Goal: Task Accomplishment & Management: Complete application form

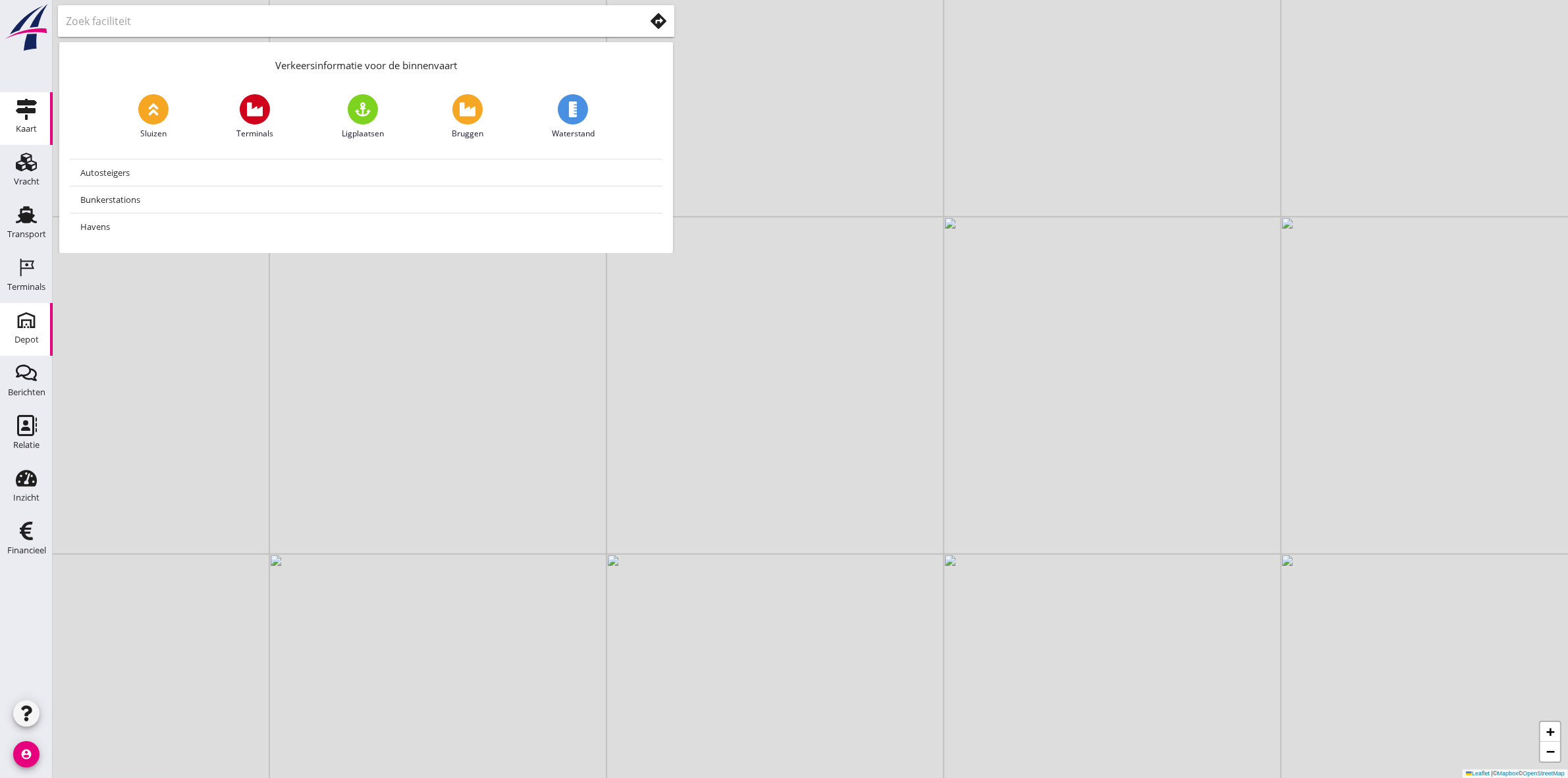
click at [24, 320] on use at bounding box center [26, 320] width 21 height 21
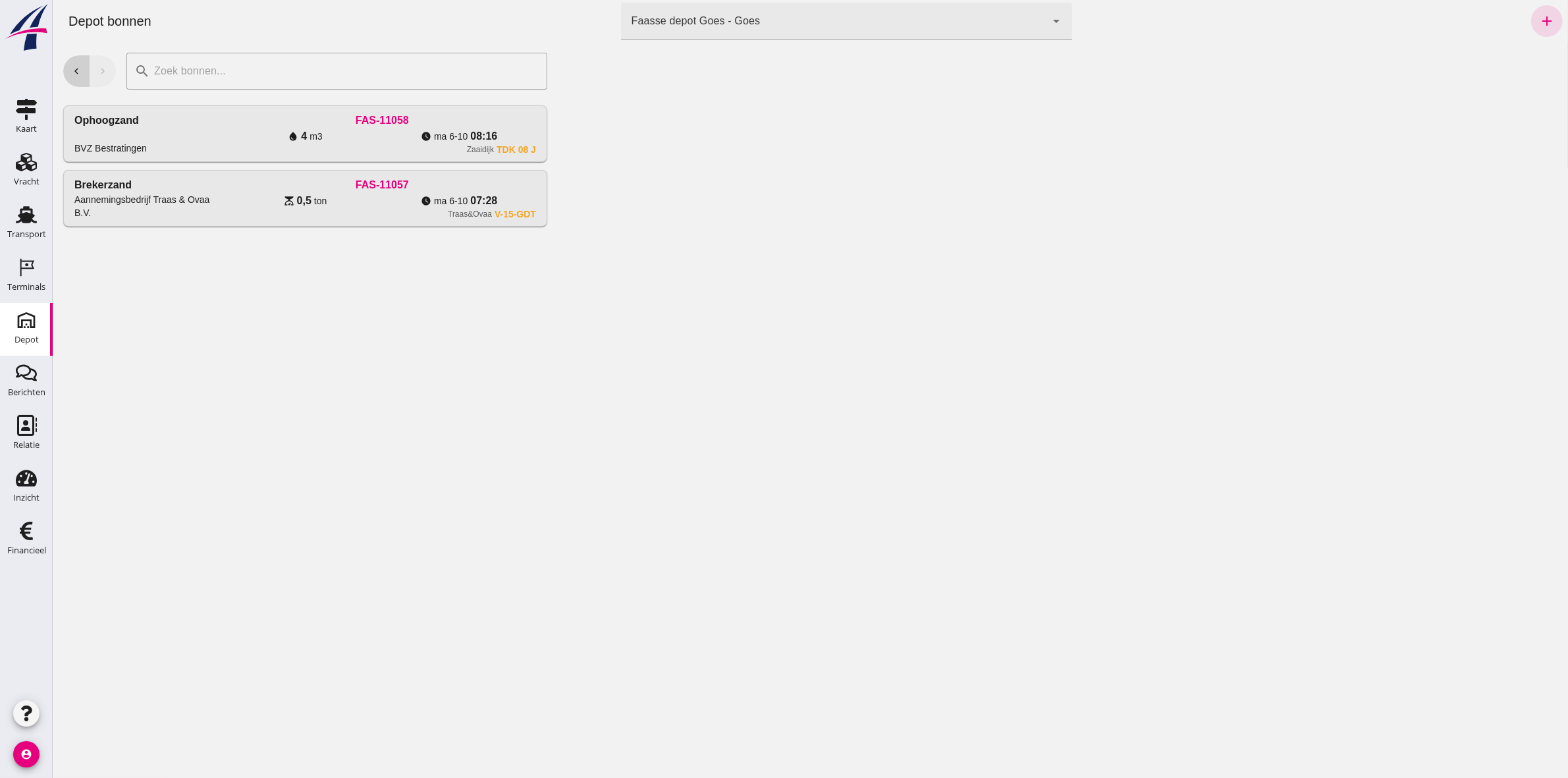
click at [71, 68] on icon "chevron_left" at bounding box center [76, 72] width 12 height 12
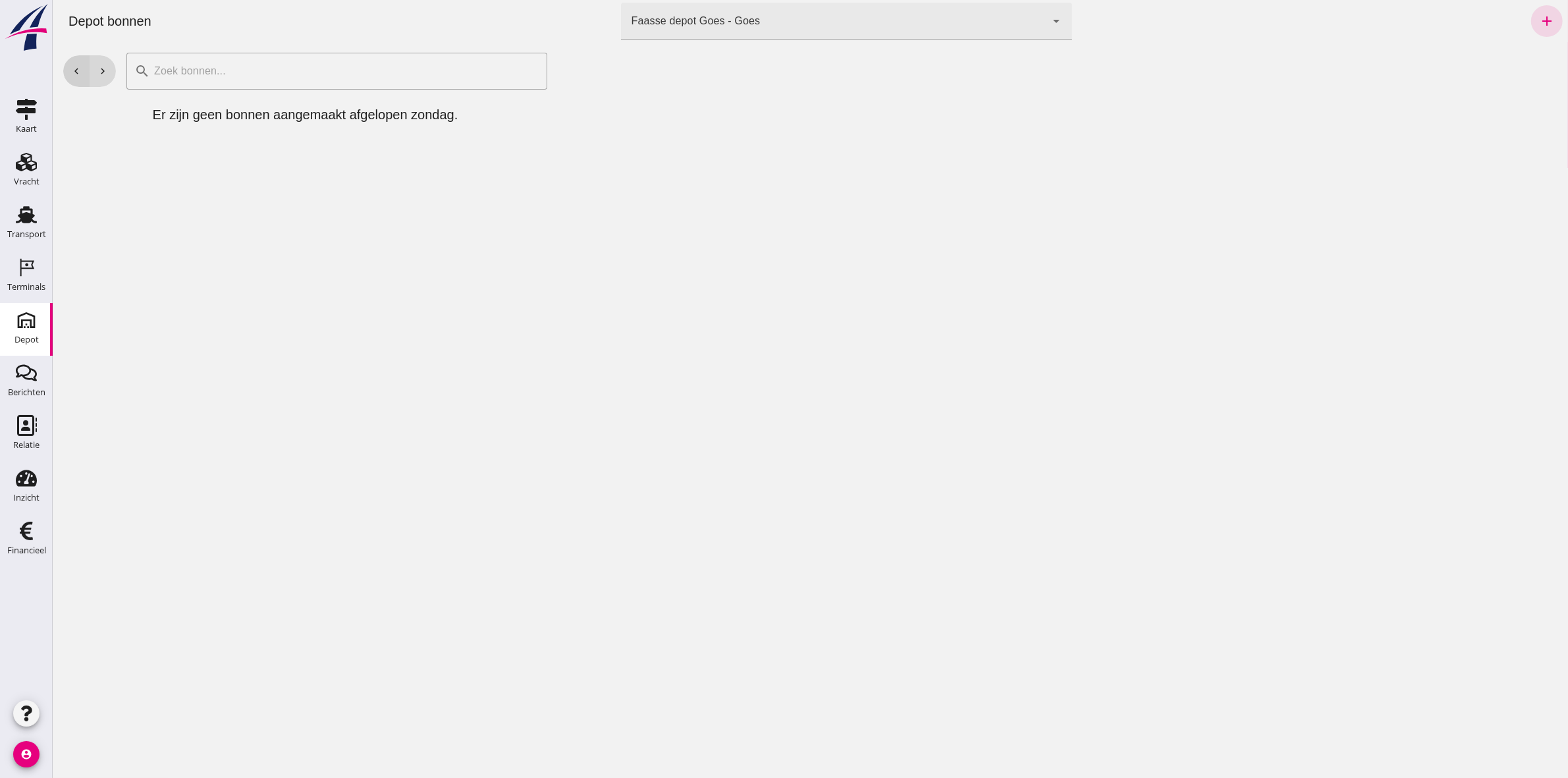
click at [71, 68] on icon "chevron_left" at bounding box center [76, 72] width 12 height 12
click at [73, 72] on icon "chevron_left" at bounding box center [76, 72] width 12 height 12
click at [74, 72] on icon "chevron_left" at bounding box center [76, 72] width 12 height 12
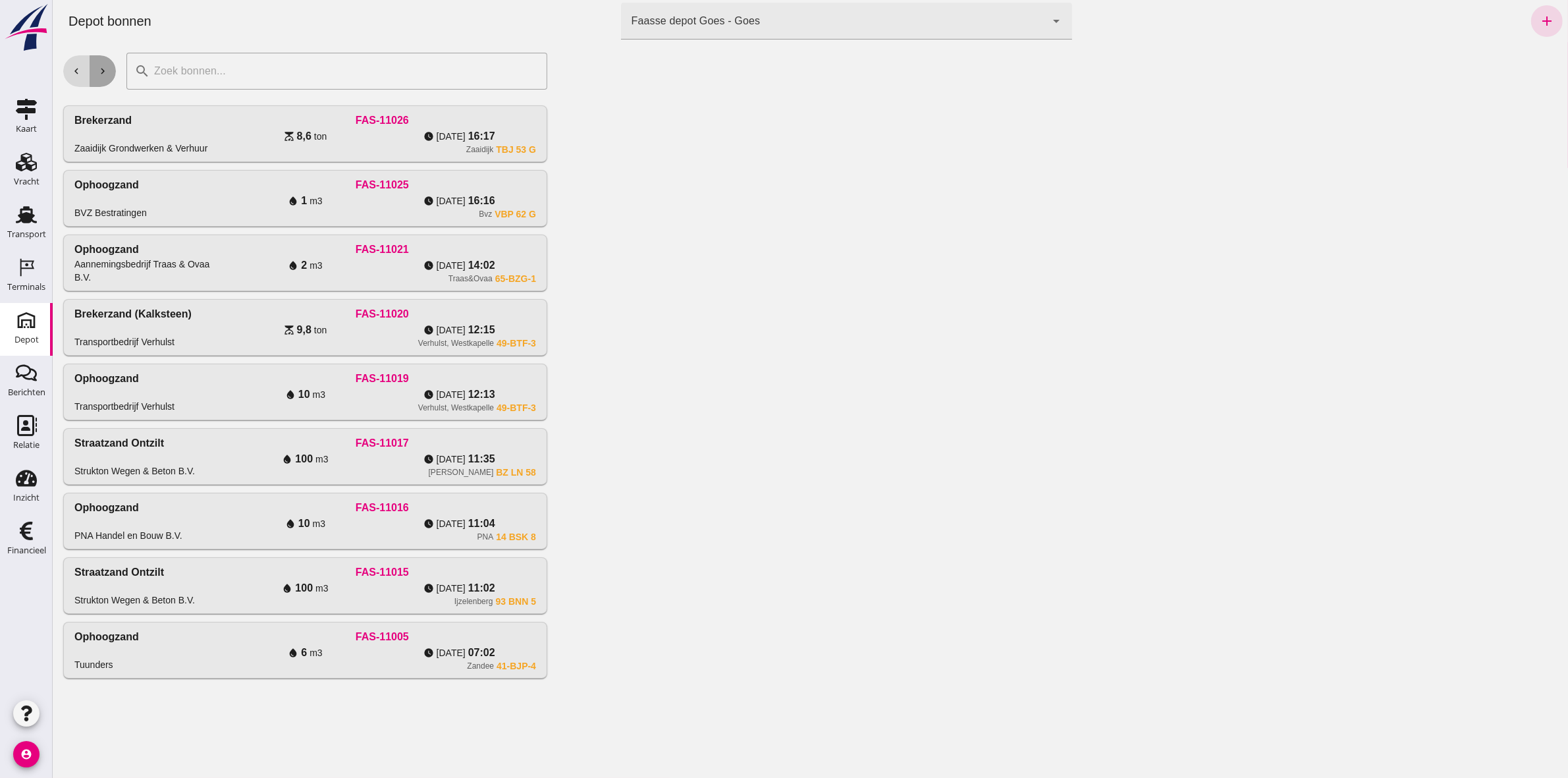
click at [109, 64] on button "chevron_right" at bounding box center [102, 71] width 27 height 32
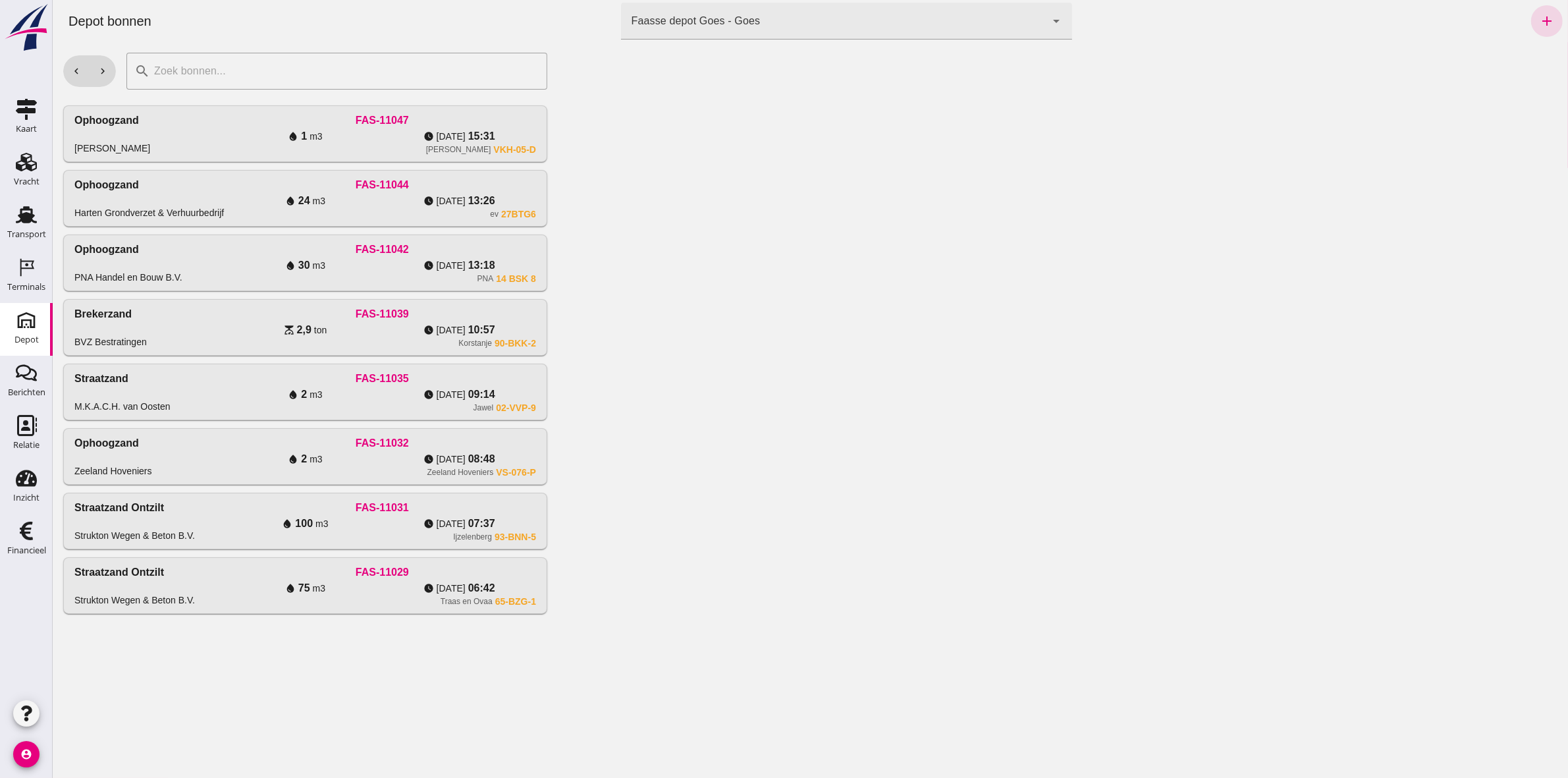
click at [719, 32] on div "Faasse depot Goes - Goes 8d49d884-38cb-411c-a66c-fafb858bb749" at bounding box center [833, 21] width 426 height 37
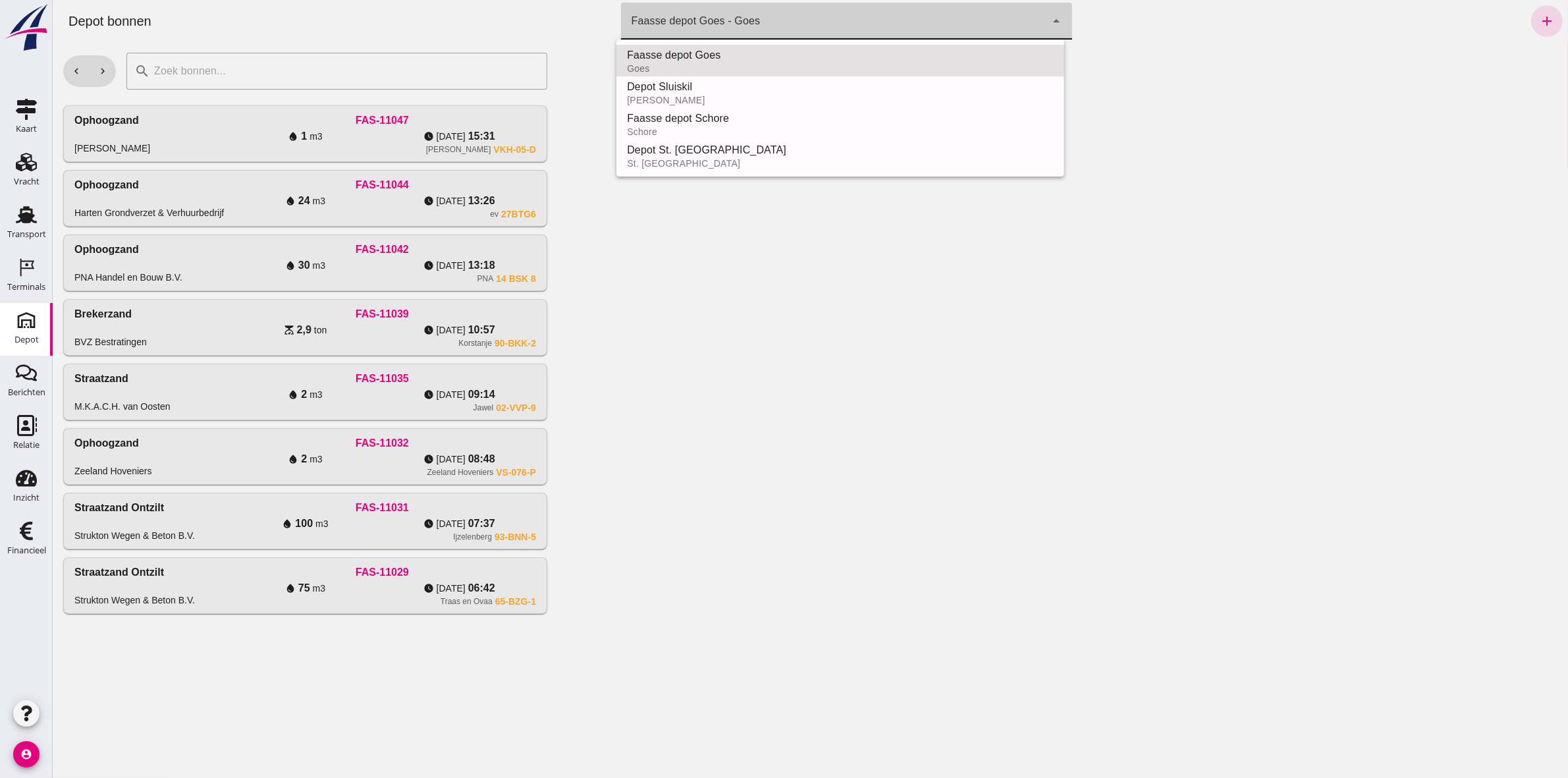
click at [750, 120] on div "Faasse depot Schore" at bounding box center [839, 118] width 426 height 16
type input "da4e762a-ddf1-4556-b2ca-bcf6277de398"
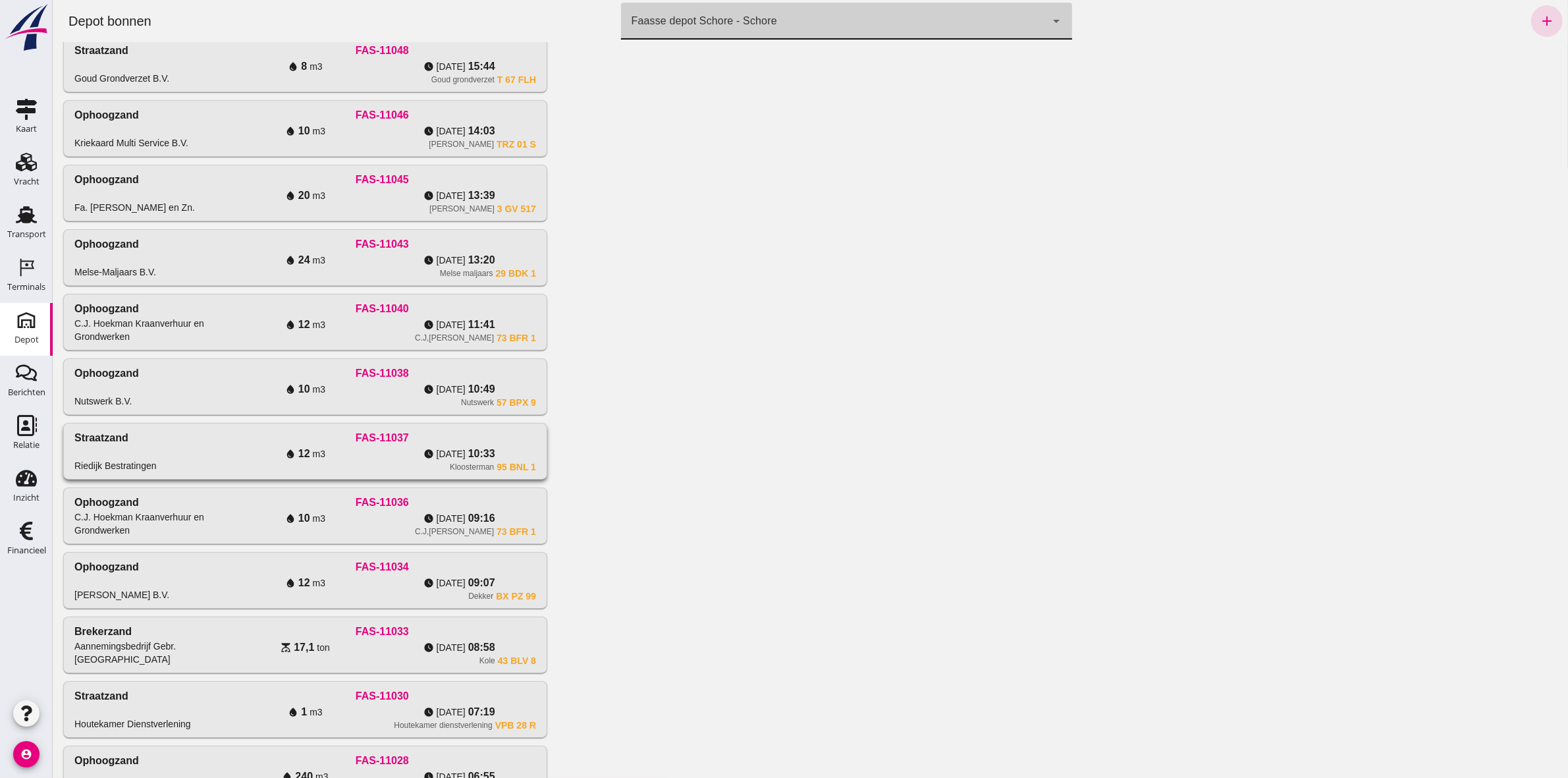
scroll to position [135, 0]
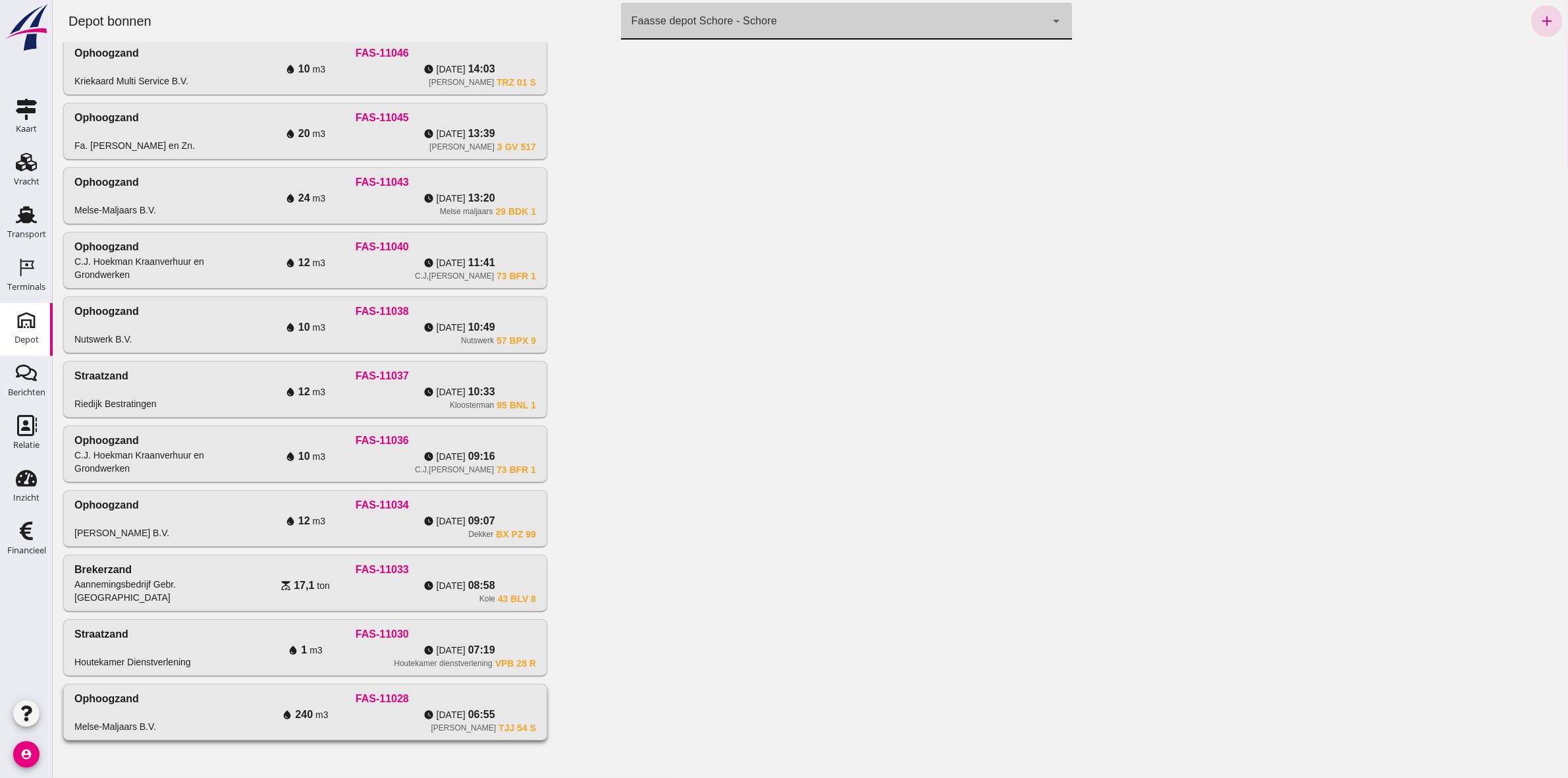
click at [423, 711] on icon "watch_later" at bounding box center [428, 714] width 10 height 10
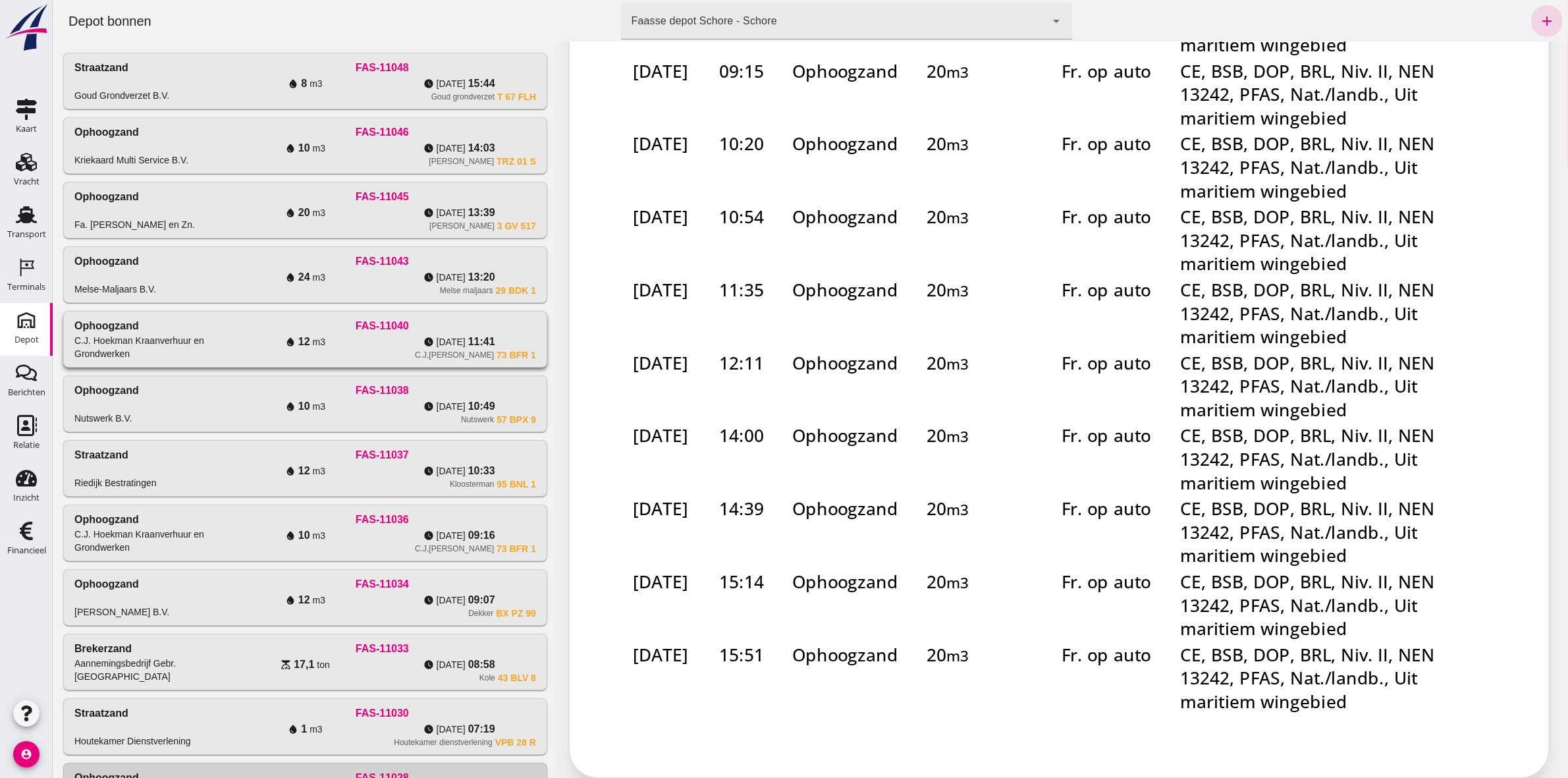
scroll to position [0, 0]
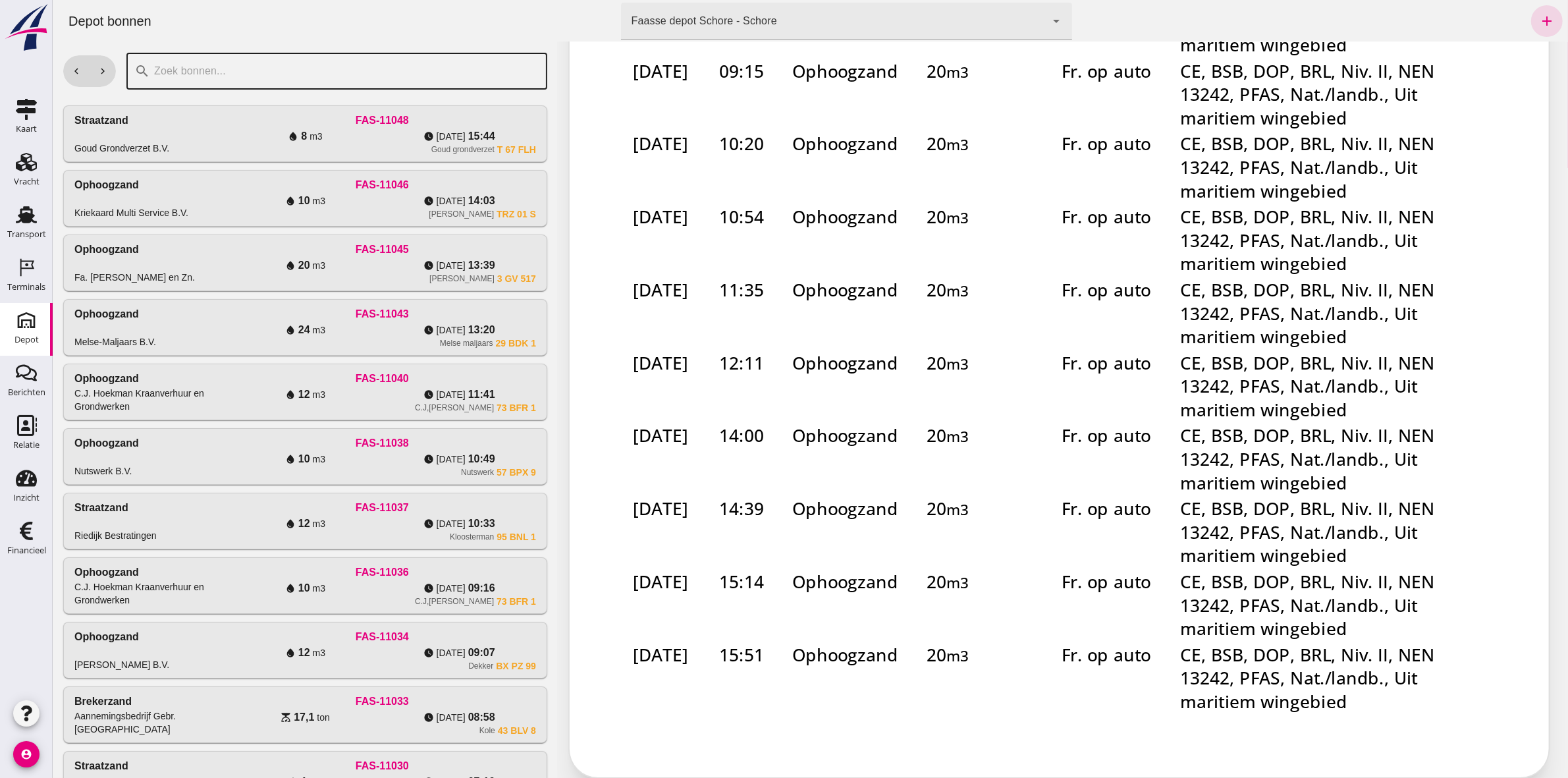
click at [222, 65] on input "text" at bounding box center [344, 71] width 389 height 37
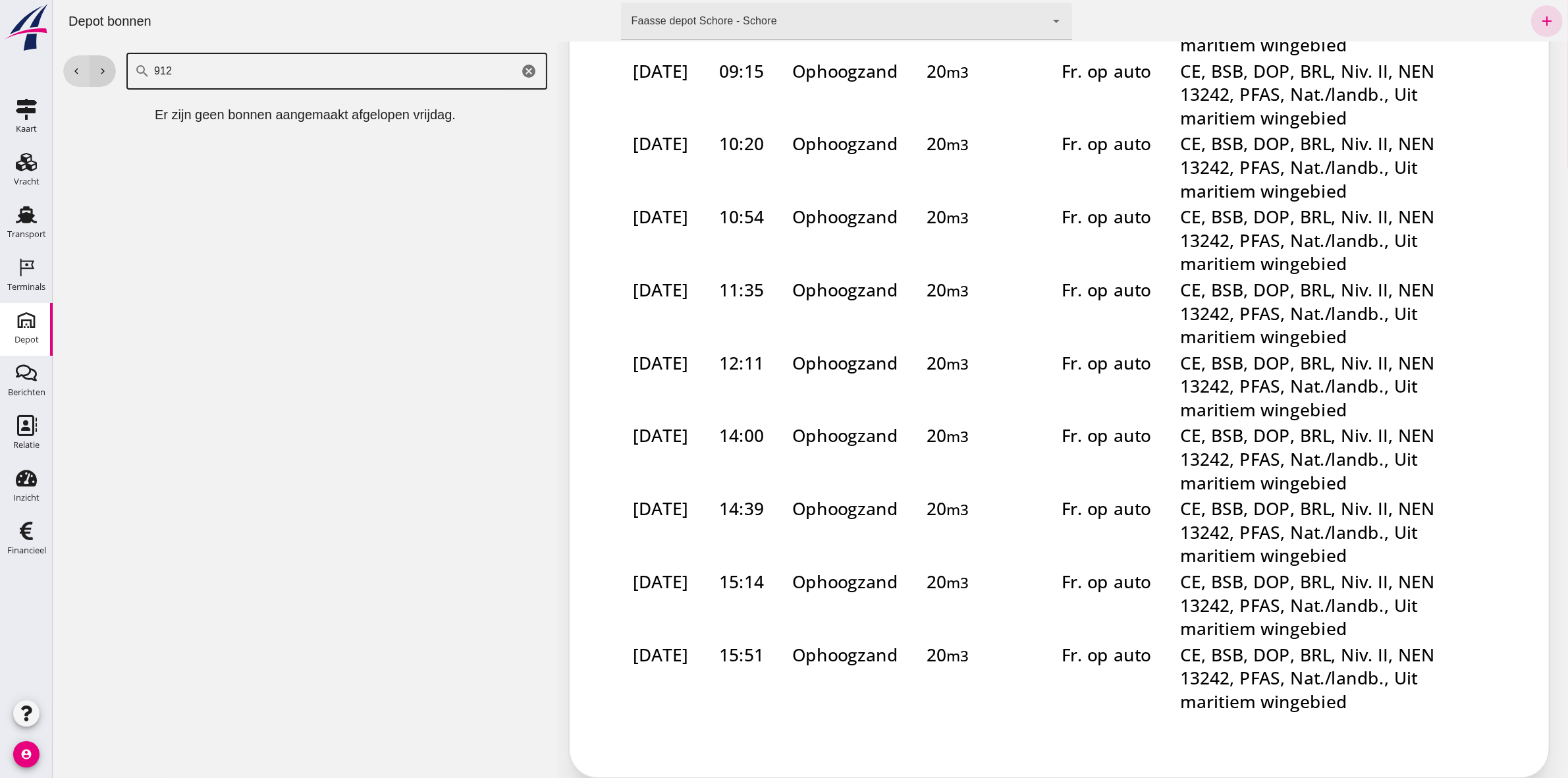
type input "912"
click at [98, 65] on icon "chevron_right" at bounding box center [103, 72] width 12 height 12
click at [99, 65] on icon "chevron_right" at bounding box center [103, 72] width 12 height 12
click at [96, 65] on icon "chevron_right" at bounding box center [103, 72] width 12 height 12
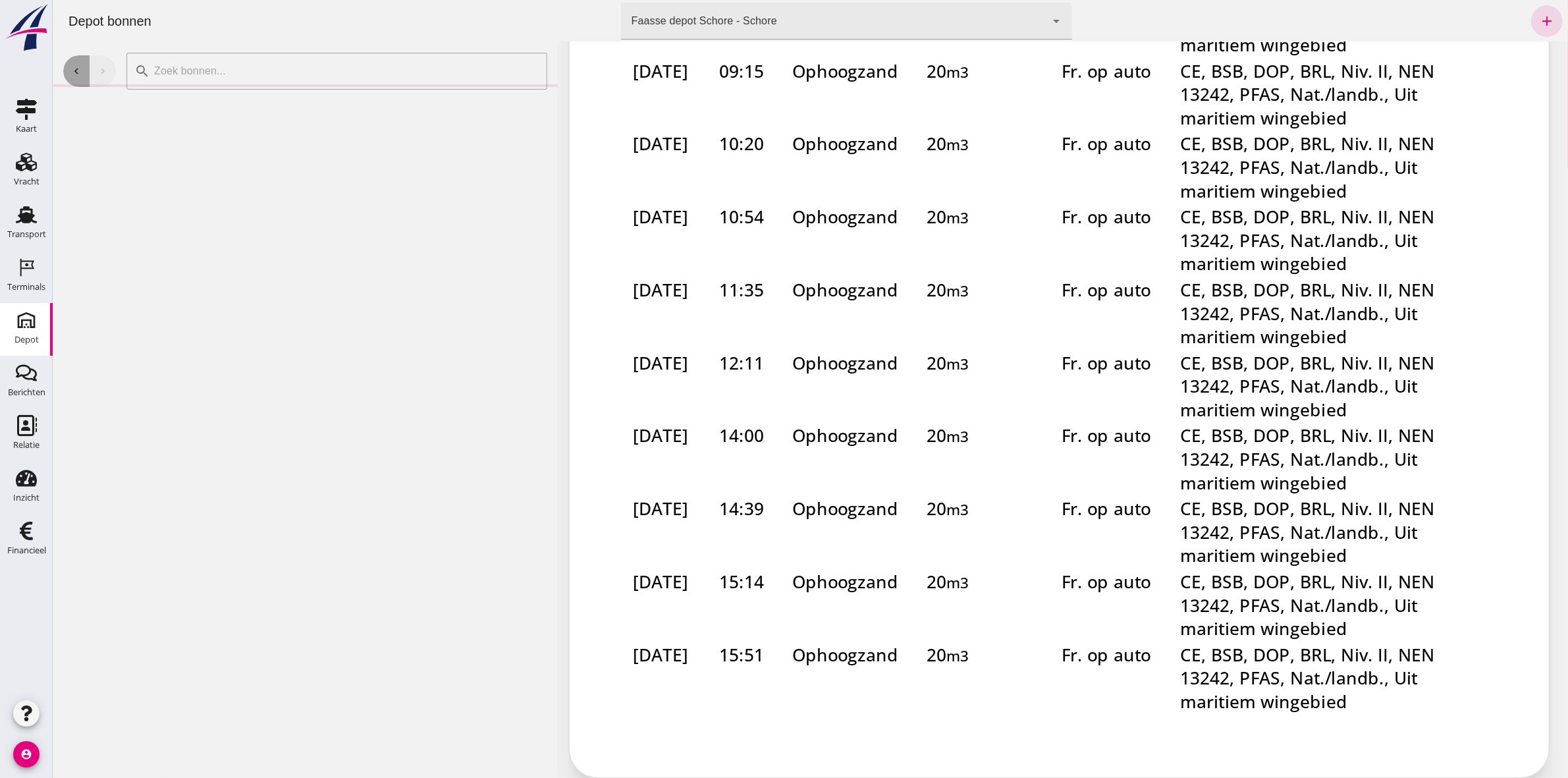
click at [73, 65] on icon "chevron_left" at bounding box center [76, 72] width 12 height 12
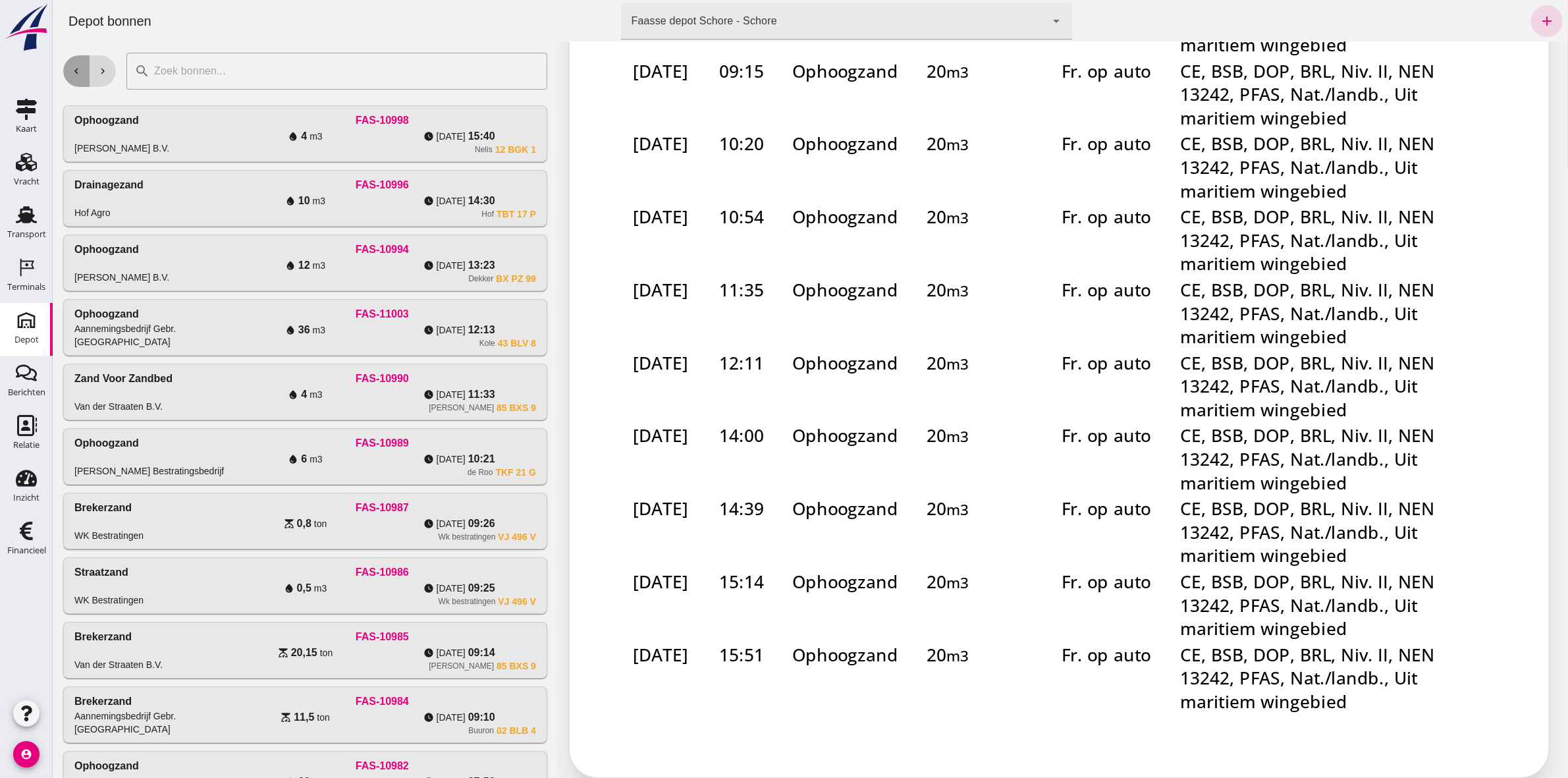
click at [73, 65] on icon "chevron_left" at bounding box center [76, 72] width 12 height 12
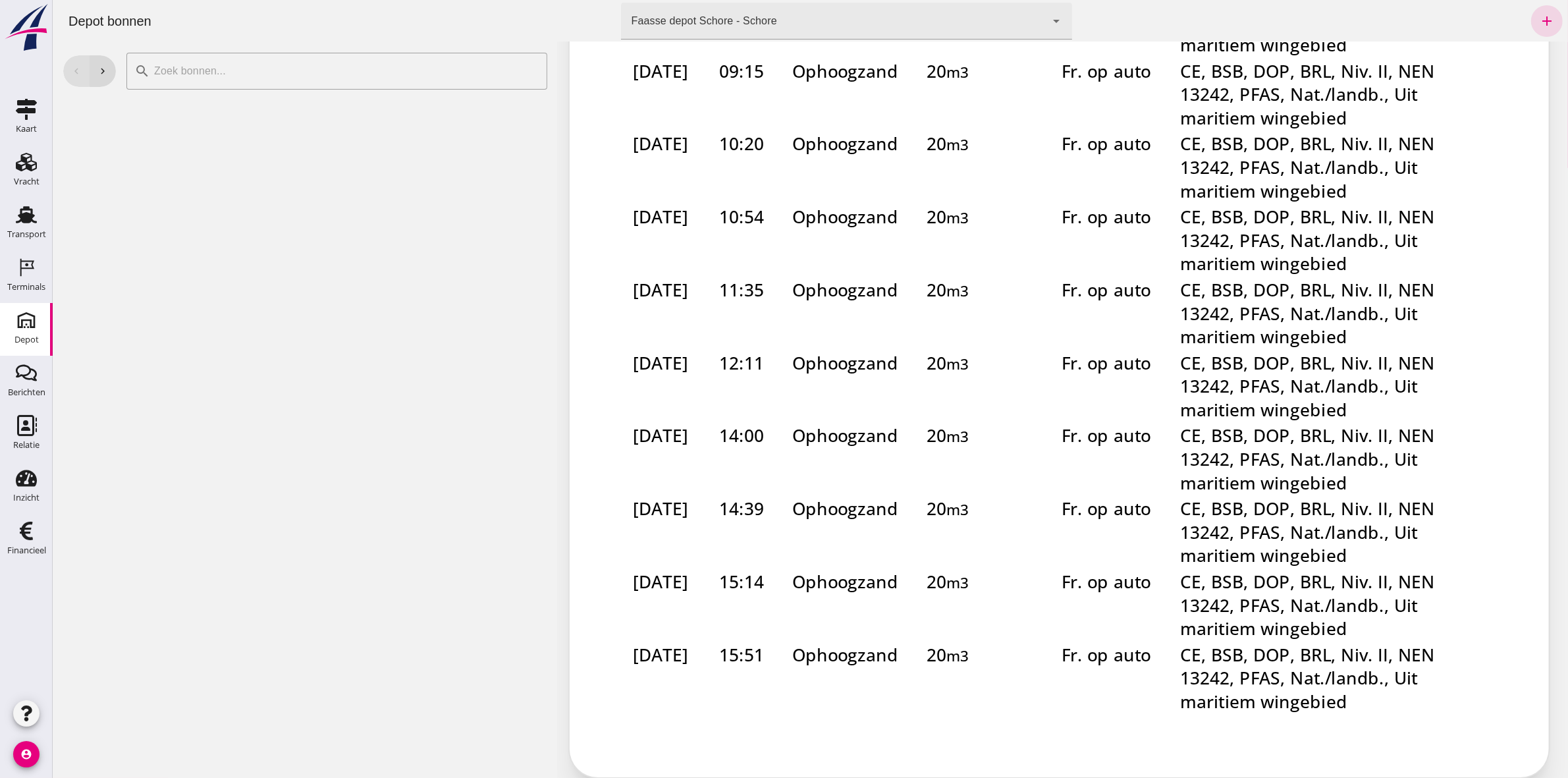
click at [73, 65] on div "chevron_left chevron_right" at bounding box center [89, 71] width 53 height 32
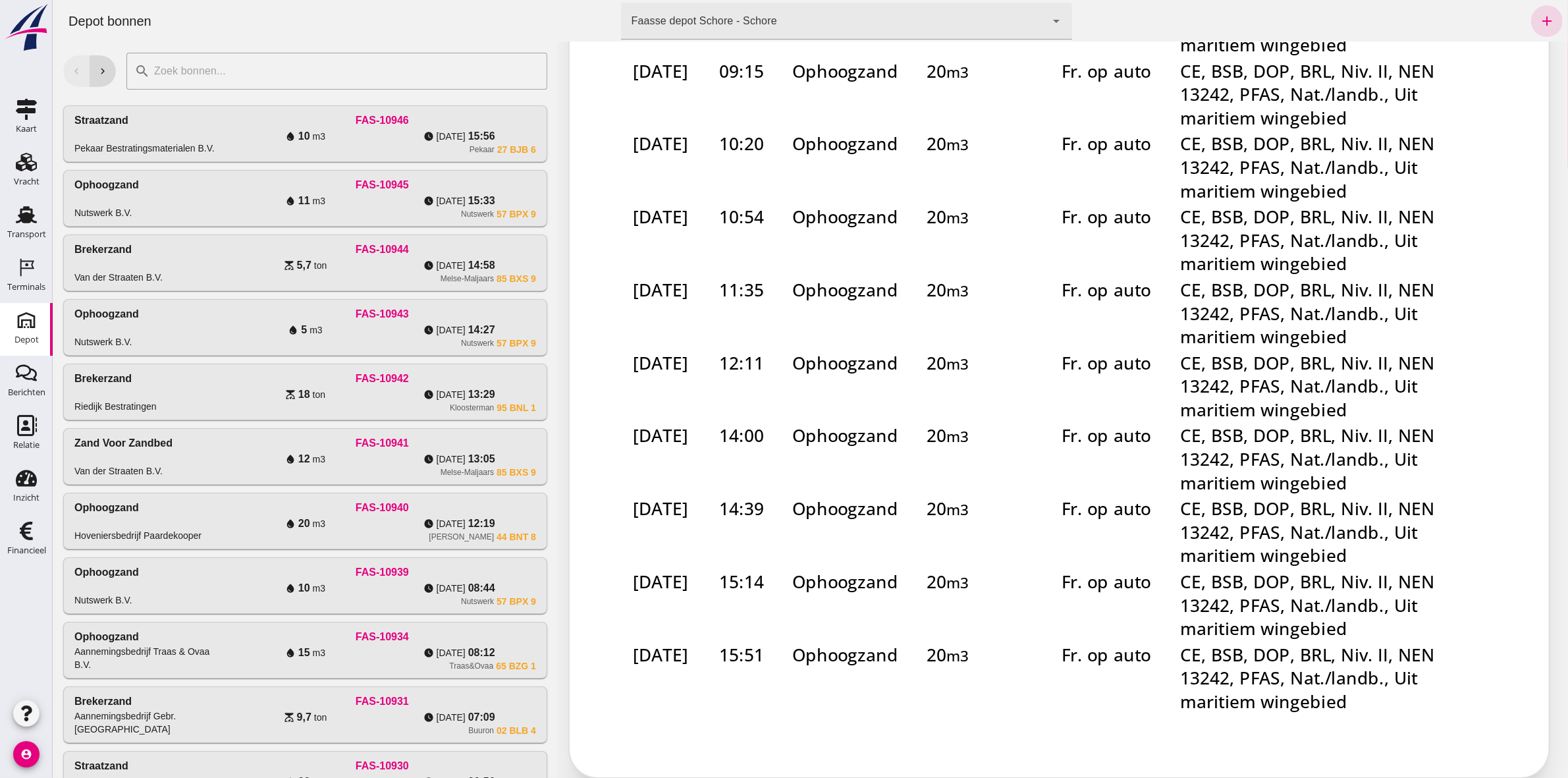
click at [73, 65] on div "chevron_left chevron_right" at bounding box center [89, 71] width 53 height 32
click at [75, 66] on div "chevron_left chevron_right" at bounding box center [89, 71] width 53 height 32
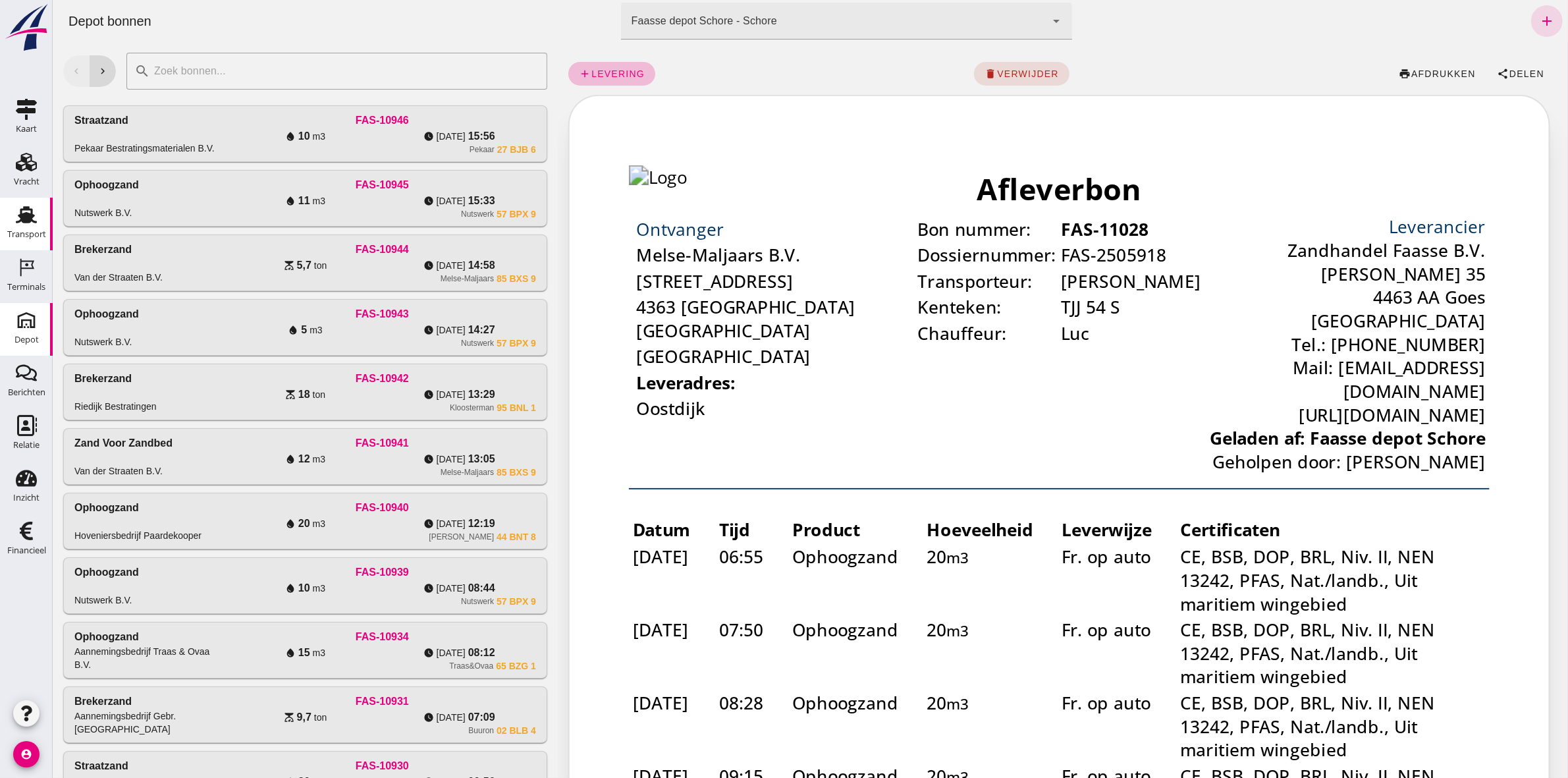
click at [40, 212] on div "Transport" at bounding box center [26, 215] width 32 height 21
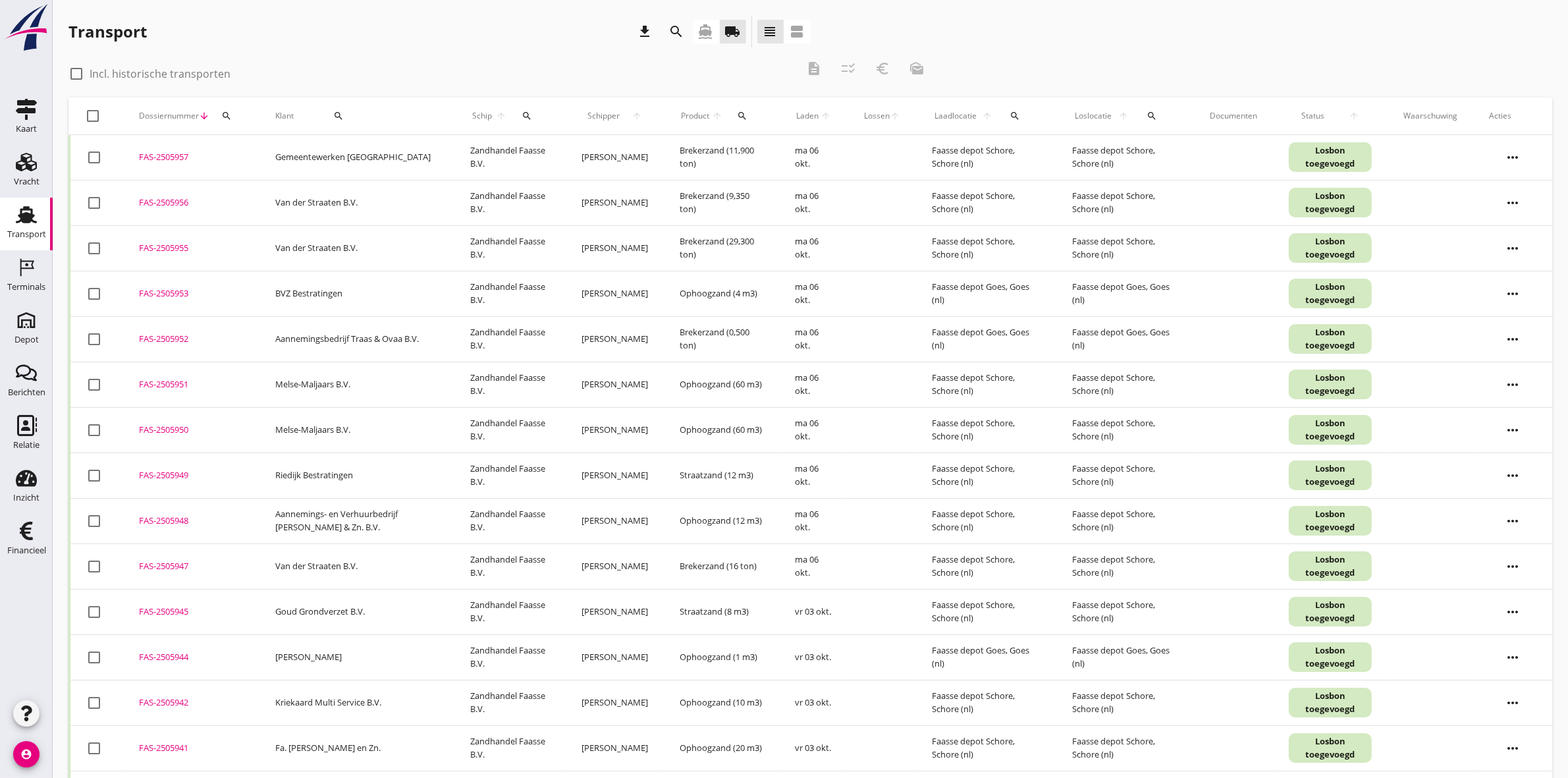
click at [227, 115] on icon "search" at bounding box center [227, 115] width 10 height 10
click at [264, 146] on input "Zoeken op dossiernummer..." at bounding box center [287, 154] width 137 height 21
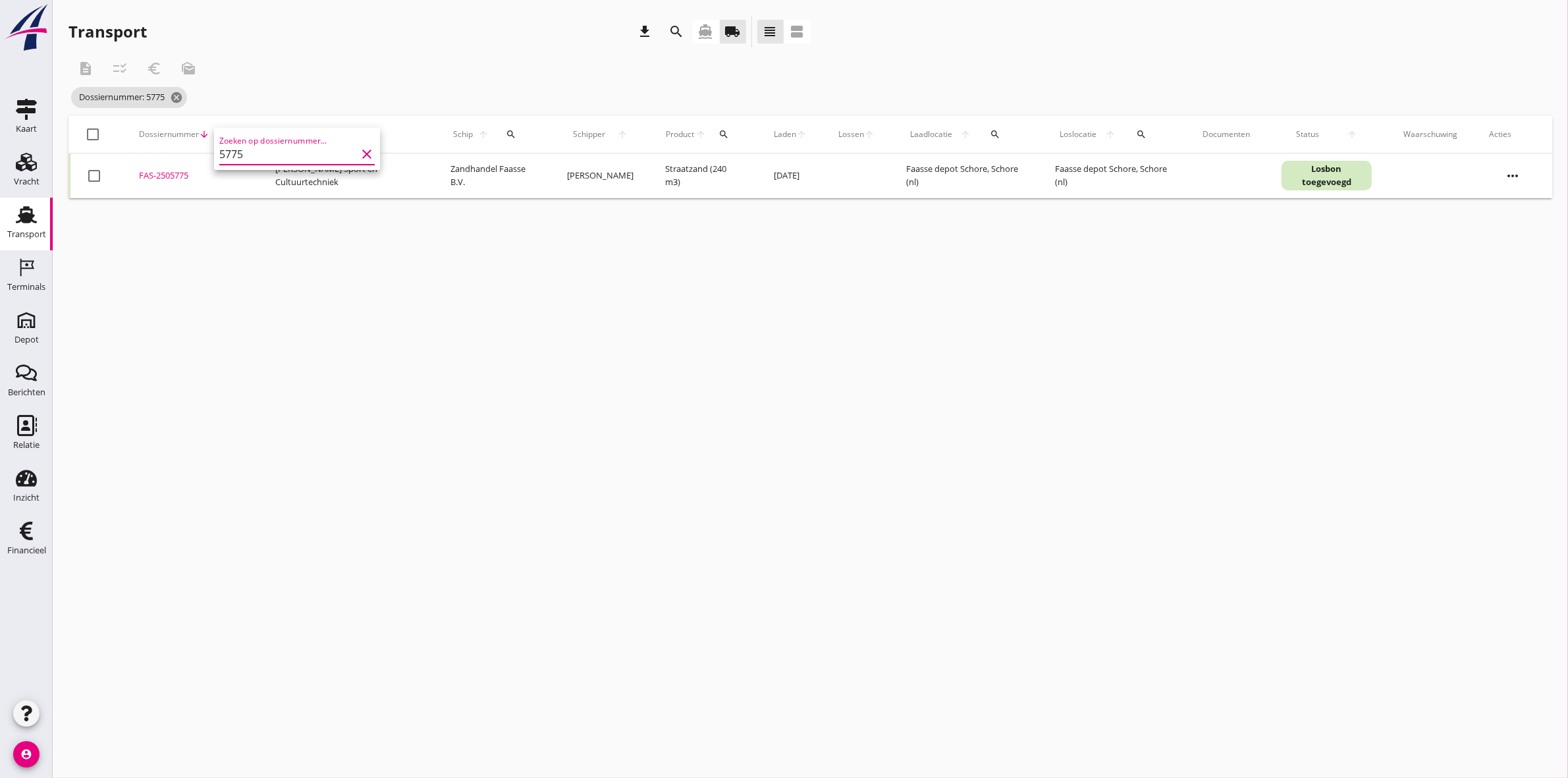
type input "5775"
click at [172, 171] on div "FAS-2505775" at bounding box center [191, 175] width 105 height 13
click at [34, 321] on use at bounding box center [26, 320] width 21 height 21
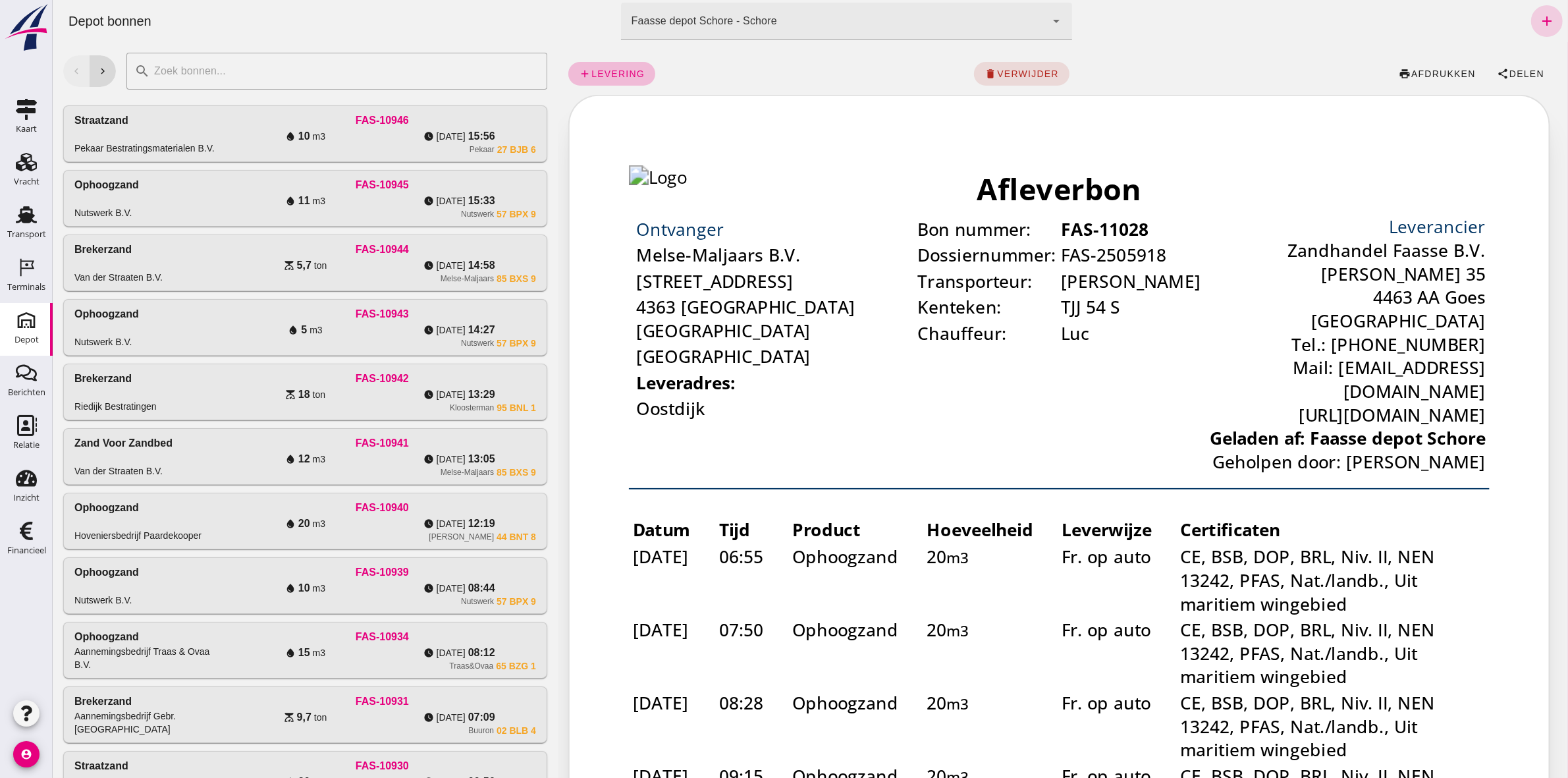
click at [1538, 21] on icon "add" at bounding box center [1546, 21] width 16 height 16
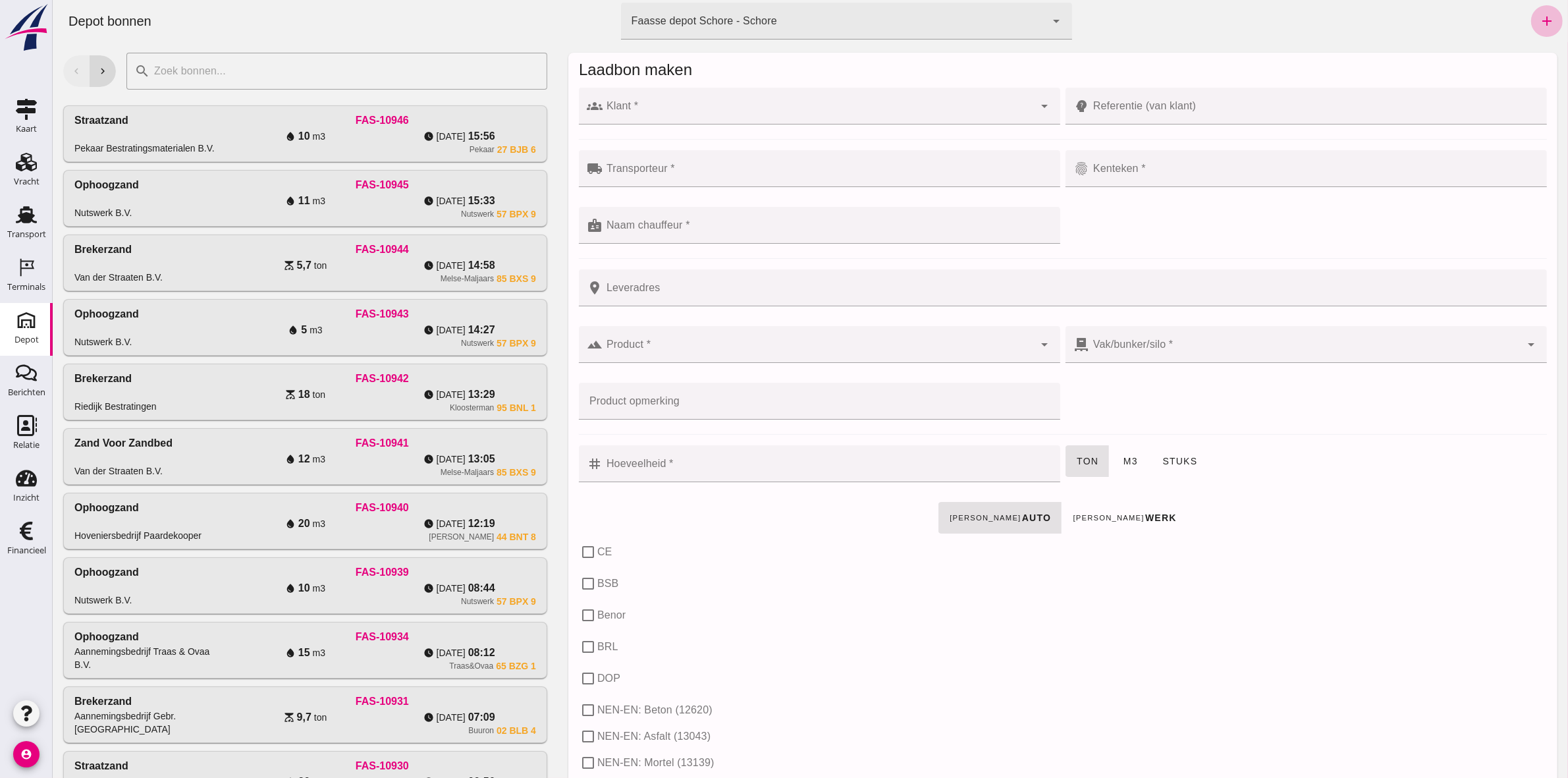
click at [745, 96] on div at bounding box center [818, 106] width 432 height 37
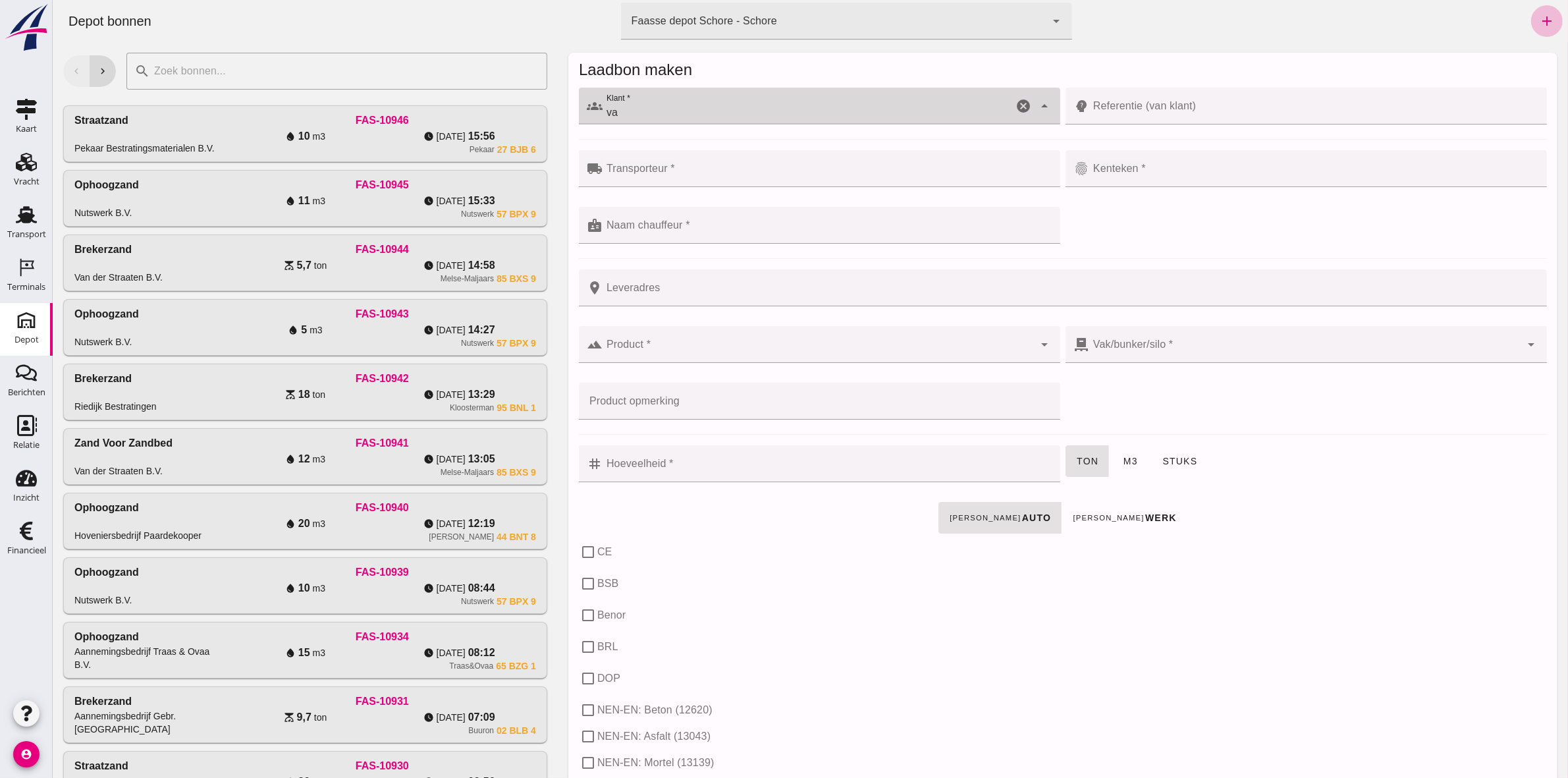
type input "v"
type input "Van Kessel Sport"
click at [1015, 104] on icon "cancel" at bounding box center [1023, 106] width 16 height 16
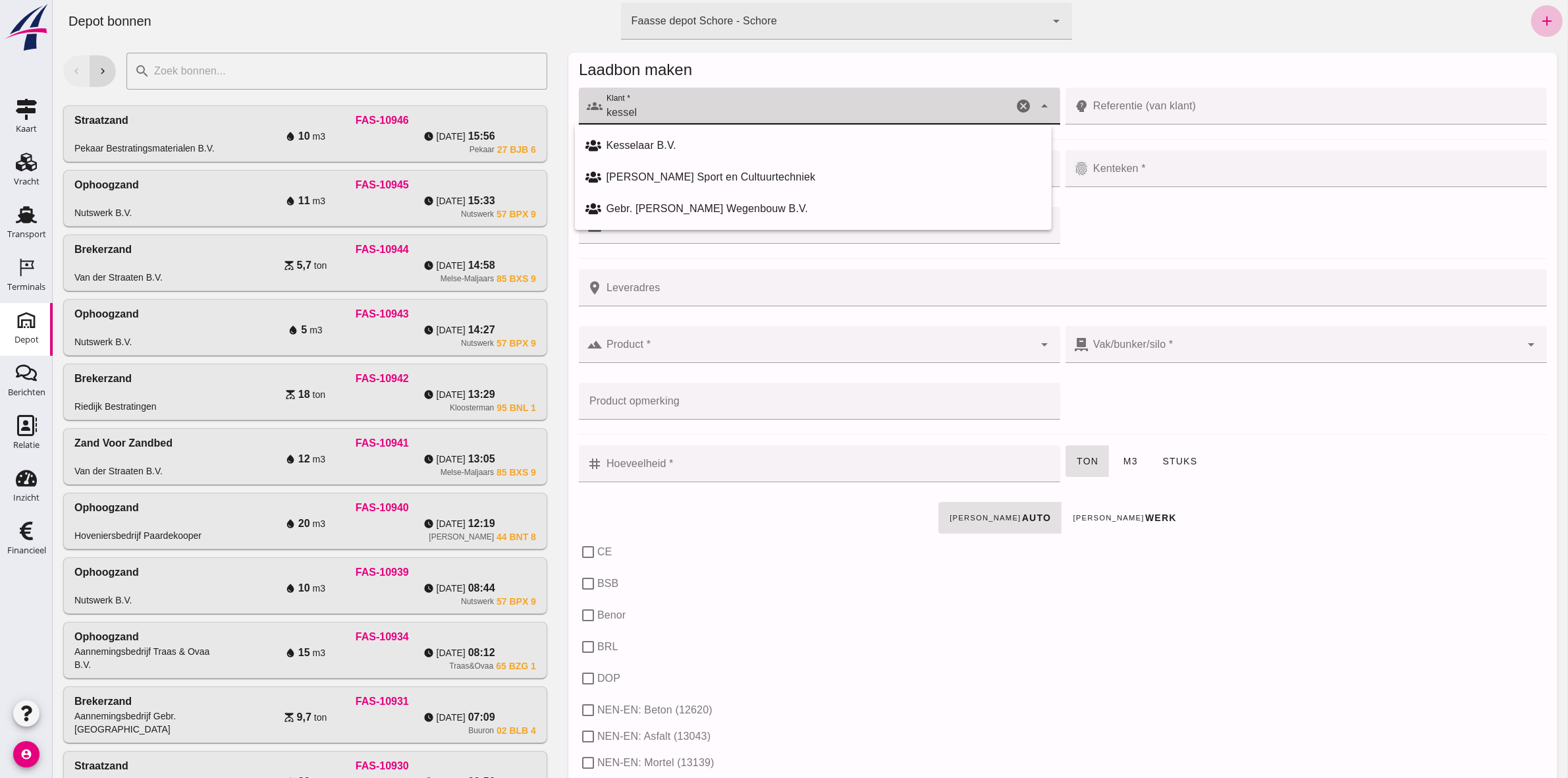
click at [740, 175] on div "[PERSON_NAME] Sport en Cultuurtechniek" at bounding box center [823, 177] width 435 height 16
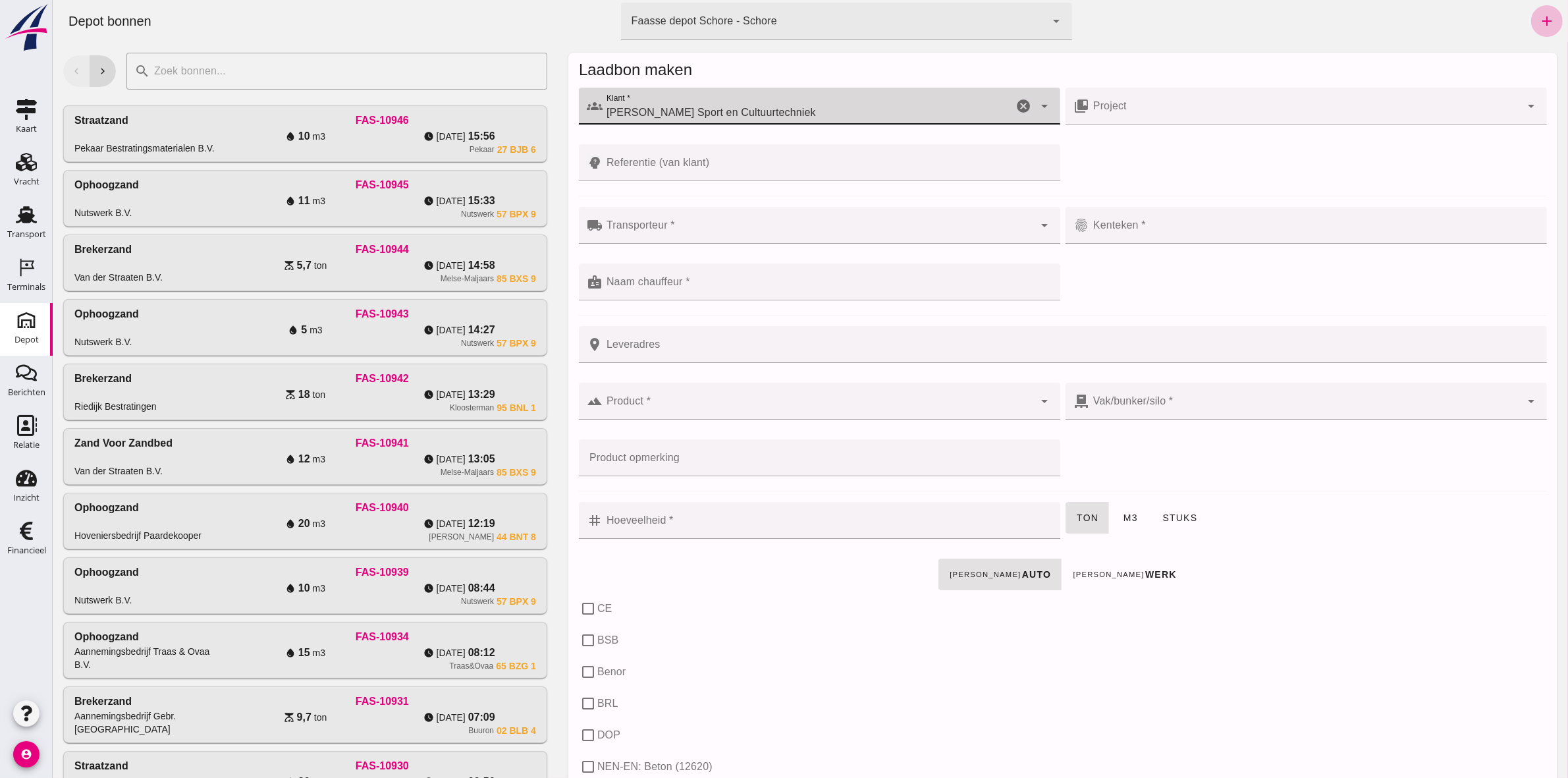
type input "[PERSON_NAME] Sport en Cultuurtechniek"
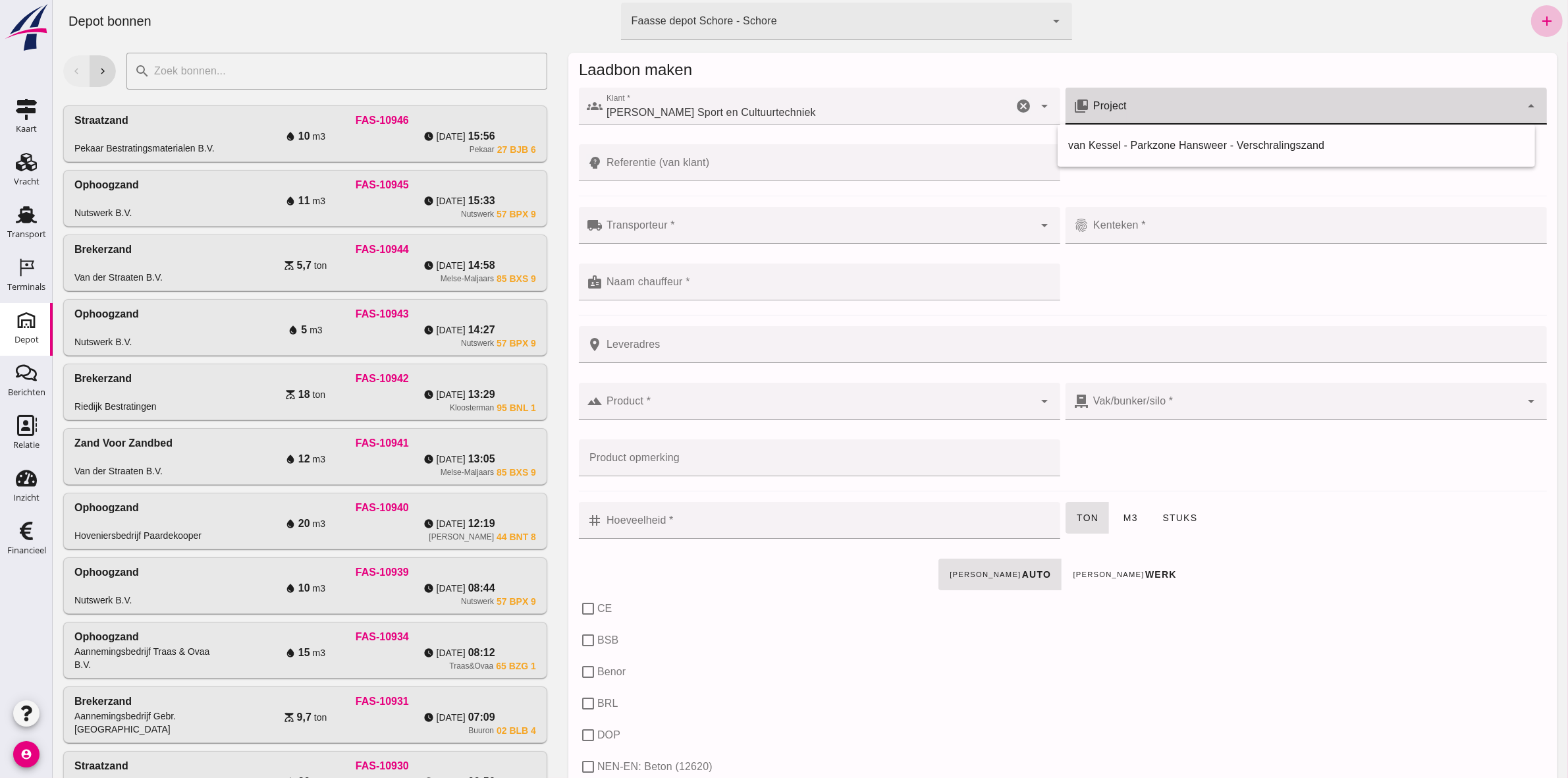
click at [1225, 102] on div at bounding box center [1304, 106] width 432 height 37
click at [1226, 145] on div "van Kessel - Parkzone Hansweer - Verschralingszand" at bounding box center [1296, 146] width 457 height 16
type input "van Kessel - Parkzone Hansweer - Verschralingszand"
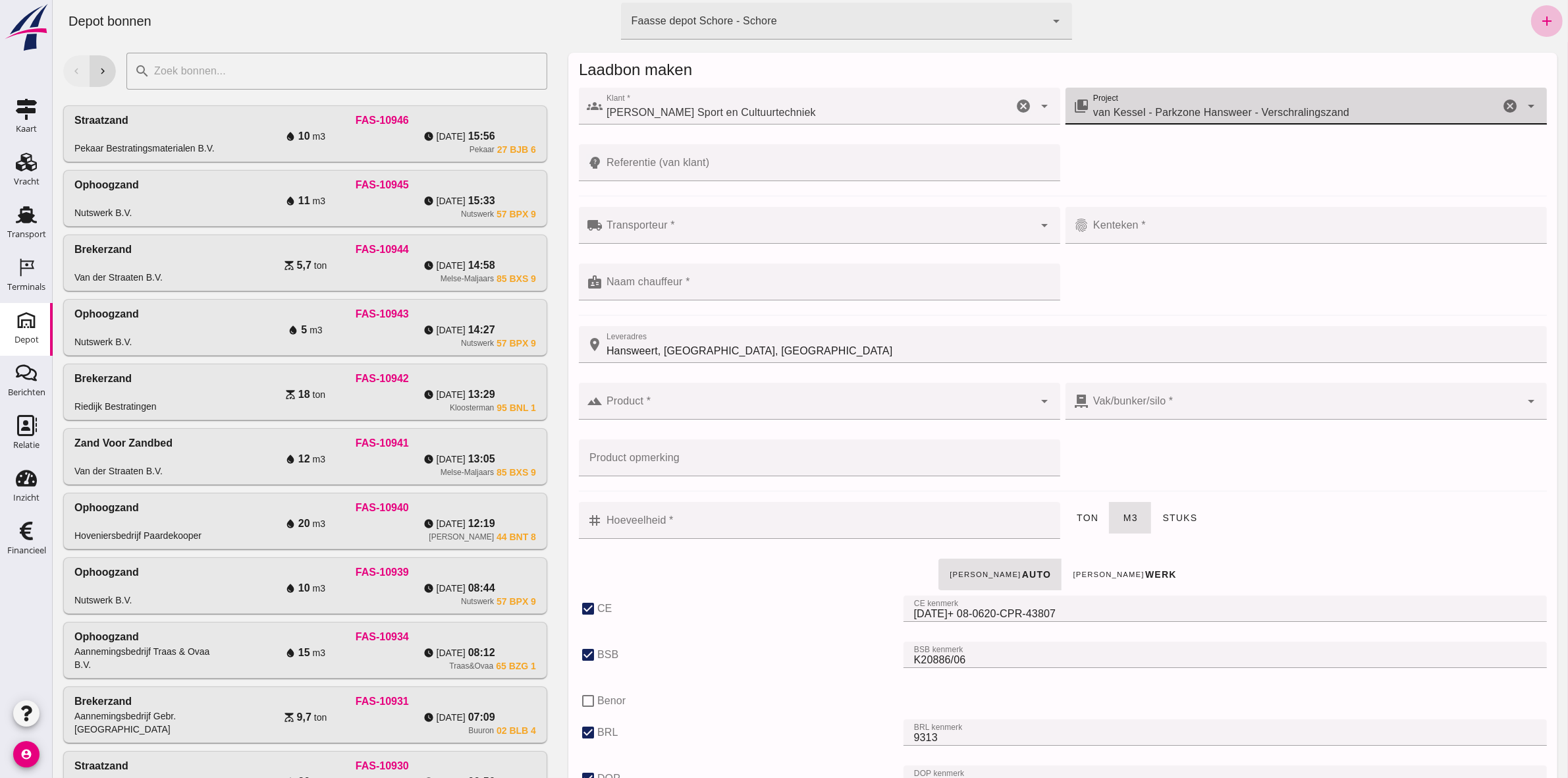
type input "Hansweert, [GEOGRAPHIC_DATA], [GEOGRAPHIC_DATA]"
checkbox input "true"
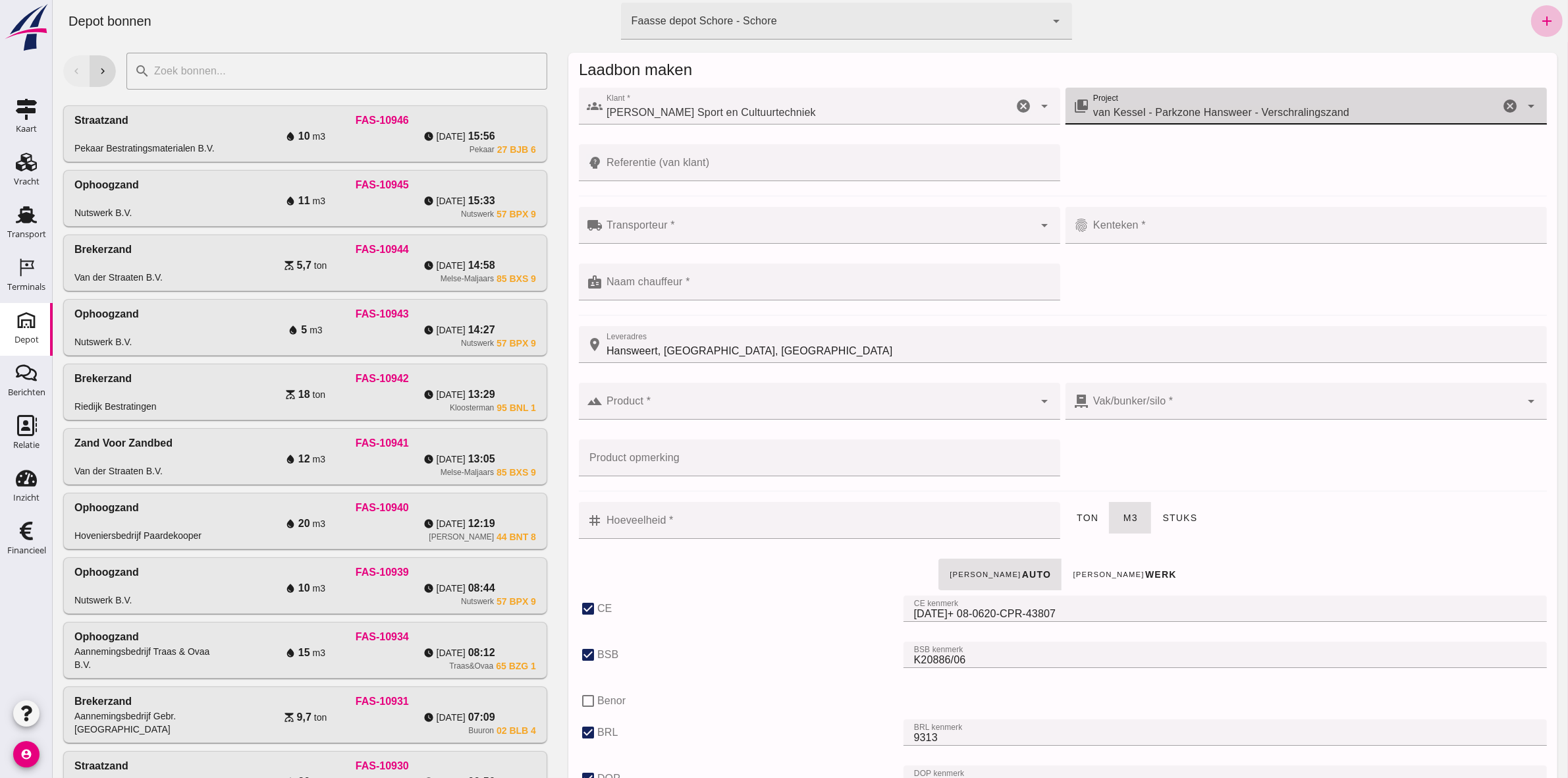
type input "40"
checkbox input "true"
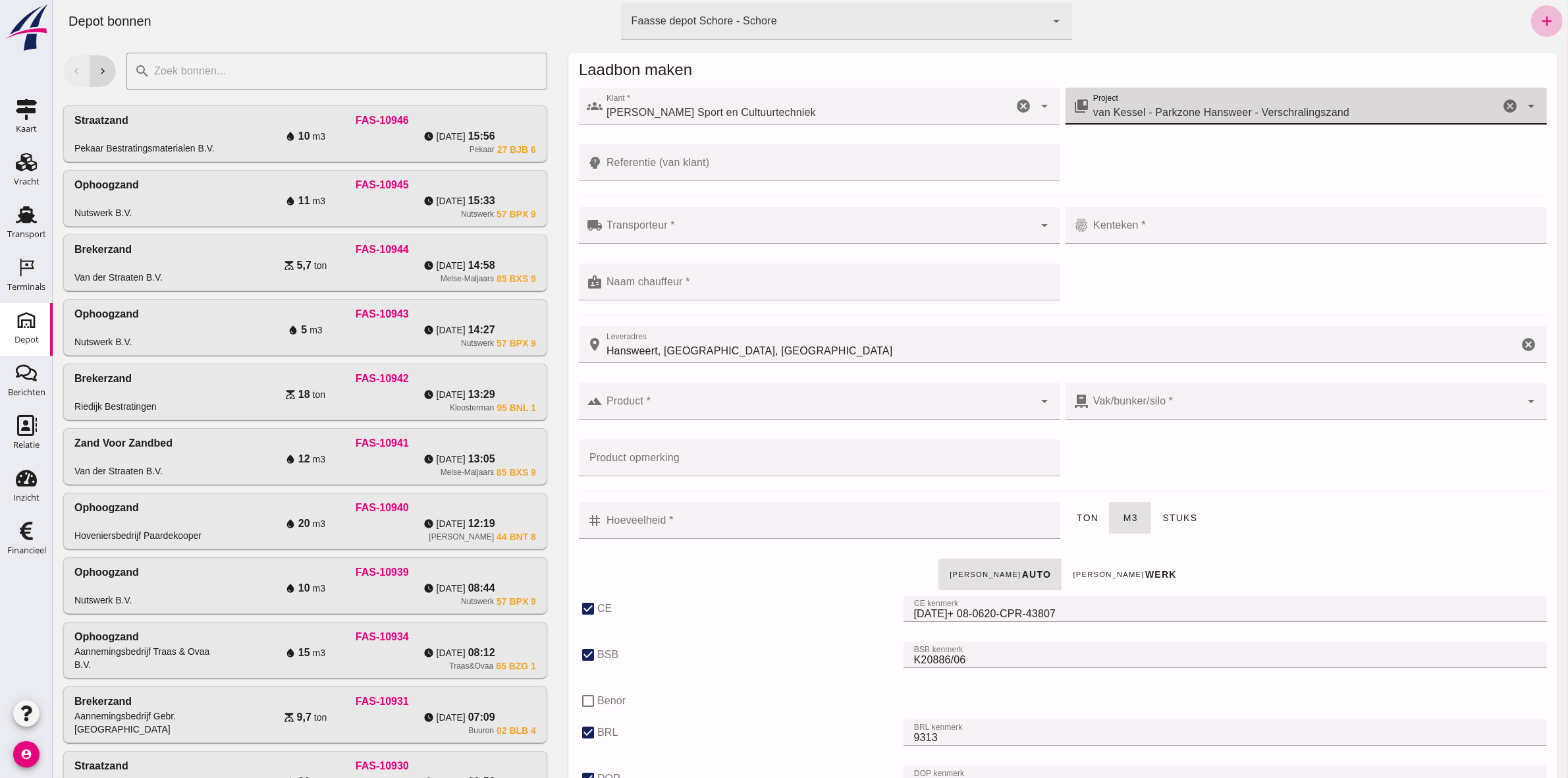
click at [714, 221] on div at bounding box center [818, 225] width 432 height 37
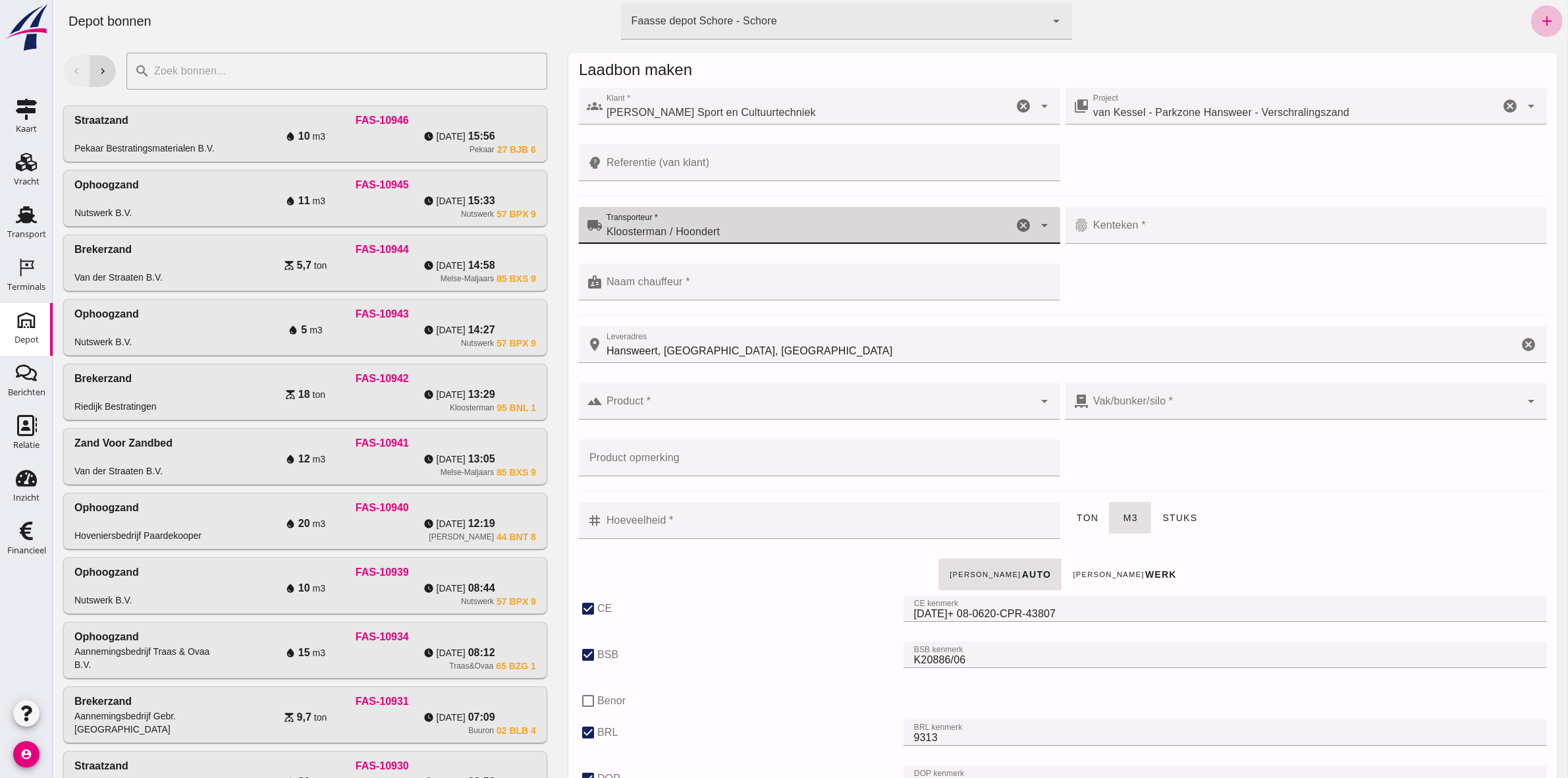
type input "Kloosterman / Hoondert"
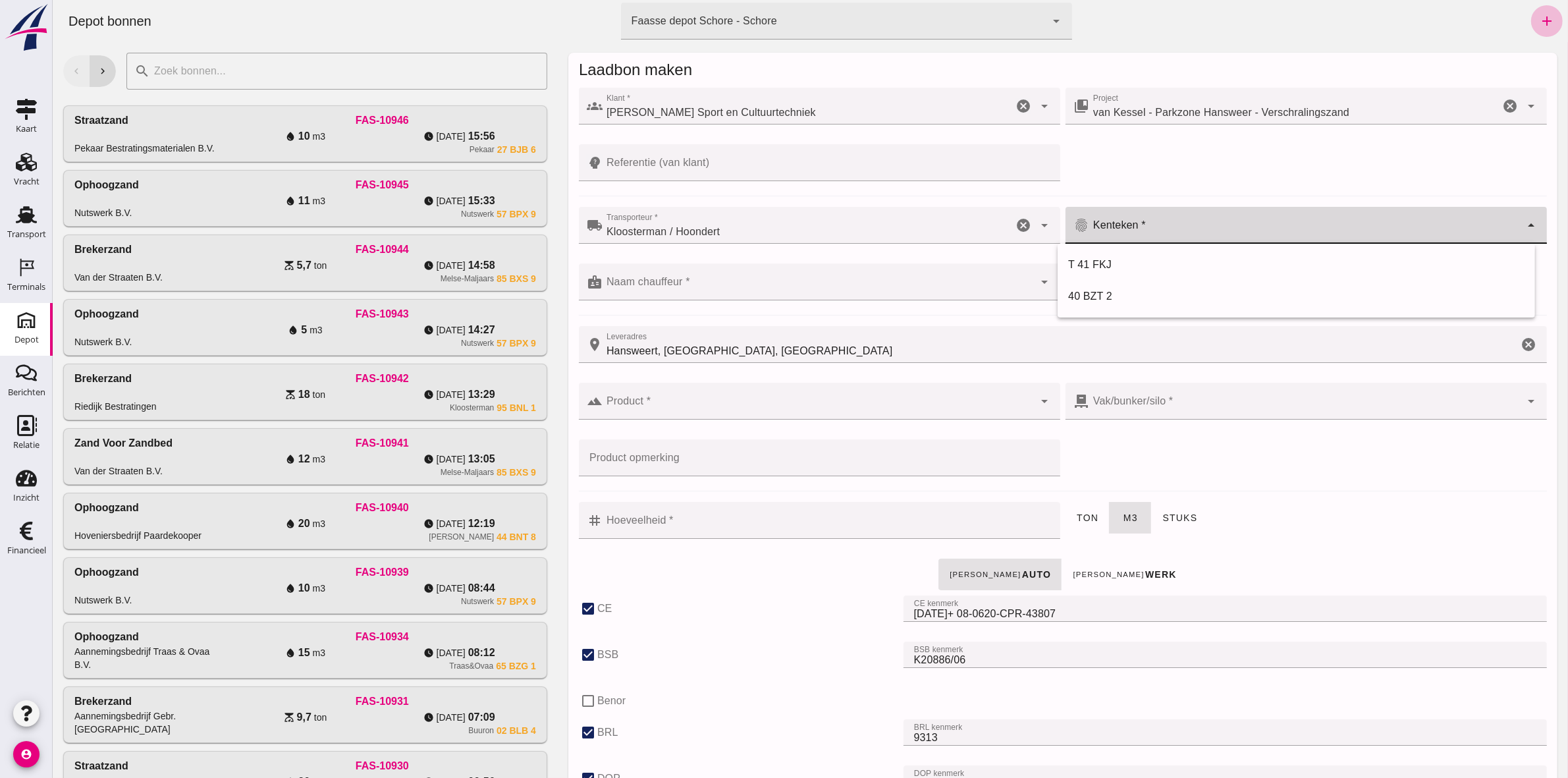
click at [1116, 222] on div at bounding box center [1304, 225] width 432 height 37
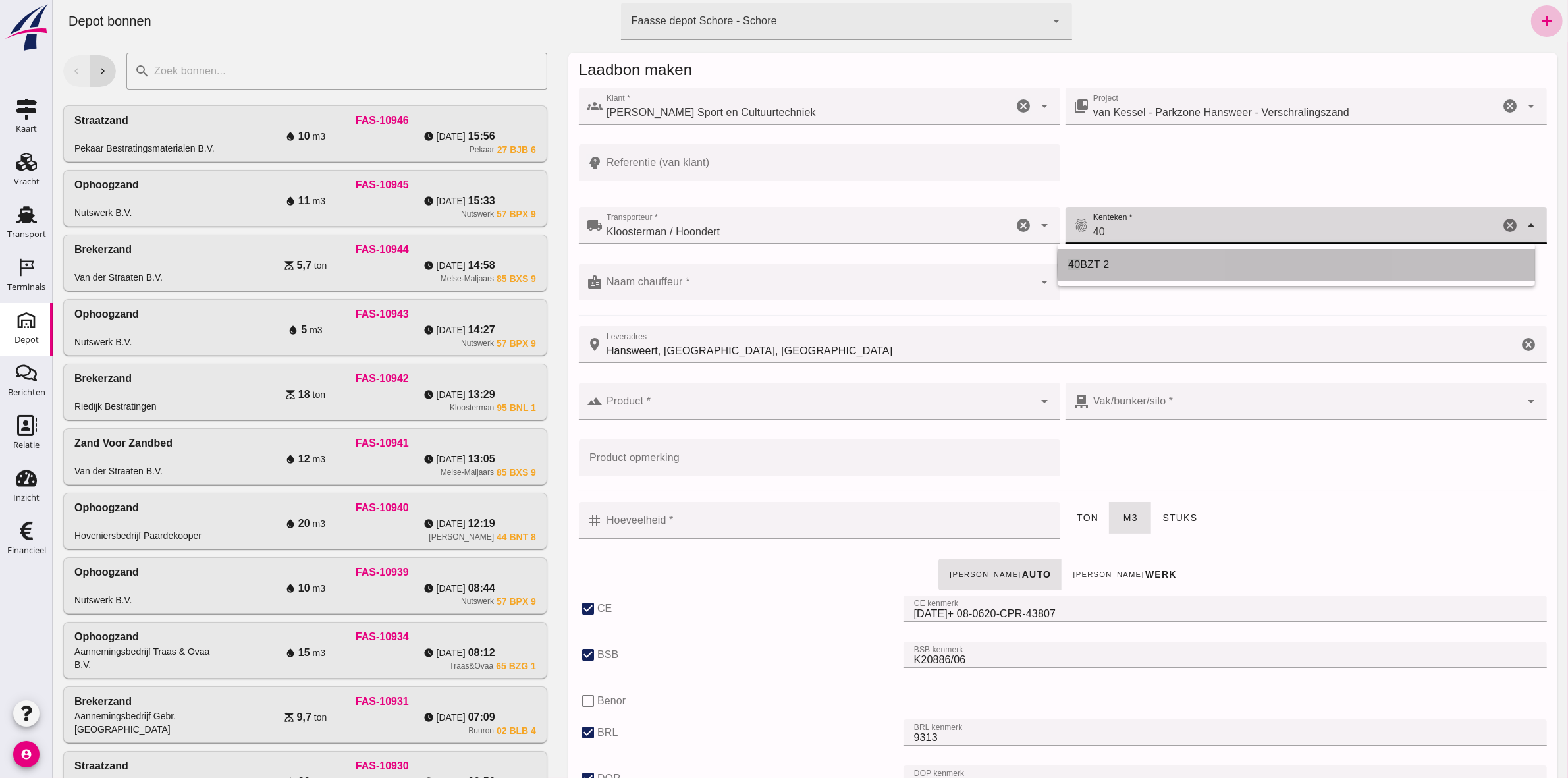
click at [1097, 262] on span "BZT 2" at bounding box center [1094, 264] width 29 height 11
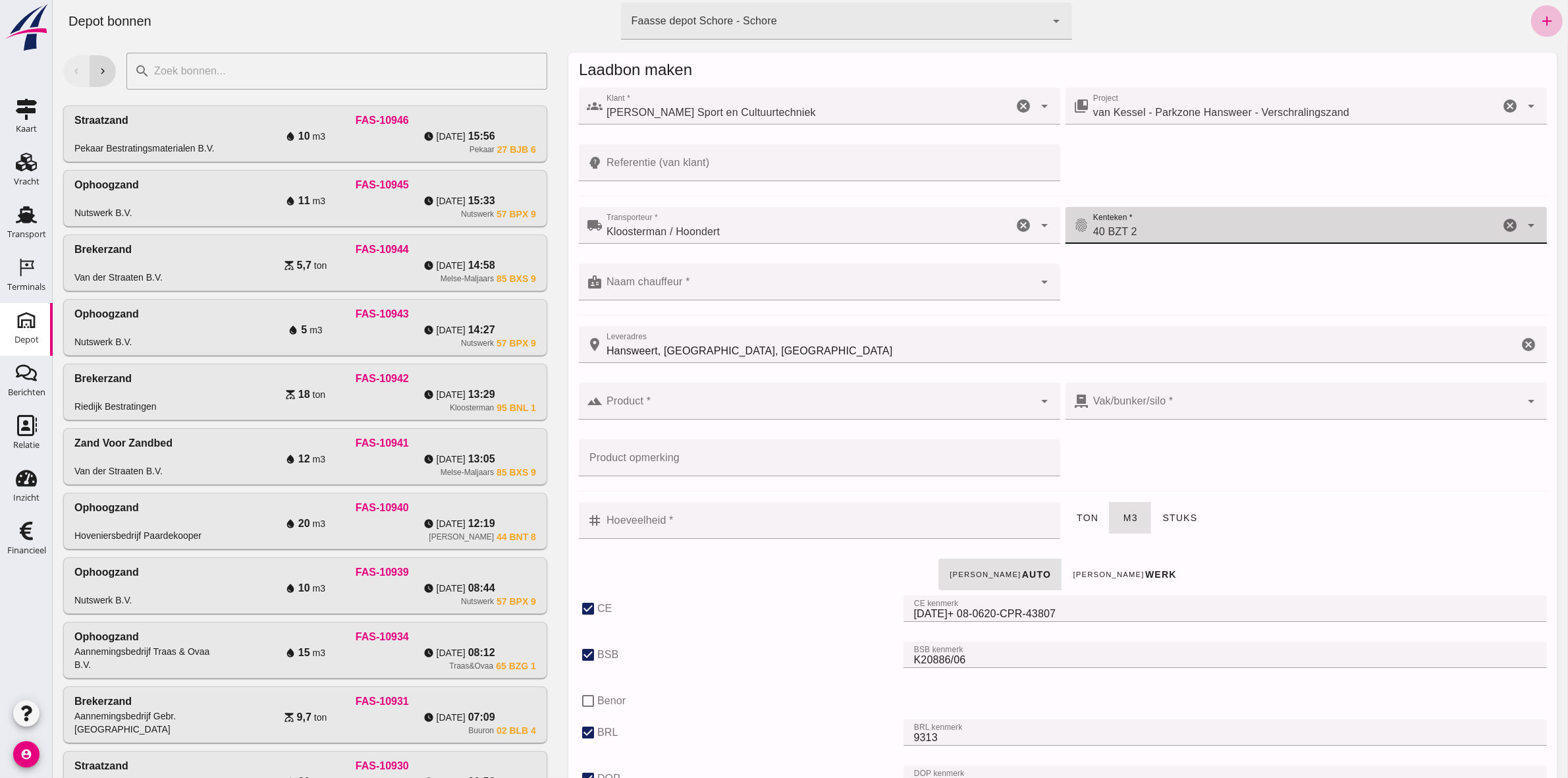
type input "40 BZT 2"
click at [777, 291] on input "Naam chauffeur *" at bounding box center [818, 289] width 432 height 16
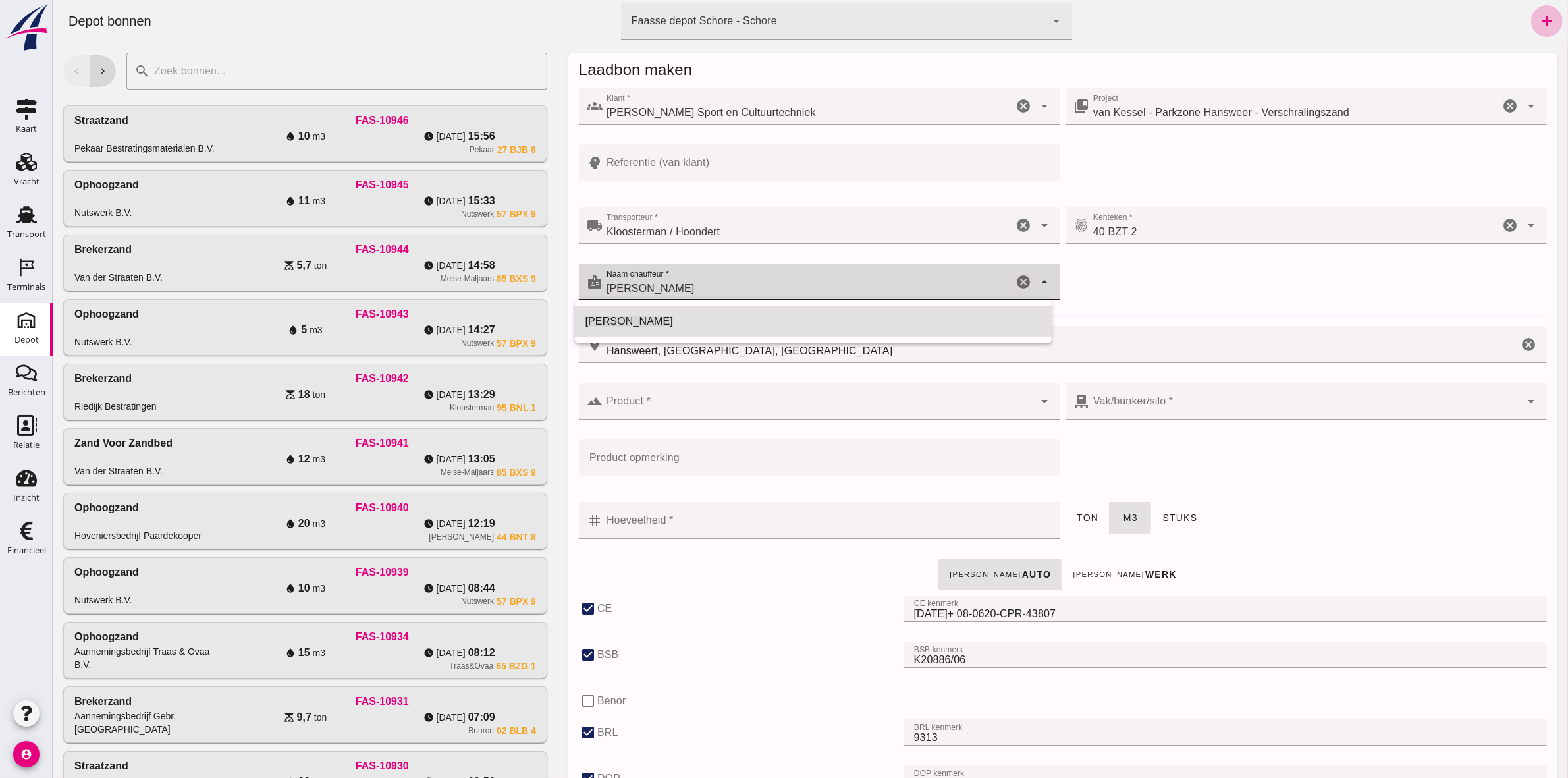
type input "[PERSON_NAME]"
click at [1225, 289] on div "local_shipping Transporteur * Transporteur * Kloosterman / Hoondert Kloosterman…" at bounding box center [1062, 260] width 974 height 113
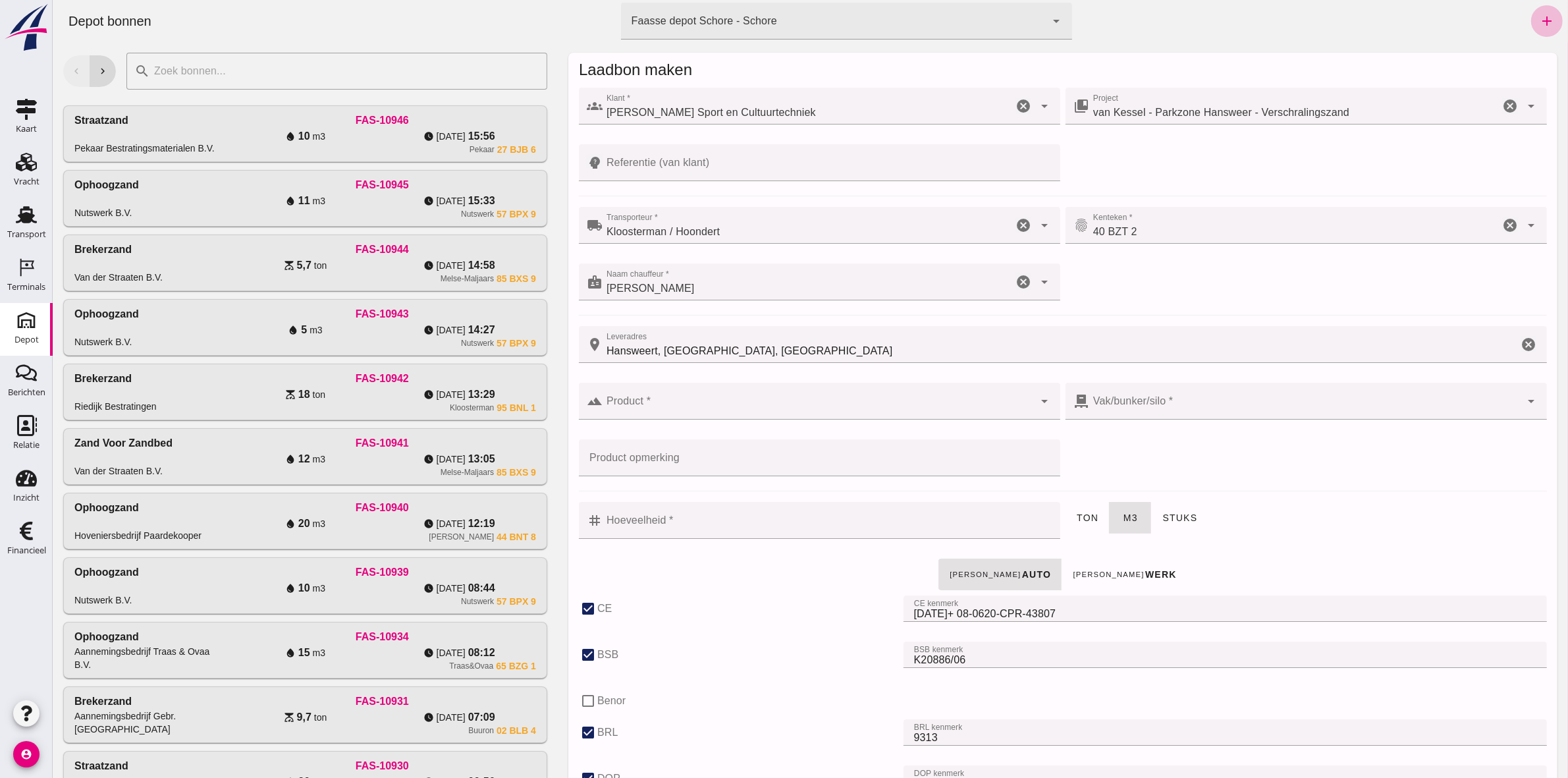
click at [933, 417] on div at bounding box center [818, 401] width 432 height 37
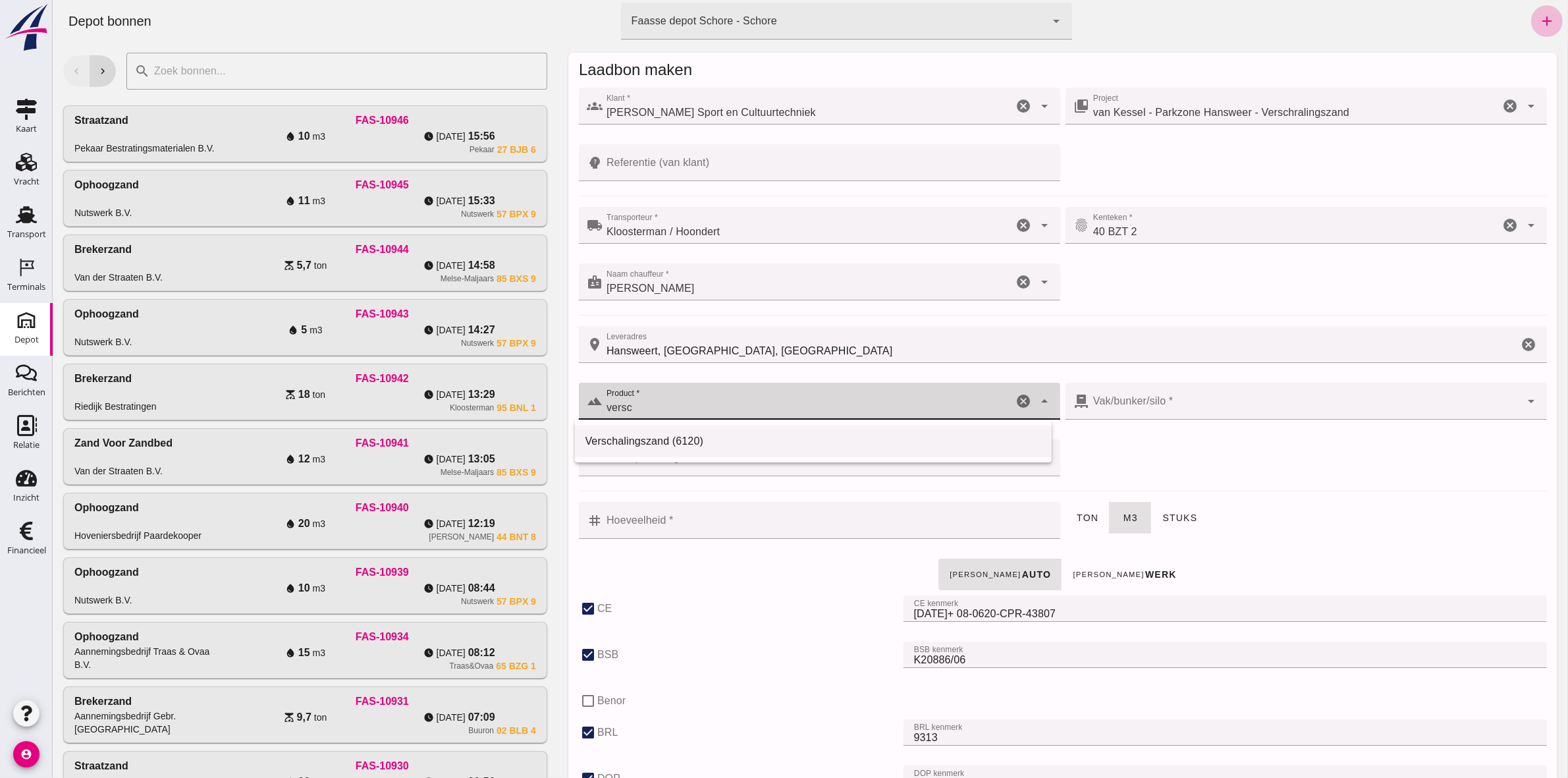
click at [744, 440] on div "Verschalingszand (6120)" at bounding box center [813, 441] width 457 height 16
type input "Verschalingszand (6120)"
click at [1219, 408] on div at bounding box center [1304, 401] width 432 height 37
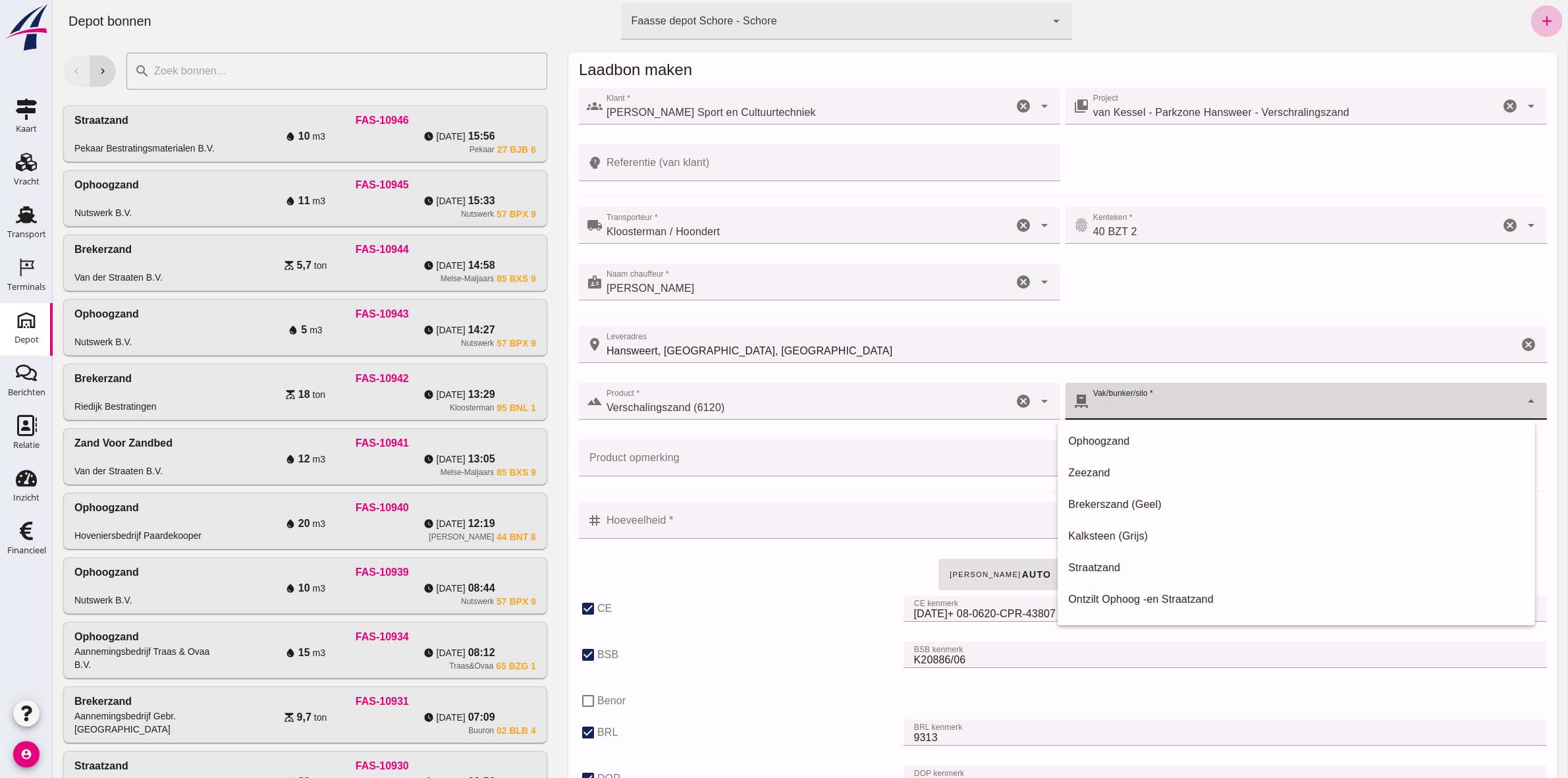
click at [1241, 574] on div "Straatzand" at bounding box center [1296, 568] width 457 height 16
type input "283"
click at [744, 514] on input "Hoeveelheid *" at bounding box center [827, 520] width 450 height 37
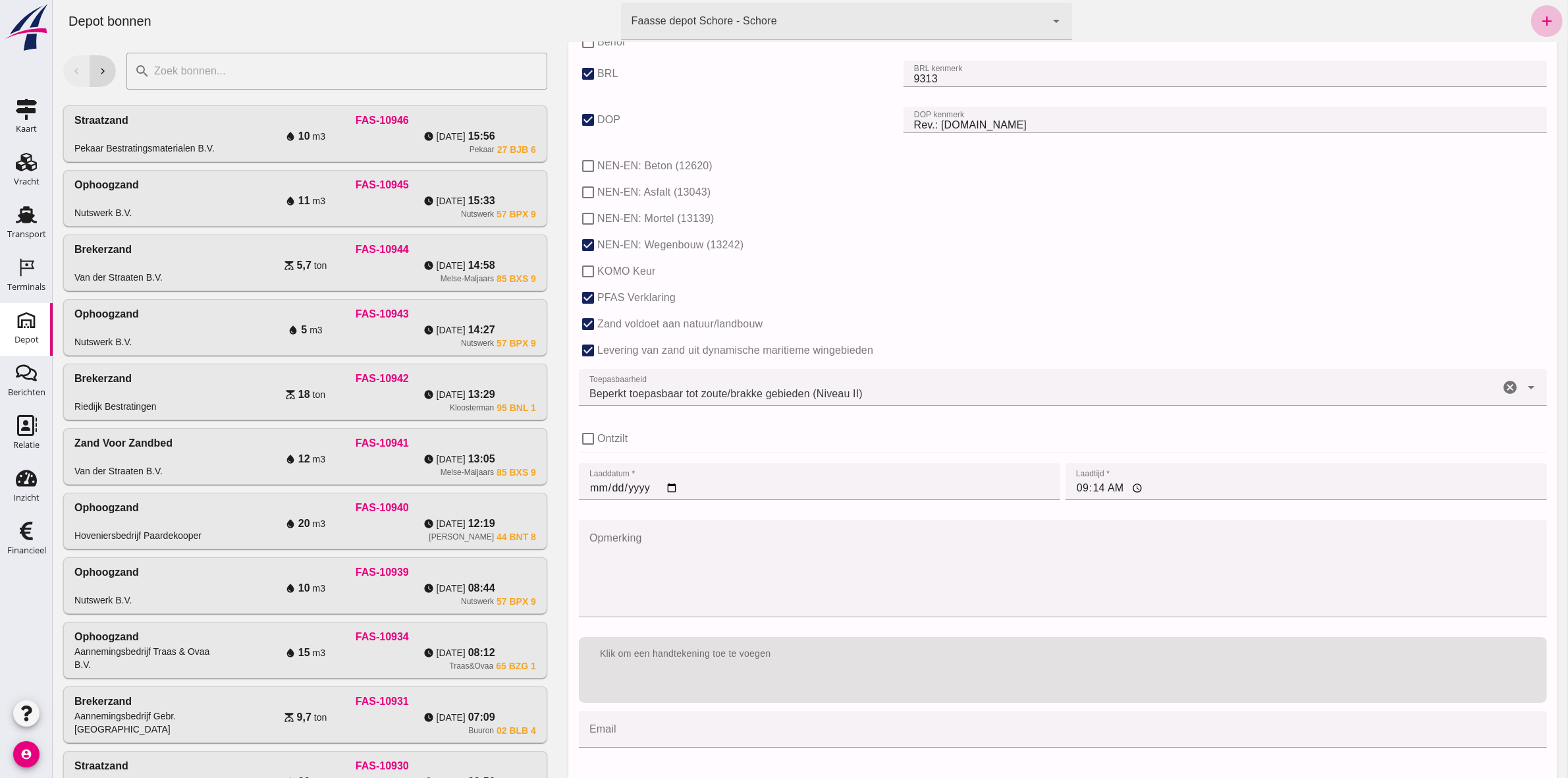
scroll to position [698, 0]
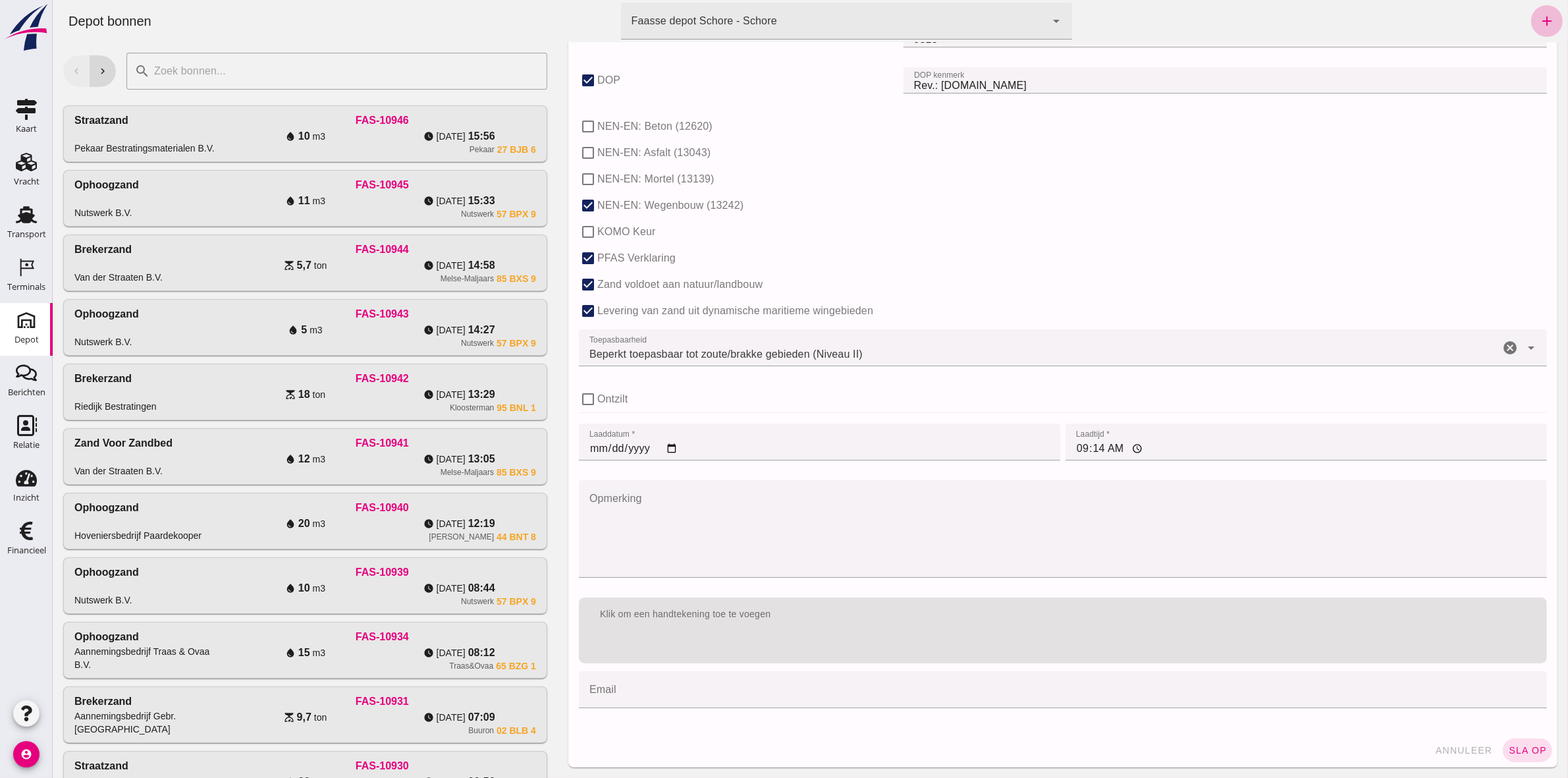
type input "20"
click at [588, 446] on input "[DATE]" at bounding box center [818, 441] width 482 height 37
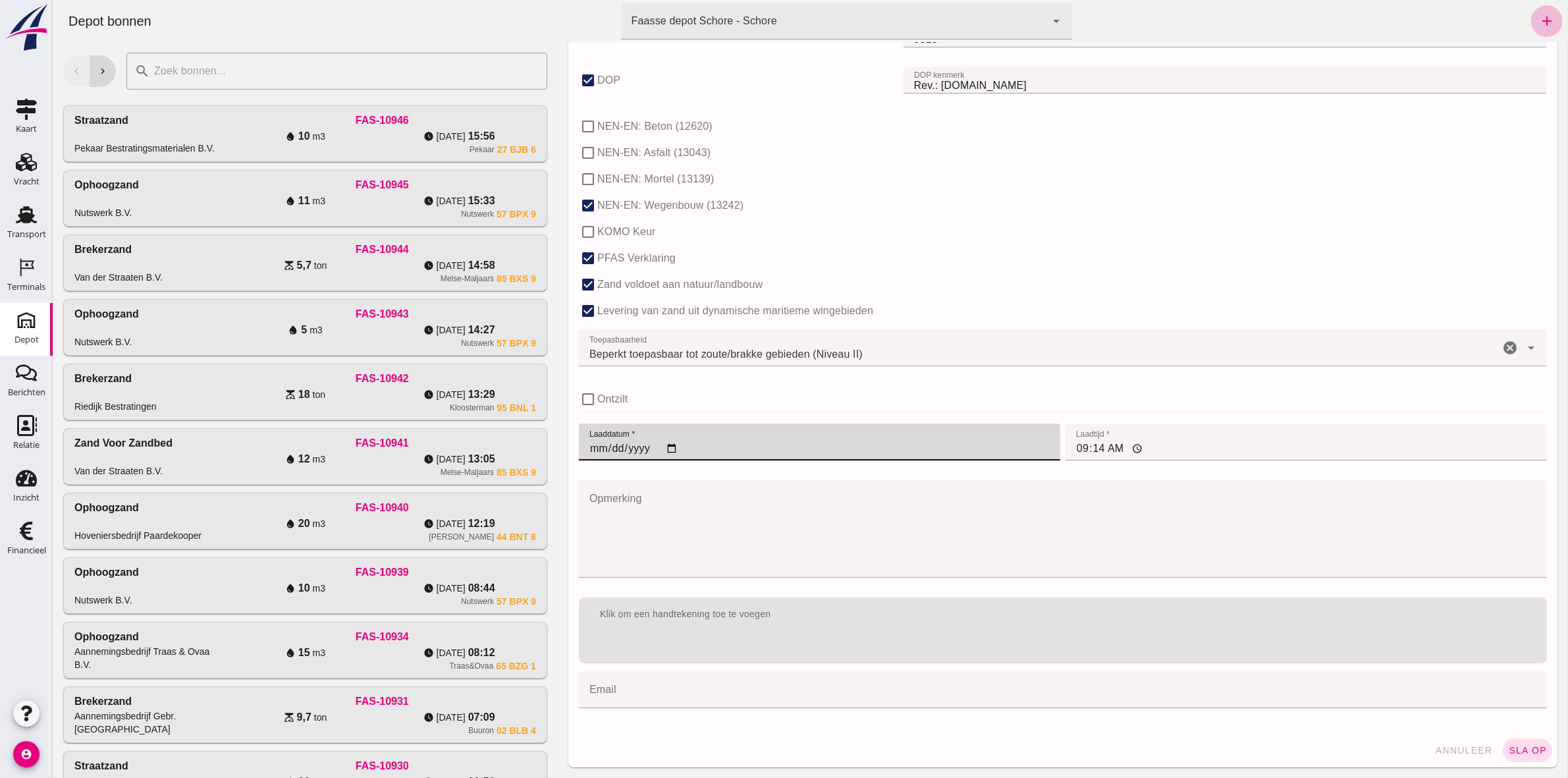
type input "[DATE]"
click at [1067, 451] on input "00:00" at bounding box center [1305, 441] width 482 height 37
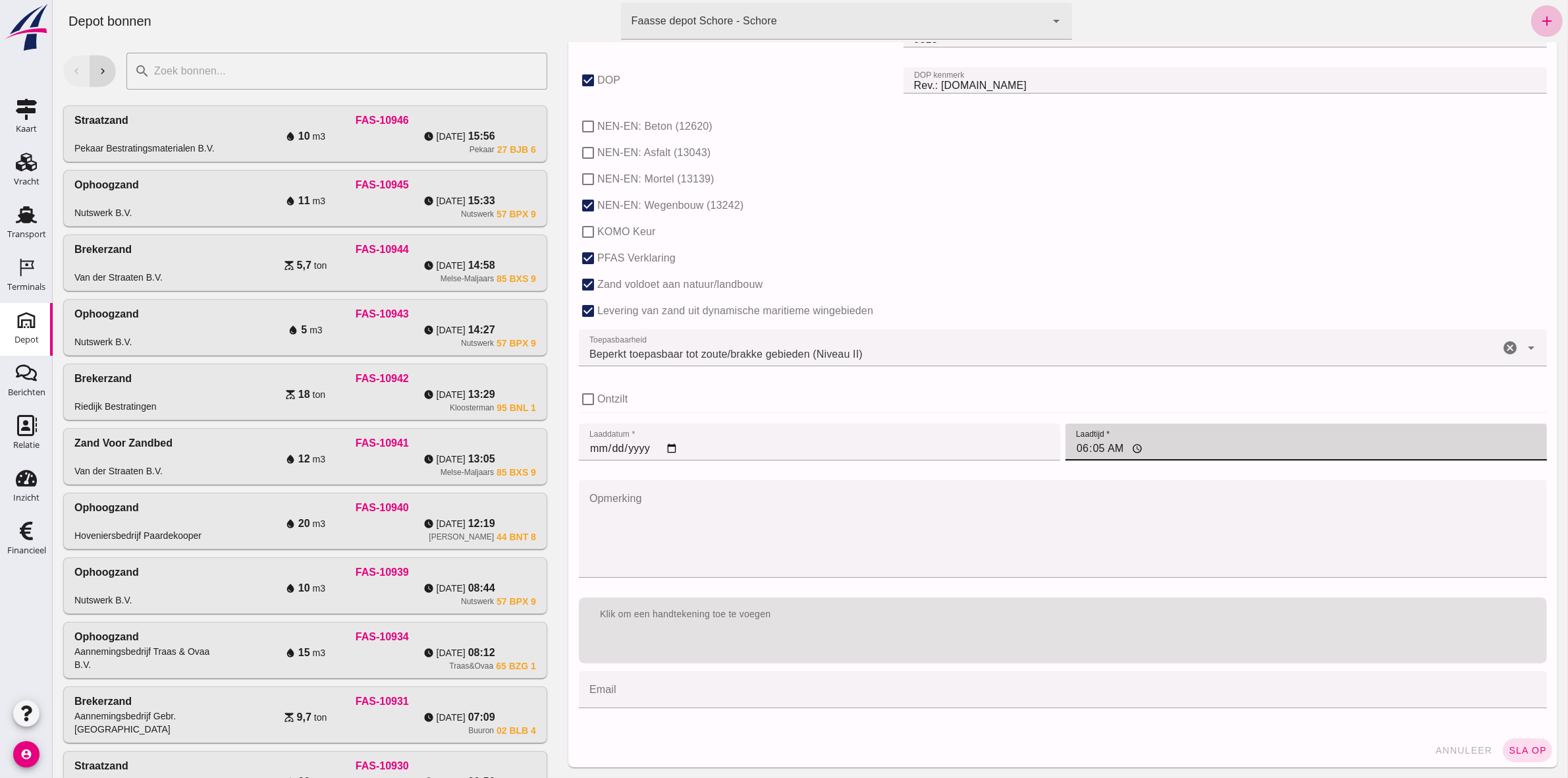
type input "06:55"
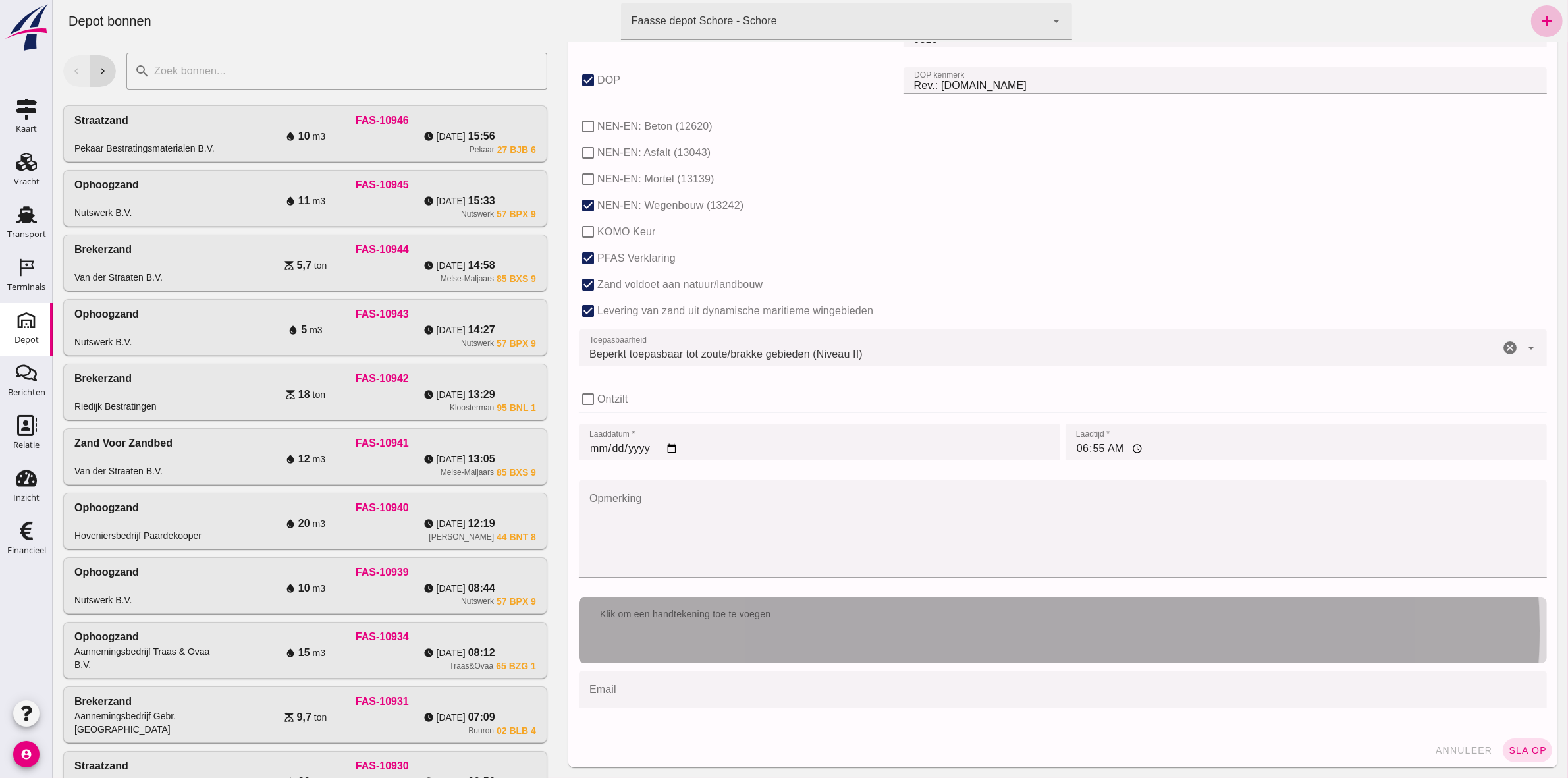
click at [823, 642] on div "Klik om een handtekening toe te voegen" at bounding box center [1061, 630] width 968 height 65
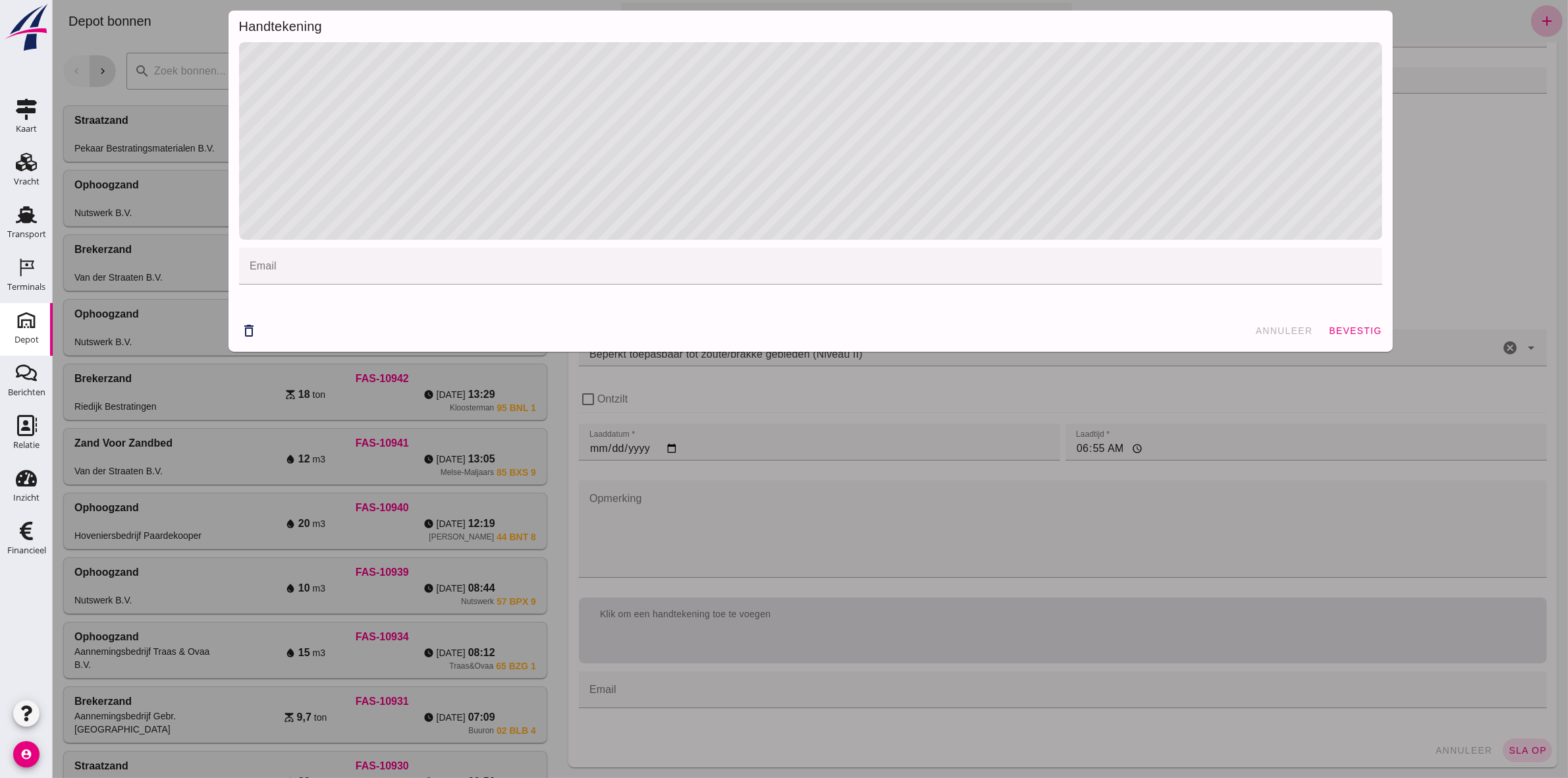
click at [1350, 334] on span "bevestig" at bounding box center [1354, 331] width 53 height 10
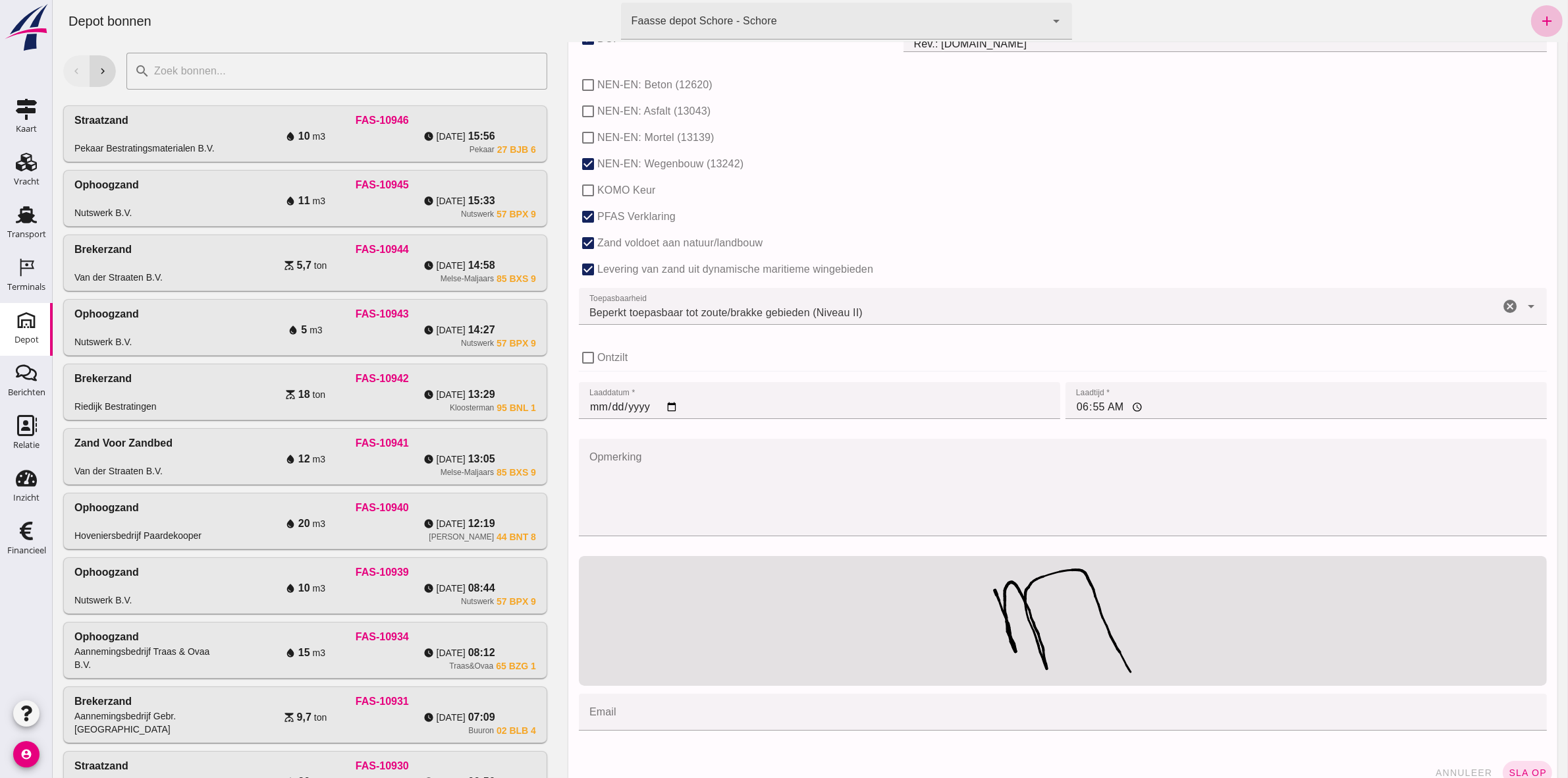
scroll to position [762, 0]
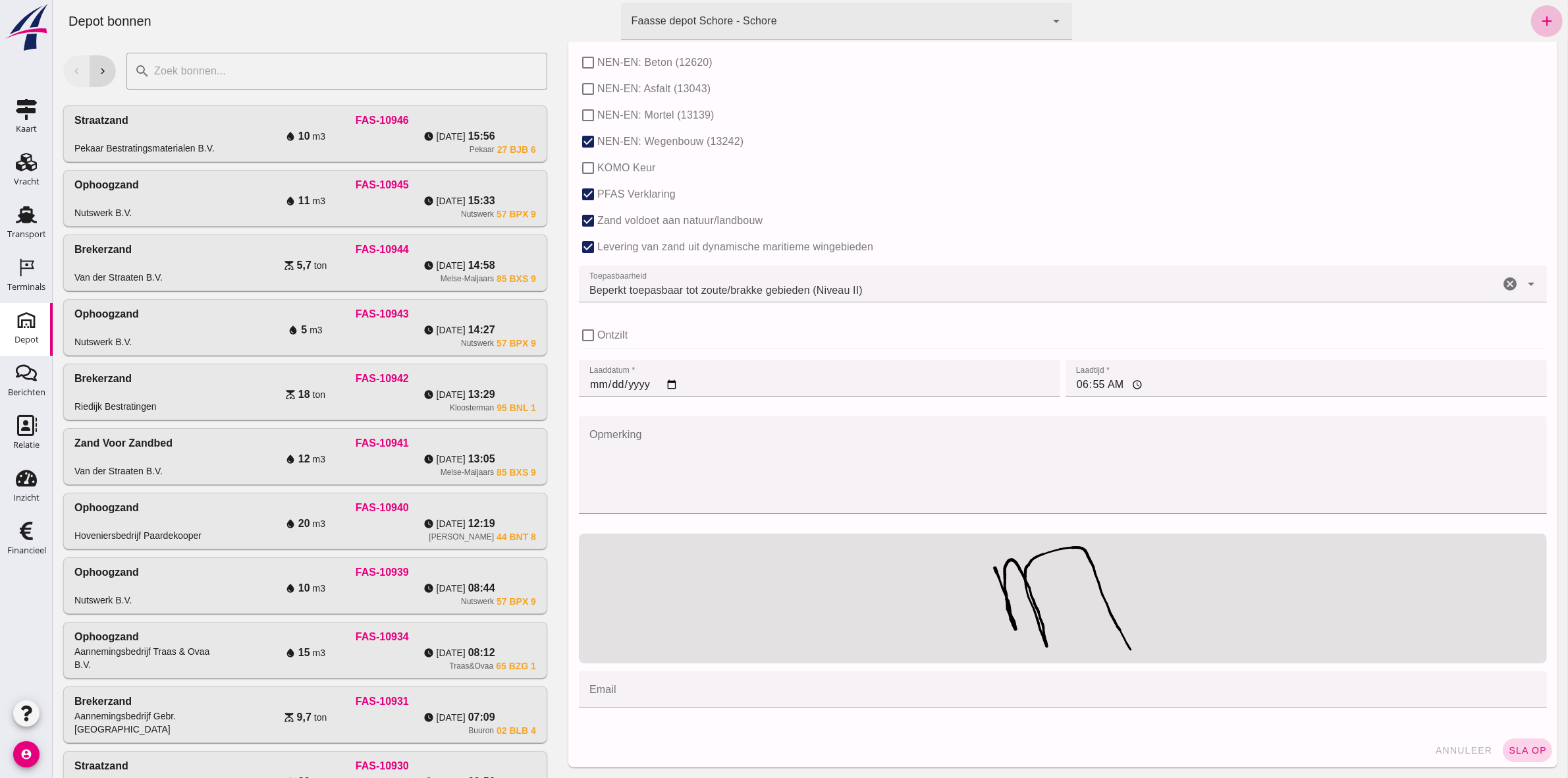
click at [1521, 754] on span "sla op" at bounding box center [1526, 750] width 39 height 10
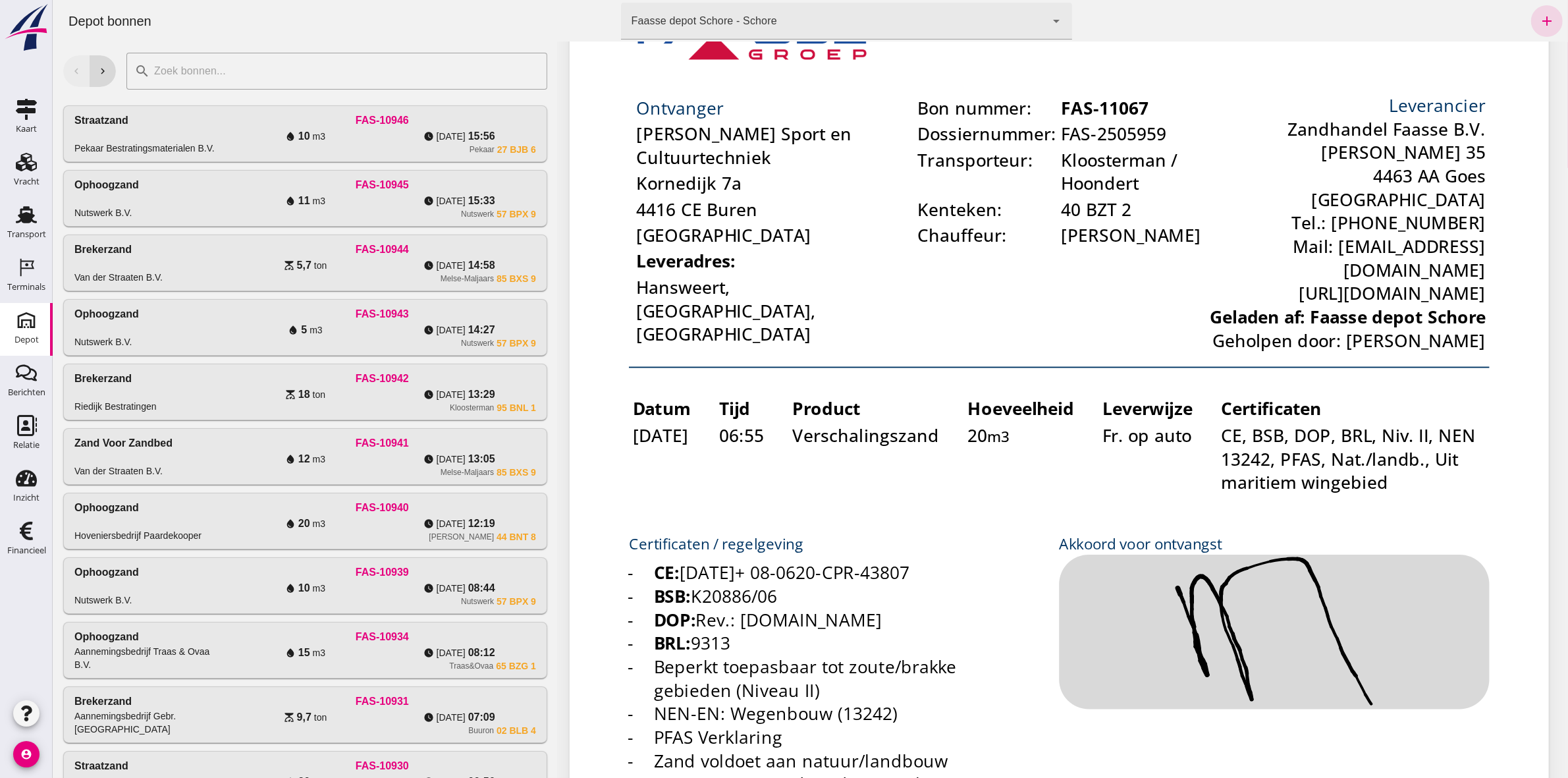
scroll to position [0, 0]
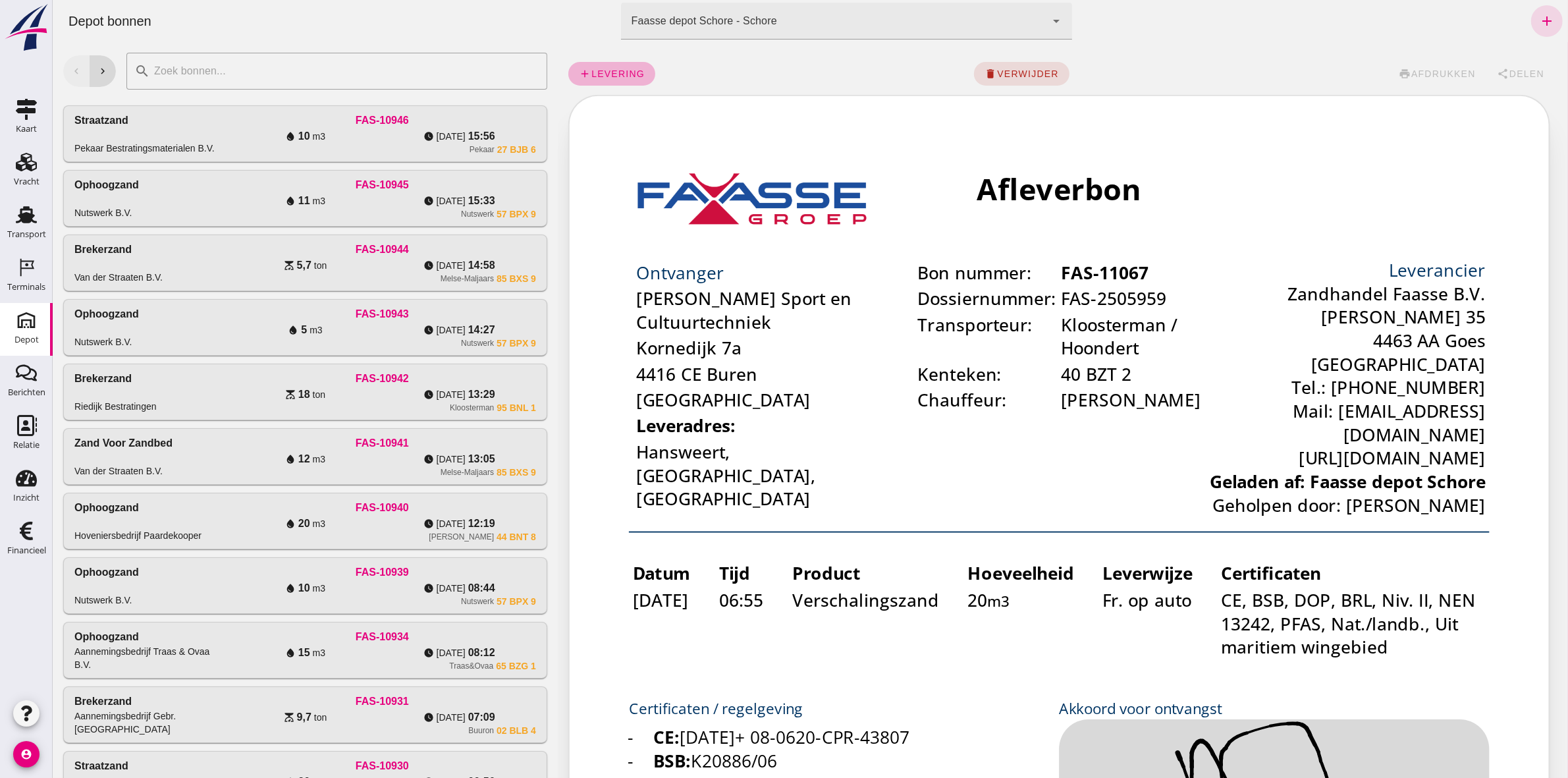
click at [607, 68] on span "add levering" at bounding box center [611, 74] width 65 height 12
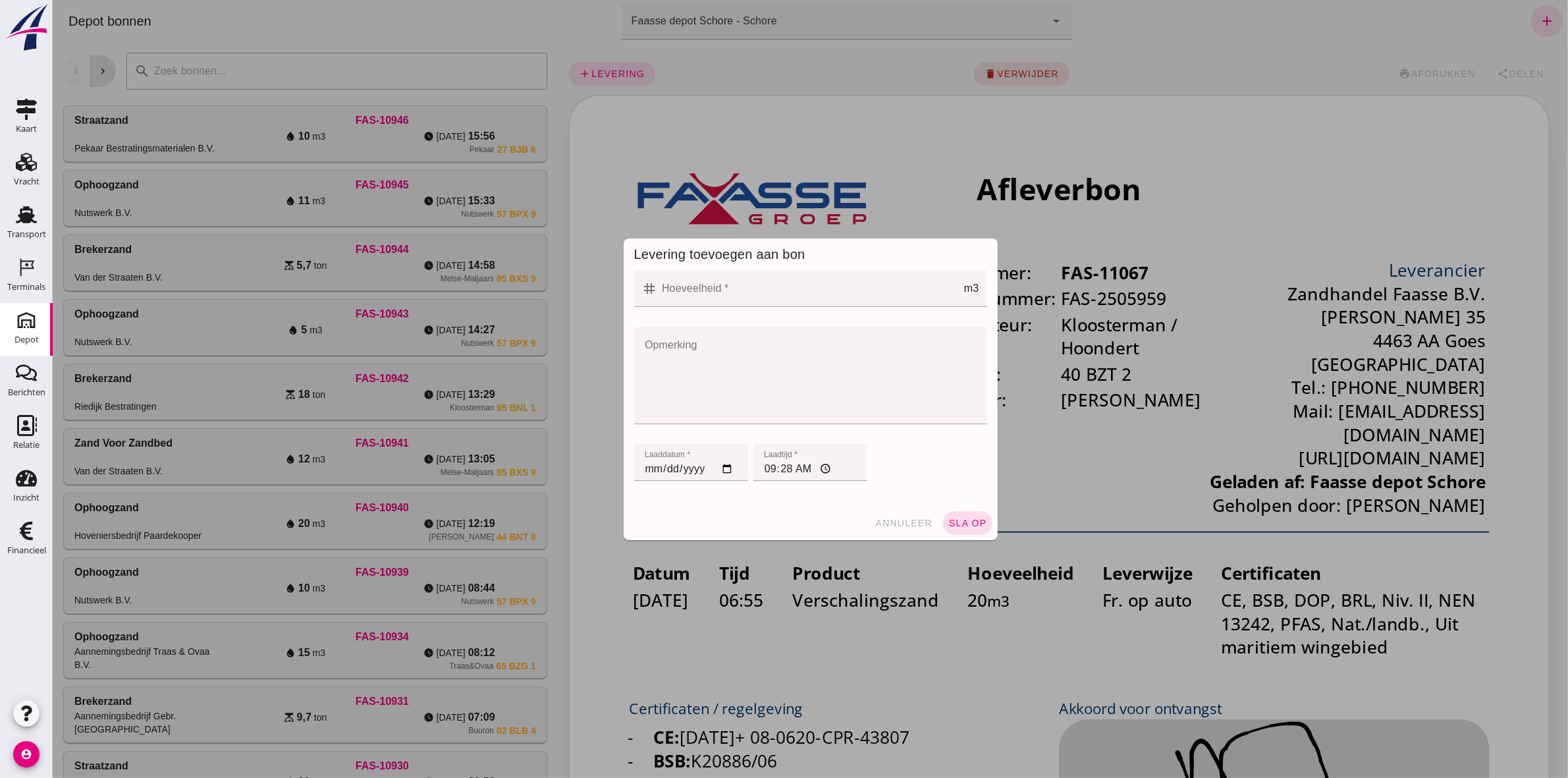
click at [728, 273] on input "Hoeveelheid *" at bounding box center [810, 288] width 306 height 37
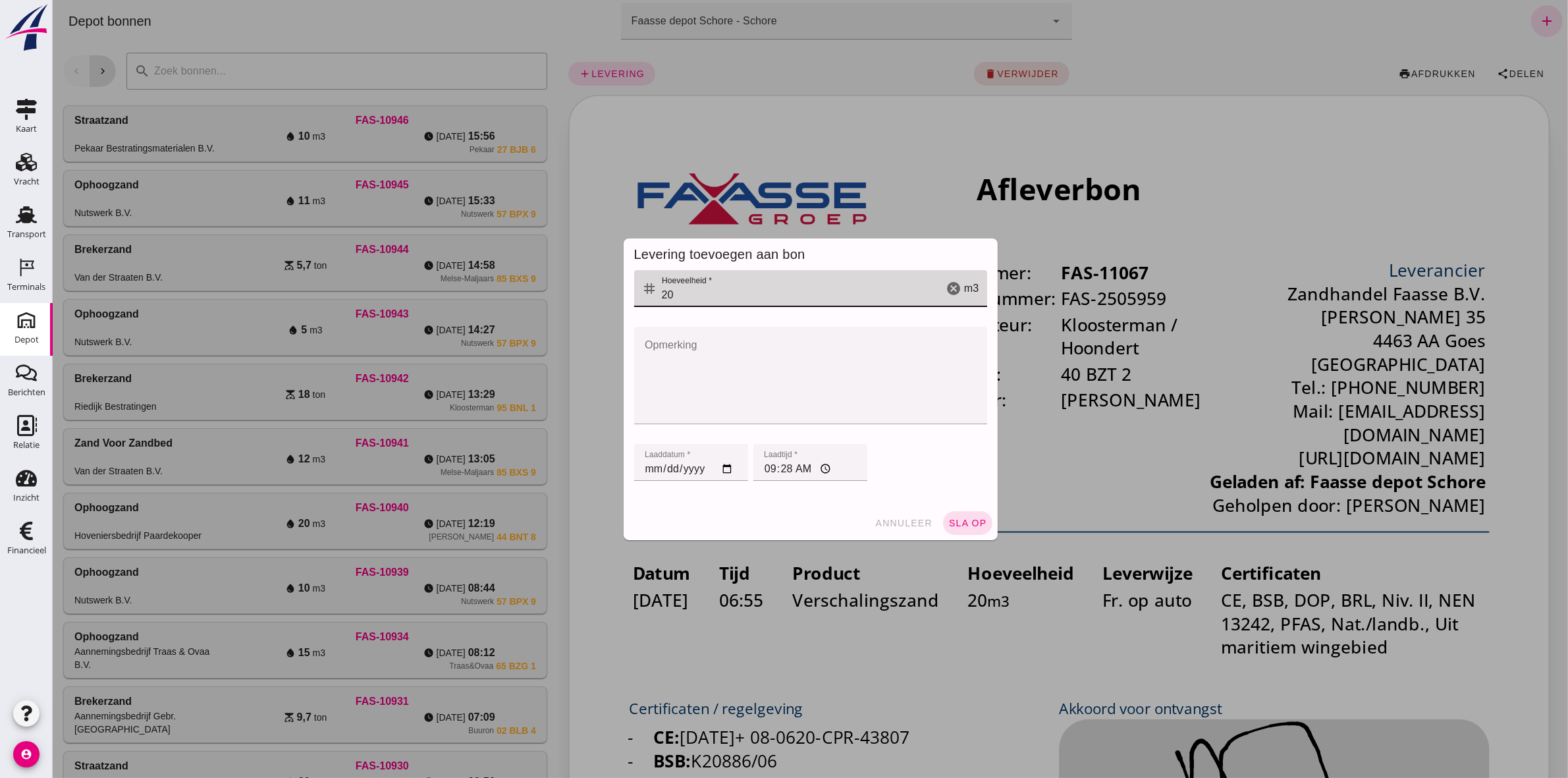
type input "20"
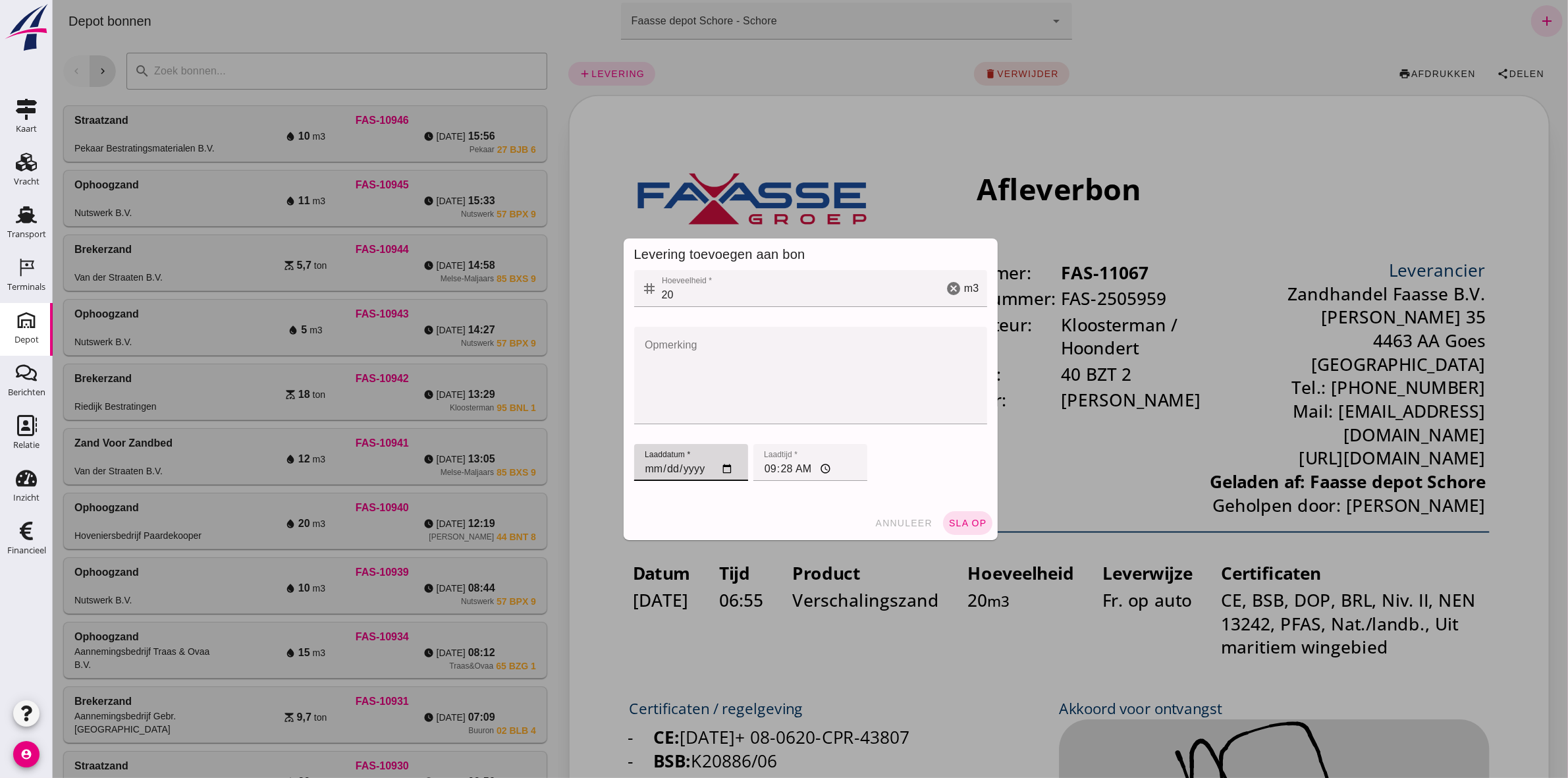
click at [636, 466] on input "[DATE]" at bounding box center [690, 462] width 114 height 37
type input "[DATE]"
click at [758, 470] on input "09:28" at bounding box center [810, 462] width 114 height 37
type input "07:58"
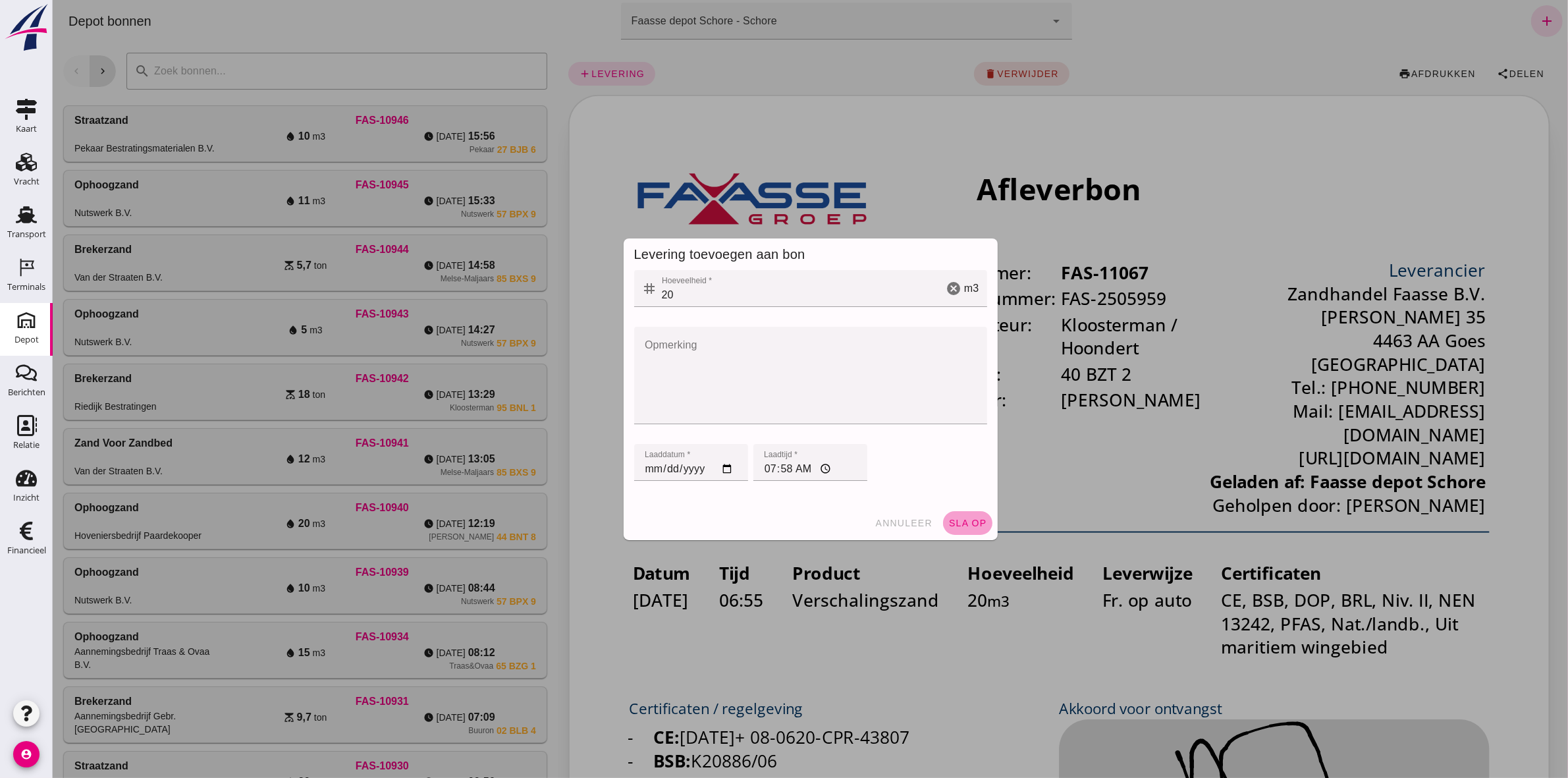
click at [973, 526] on span "sla op" at bounding box center [967, 523] width 39 height 10
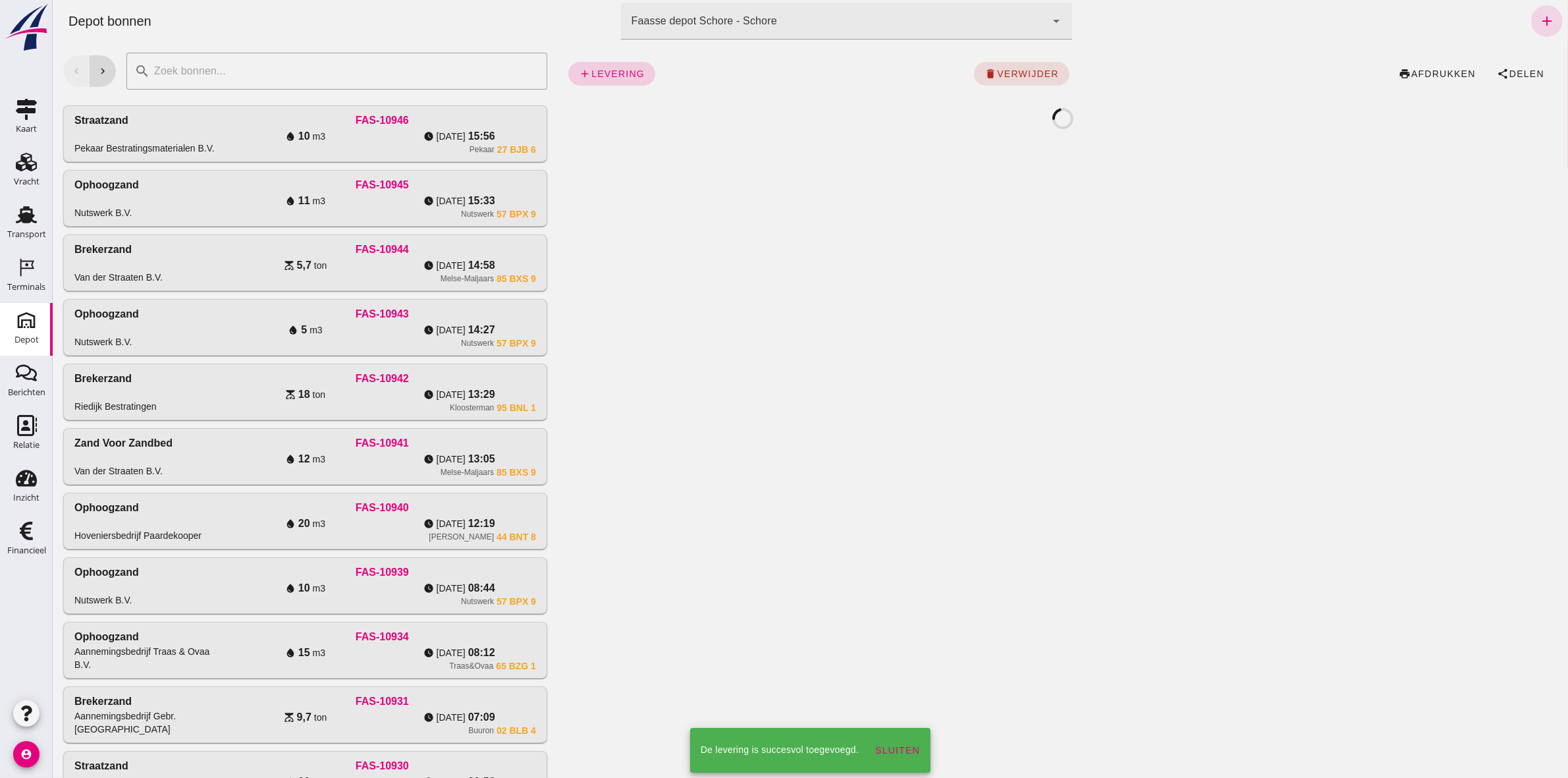
click at [617, 81] on link "add levering" at bounding box center [611, 74] width 87 height 24
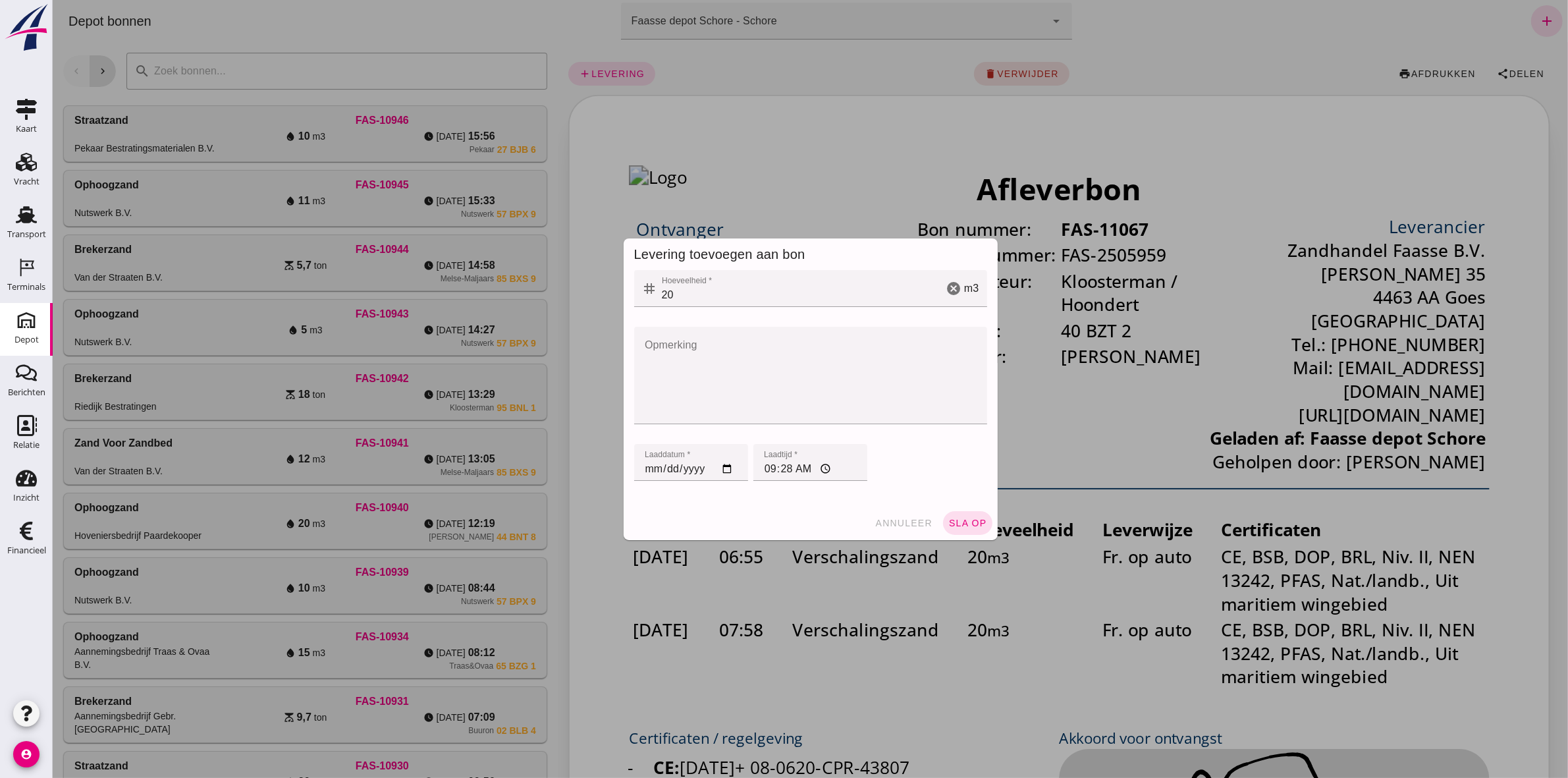
click at [643, 465] on input "[DATE]" at bounding box center [690, 462] width 114 height 37
type input "[DATE]"
click at [764, 468] on input "09:28" at bounding box center [810, 462] width 114 height 37
type input "08:17"
click at [968, 526] on span "sla op" at bounding box center [967, 523] width 39 height 10
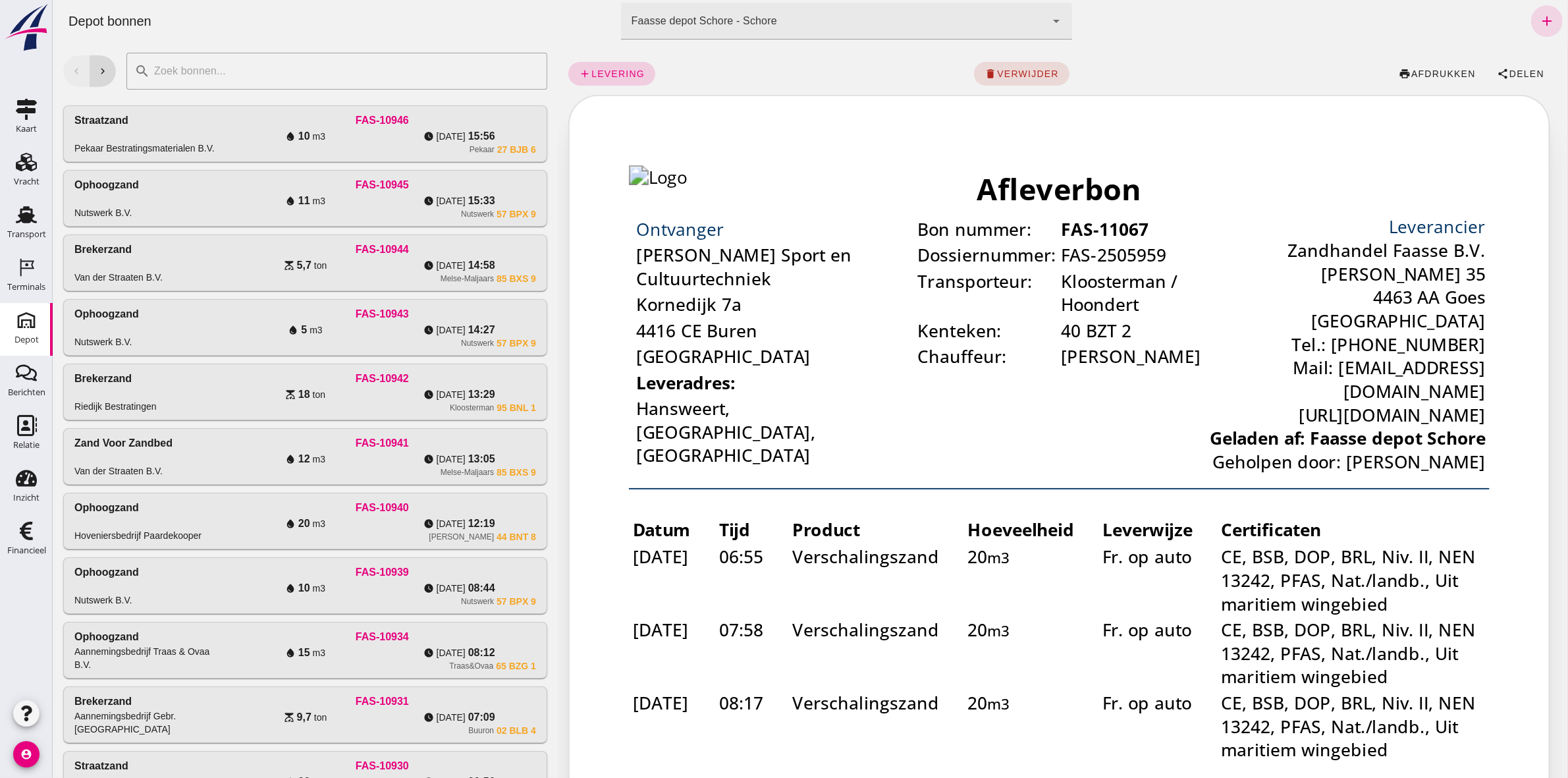
click at [602, 72] on span "levering" at bounding box center [617, 73] width 54 height 10
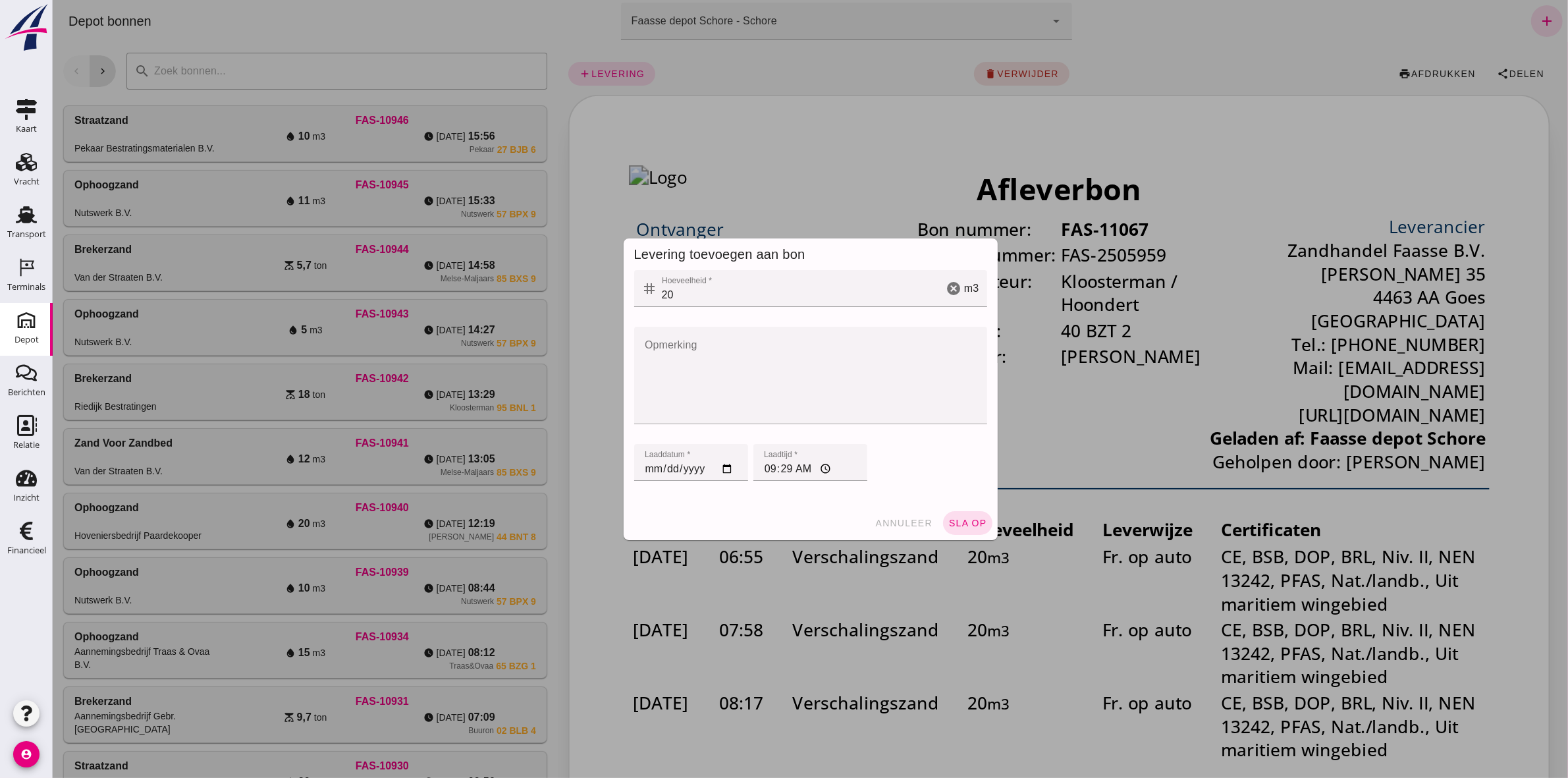
click at [641, 465] on input "[DATE]" at bounding box center [690, 462] width 114 height 37
type input "[DATE]"
click at [767, 464] on input "09:29" at bounding box center [810, 462] width 114 height 37
type input "08:34"
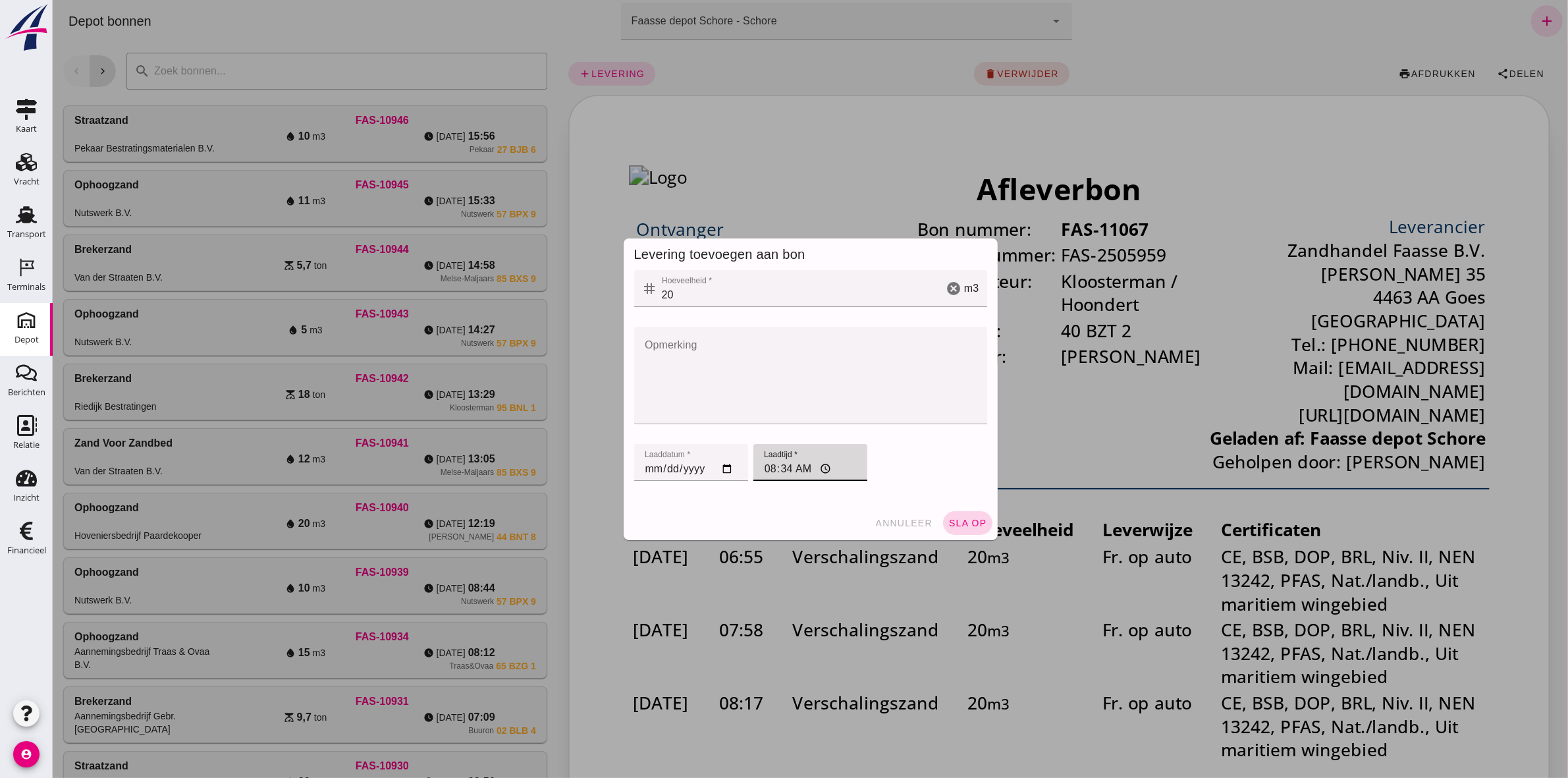
click at [953, 525] on span "sla op" at bounding box center [967, 523] width 39 height 10
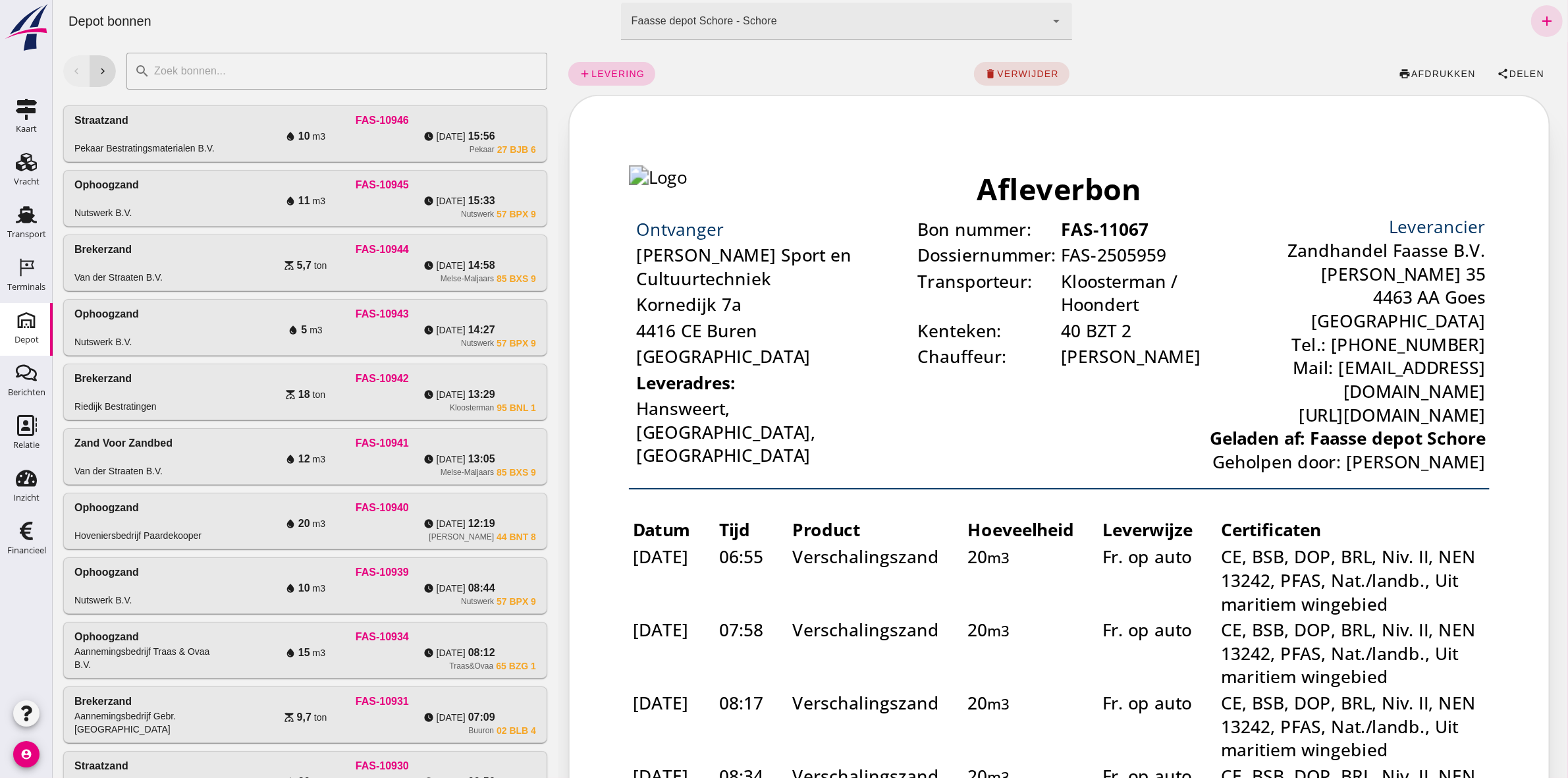
click at [603, 73] on span "levering" at bounding box center [617, 73] width 54 height 10
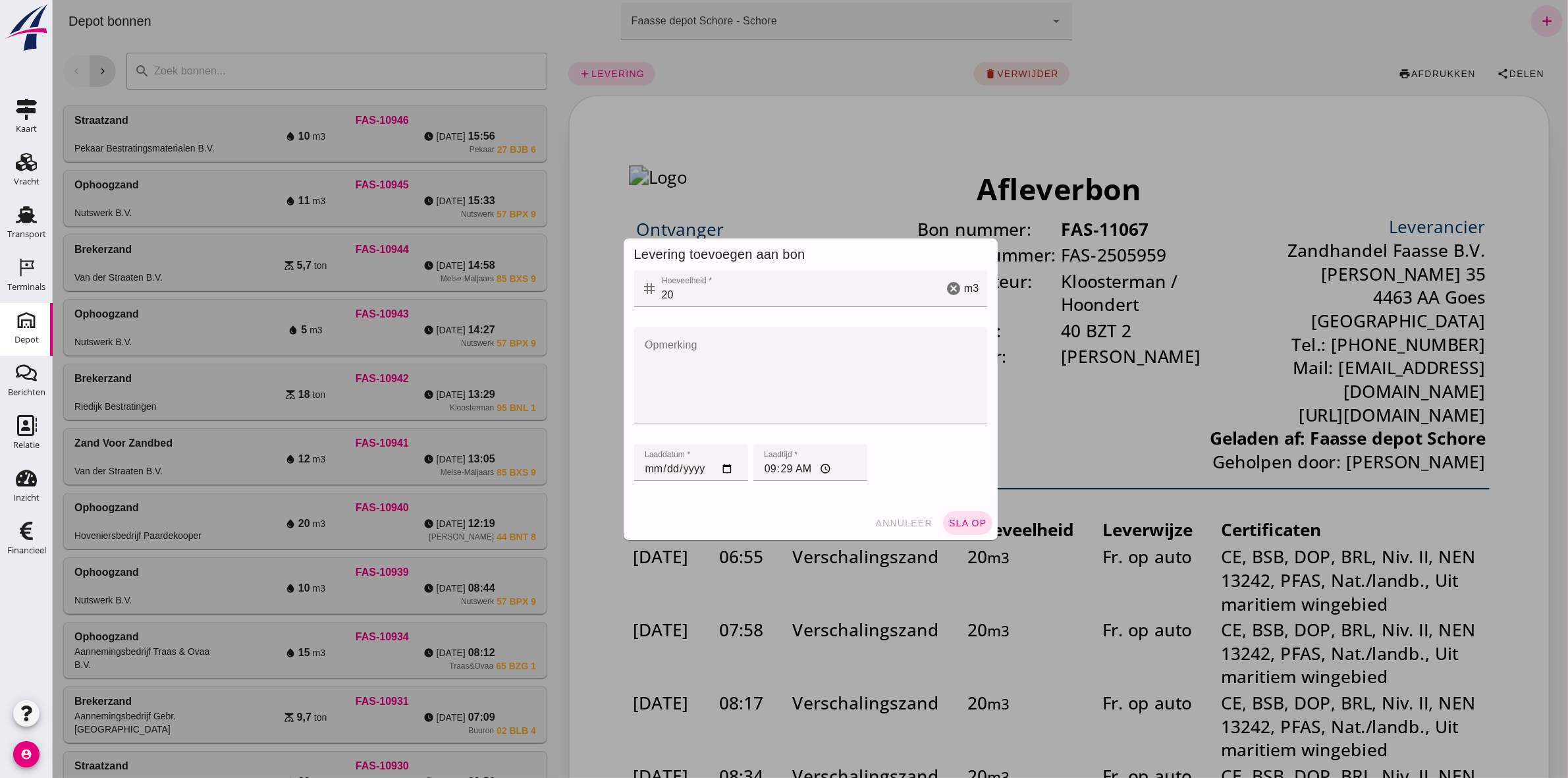
click at [641, 463] on input "[DATE]" at bounding box center [690, 462] width 114 height 37
type input "[DATE]"
drag, startPoint x: 760, startPoint y: 465, endPoint x: 768, endPoint y: 463, distance: 8.2
click at [764, 465] on input "09:29" at bounding box center [810, 462] width 114 height 37
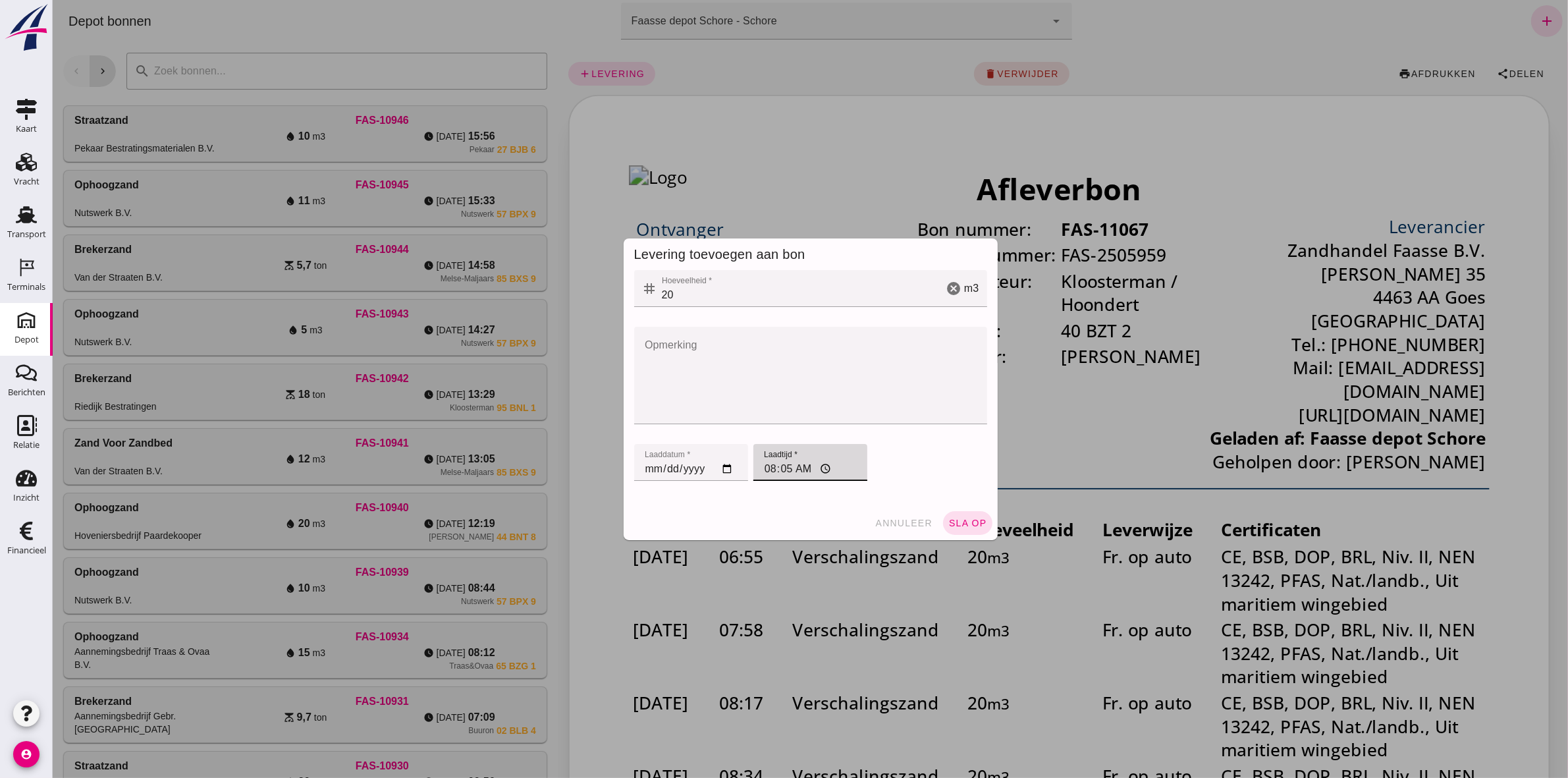
type input "08:52"
click at [951, 522] on span "sla op" at bounding box center [967, 523] width 39 height 10
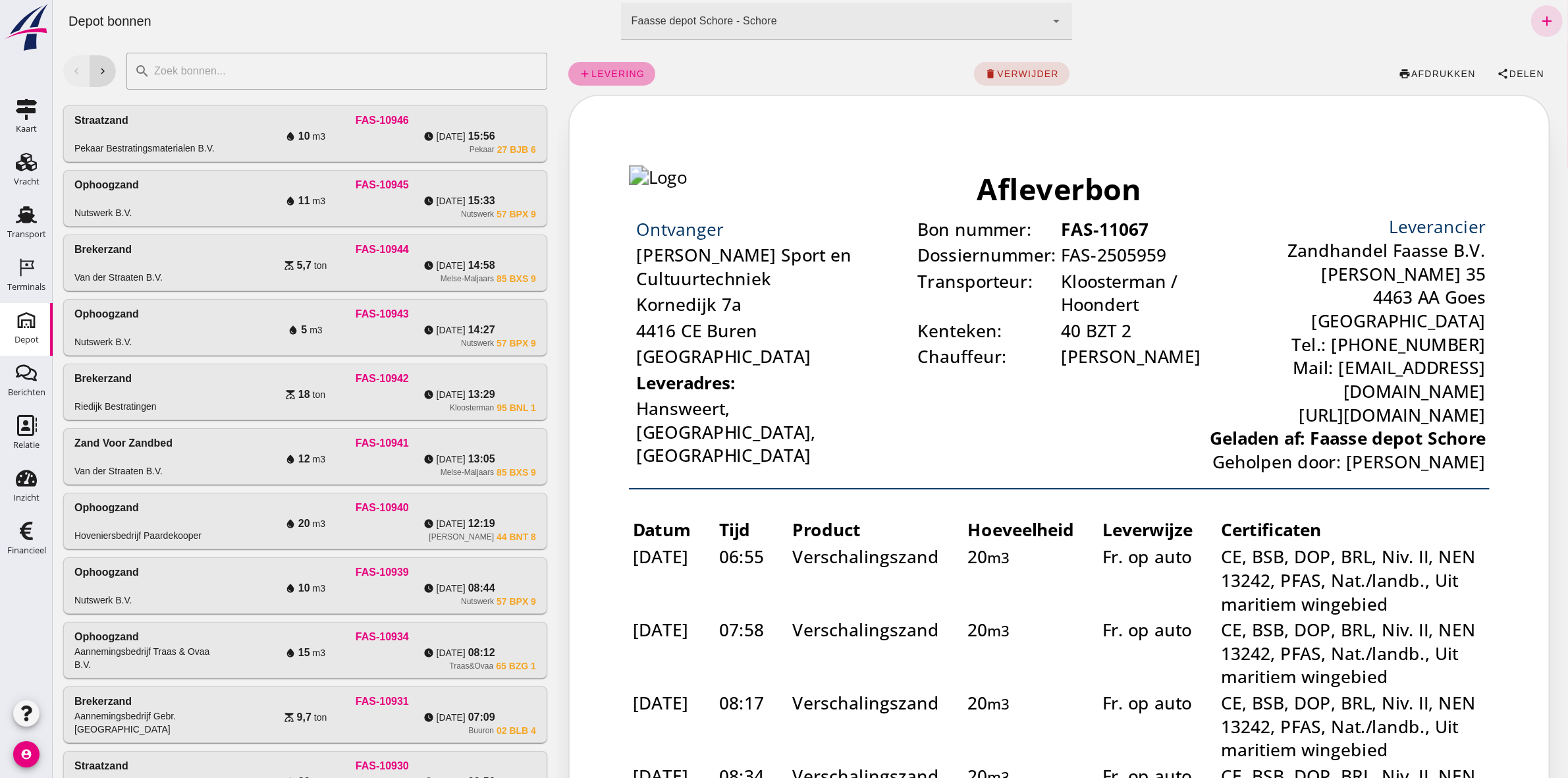
click at [619, 74] on span "levering" at bounding box center [617, 73] width 54 height 10
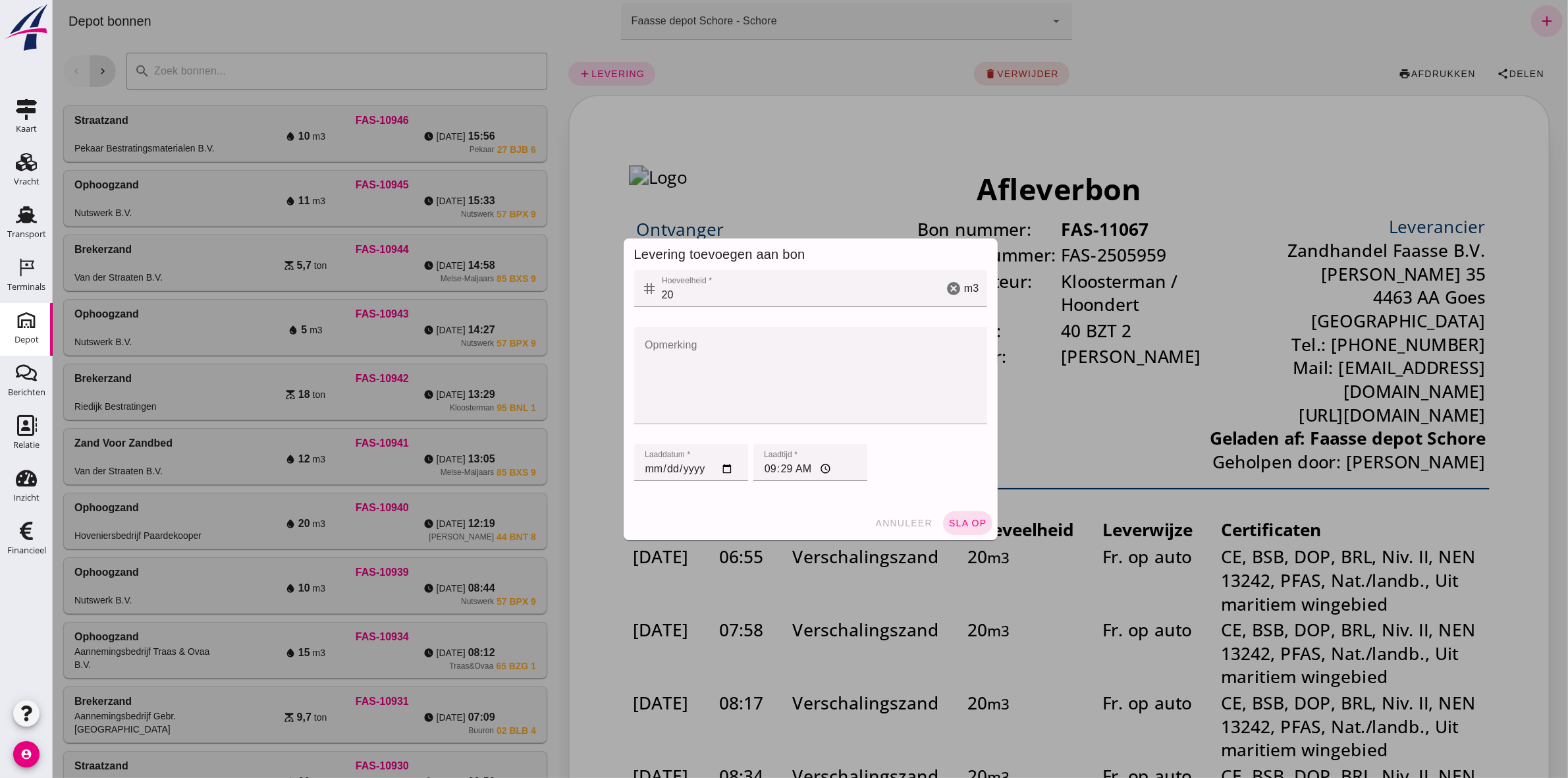
click at [637, 466] on input "[DATE]" at bounding box center [690, 462] width 114 height 37
type input "[DATE]"
type input "0025-09-26"
click at [763, 463] on input "09:29" at bounding box center [810, 462] width 114 height 37
type input "09:09"
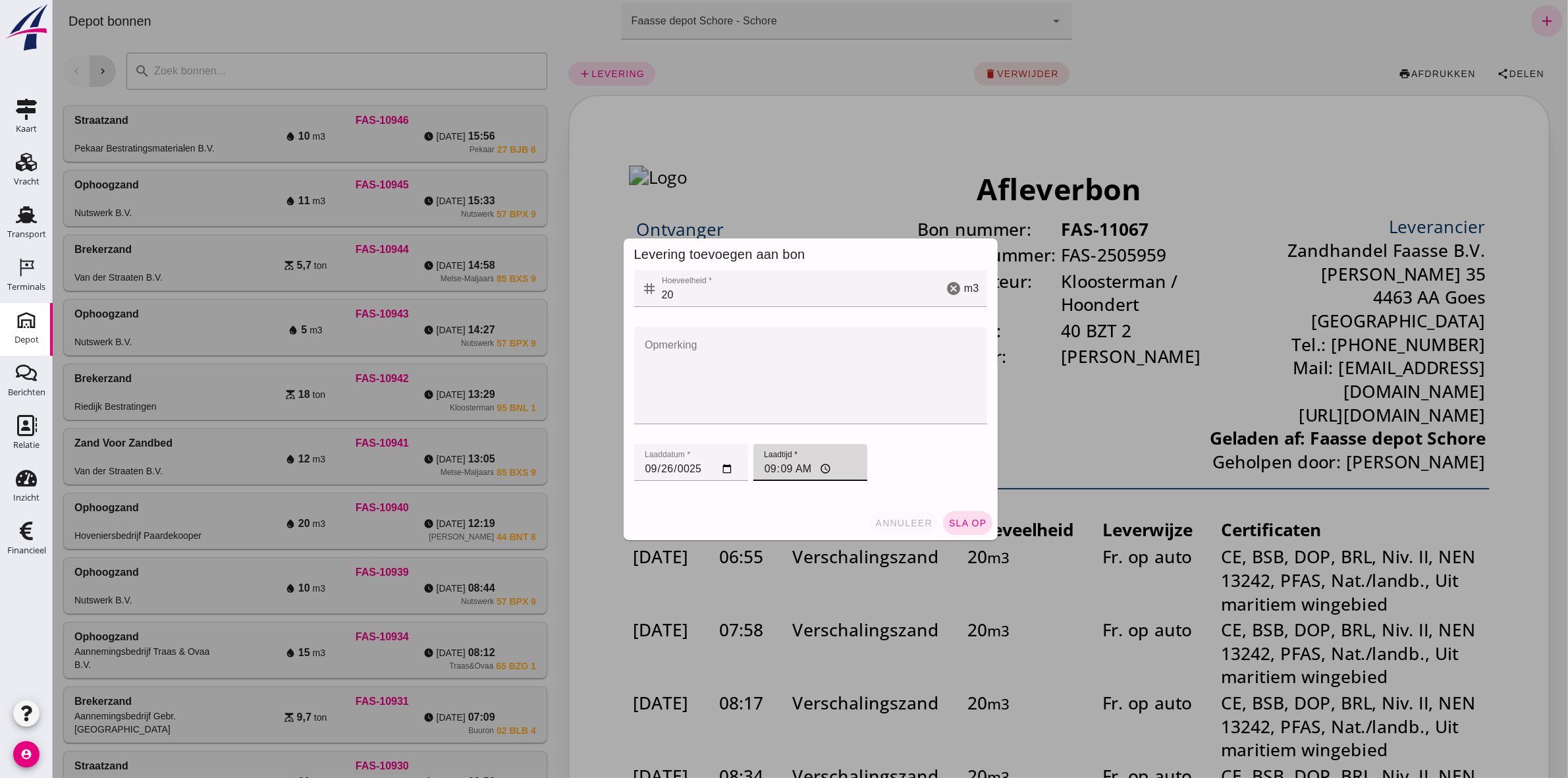
click at [890, 524] on span "annuleer" at bounding box center [902, 523] width 58 height 10
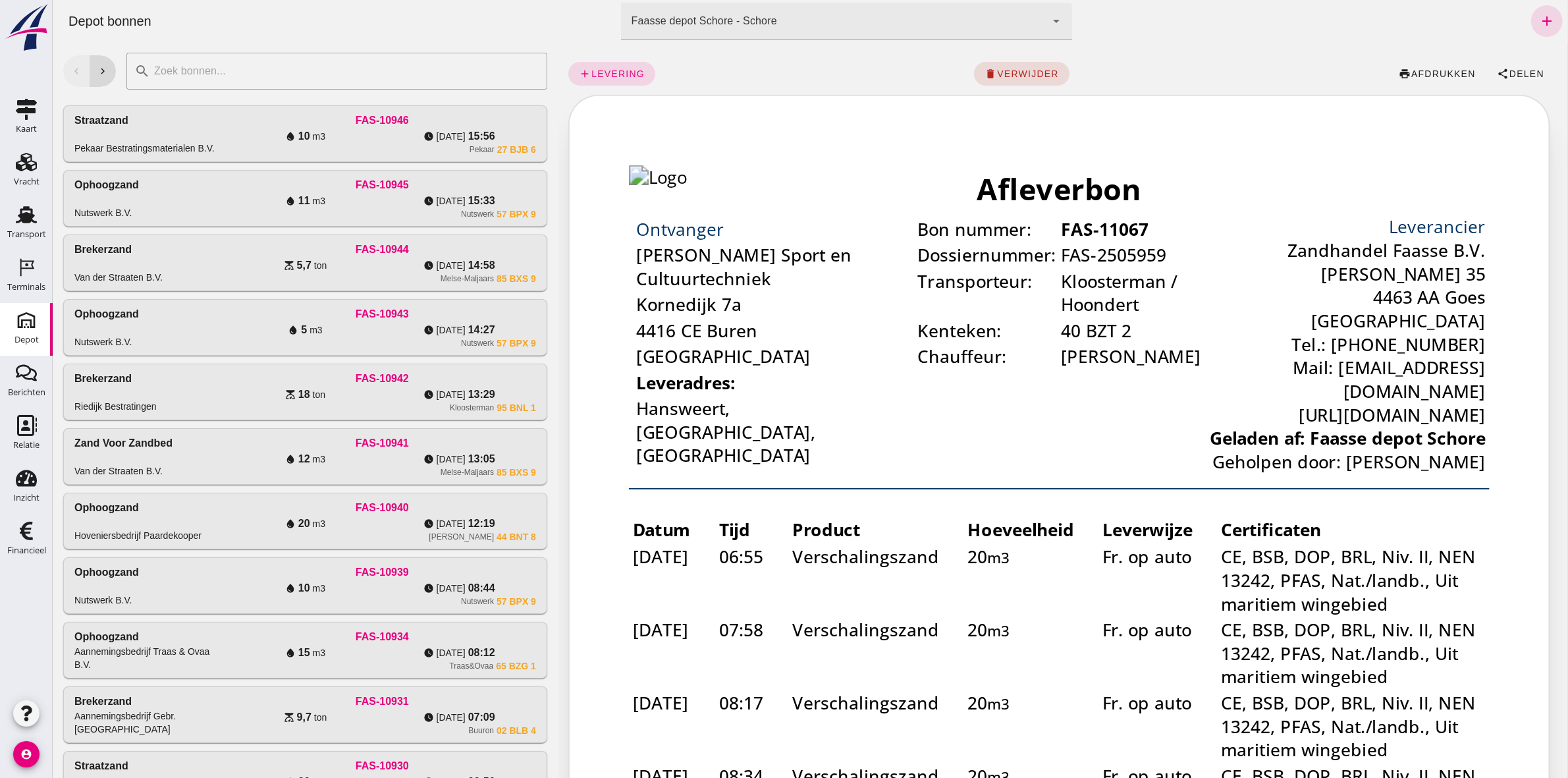
click at [569, 60] on div "add levering delete verwijder print afdrukken share Delen" at bounding box center [1062, 73] width 989 height 42
click at [600, 77] on span "levering" at bounding box center [617, 73] width 54 height 10
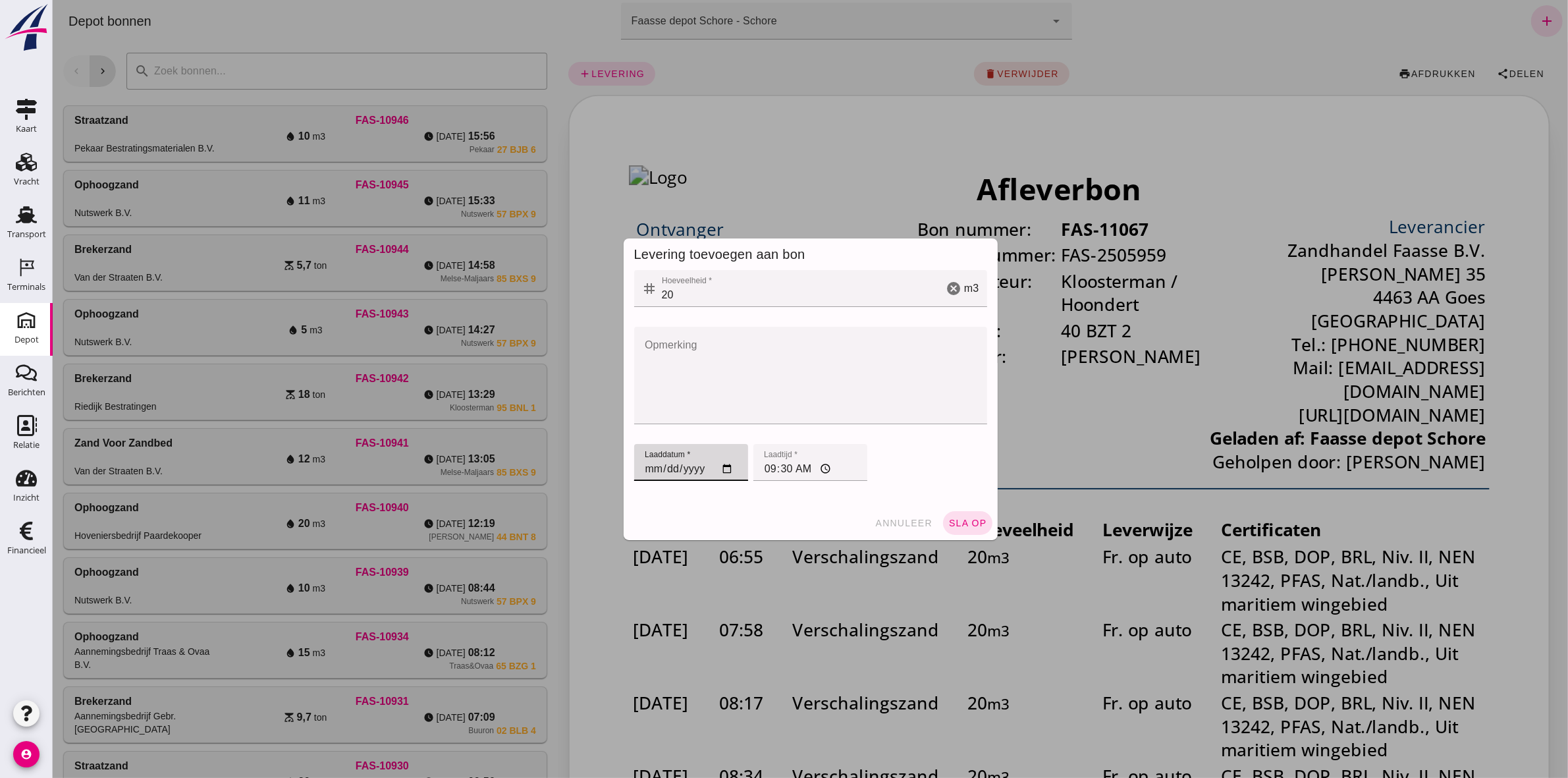
click at [637, 468] on input "[DATE]" at bounding box center [690, 462] width 114 height 37
type input "[DATE]"
click at [765, 465] on input "09:30" at bounding box center [810, 462] width 114 height 37
type input "09:09"
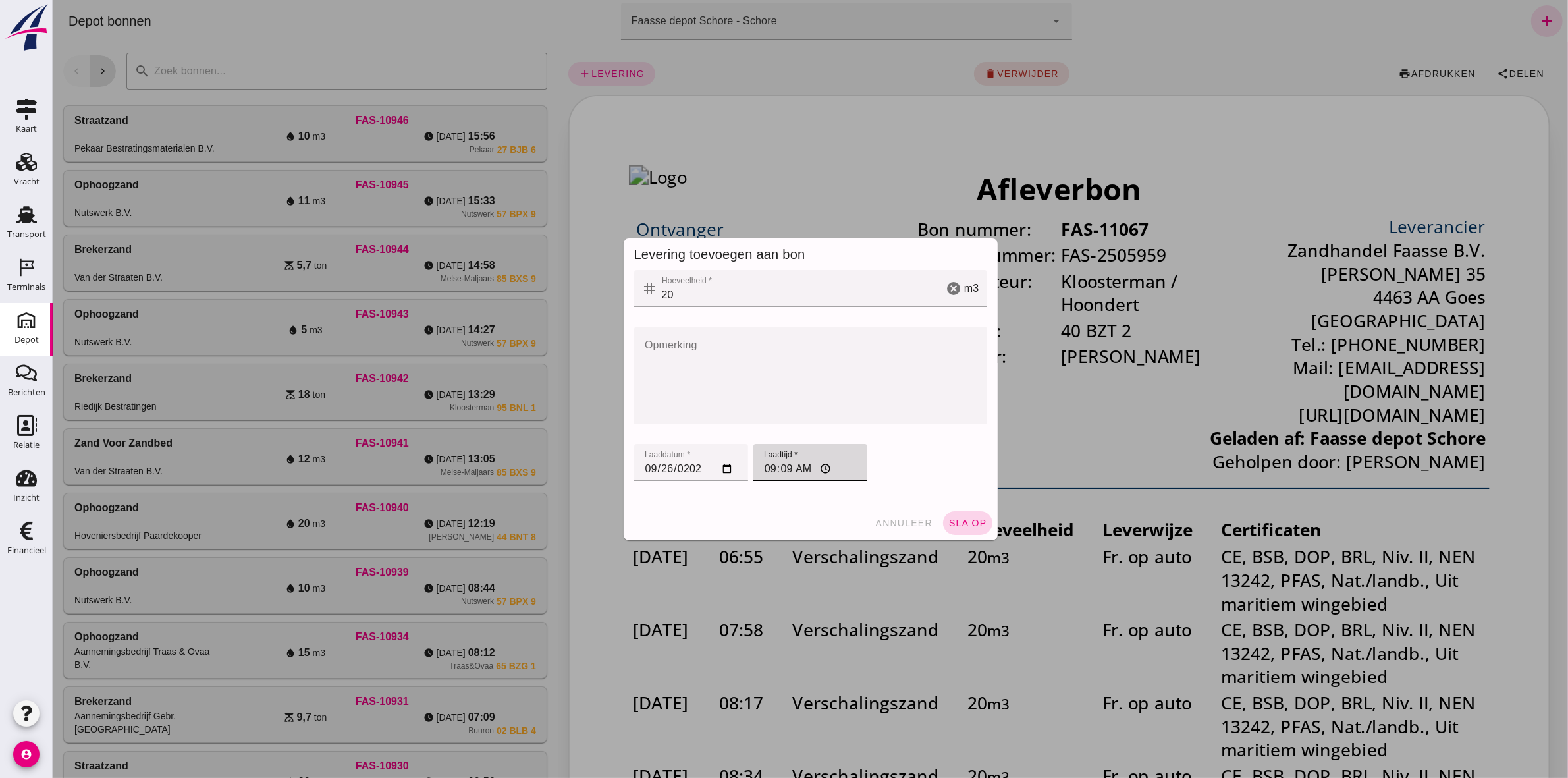
click at [968, 518] on span "sla op" at bounding box center [967, 523] width 39 height 10
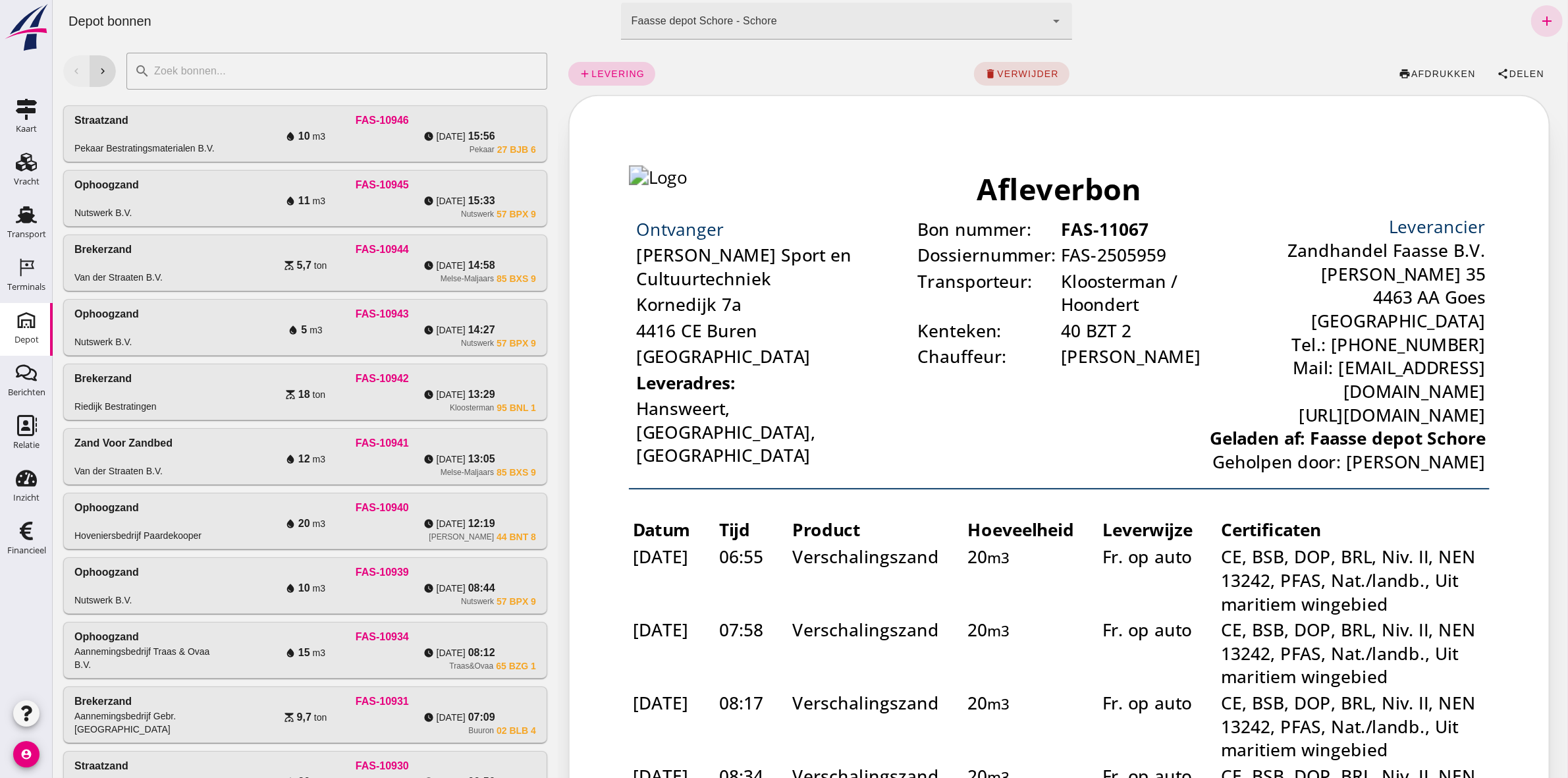
click at [627, 81] on link "add levering" at bounding box center [611, 74] width 87 height 24
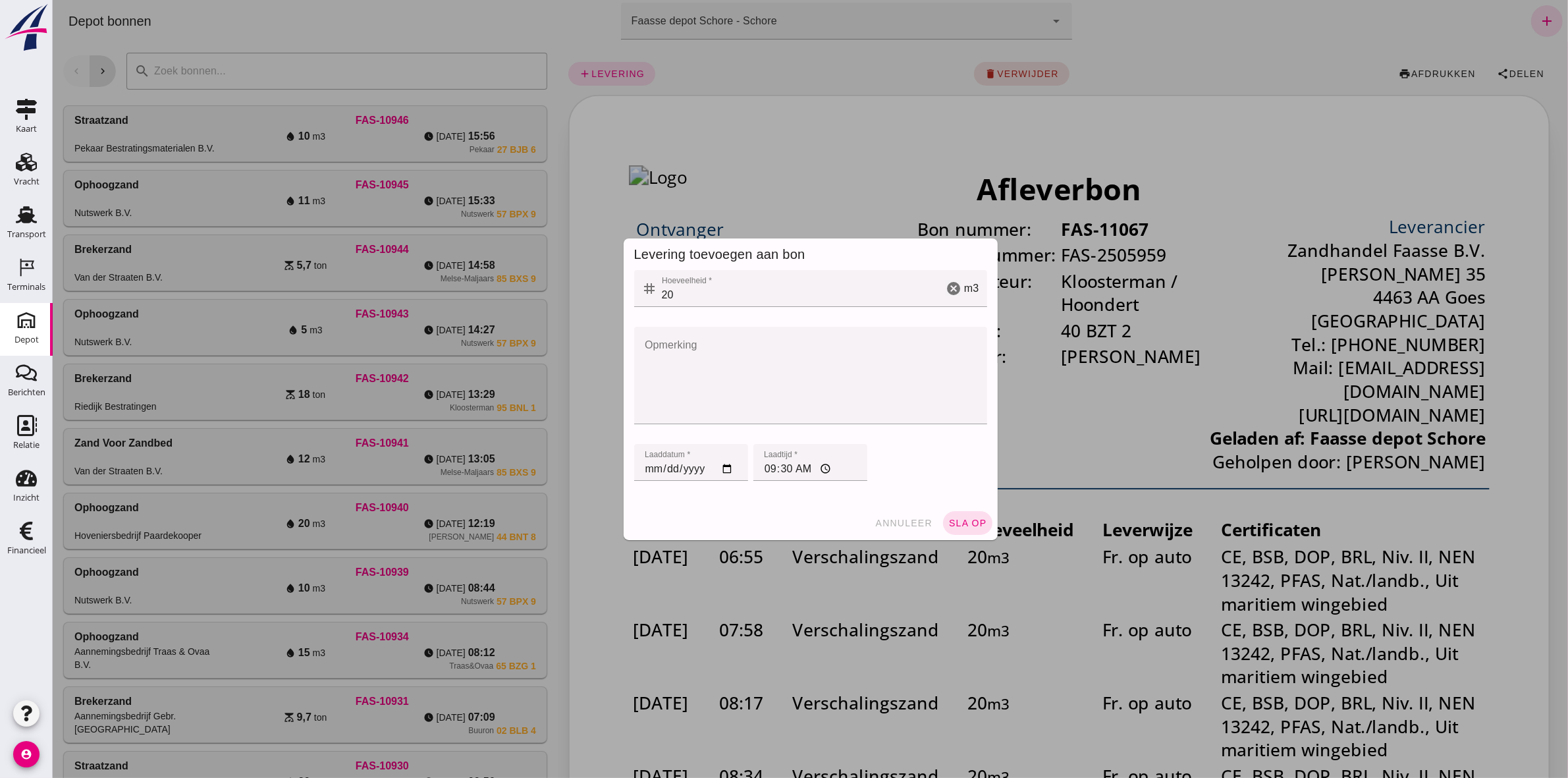
click at [1071, 401] on div at bounding box center [809, 389] width 1515 height 778
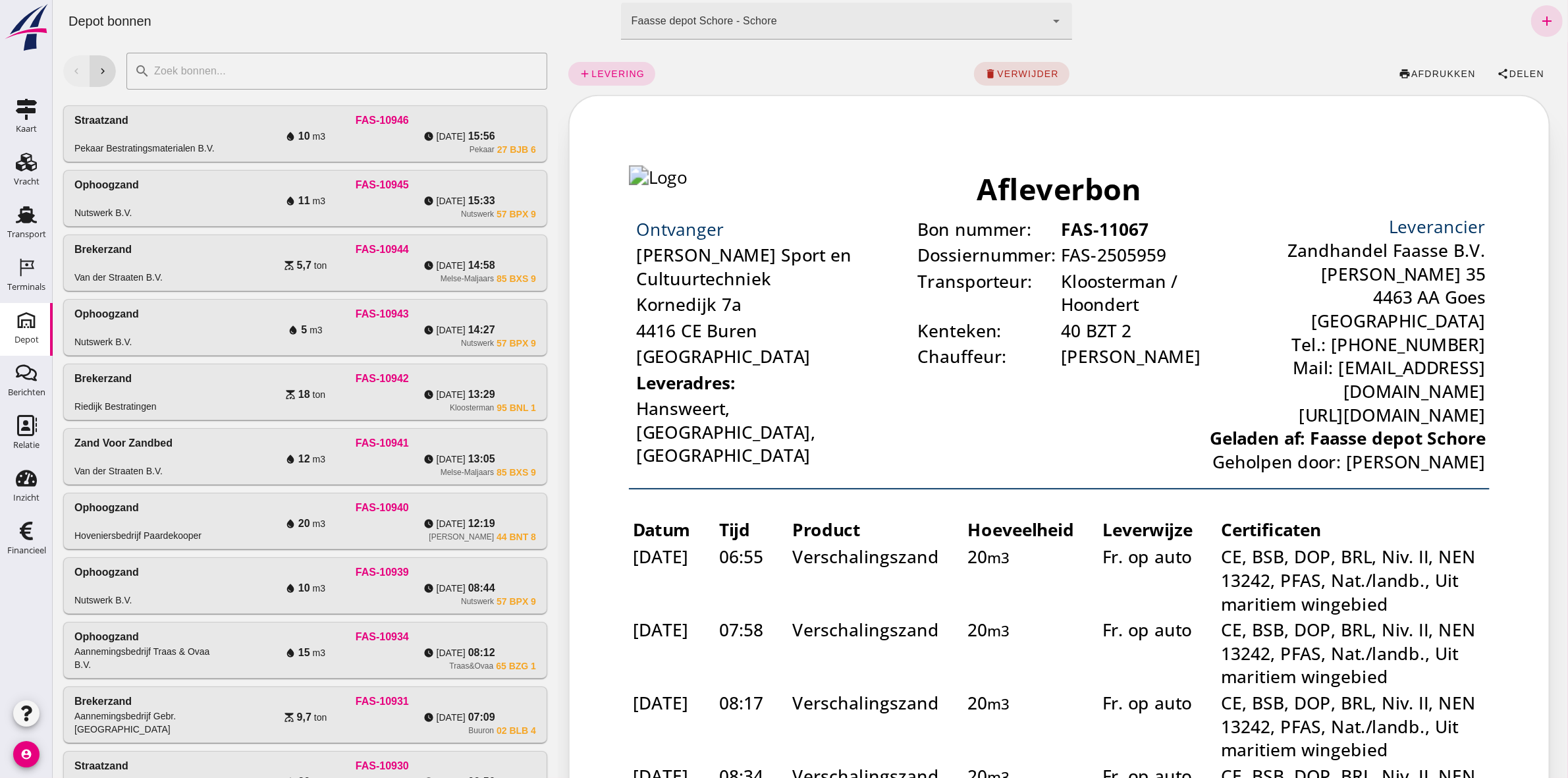
click at [722, 283] on div "Afleverbon Ontvanger Van Kessel Sport en Cultuurtechniek Kornedijk 7a 4416 CE B…" at bounding box center [802, 420] width 458 height 643
click at [619, 65] on link "add levering" at bounding box center [611, 74] width 87 height 24
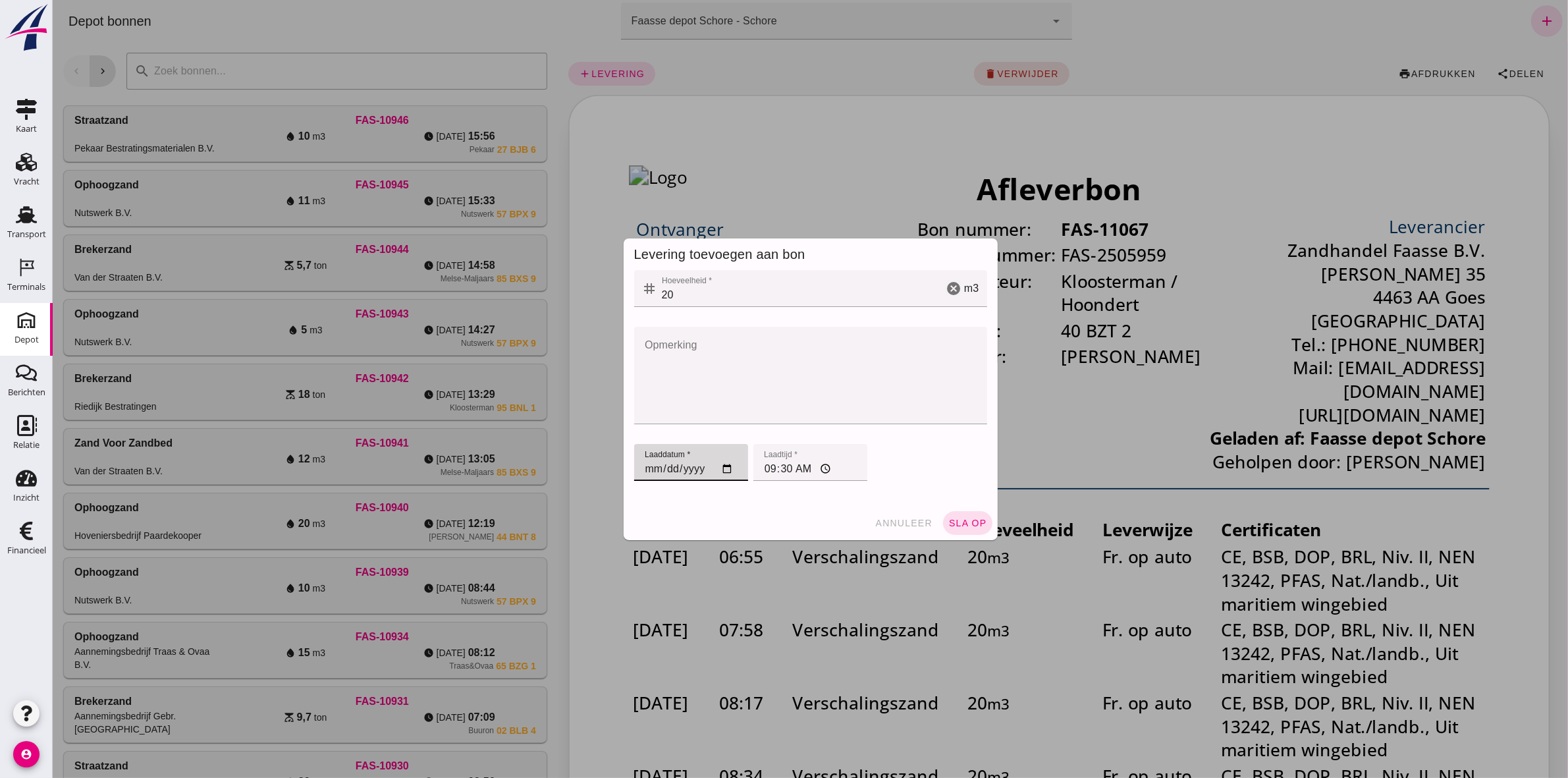
click at [636, 463] on input "[DATE]" at bounding box center [690, 462] width 114 height 37
type input "[DATE]"
click at [761, 469] on input "09:30" at bounding box center [810, 462] width 114 height 37
type input "09:23"
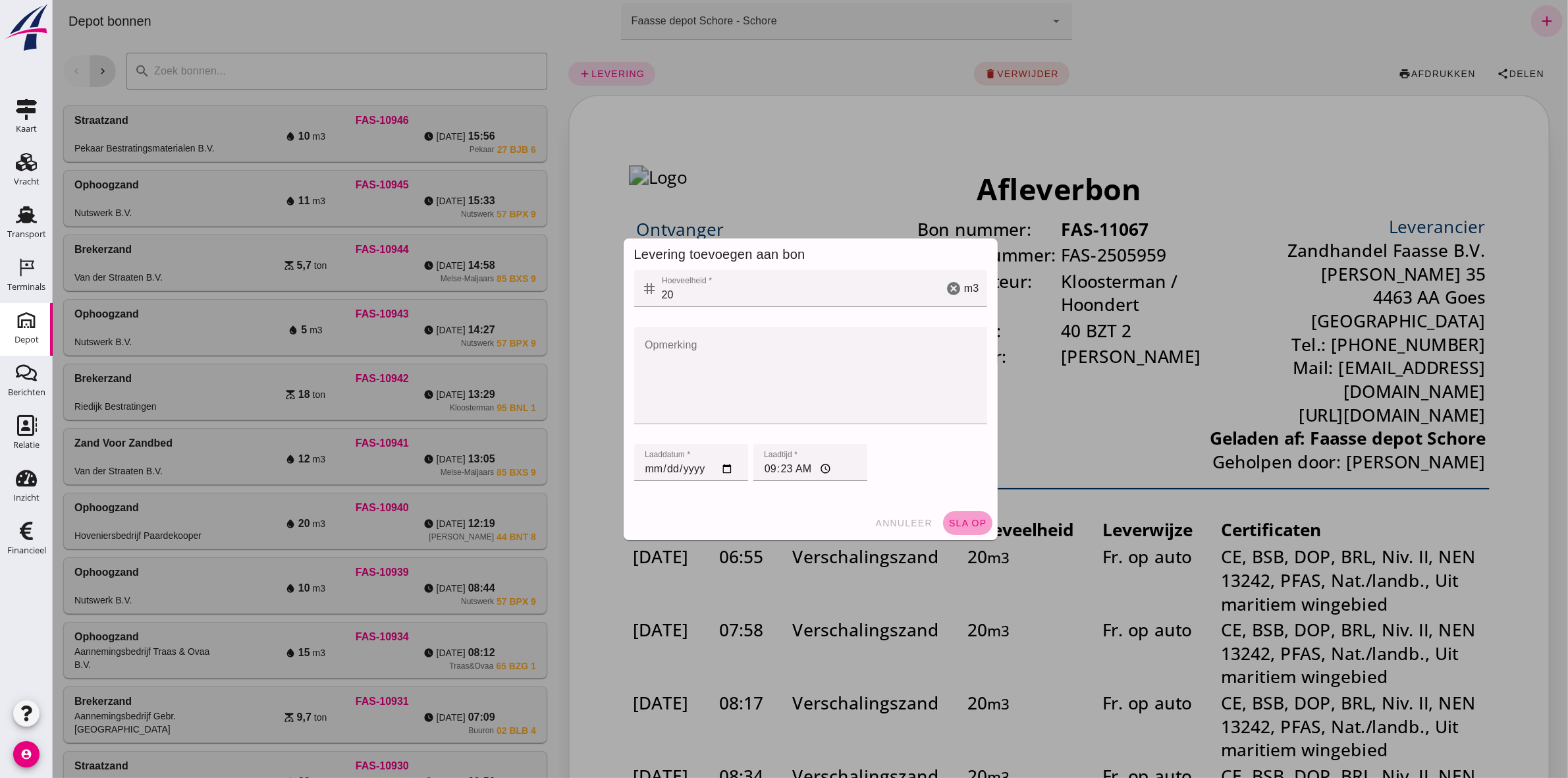
click at [955, 527] on button "sla op" at bounding box center [967, 523] width 49 height 24
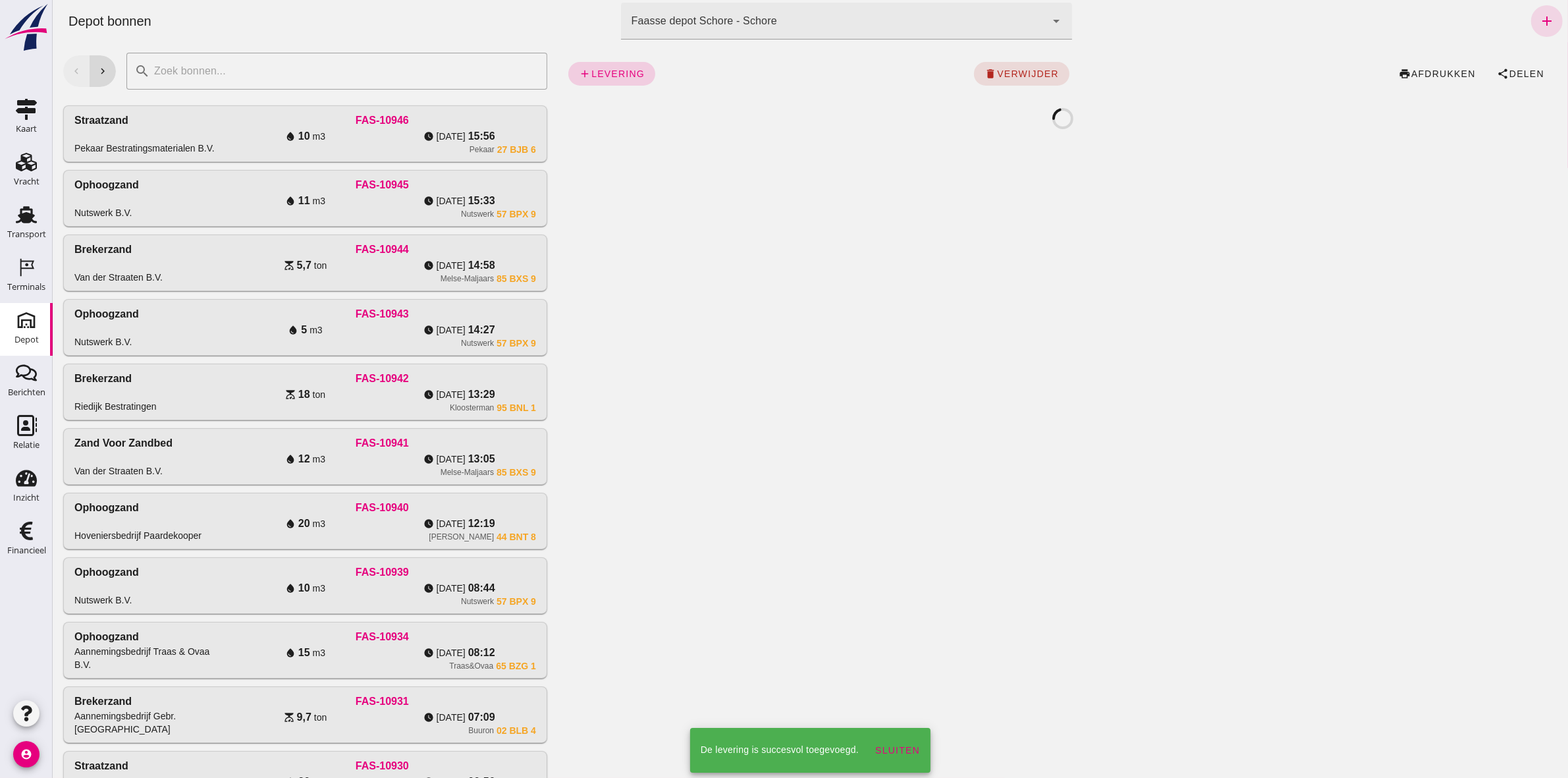
click at [613, 71] on span "levering" at bounding box center [617, 73] width 54 height 10
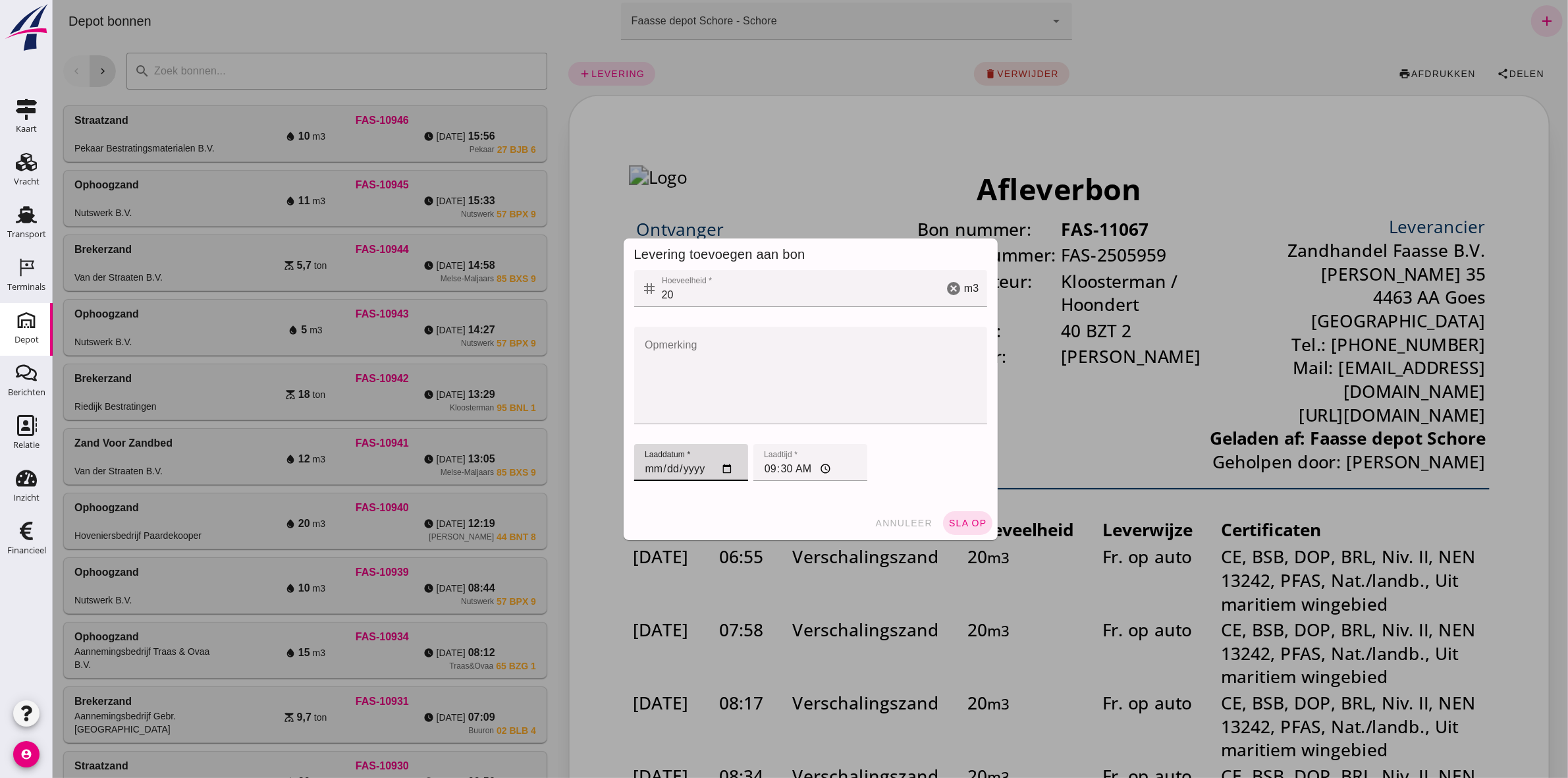
click at [644, 466] on input "[DATE]" at bounding box center [690, 462] width 114 height 37
type input "[DATE]"
click at [761, 468] on input "09:30" at bounding box center [810, 462] width 114 height 37
type input "10:06"
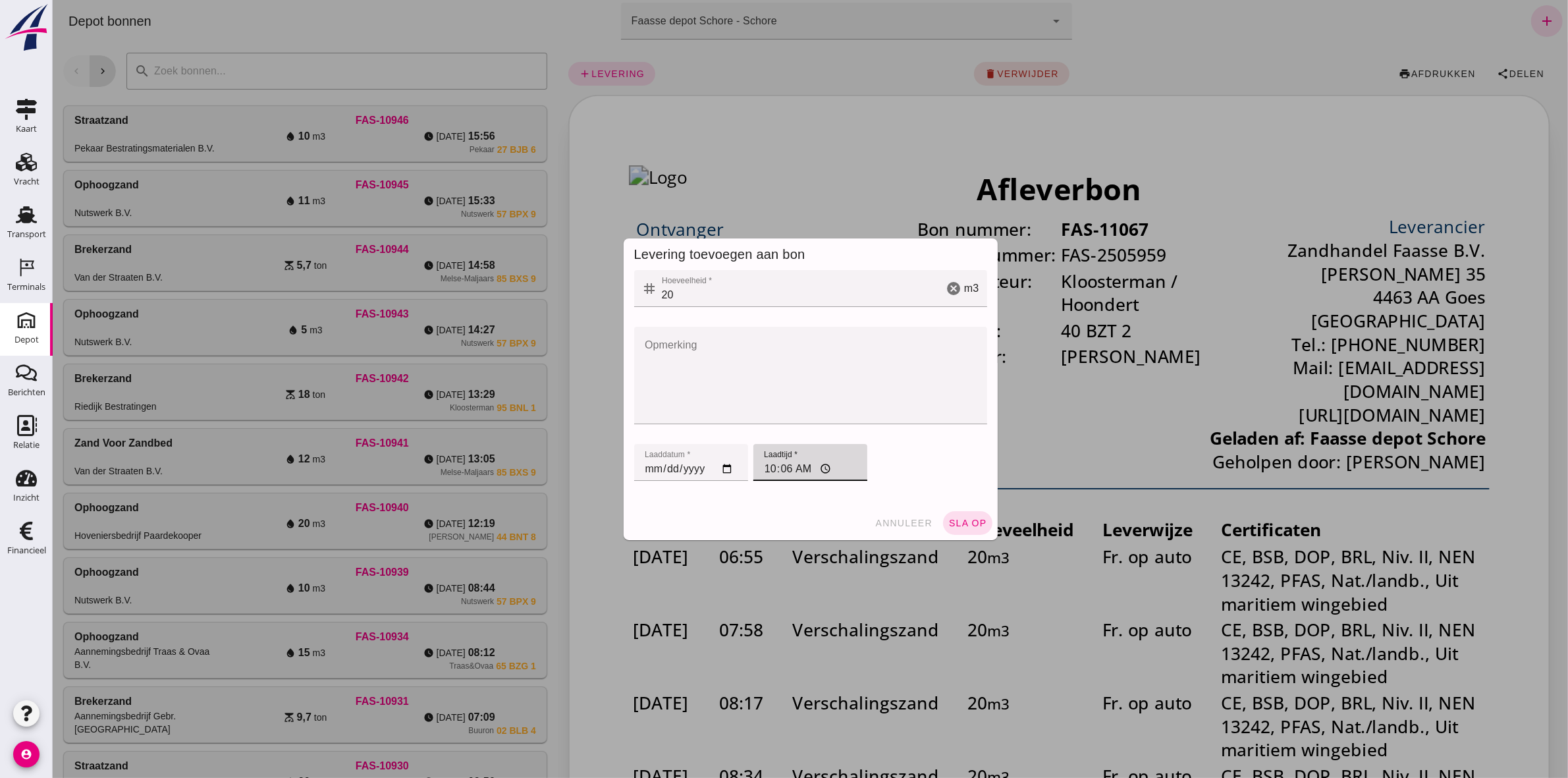
click at [961, 529] on button "sla op" at bounding box center [967, 523] width 49 height 24
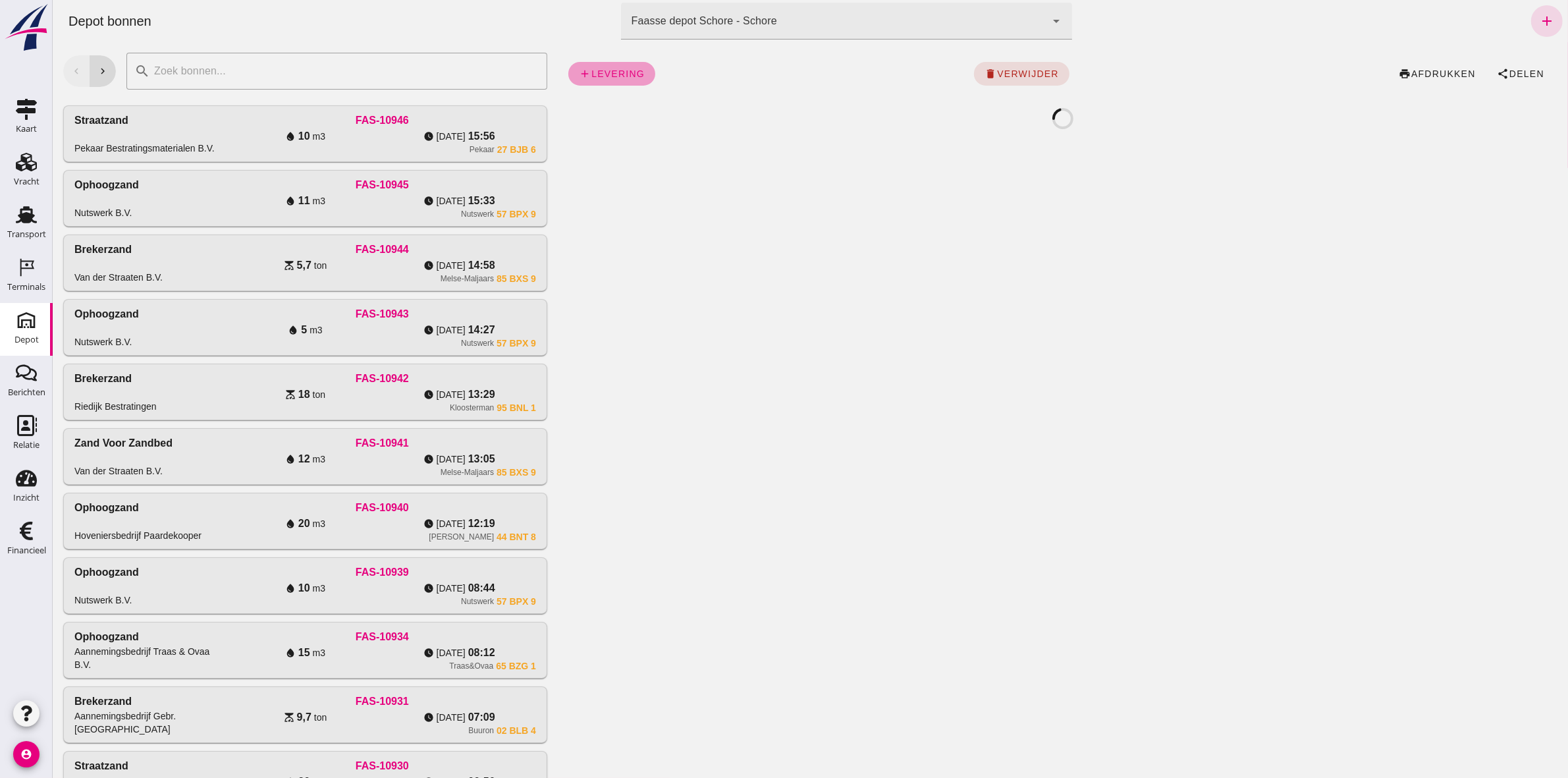
click at [602, 77] on span "levering" at bounding box center [617, 73] width 54 height 10
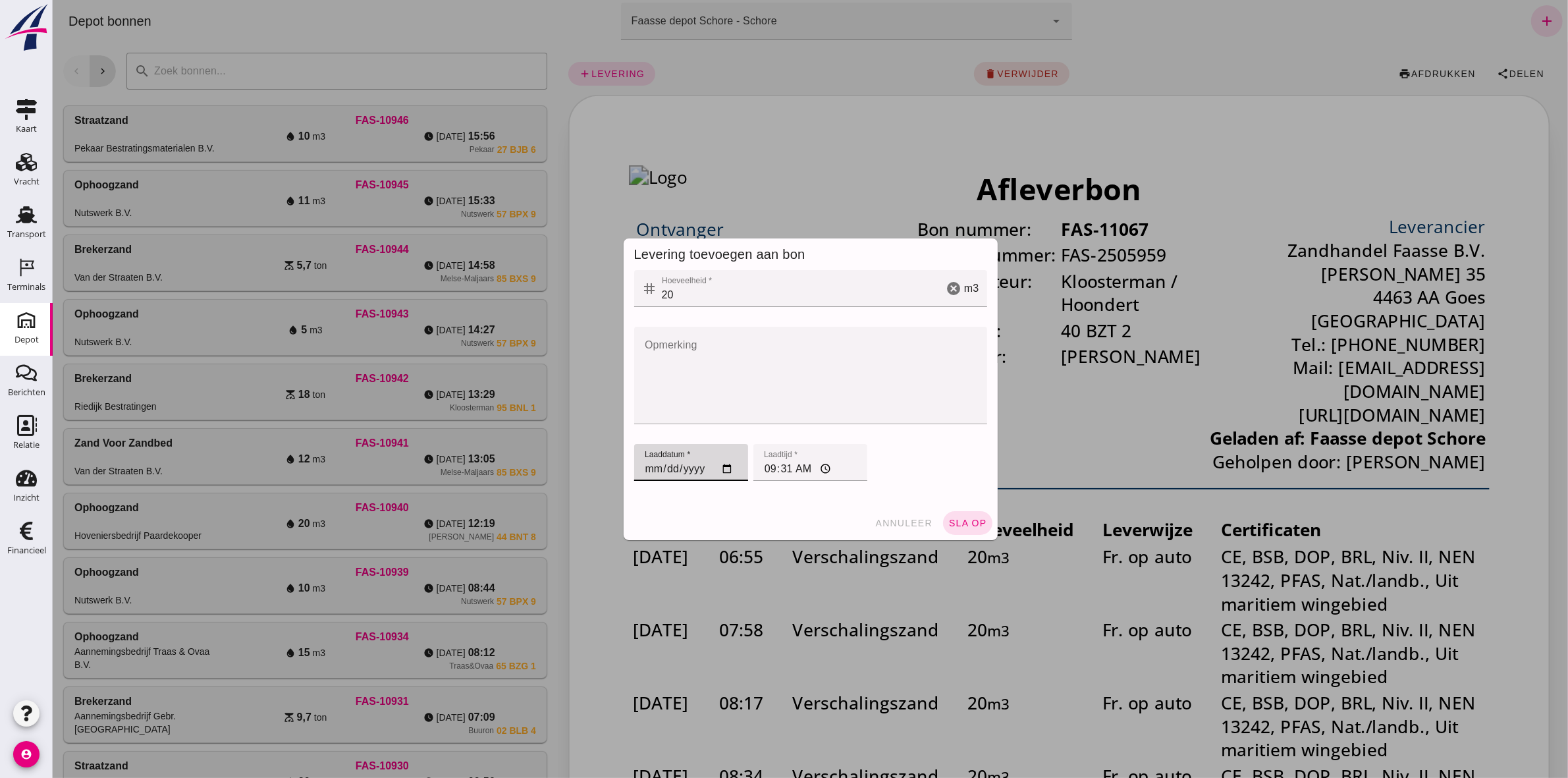
click at [641, 465] on input "[DATE]" at bounding box center [690, 462] width 114 height 37
type input "[DATE]"
click at [754, 462] on input "09:31" at bounding box center [810, 462] width 114 height 37
click at [762, 466] on input "09:31" at bounding box center [810, 462] width 114 height 37
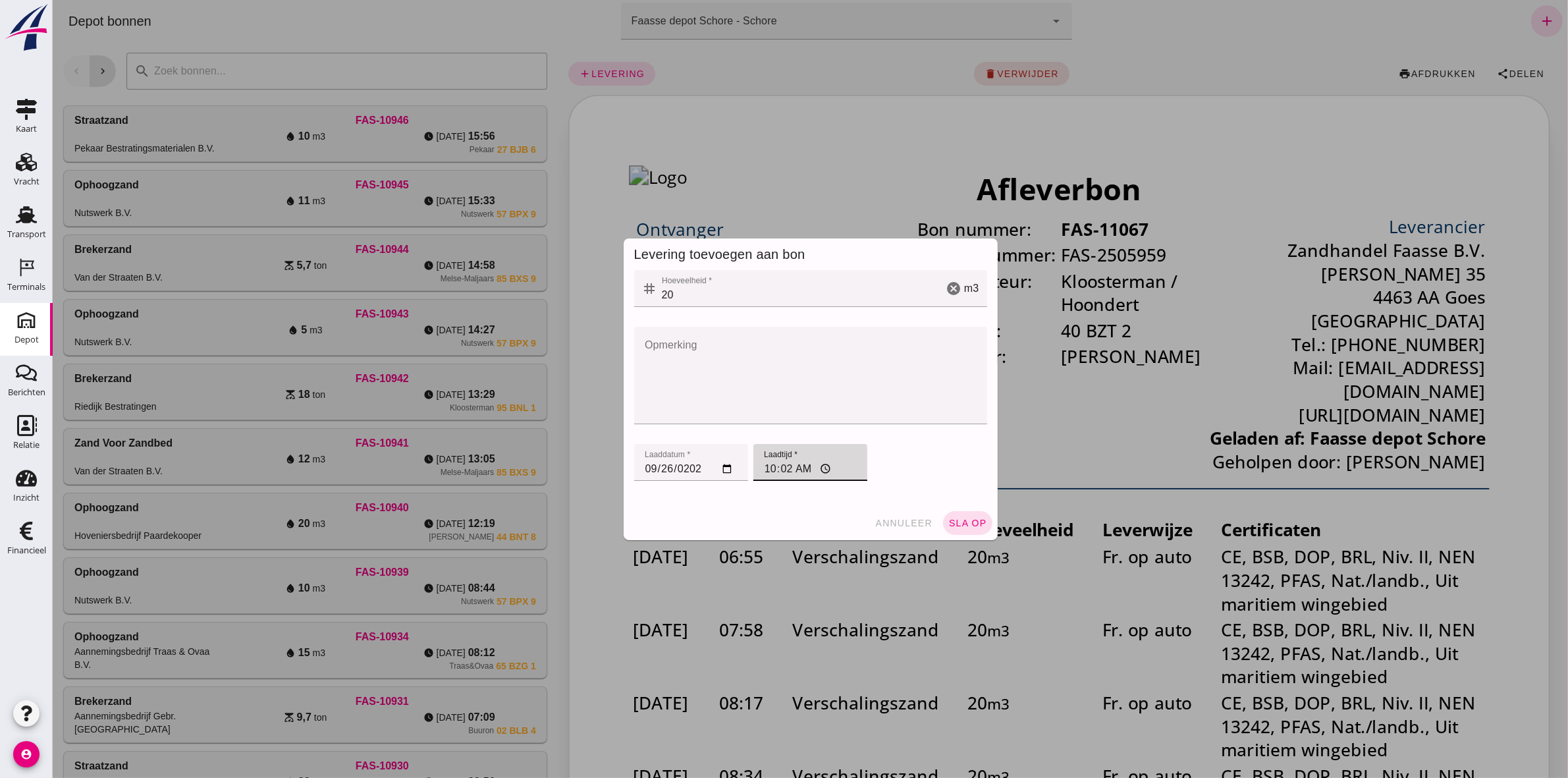
type input "10:24"
click at [962, 518] on span "sla op" at bounding box center [967, 523] width 39 height 10
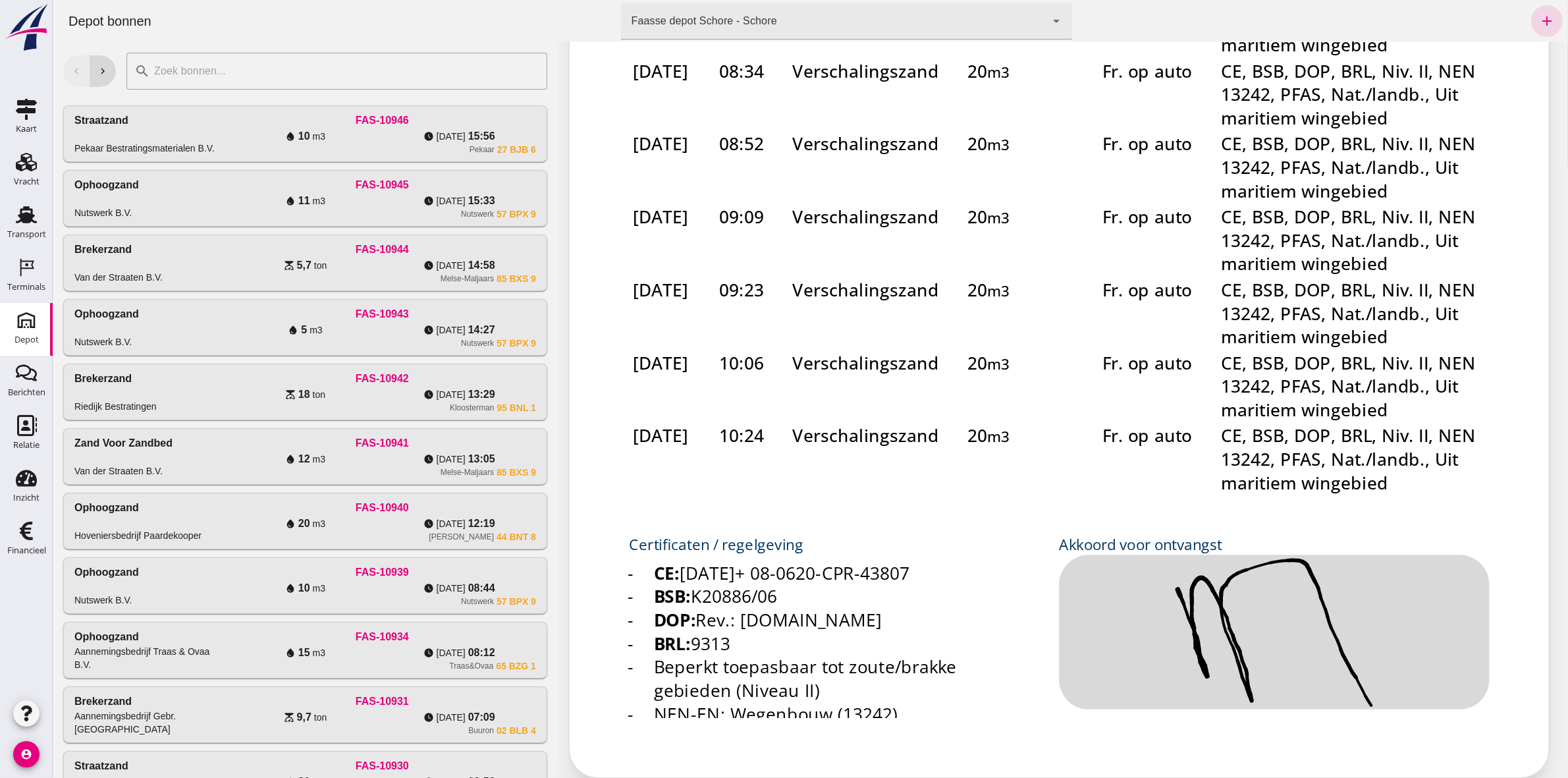
scroll to position [46, 0]
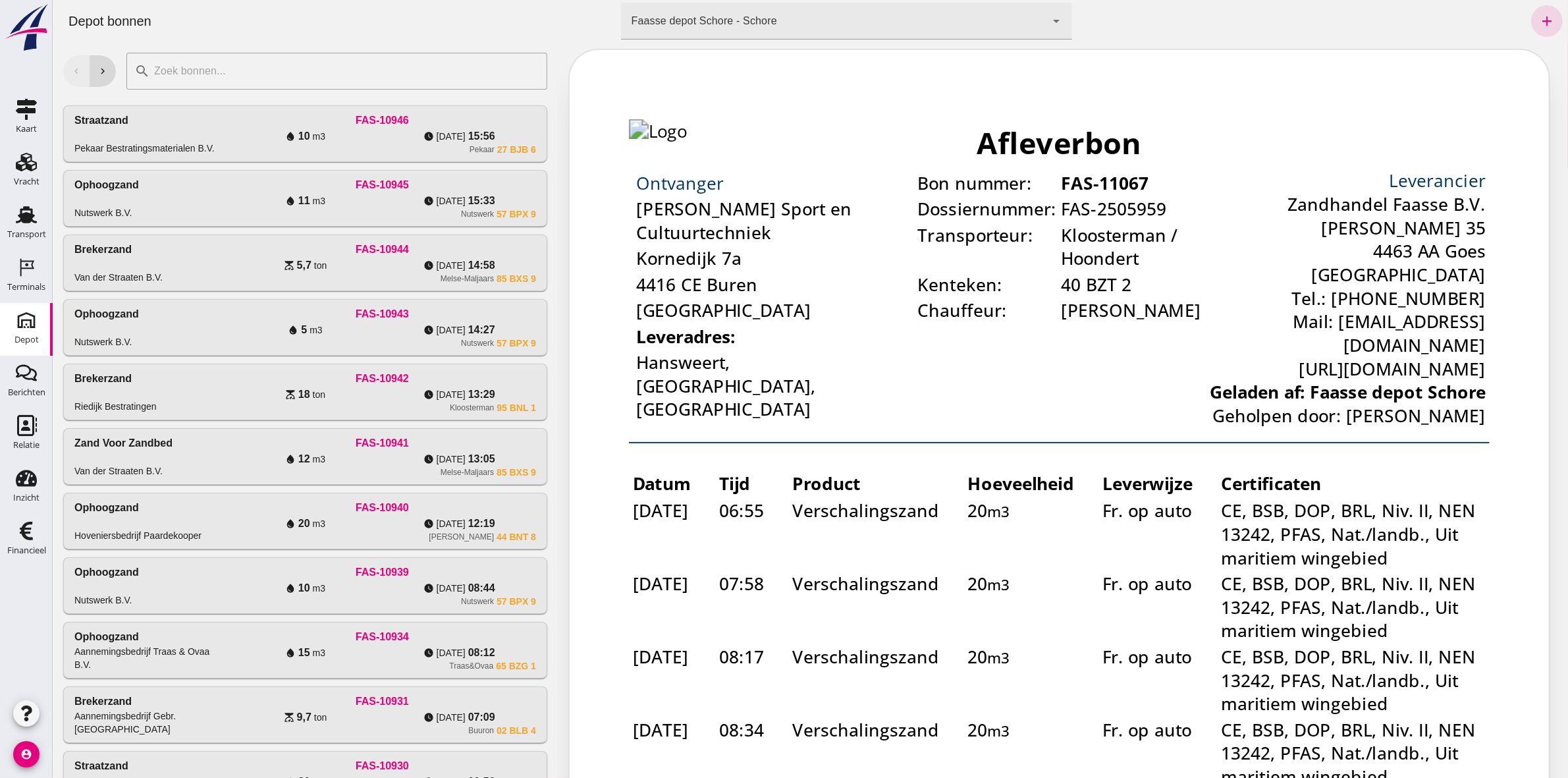
click at [609, 79] on div "add levering delete verwijder print afdrukken share Delen" at bounding box center [1062, 397] width 1010 height 803
click at [609, 34] on span "add levering" at bounding box center [611, 28] width 65 height 12
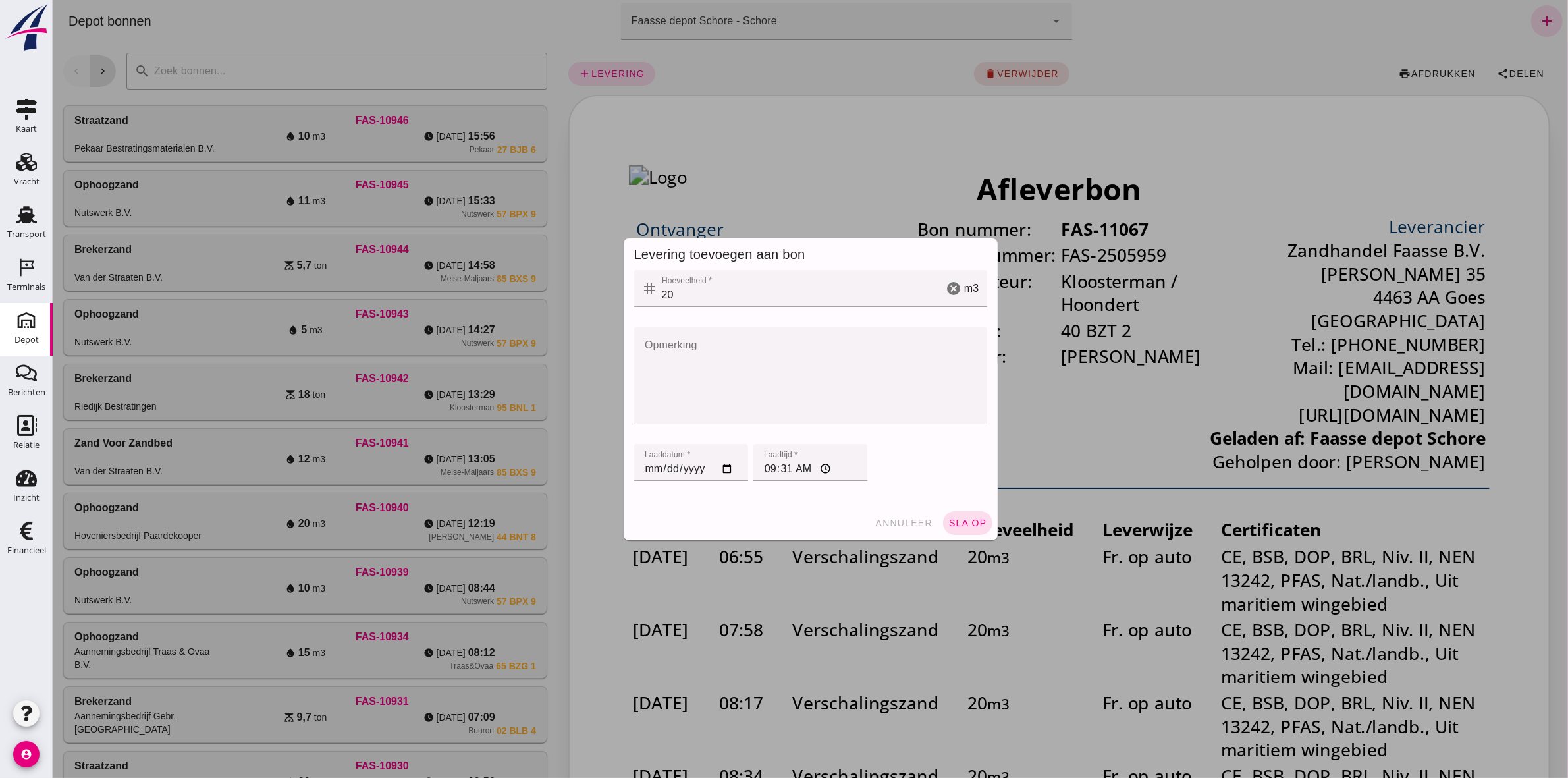
click at [644, 465] on input "[DATE]" at bounding box center [690, 462] width 114 height 37
type input "[DATE]"
click at [764, 470] on input "09:31" at bounding box center [810, 462] width 114 height 37
type input "10:38"
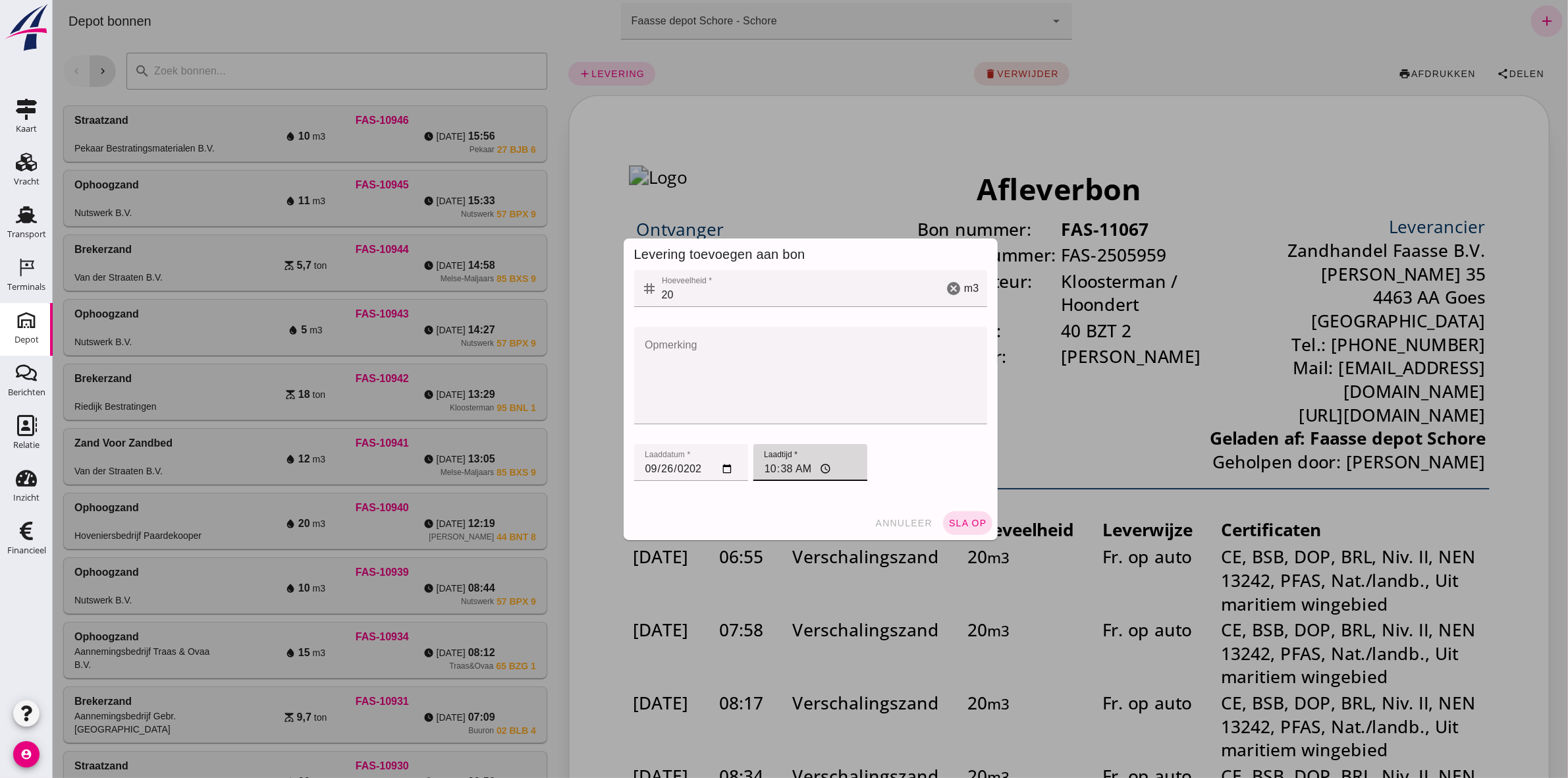
click at [968, 522] on span "sla op" at bounding box center [967, 523] width 39 height 10
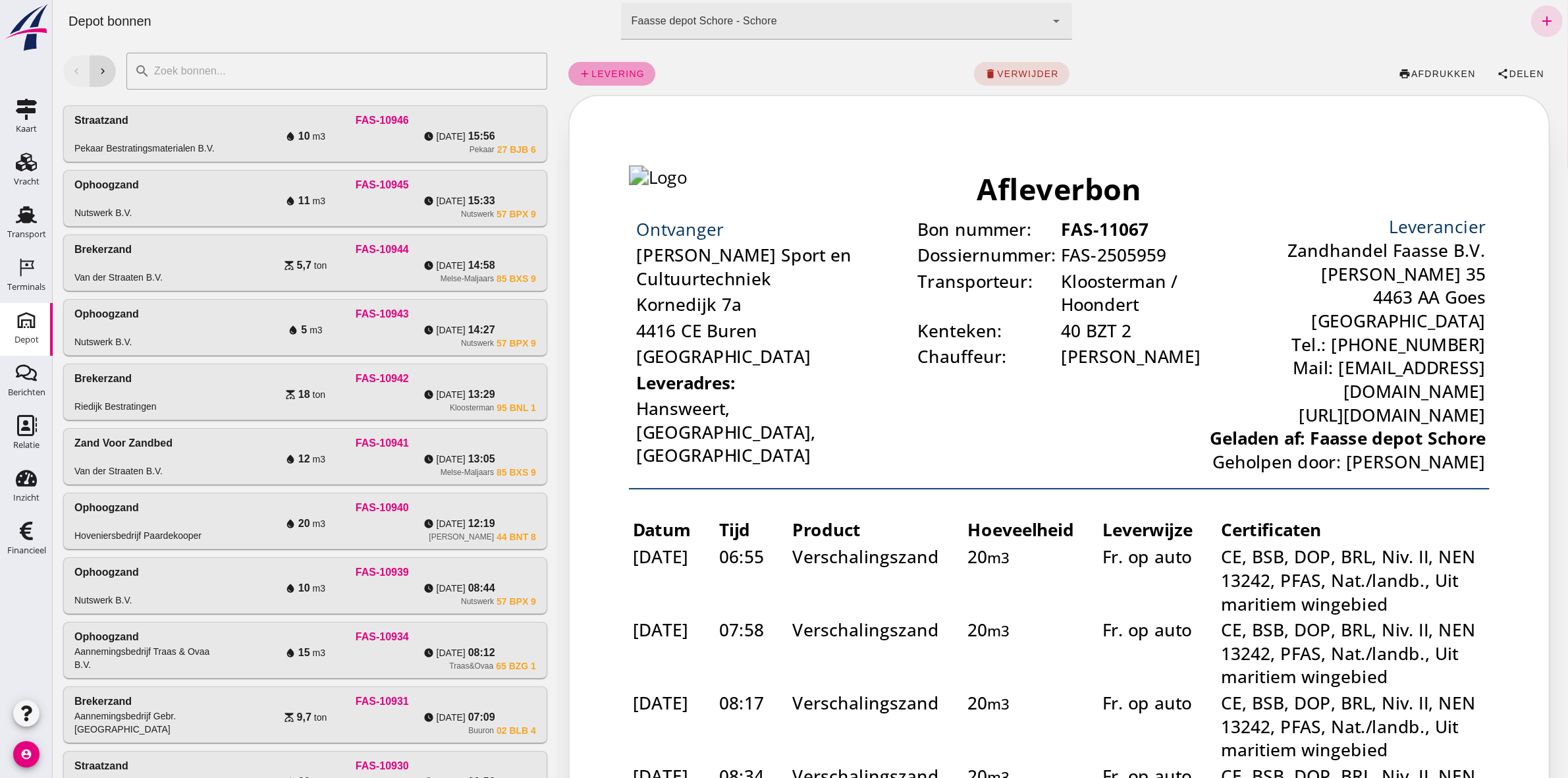
click at [595, 79] on link "add levering" at bounding box center [611, 74] width 87 height 24
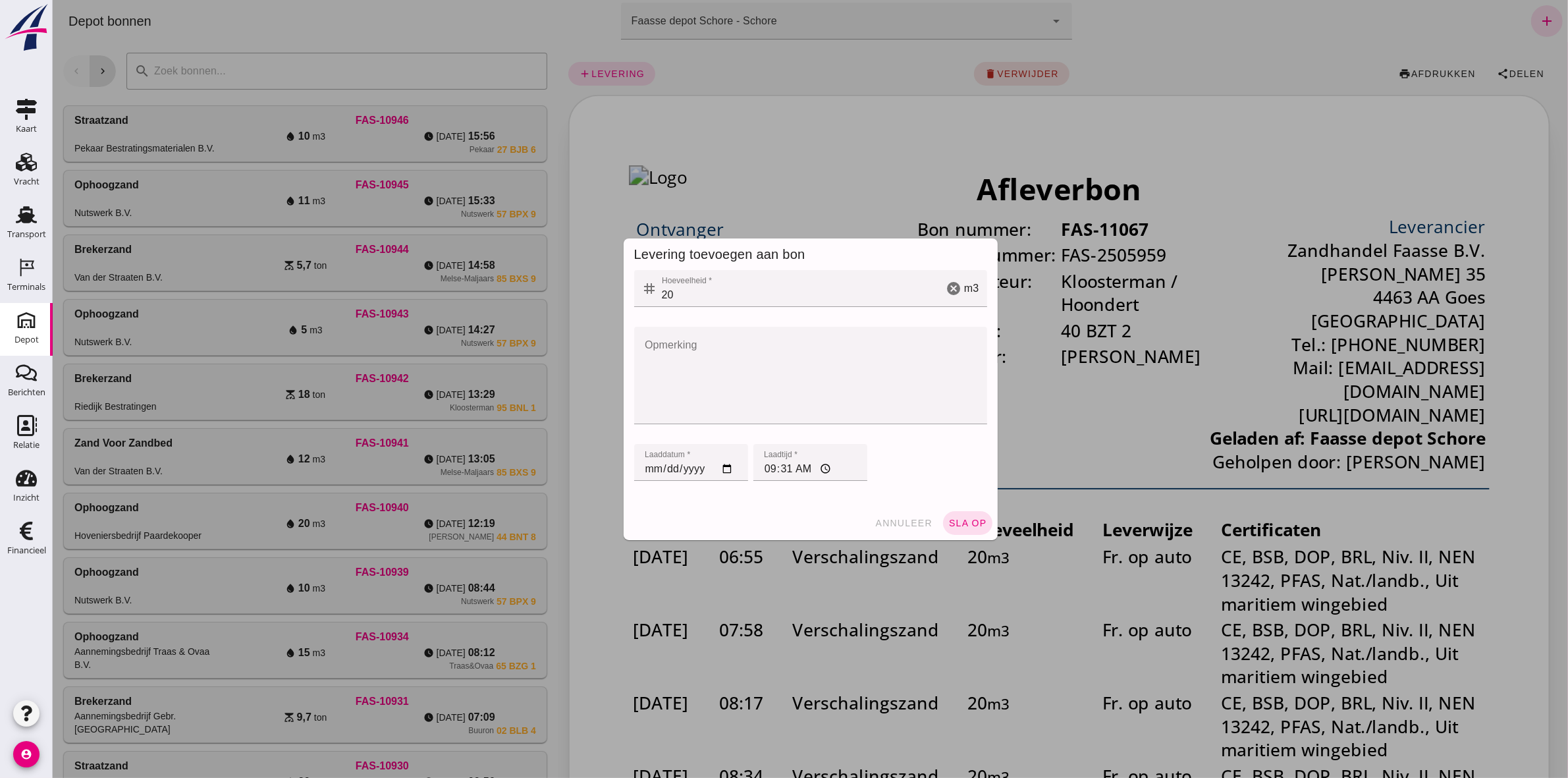
click at [637, 468] on input "[DATE]" at bounding box center [690, 462] width 114 height 37
type input "[DATE]"
click at [764, 465] on input "09:31" at bounding box center [810, 462] width 114 height 37
type input "11:27"
click at [961, 511] on button "sla op" at bounding box center [967, 523] width 49 height 24
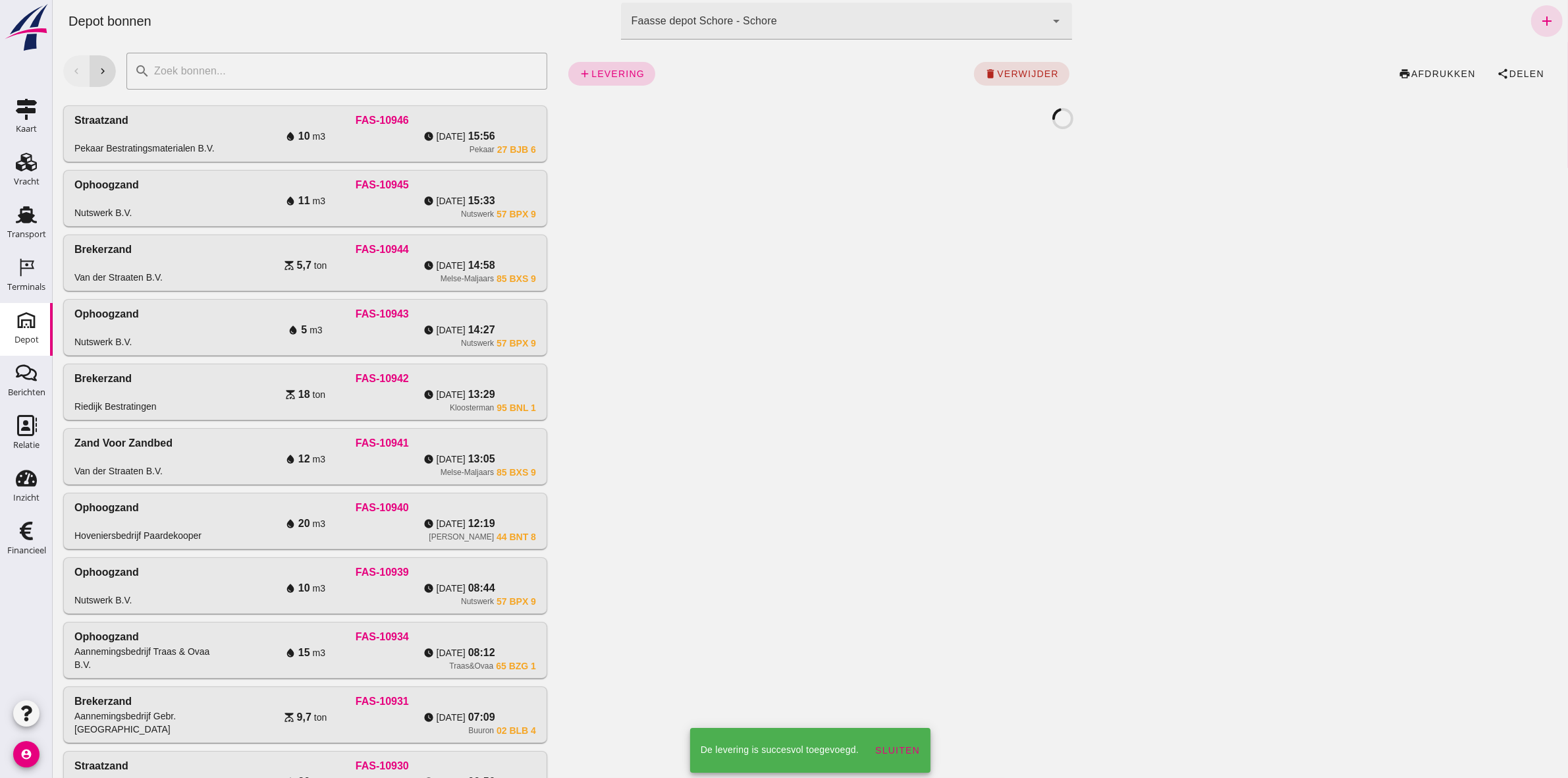
click at [591, 69] on span "levering" at bounding box center [617, 73] width 54 height 10
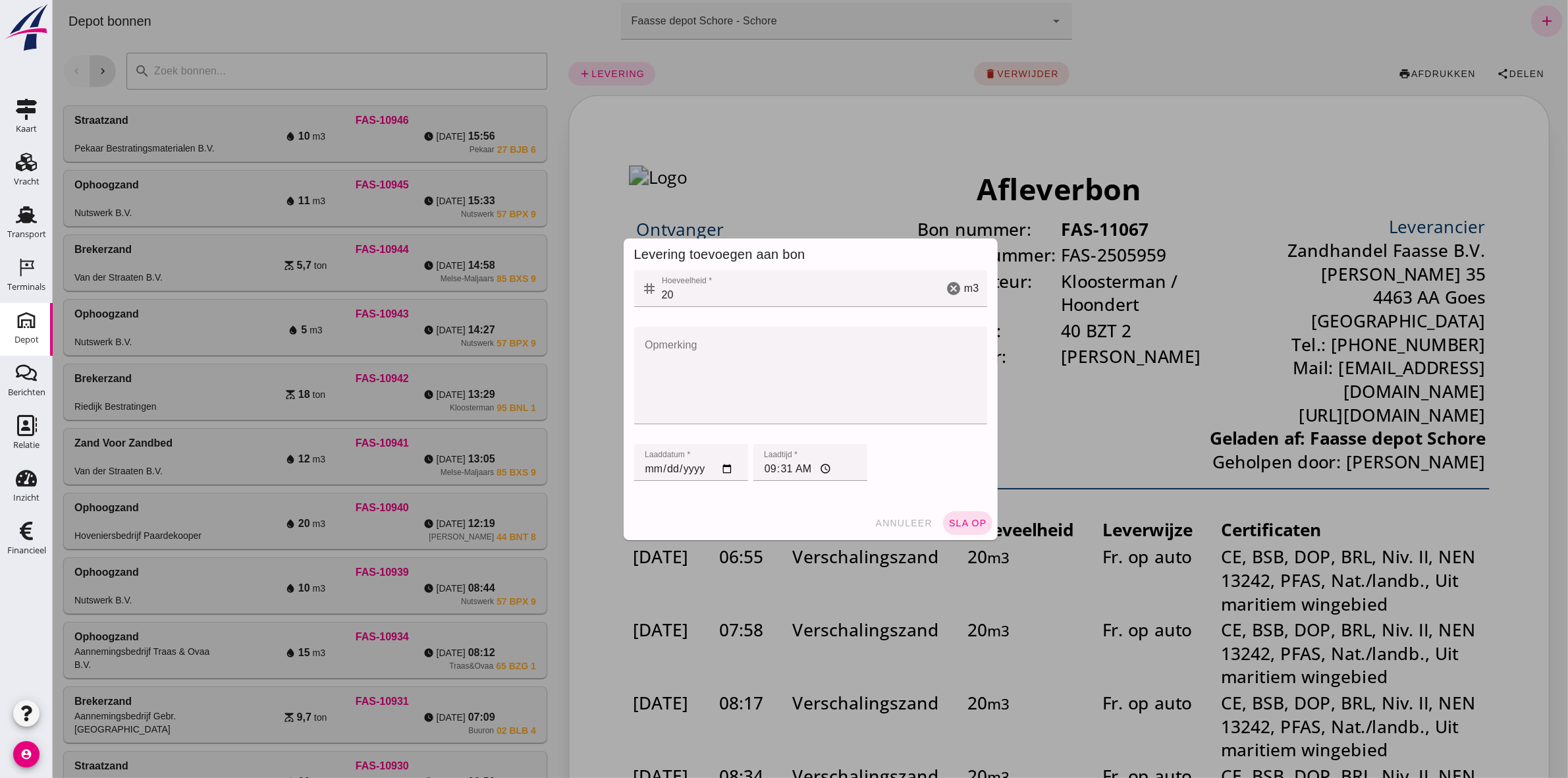
click at [644, 468] on input "[DATE]" at bounding box center [690, 462] width 114 height 37
type input "[DATE]"
click at [758, 468] on input "09:31" at bounding box center [810, 462] width 114 height 37
type input "11:52"
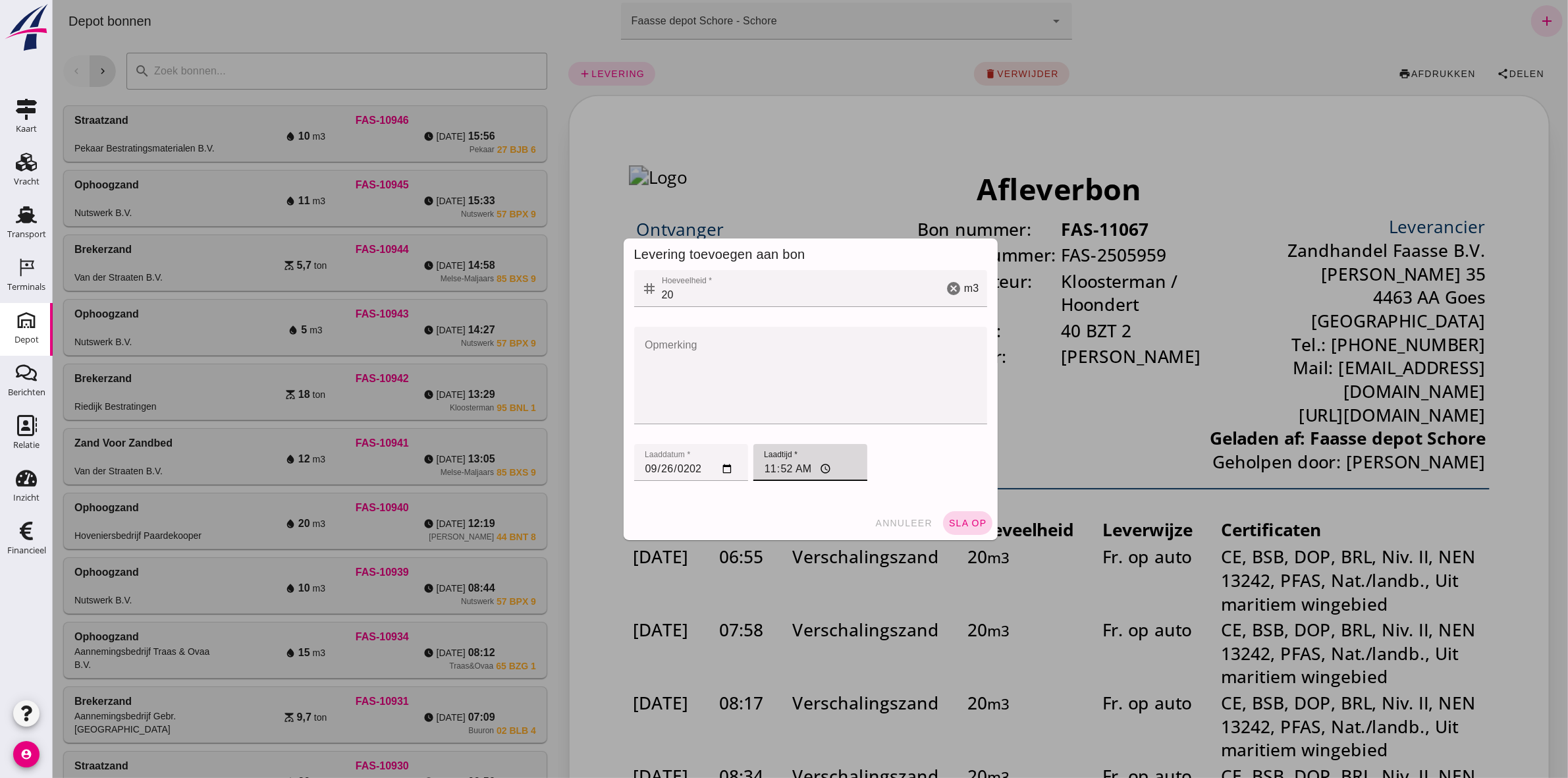
click at [974, 526] on span "sla op" at bounding box center [967, 523] width 39 height 10
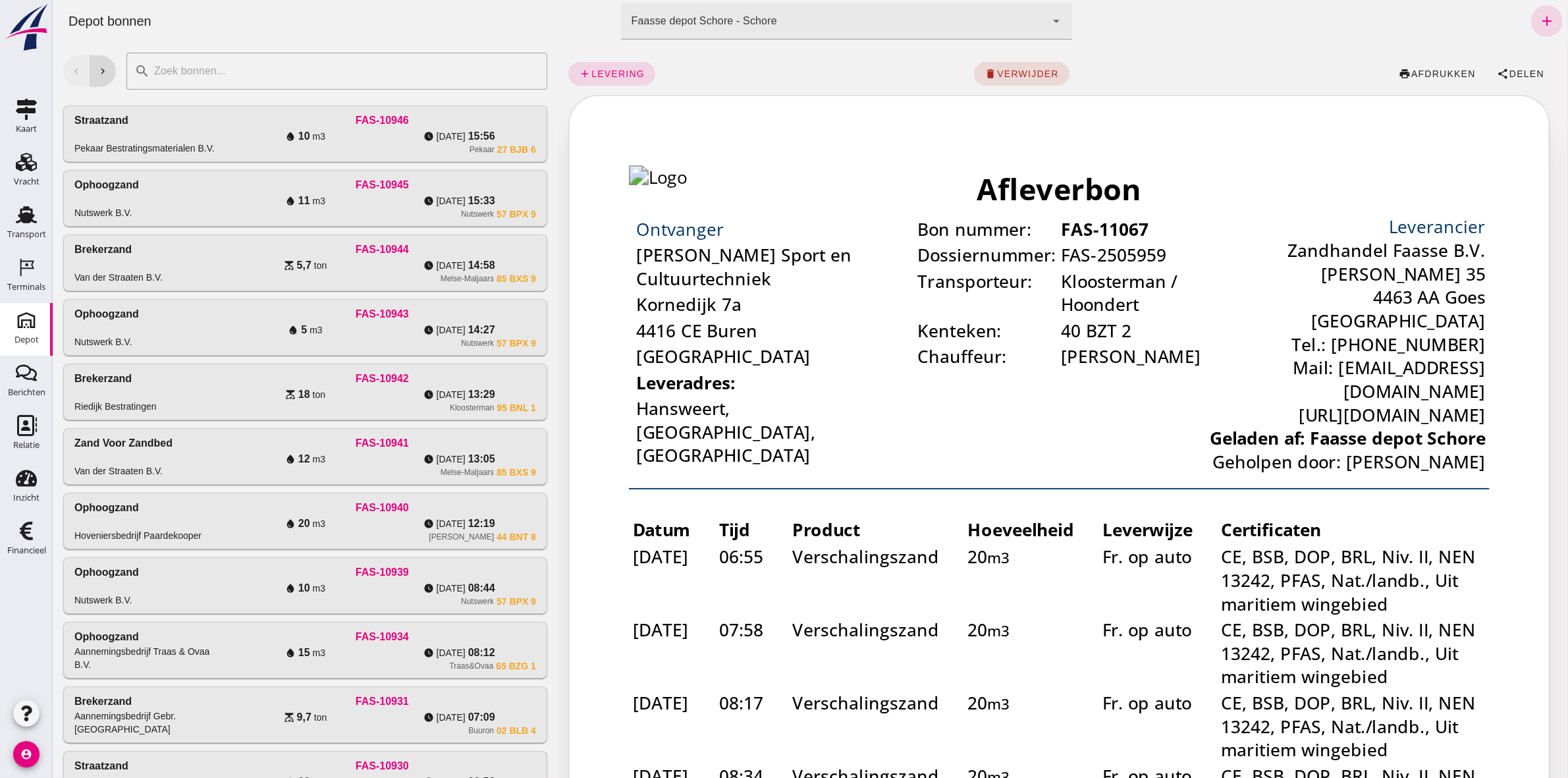
click at [1317, 4] on div "chevron_left [GEOGRAPHIC_DATA] Schore - Schore da4e762a-ddf1-4556-b2ca-bcf6277d…" at bounding box center [809, 21] width 1504 height 42
click at [32, 219] on use at bounding box center [26, 215] width 21 height 17
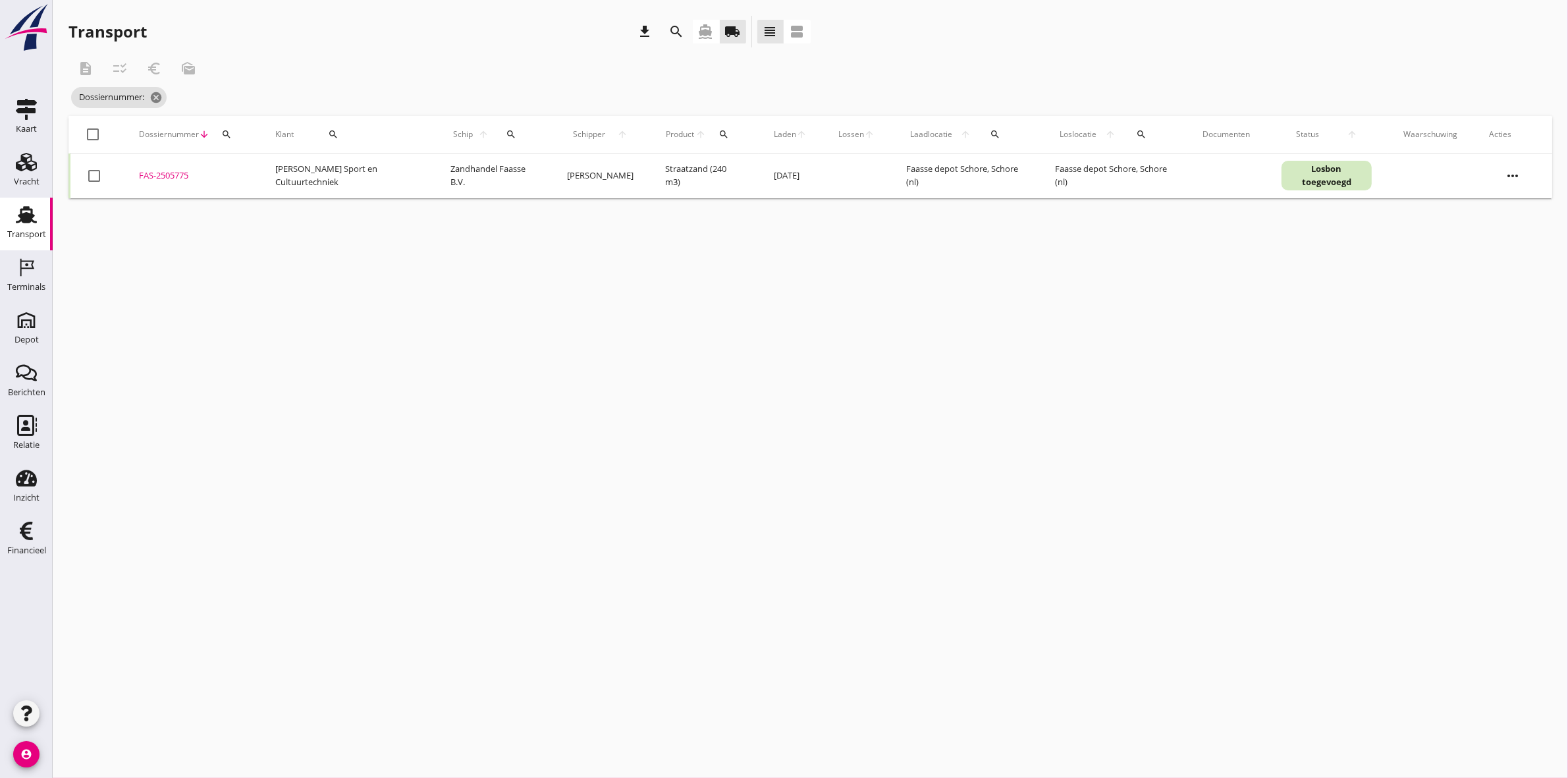
click at [1518, 179] on icon "more_horiz" at bounding box center [1512, 176] width 37 height 37
click at [1511, 370] on div "Vracht verwijderen" at bounding box center [1503, 373] width 94 height 16
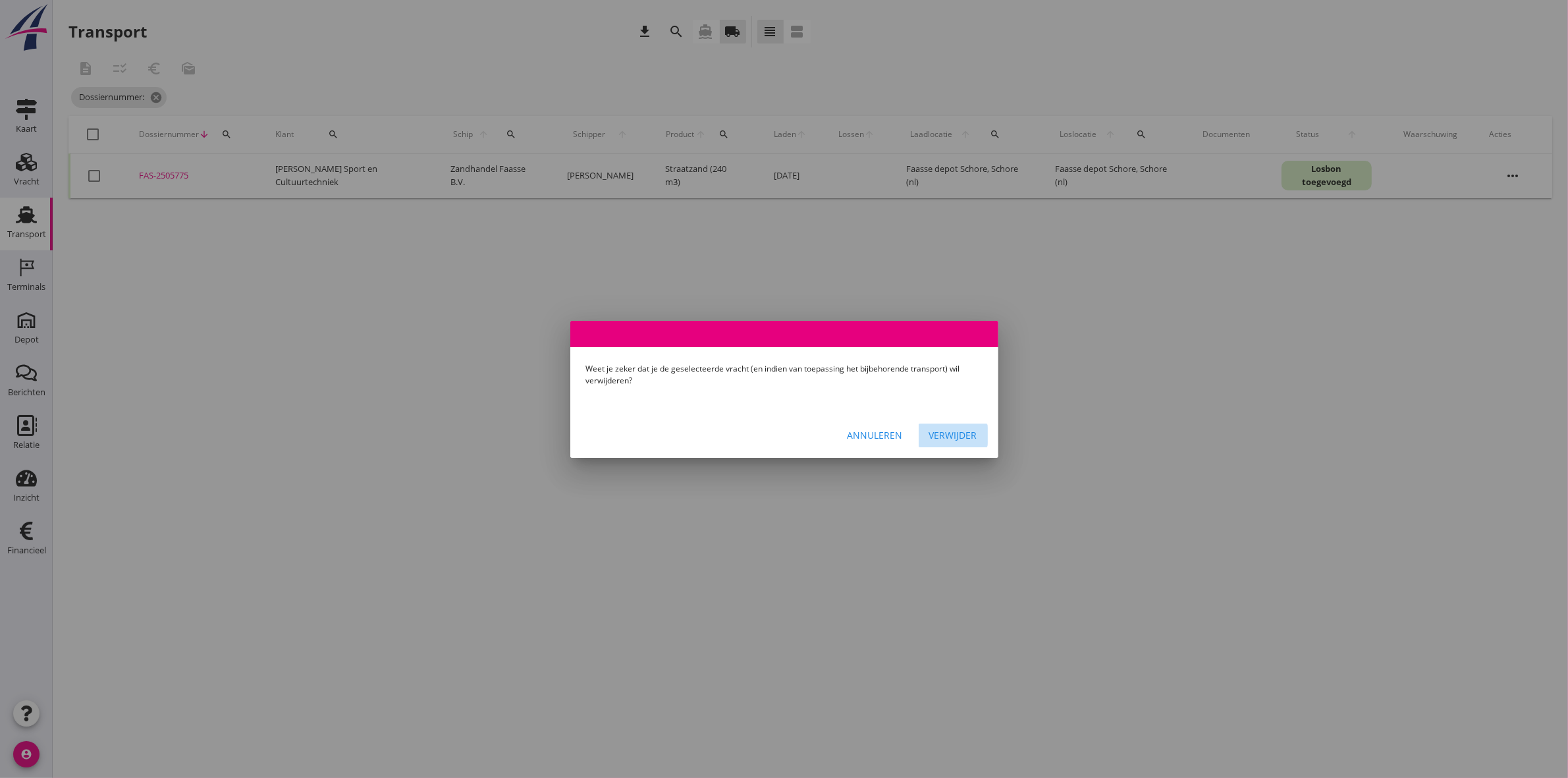
click at [959, 435] on div "Verwijder" at bounding box center [953, 435] width 48 height 14
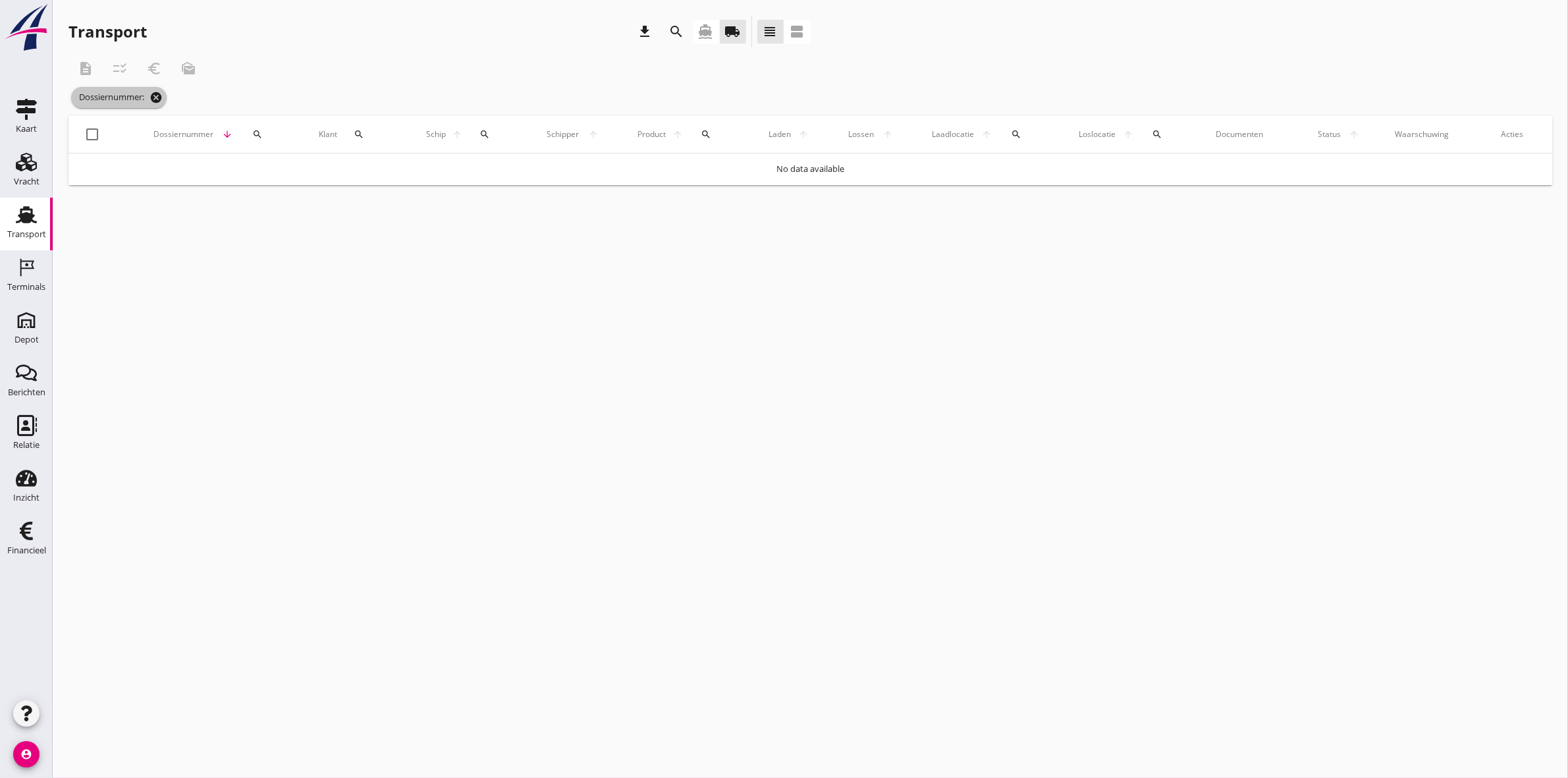
click at [156, 94] on icon "cancel" at bounding box center [155, 96] width 13 height 13
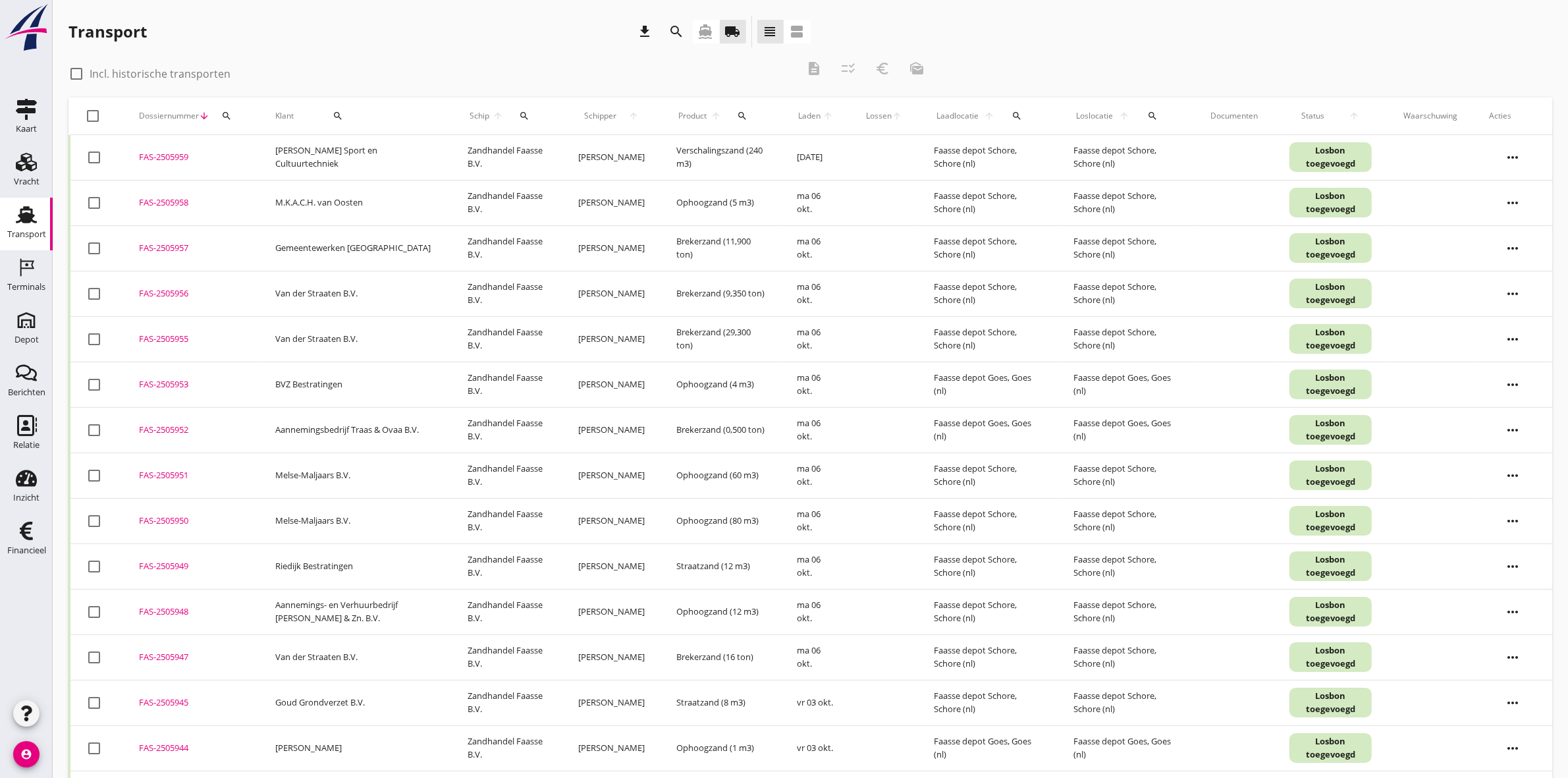
click at [326, 114] on div "search" at bounding box center [338, 115] width 78 height 10
click at [308, 5] on div "Transport download search directions_boat local_shipping view_headline view_age…" at bounding box center [810, 529] width 1515 height 1059
click at [1509, 152] on icon "more_horiz" at bounding box center [1512, 157] width 37 height 37
click at [183, 152] on div "FAS-2505959" at bounding box center [191, 157] width 105 height 13
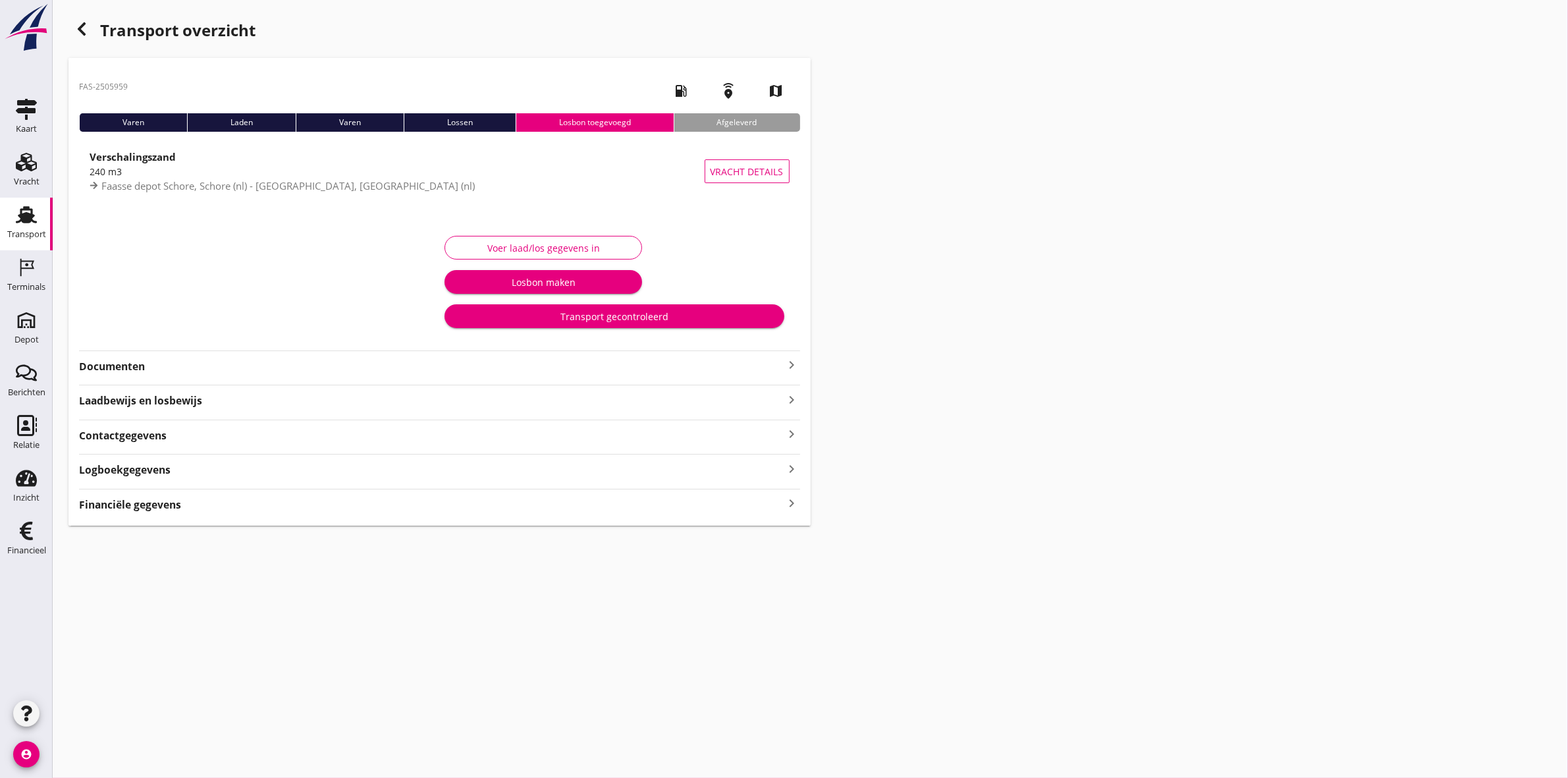
click at [157, 505] on strong "Financiële gegevens" at bounding box center [130, 505] width 102 height 16
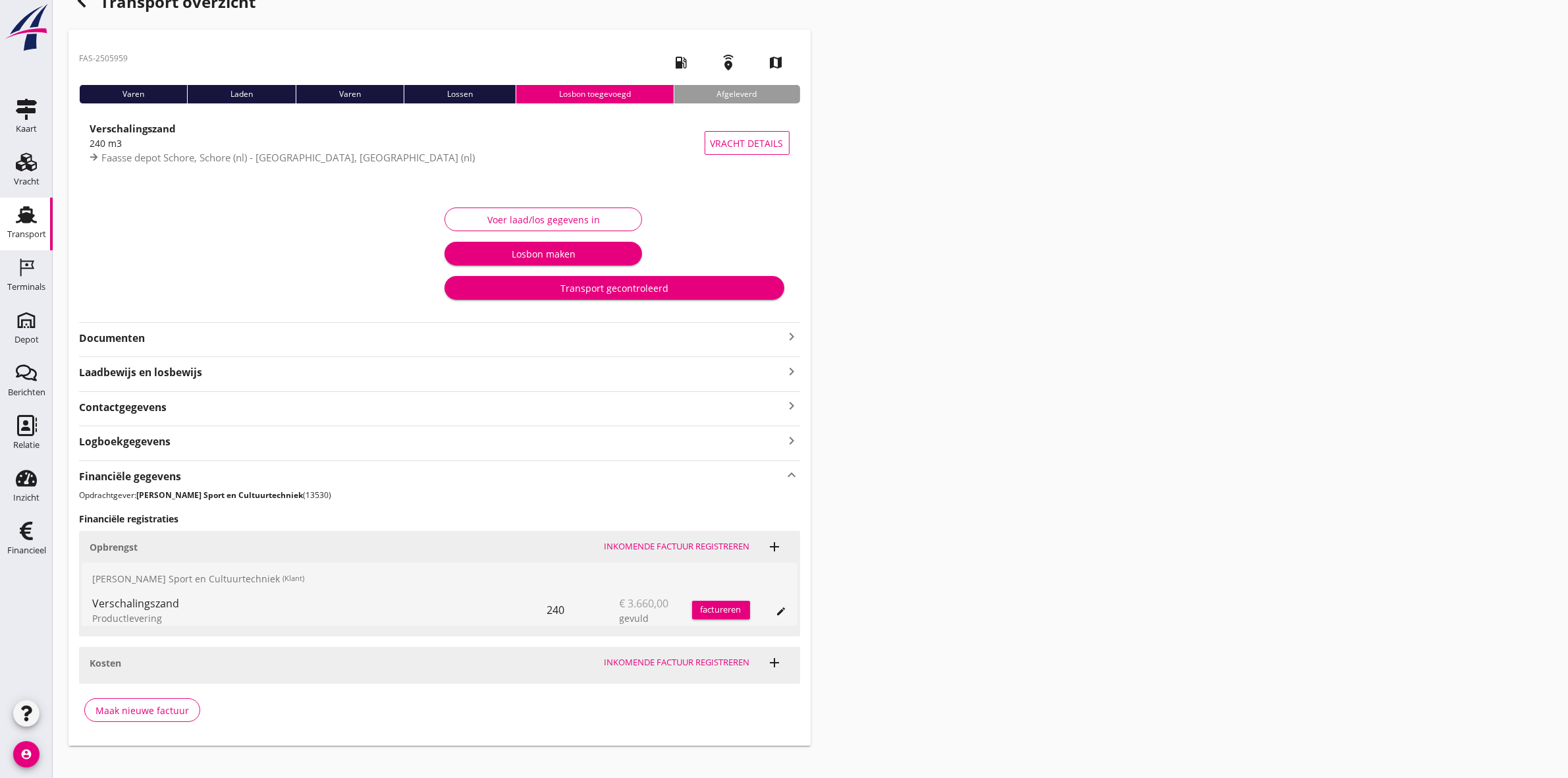
scroll to position [43, 0]
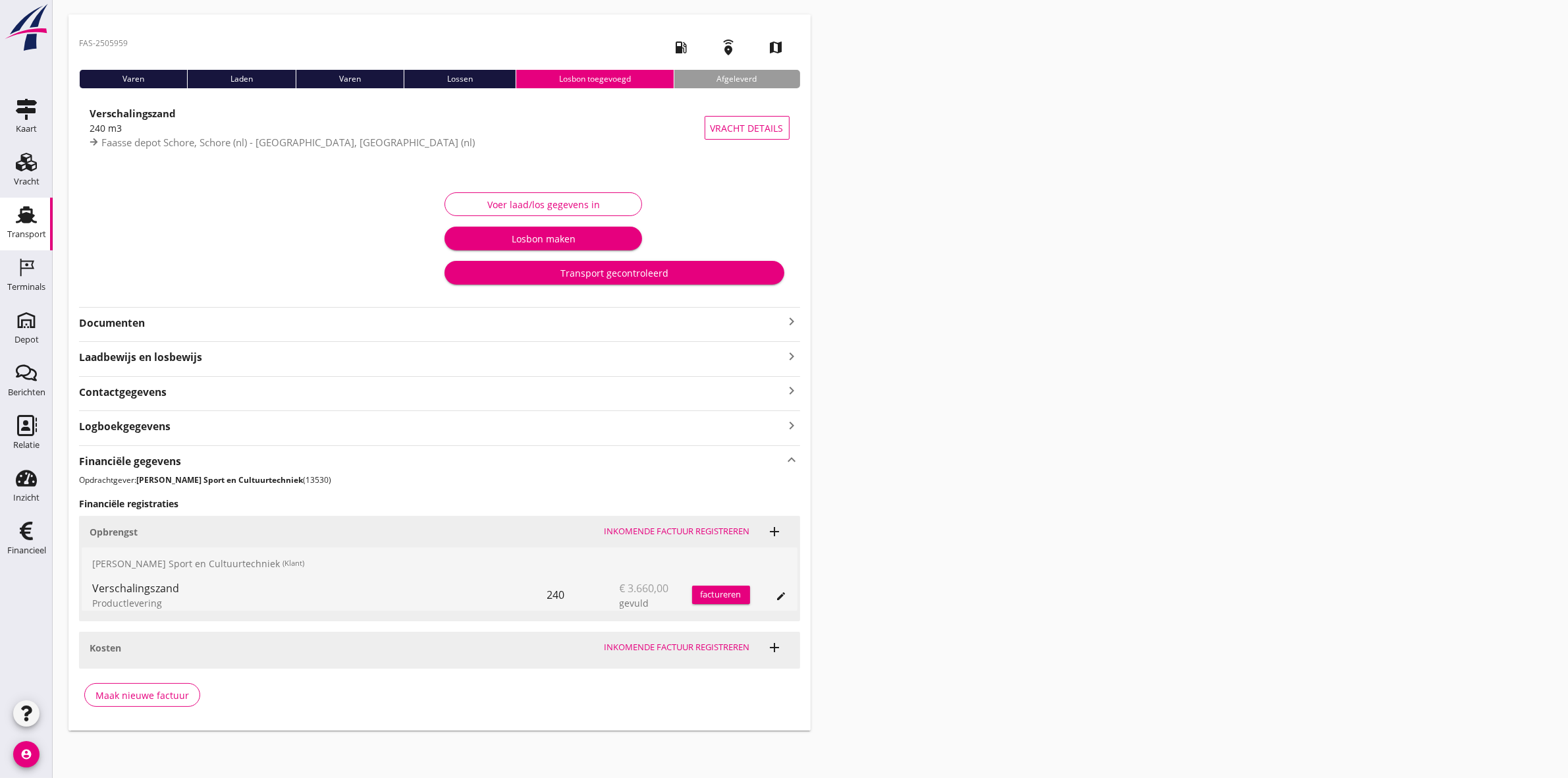
click at [767, 596] on div "edit" at bounding box center [768, 594] width 37 height 32
click at [776, 594] on icon "edit" at bounding box center [781, 596] width 10 height 10
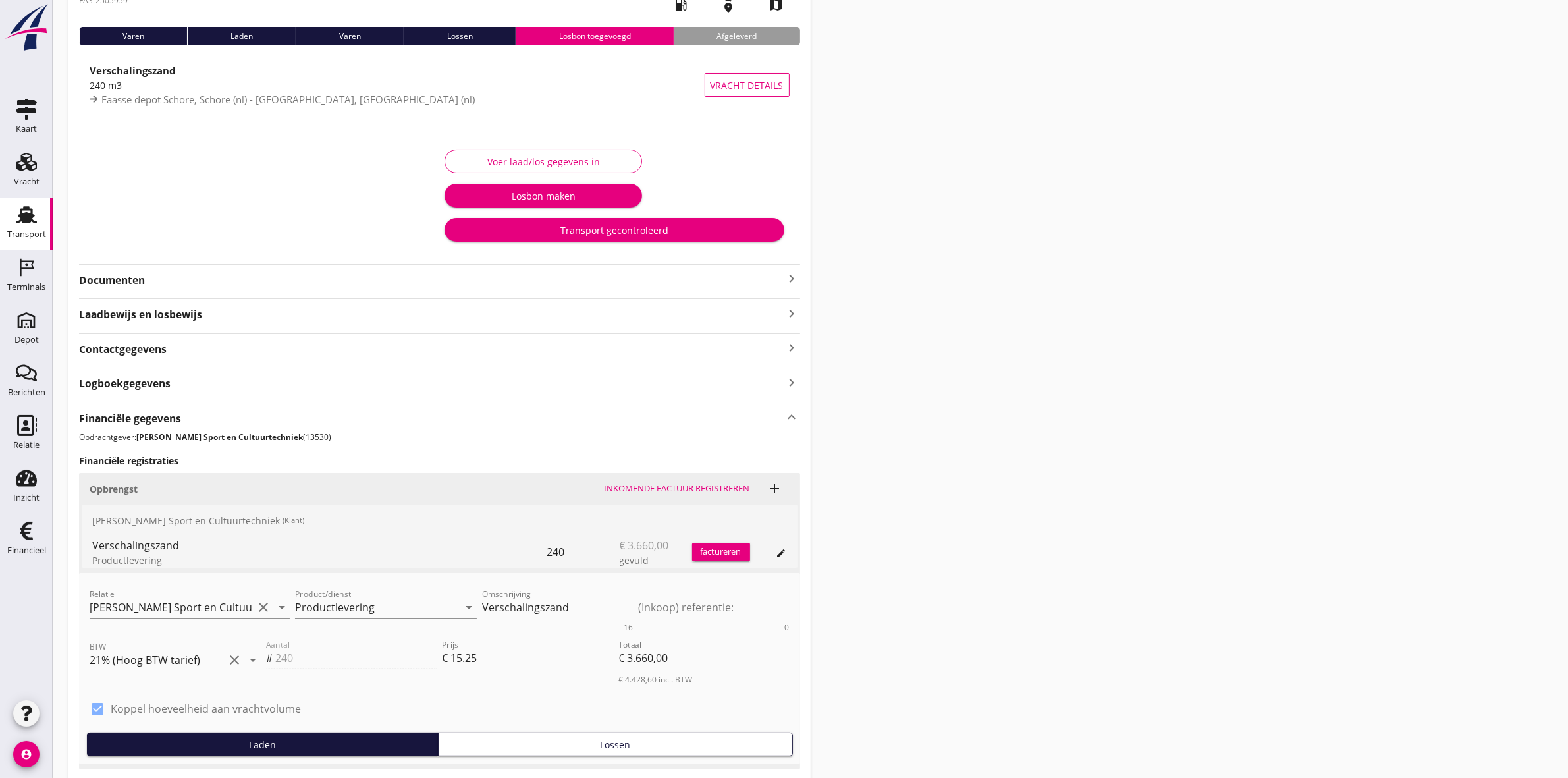
scroll to position [0, 0]
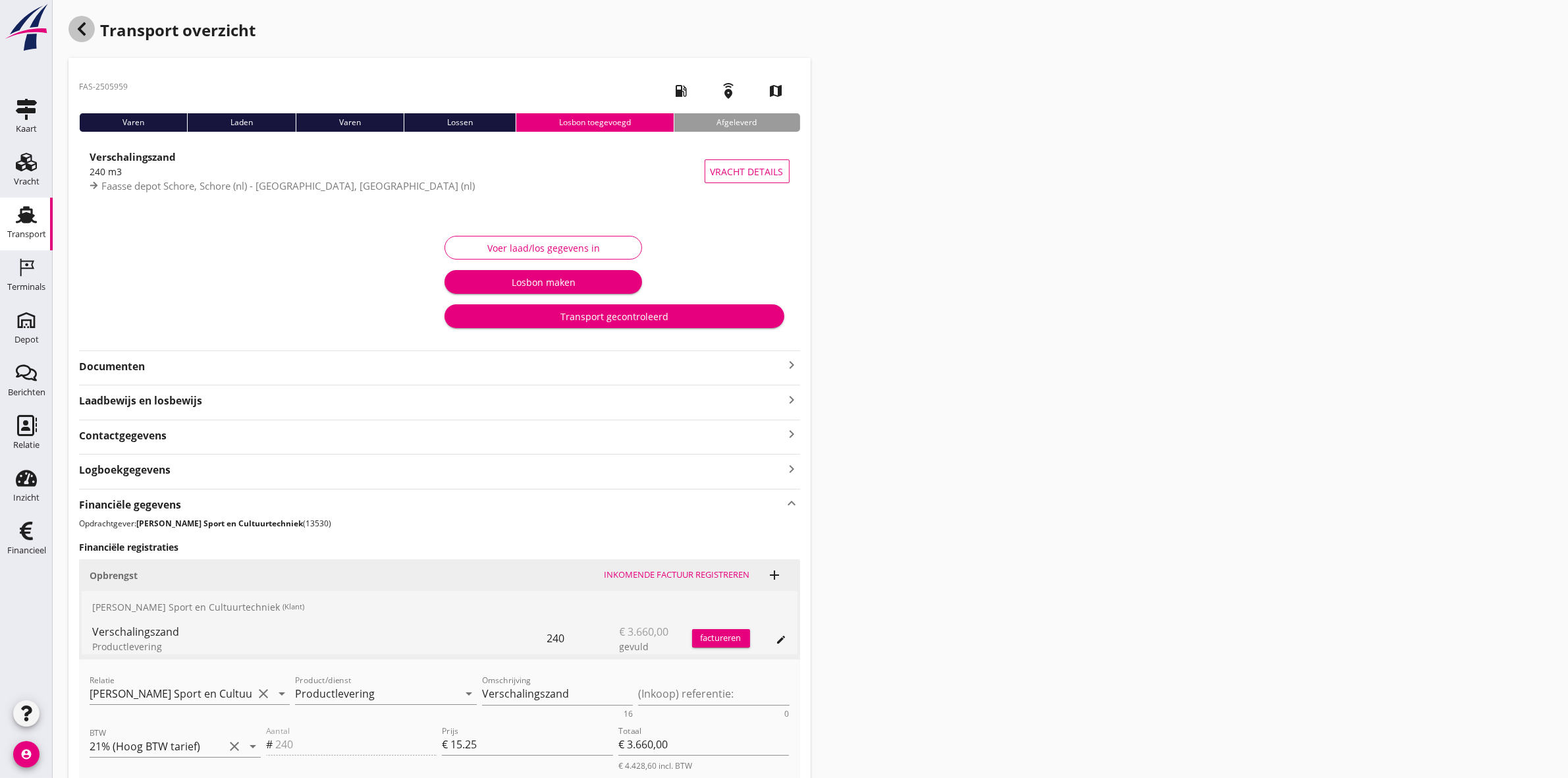
click at [83, 28] on icon "button" at bounding box center [82, 28] width 16 height 16
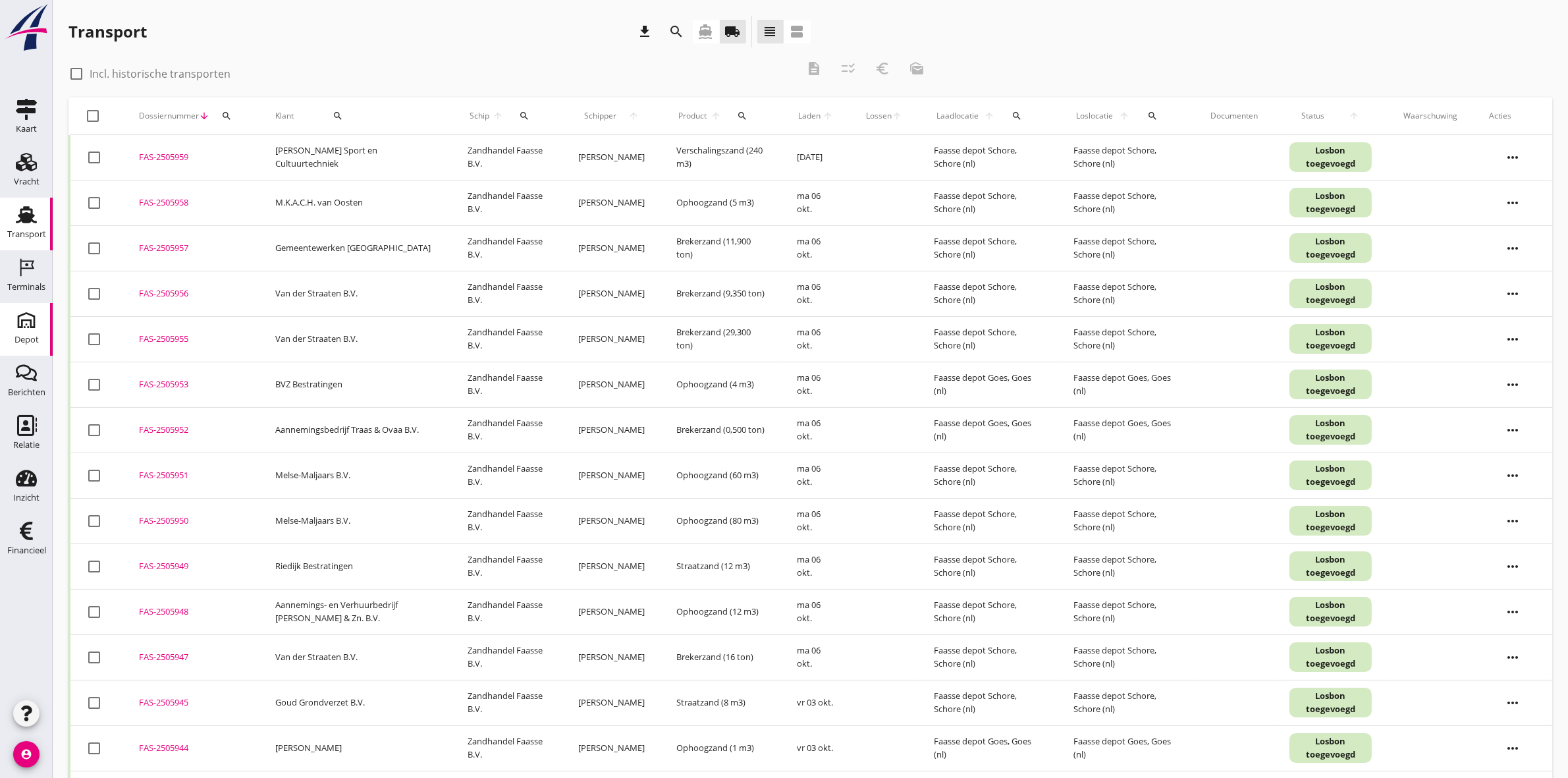
click at [15, 320] on div "Depot" at bounding box center [26, 320] width 32 height 21
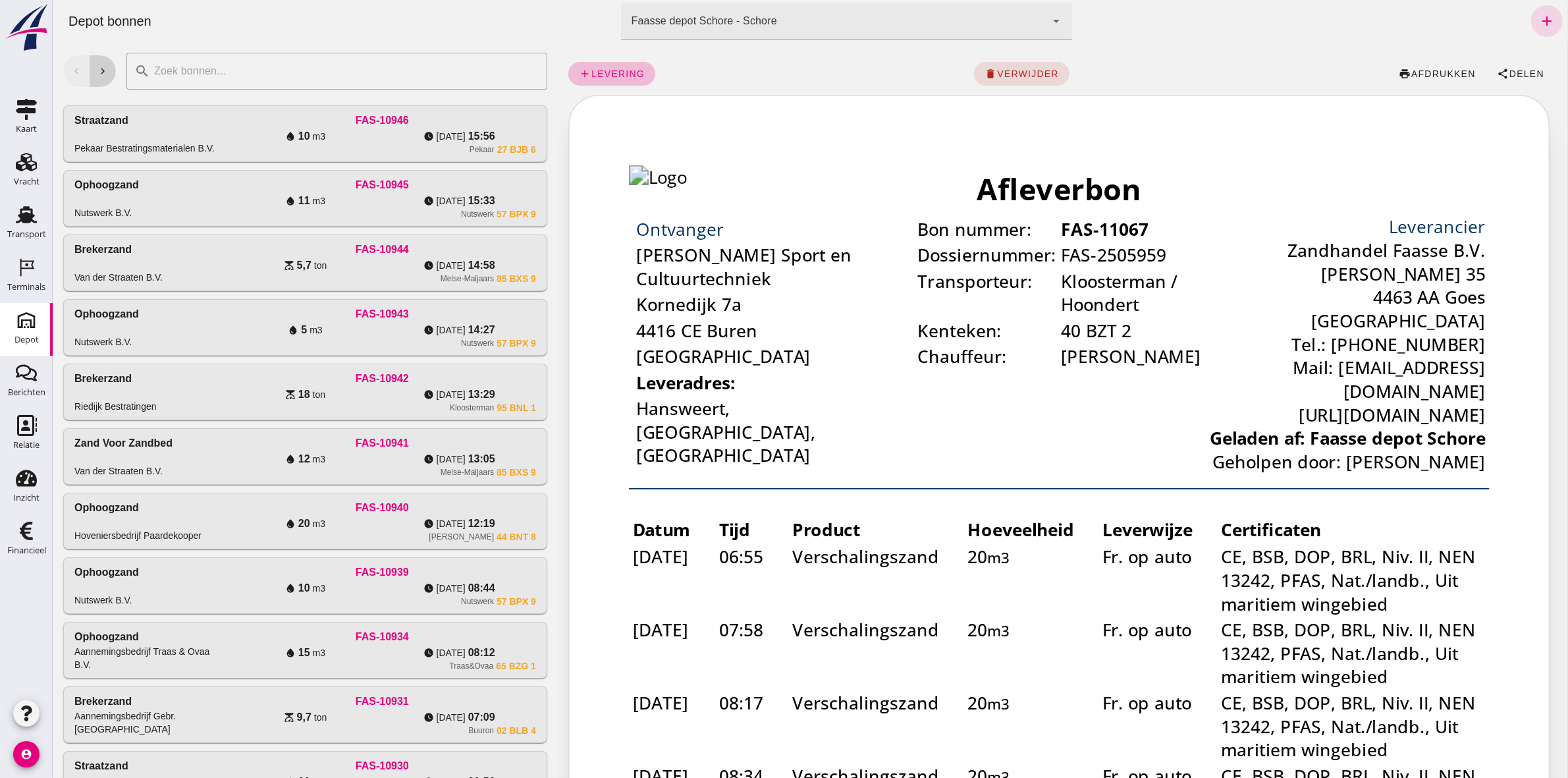
click at [98, 74] on icon "chevron_right" at bounding box center [103, 72] width 12 height 12
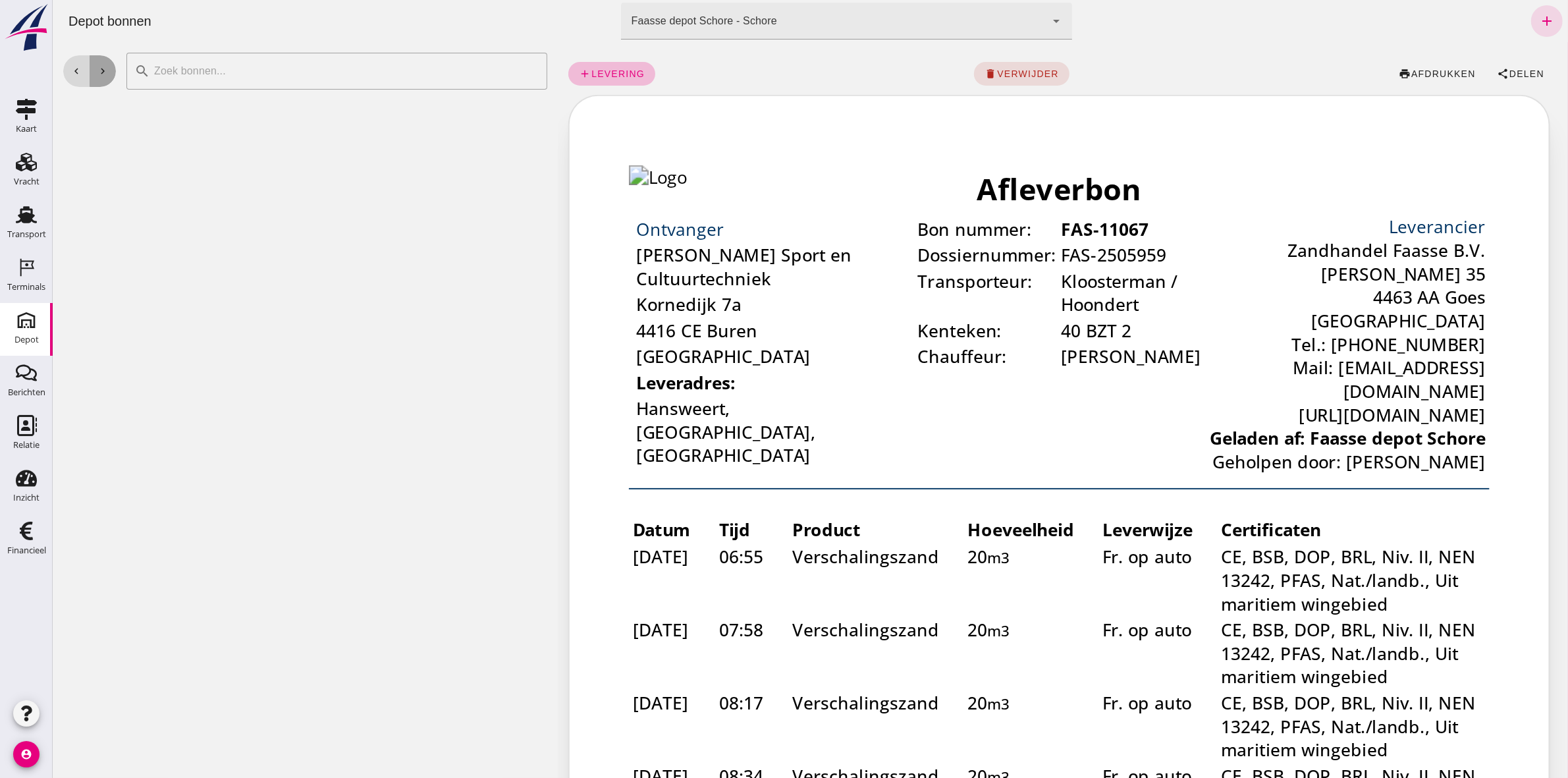
click at [98, 74] on icon "chevron_right" at bounding box center [103, 72] width 12 height 12
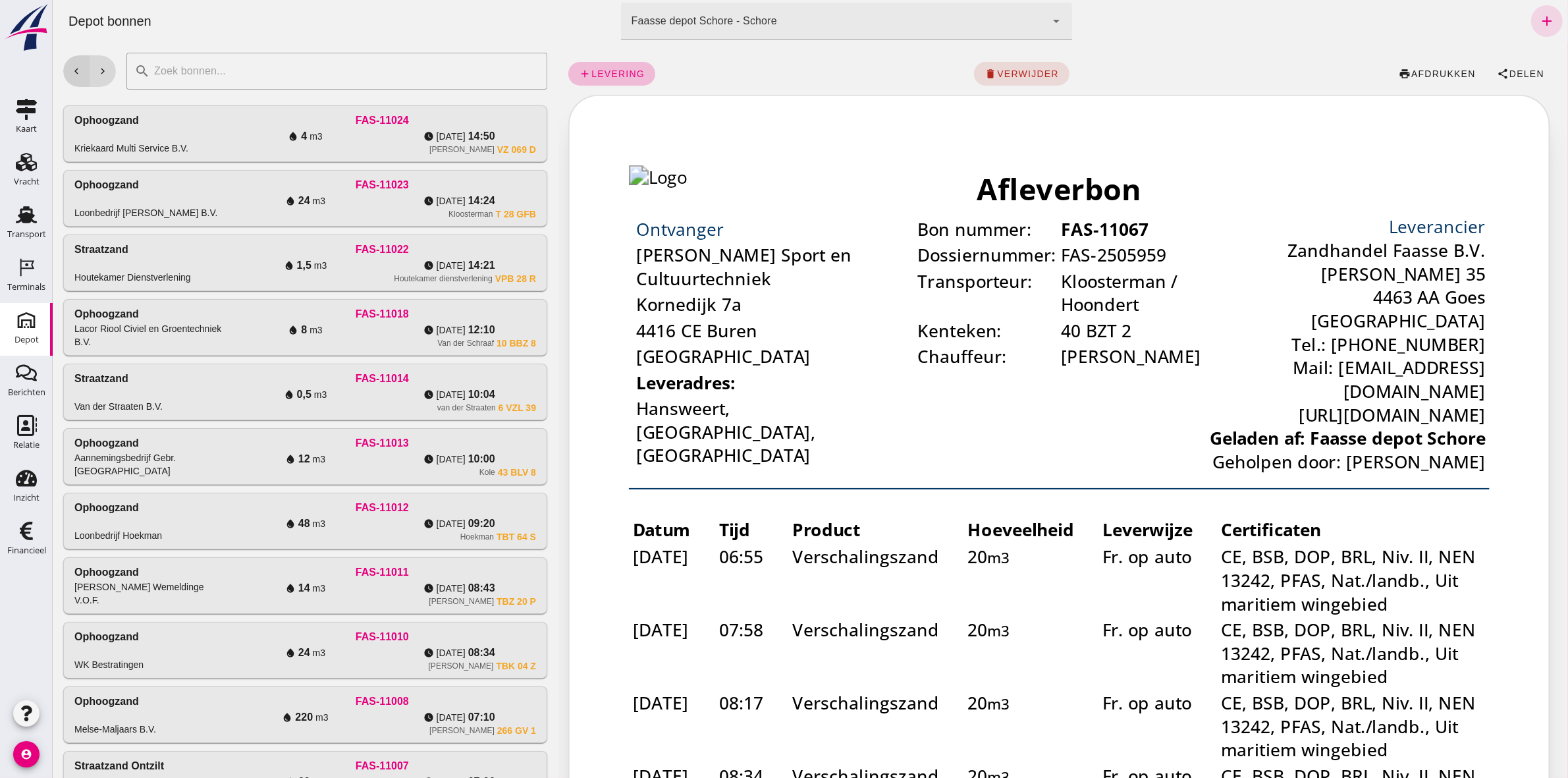
click at [71, 79] on button "chevron_left" at bounding box center [76, 71] width 27 height 32
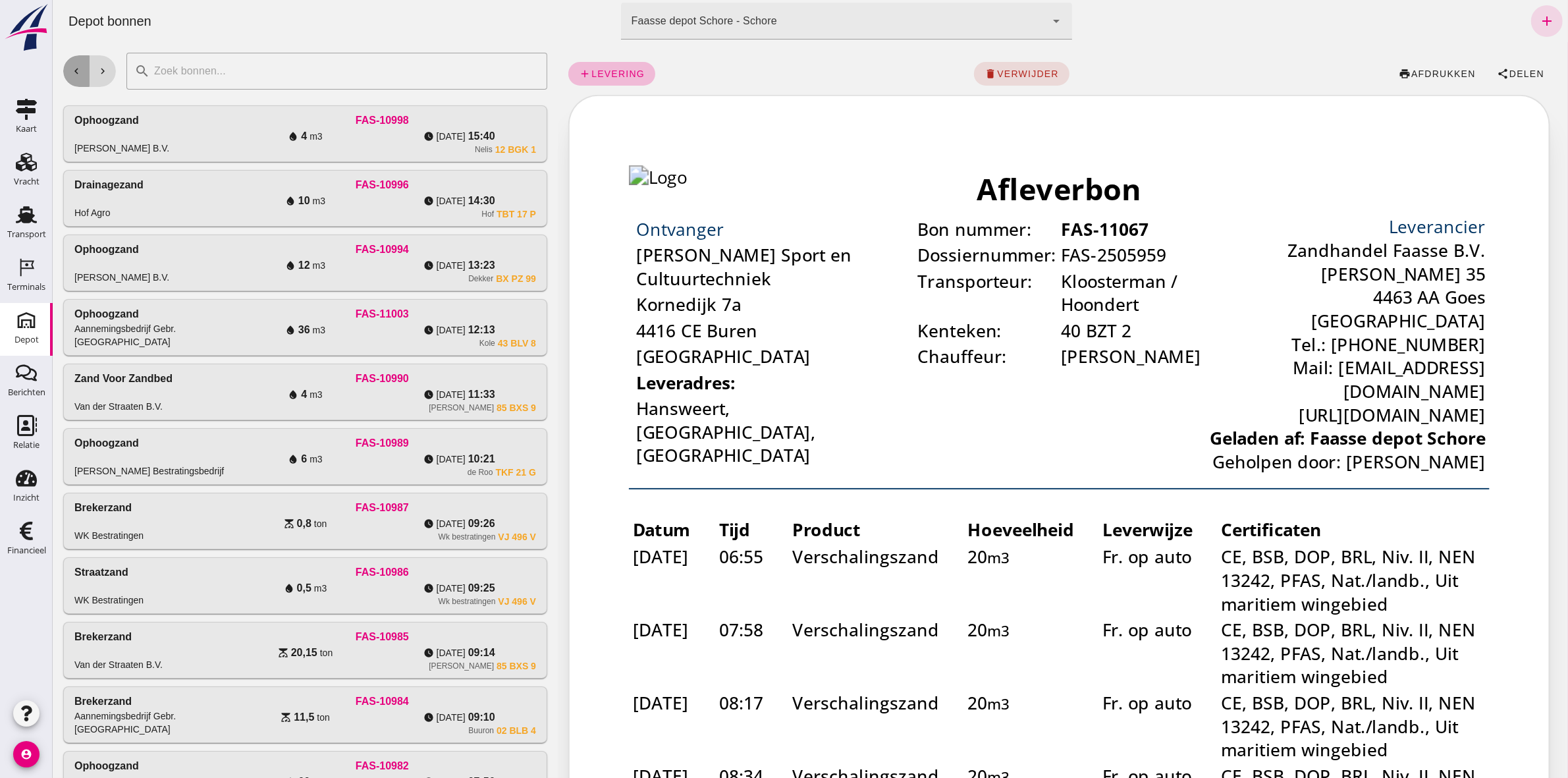
click at [80, 69] on icon "chevron_left" at bounding box center [76, 72] width 12 height 12
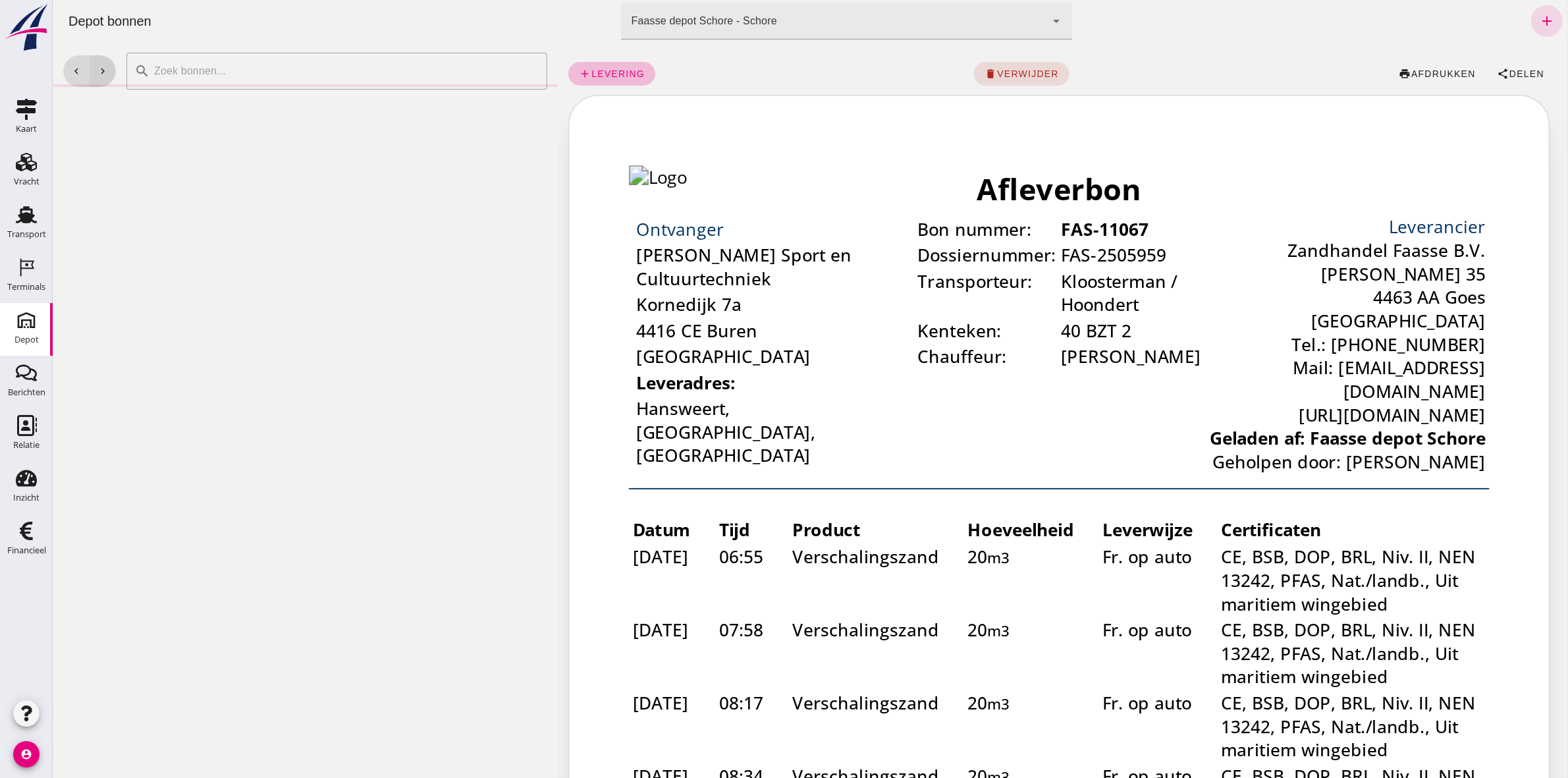
click at [106, 70] on icon "chevron_right" at bounding box center [103, 72] width 12 height 12
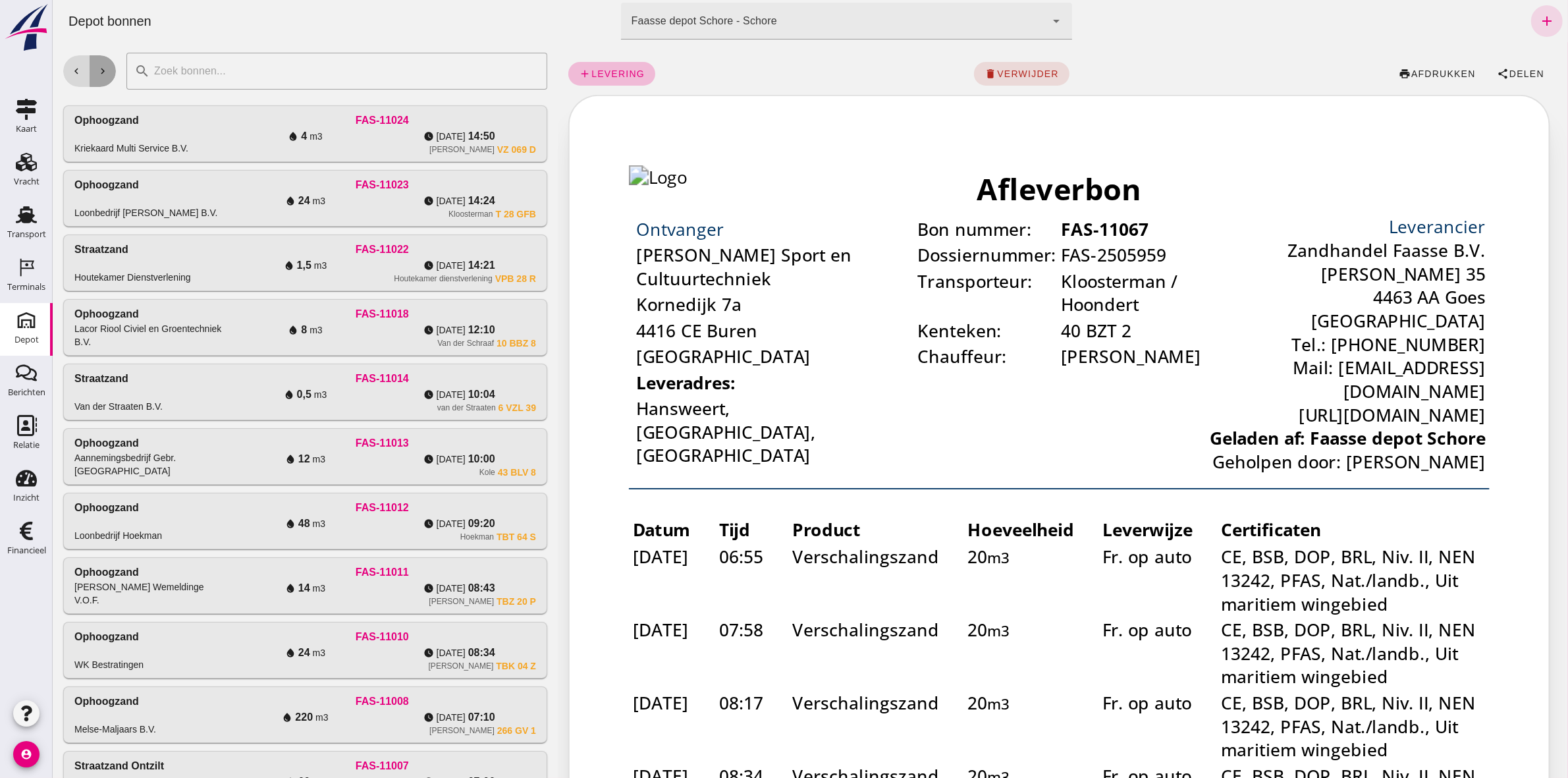
click at [99, 72] on icon "chevron_right" at bounding box center [103, 72] width 12 height 12
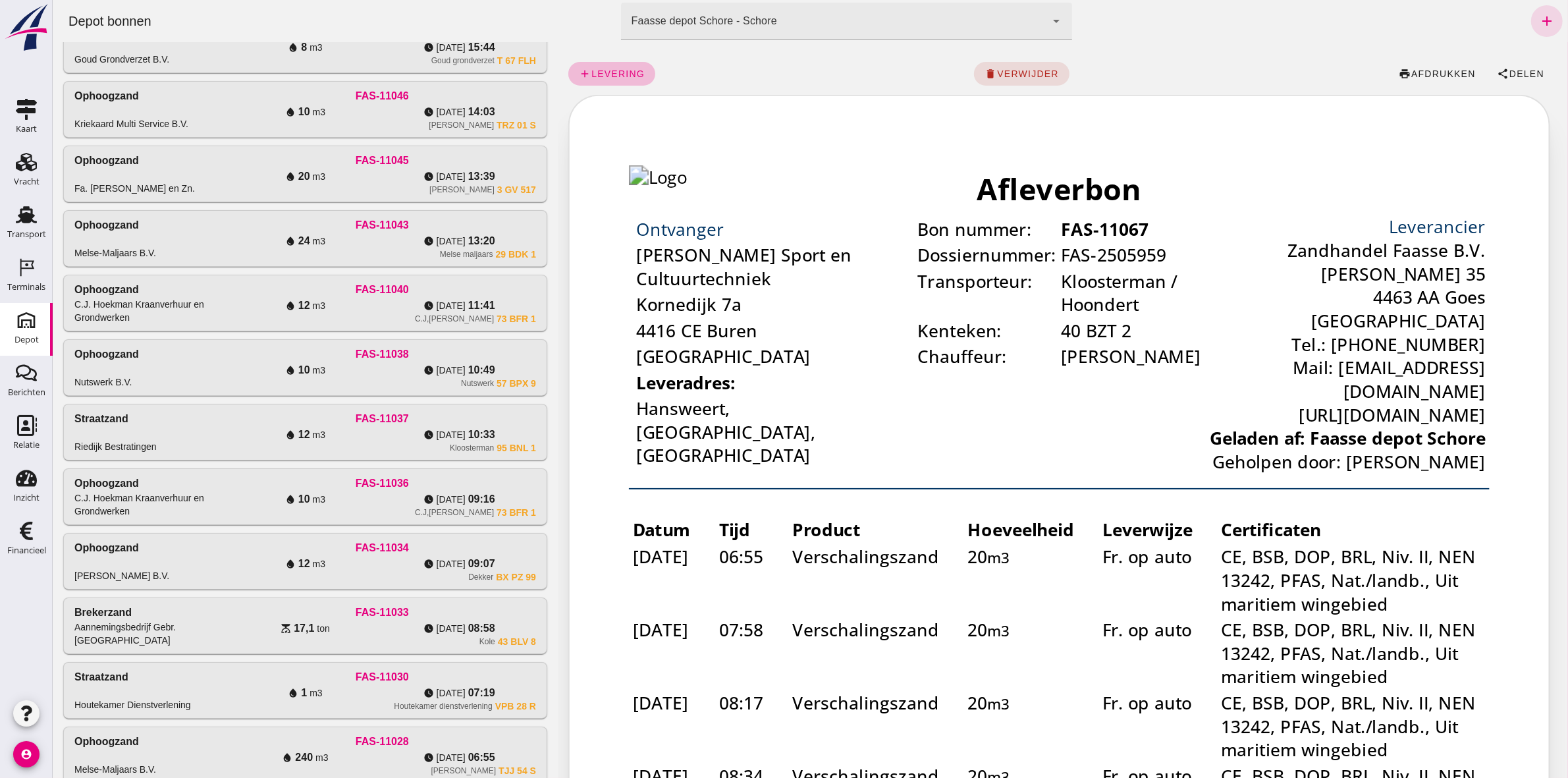
scroll to position [135, 0]
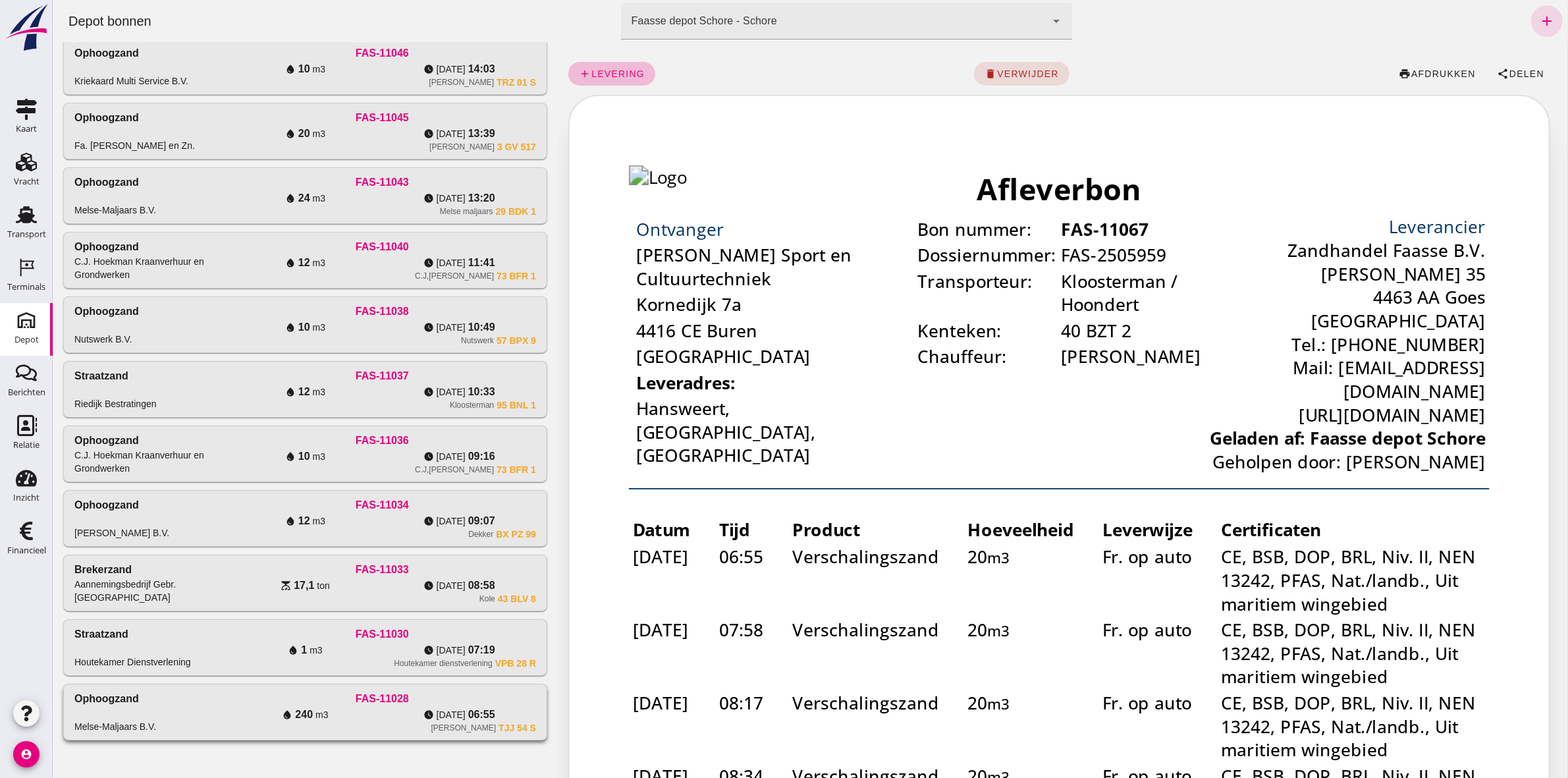
click at [308, 718] on span "240" at bounding box center [303, 714] width 18 height 16
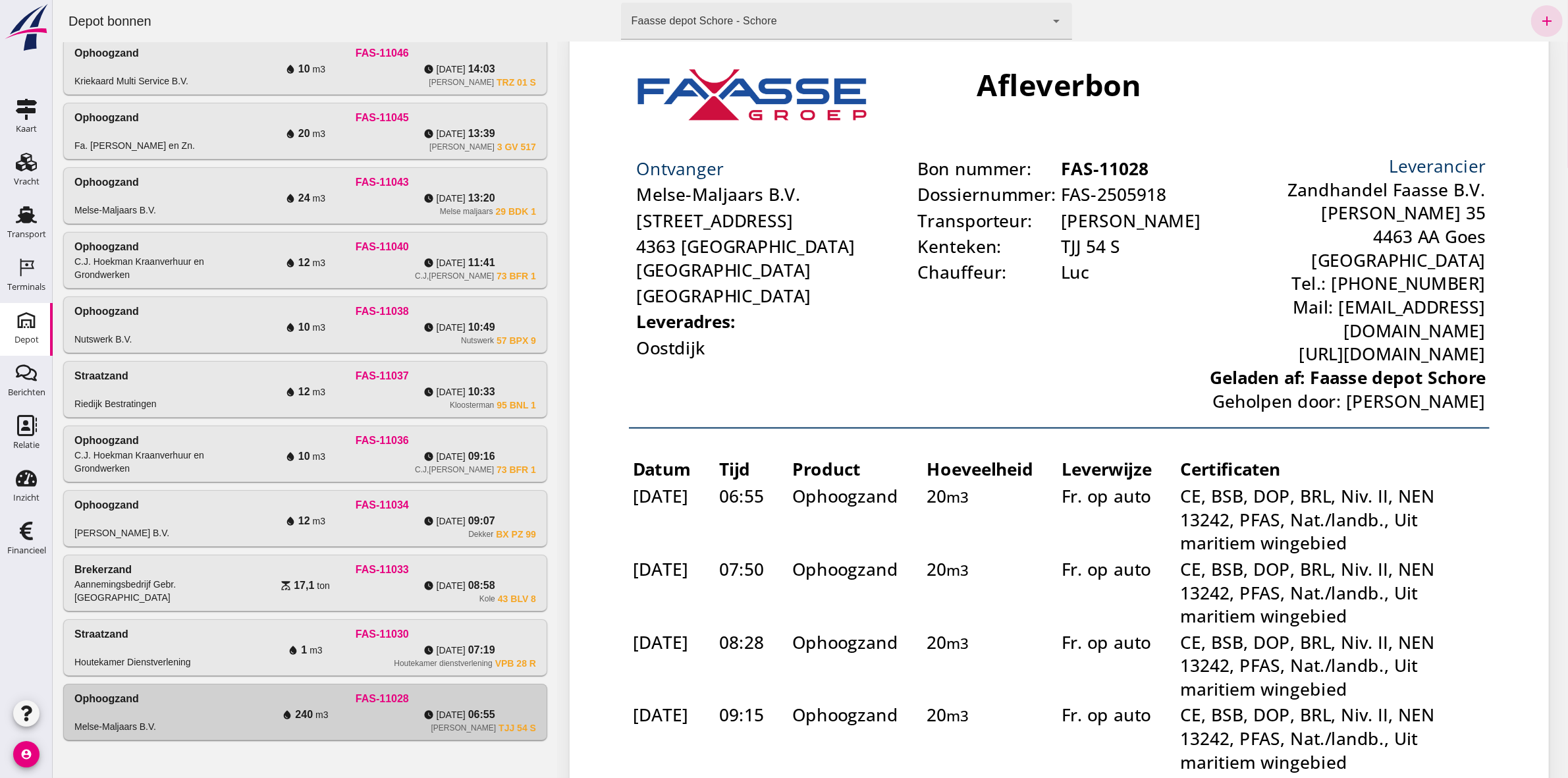
scroll to position [0, 0]
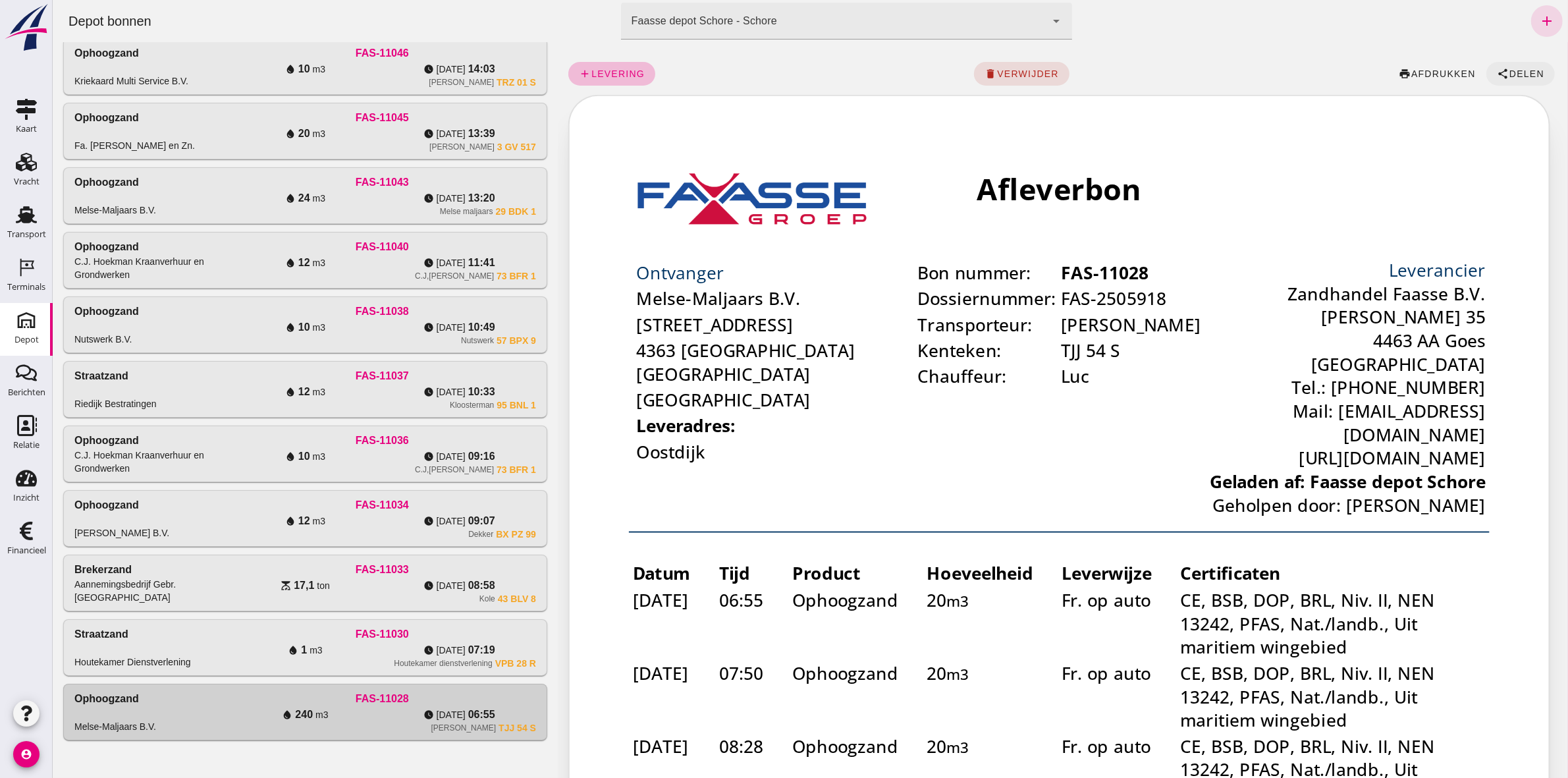
click at [1496, 72] on icon "share" at bounding box center [1502, 74] width 12 height 12
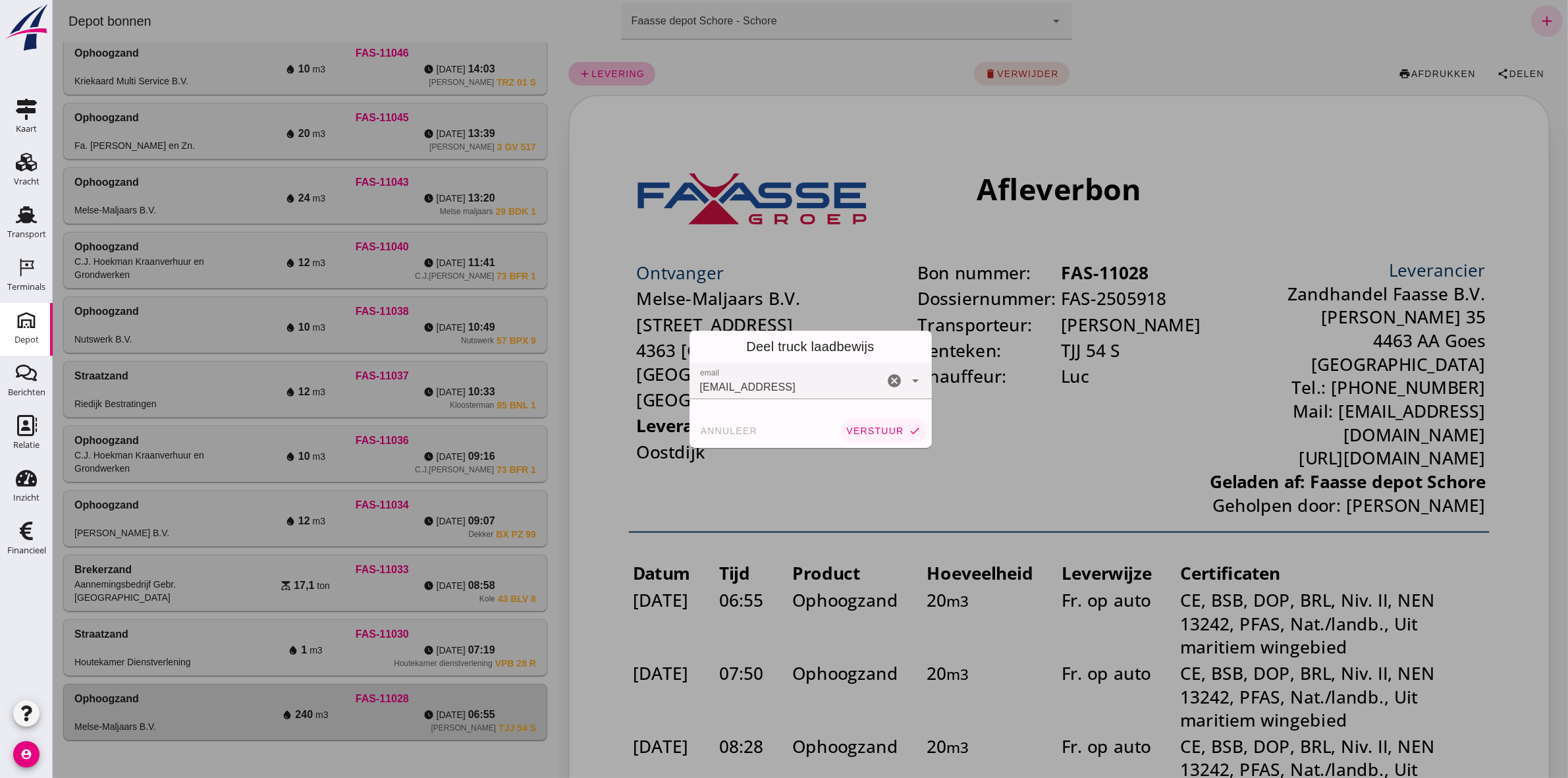
click at [909, 434] on icon "check" at bounding box center [915, 431] width 12 height 12
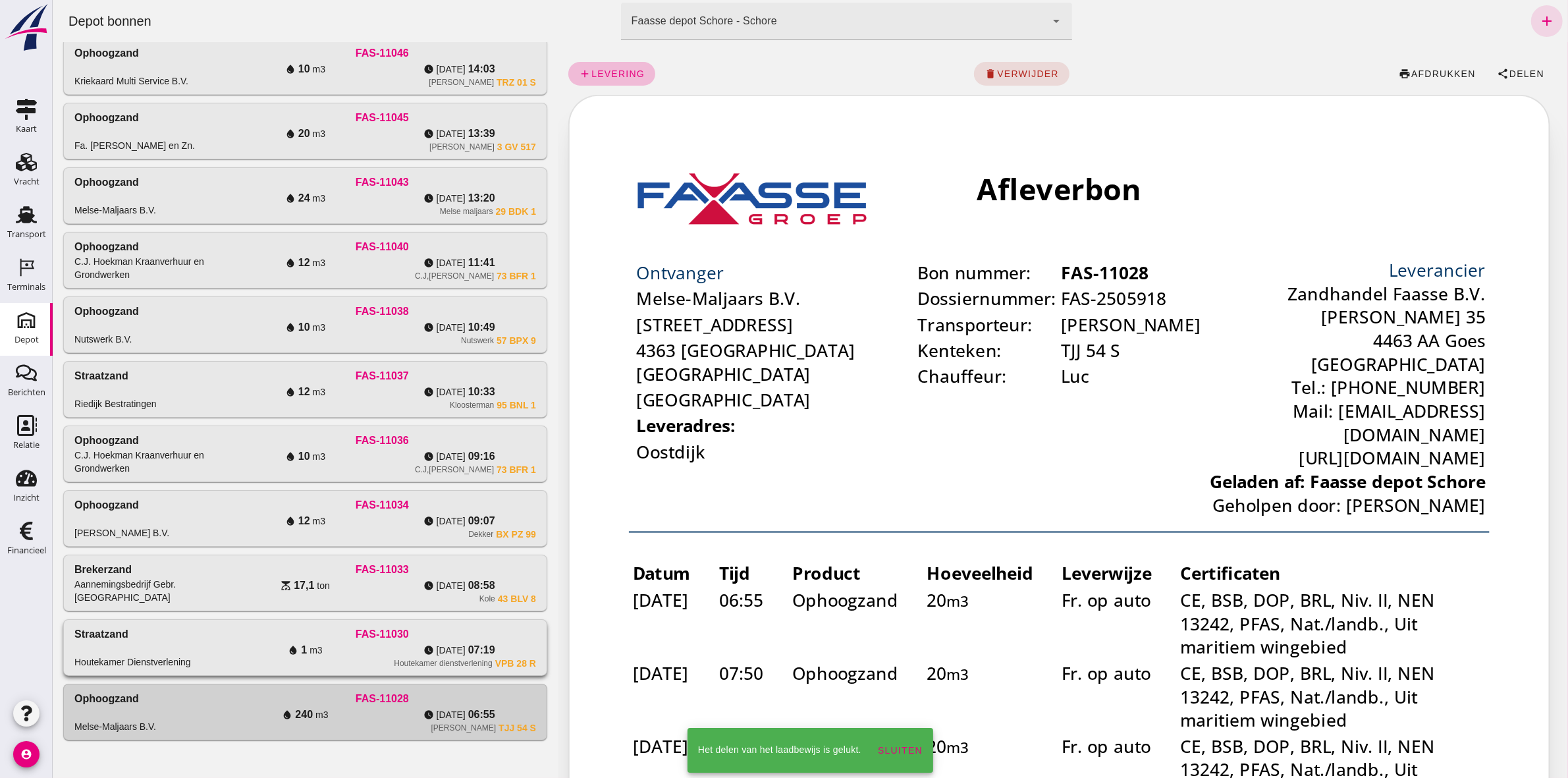
click at [294, 645] on icon "water_drop" at bounding box center [292, 650] width 10 height 10
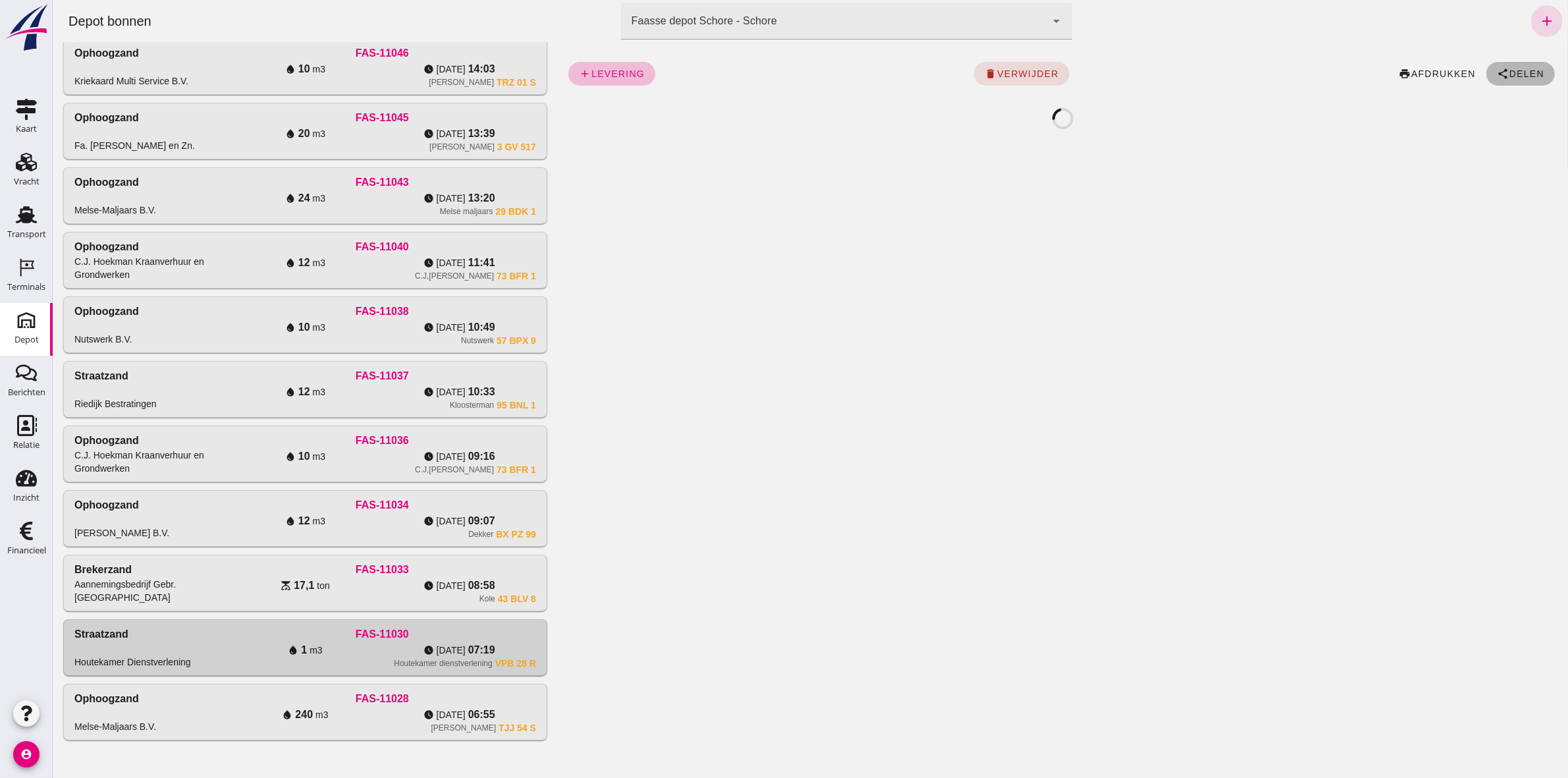
click at [1502, 66] on button "share Delen" at bounding box center [1519, 74] width 68 height 24
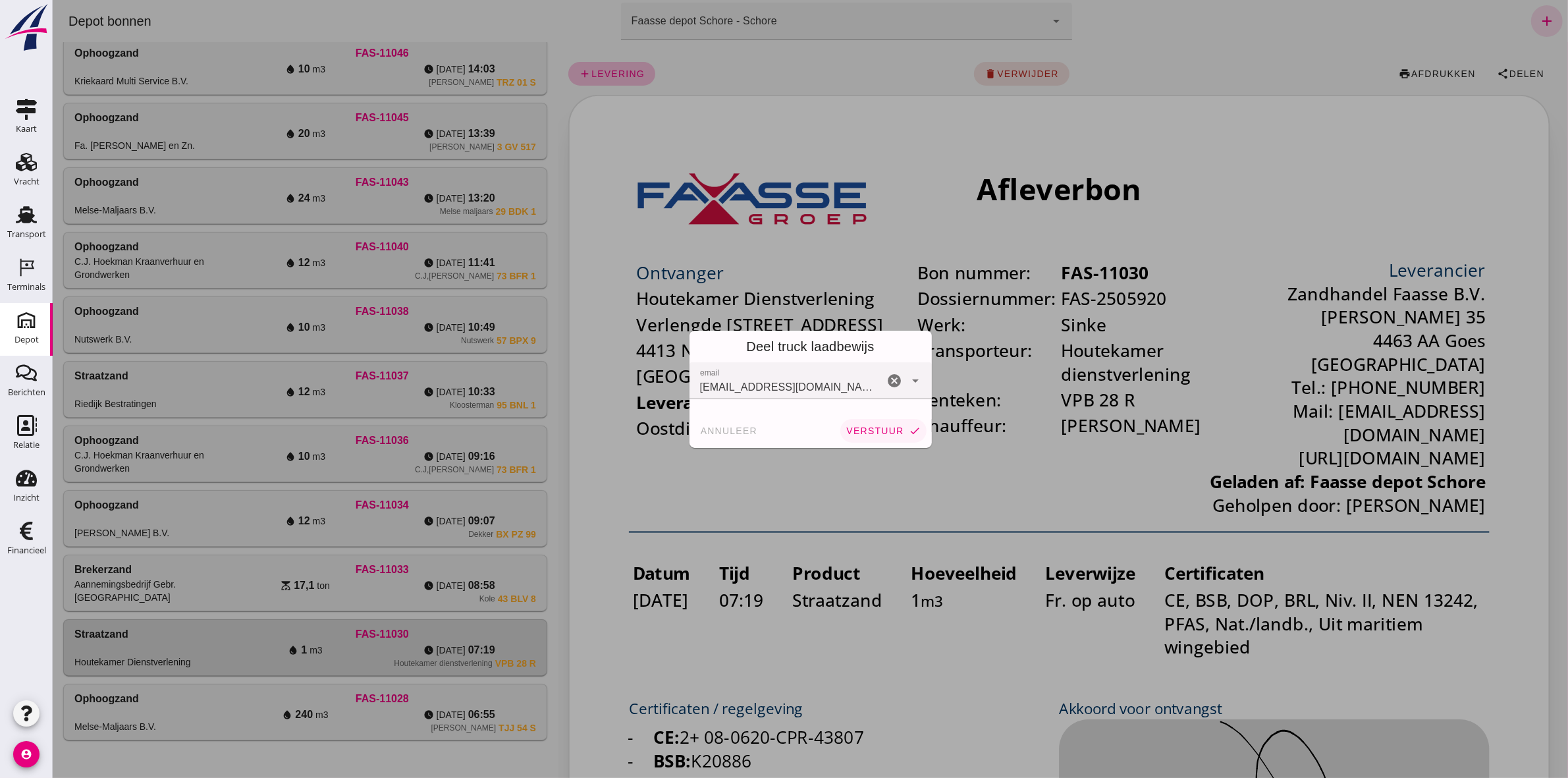
click at [880, 434] on span "verstuur" at bounding box center [874, 431] width 58 height 10
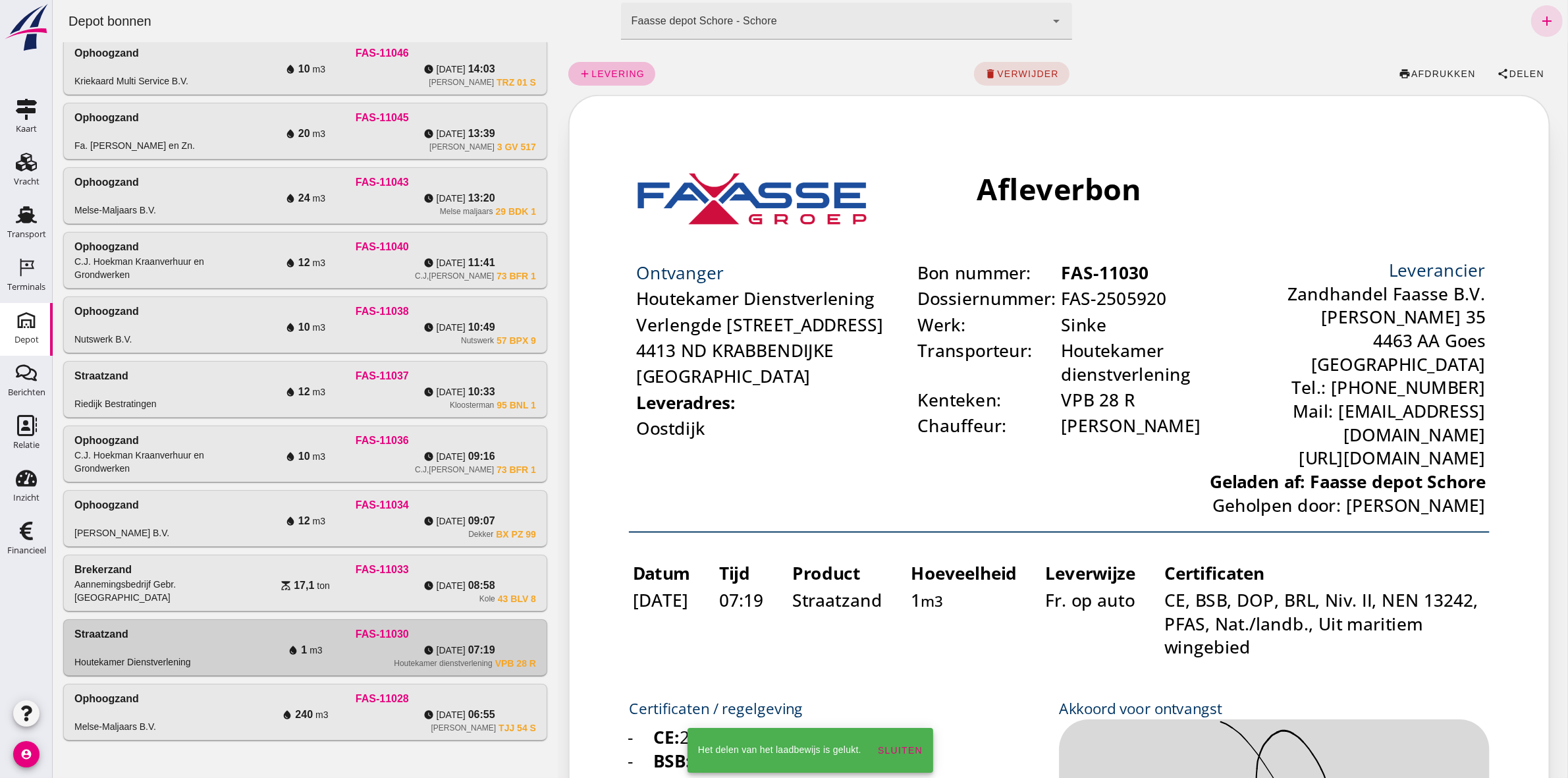
click at [465, 566] on div "FAS-11033" at bounding box center [381, 569] width 308 height 16
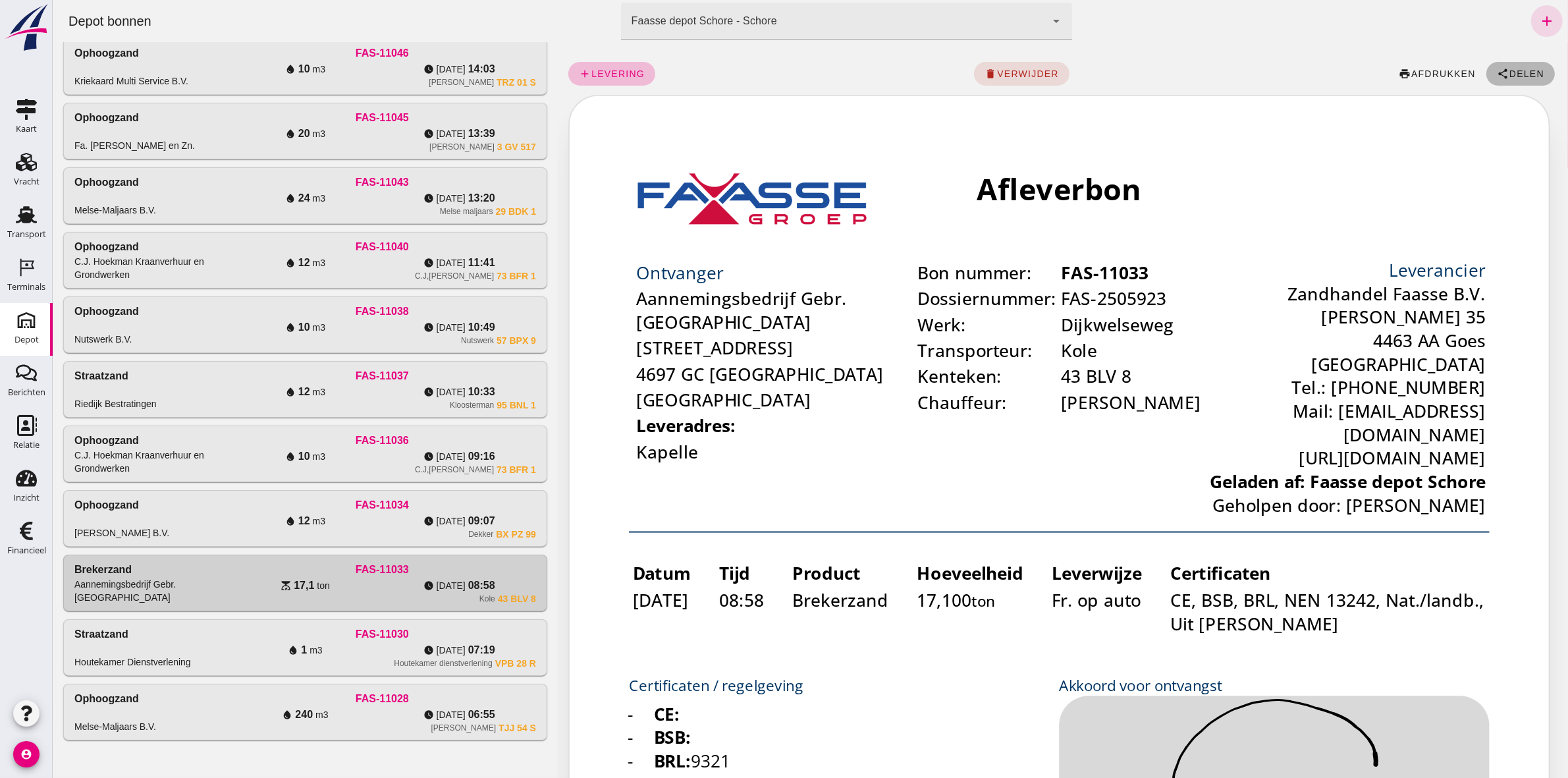
click at [1508, 68] on span "Delen" at bounding box center [1525, 73] width 35 height 10
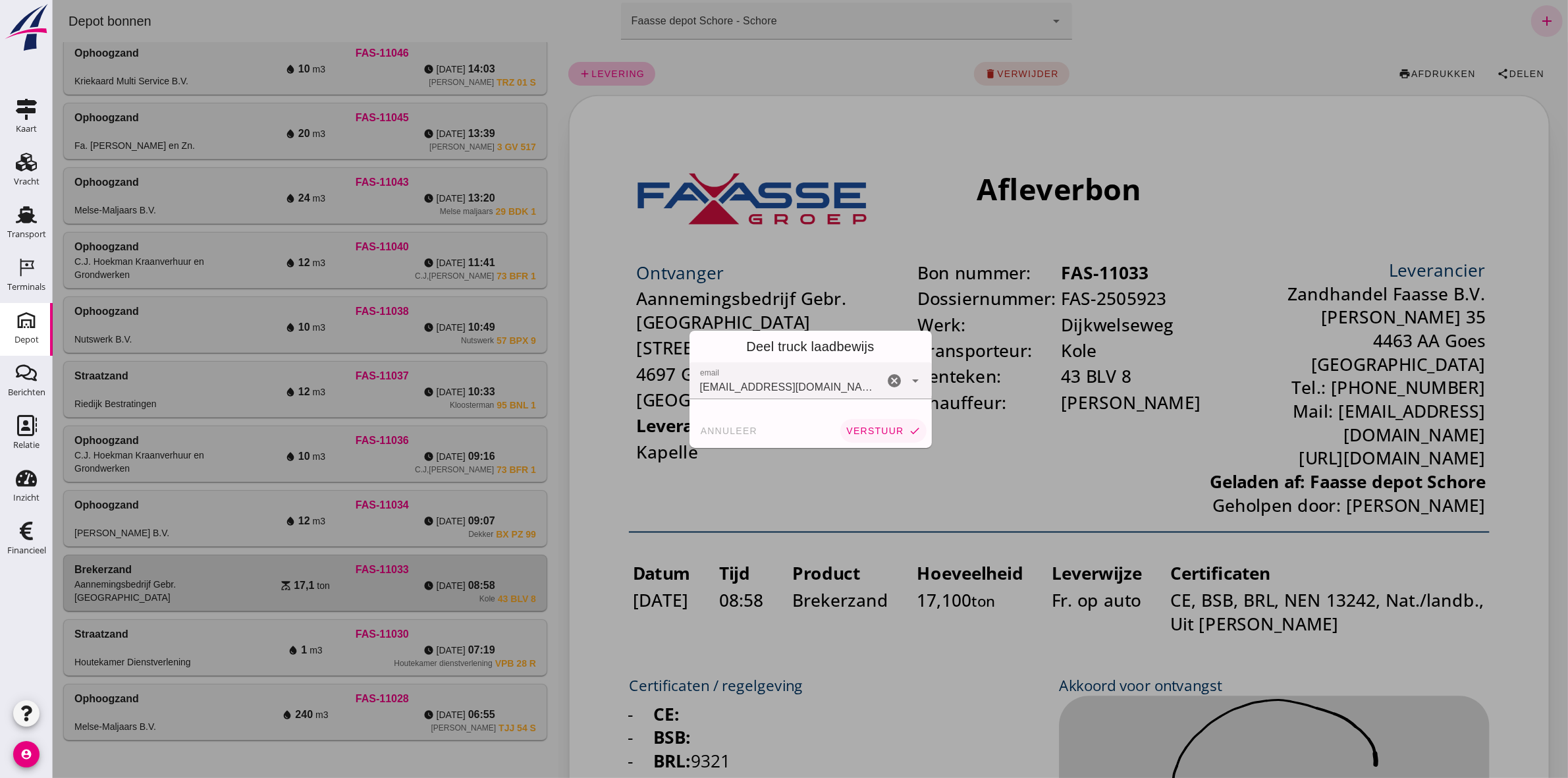
click at [872, 428] on span "verstuur" at bounding box center [874, 431] width 58 height 10
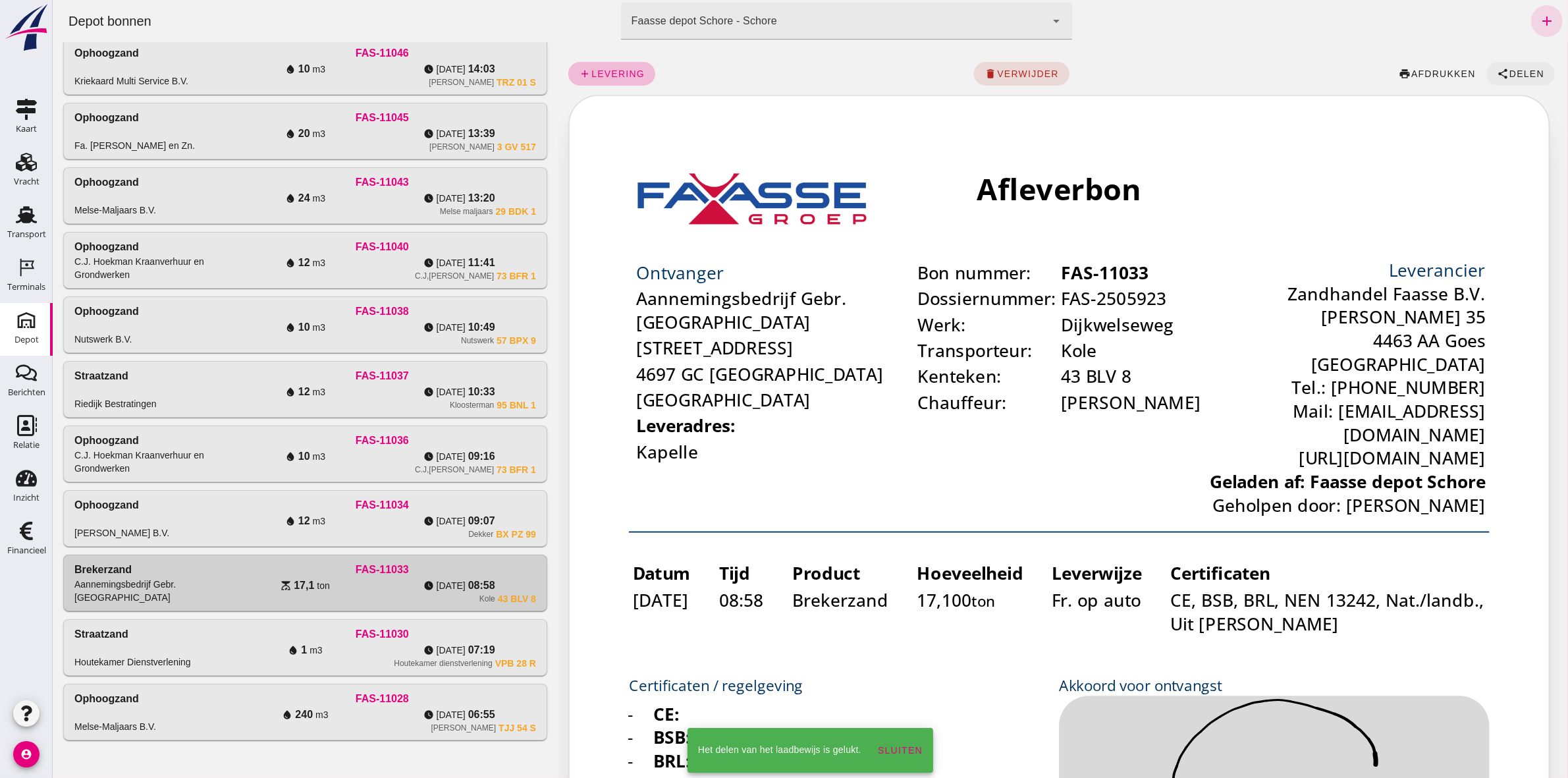
click at [1508, 78] on span "Delen" at bounding box center [1525, 73] width 35 height 10
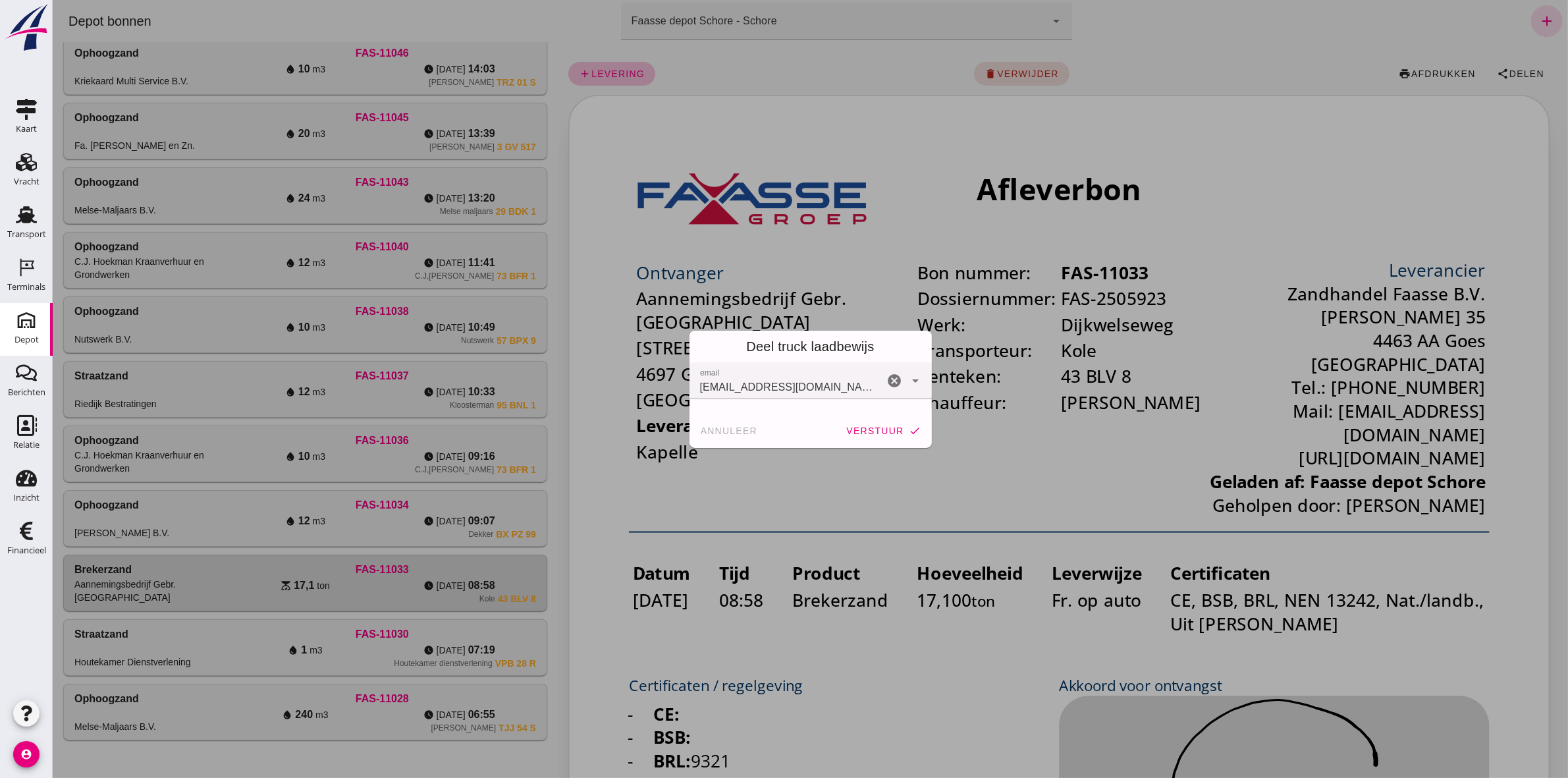
drag, startPoint x: 886, startPoint y: 430, endPoint x: 869, endPoint y: 433, distance: 17.3
click at [886, 432] on span "verstuur" at bounding box center [874, 431] width 58 height 10
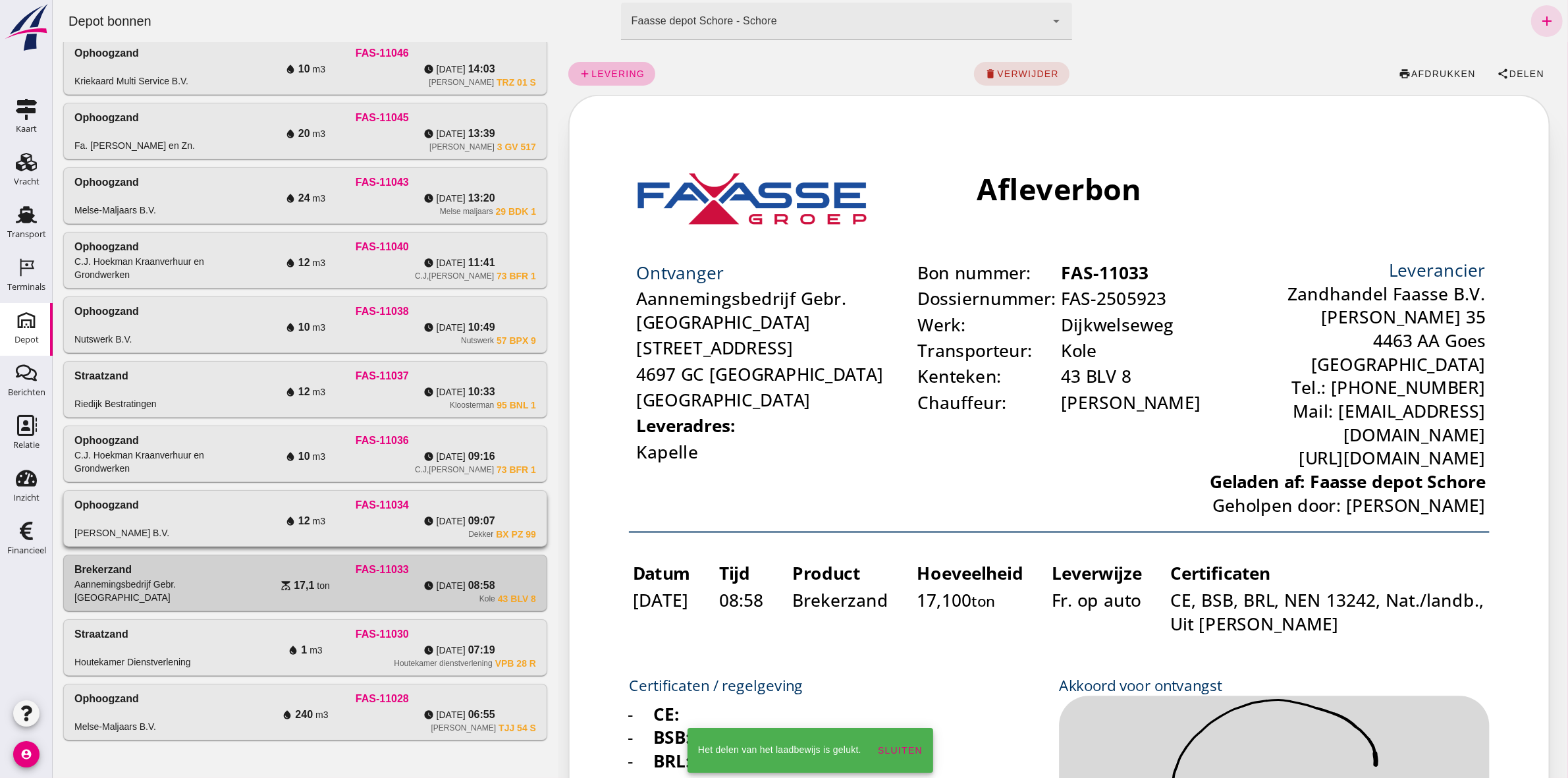
click at [468, 499] on div "FAS-11034" at bounding box center [381, 505] width 308 height 16
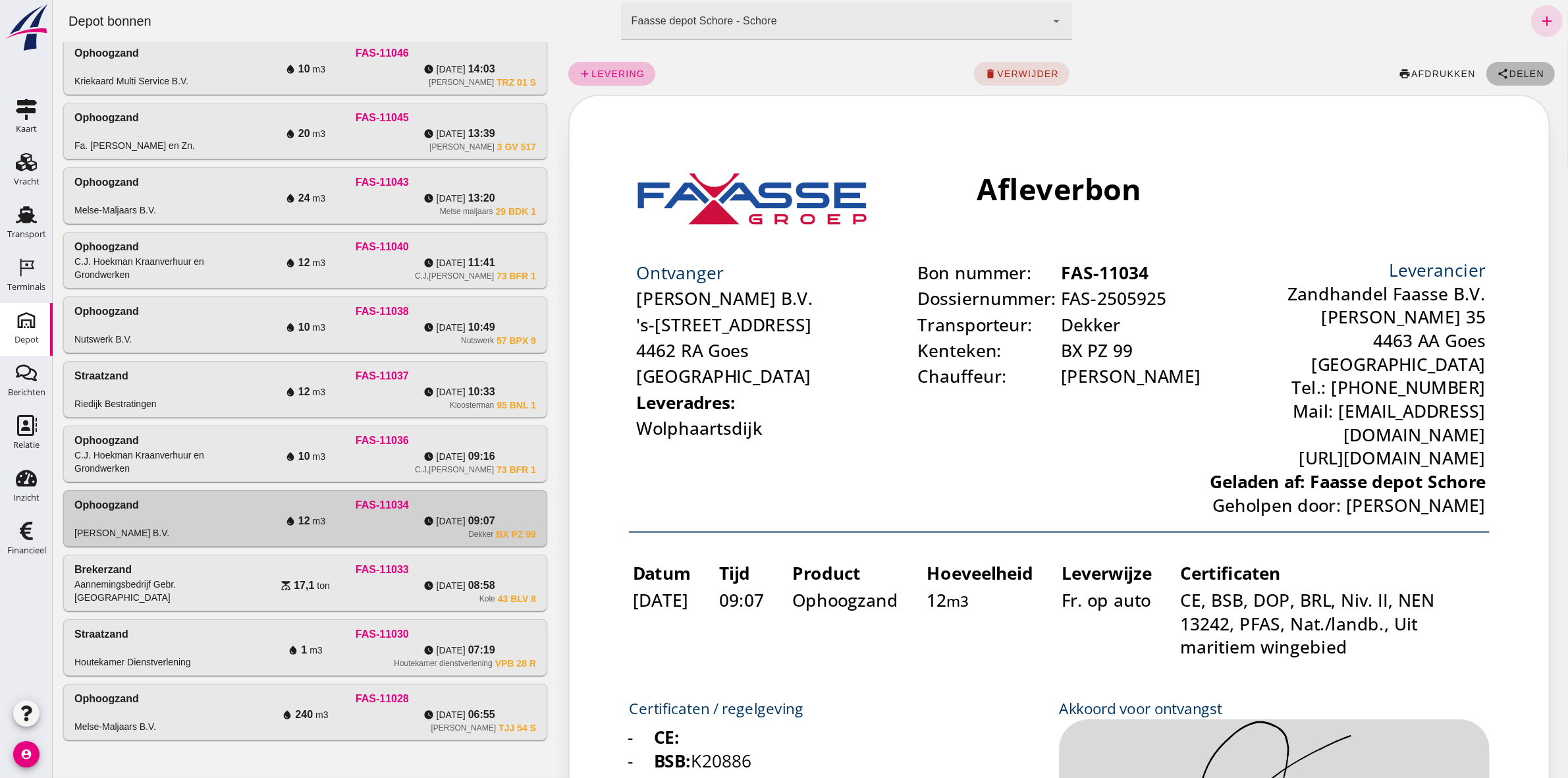
click at [1512, 71] on span "Delen" at bounding box center [1525, 73] width 35 height 10
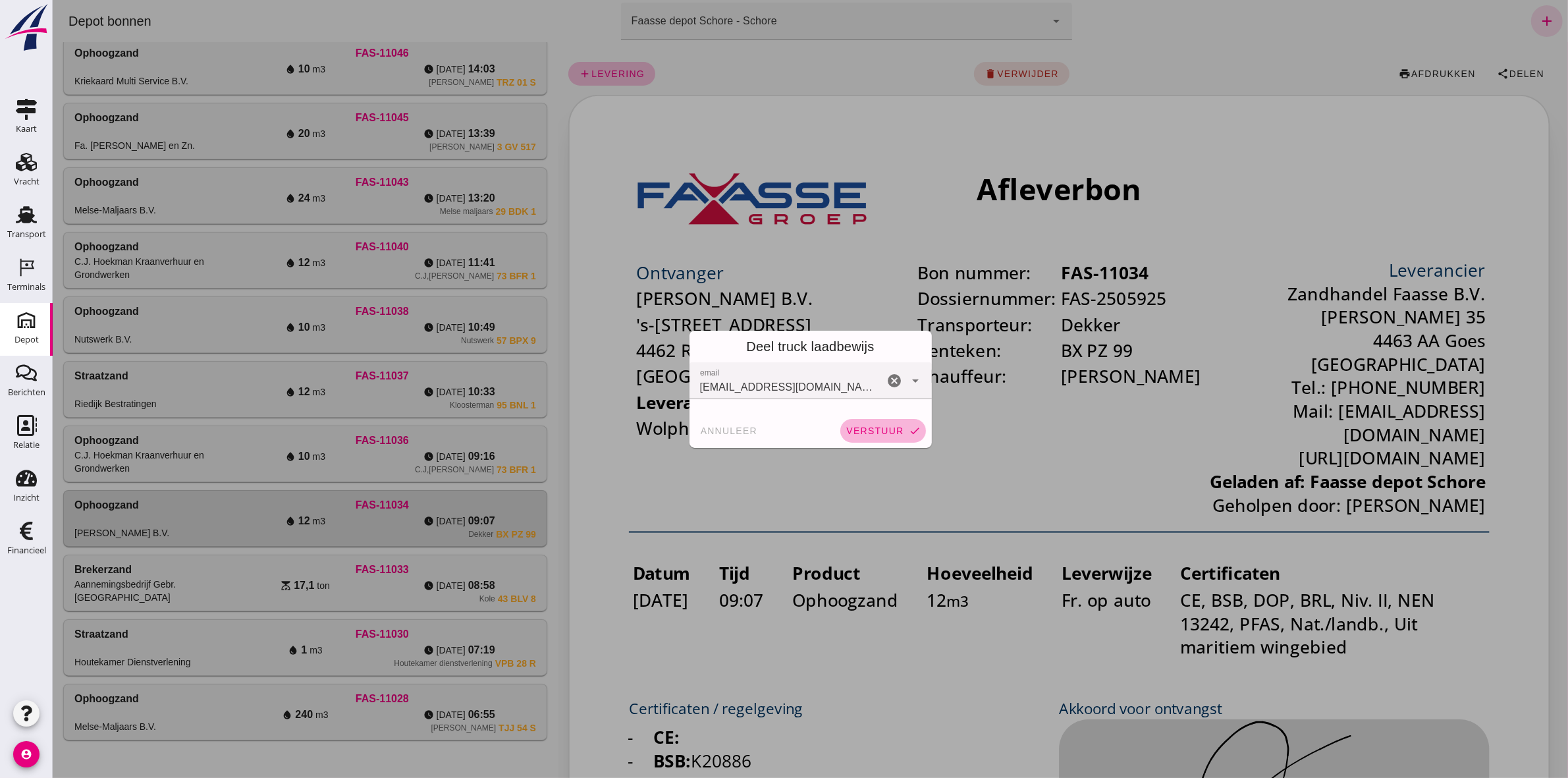
click at [874, 423] on button "verstuur check" at bounding box center [881, 431] width 85 height 24
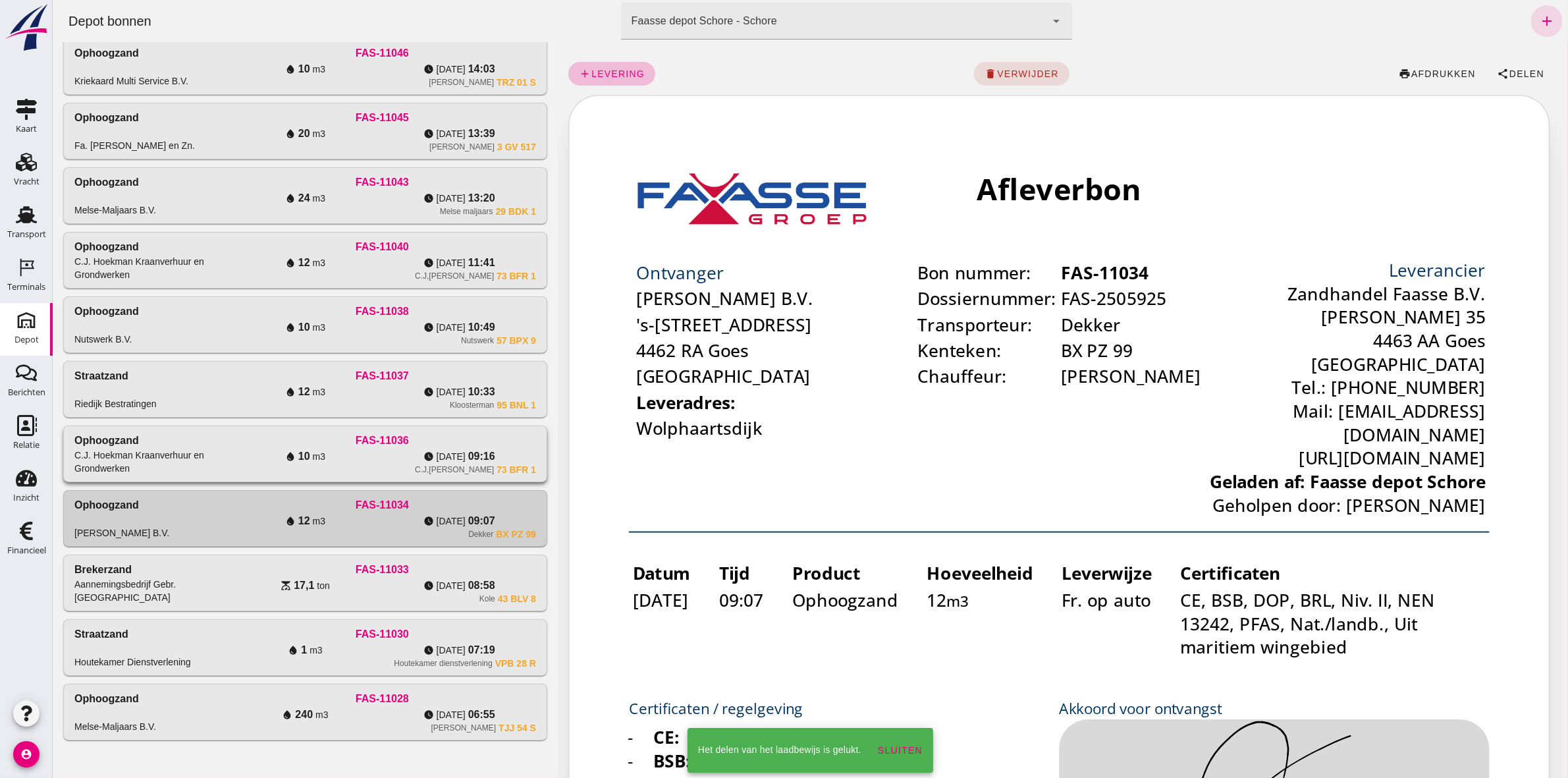
click at [358, 452] on div "water_drop 10 m3" at bounding box center [304, 456] width 154 height 16
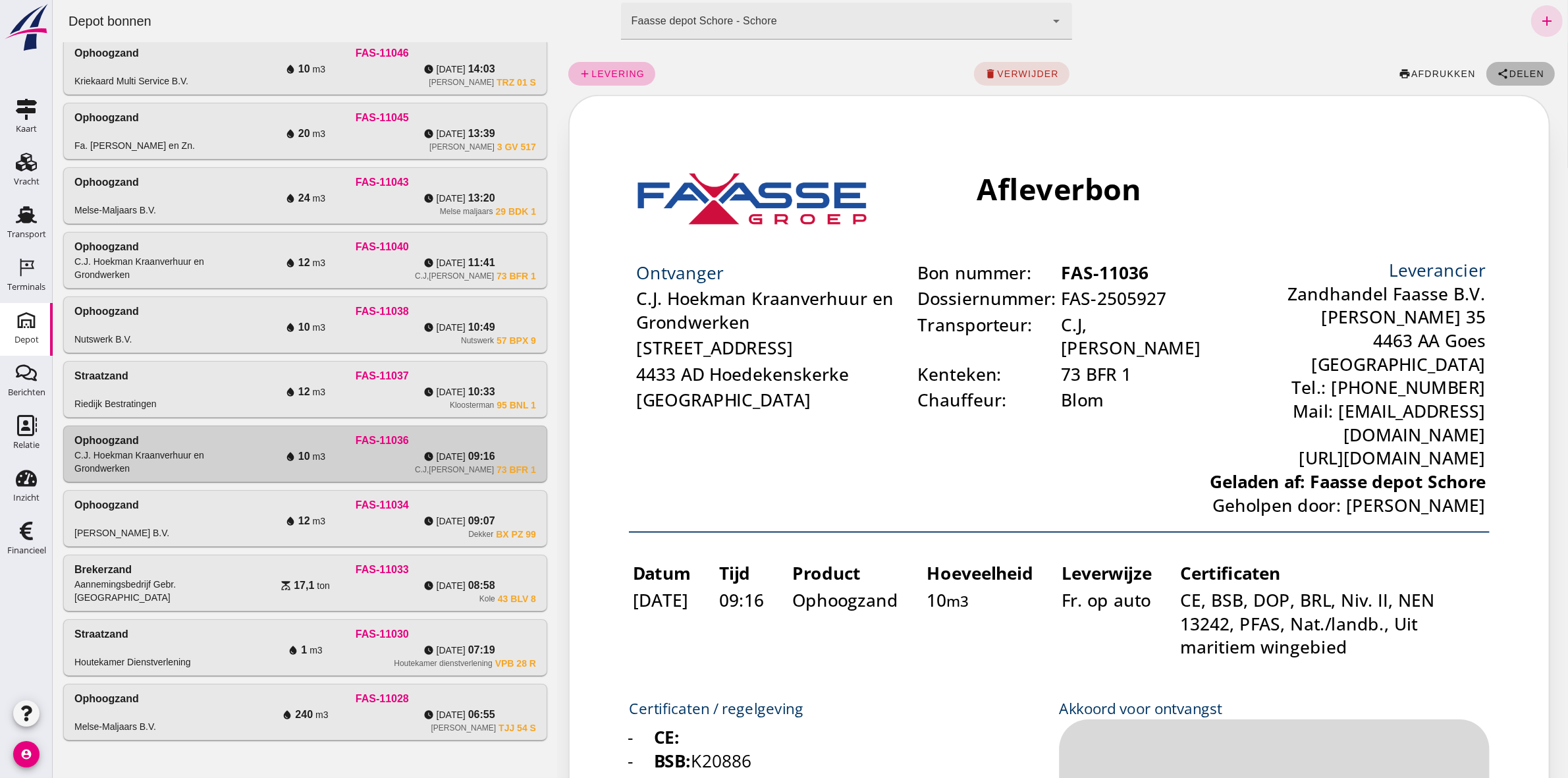
click at [1511, 72] on span "Delen" at bounding box center [1525, 73] width 35 height 10
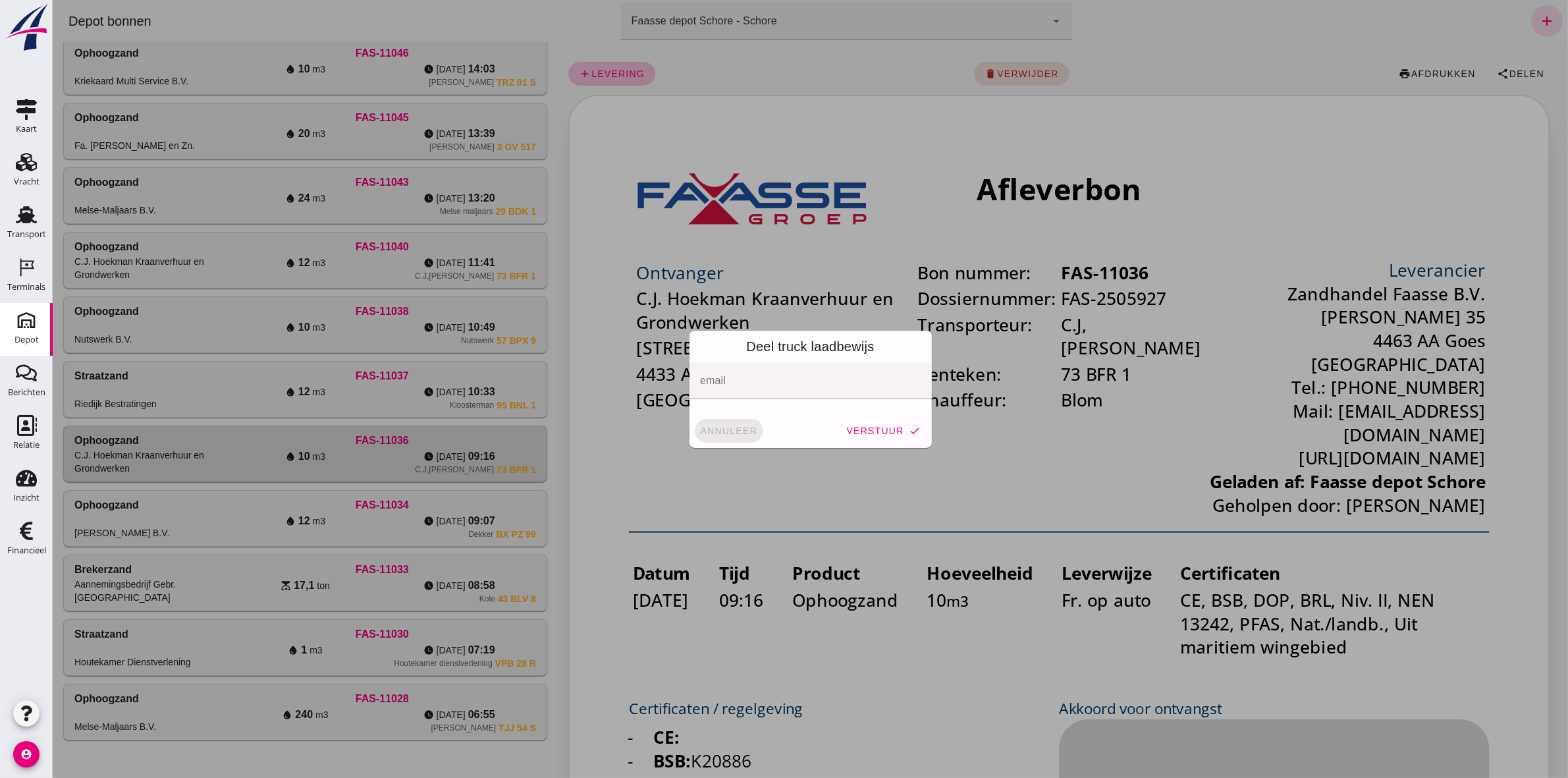
click at [718, 433] on span "annuleer" at bounding box center [728, 431] width 58 height 10
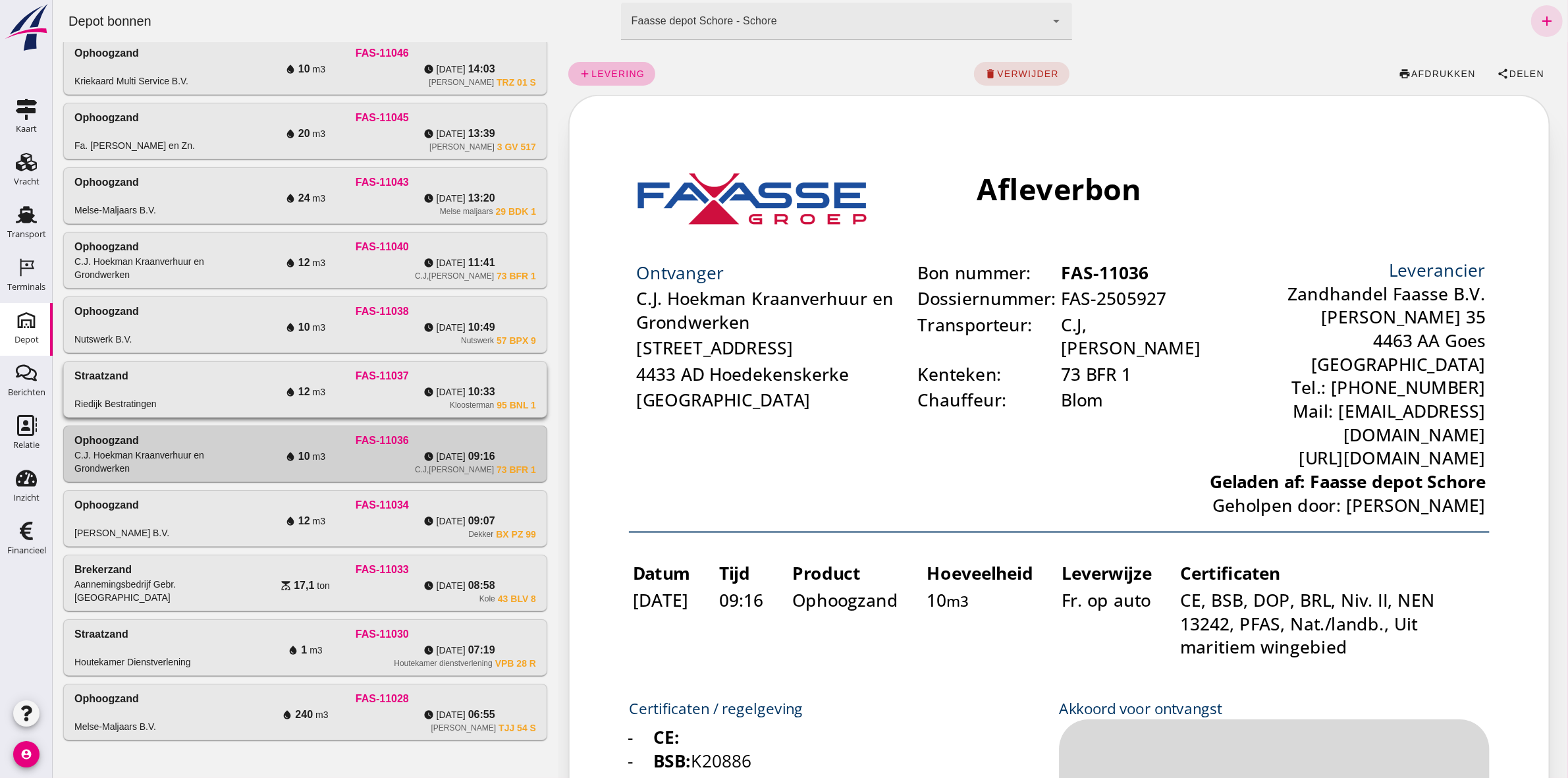
click at [532, 389] on div "Straatzand Riedijk Bestratingen FAS-11037 water_drop 12 m3 watch_later [DATE] 1…" at bounding box center [304, 389] width 482 height 55
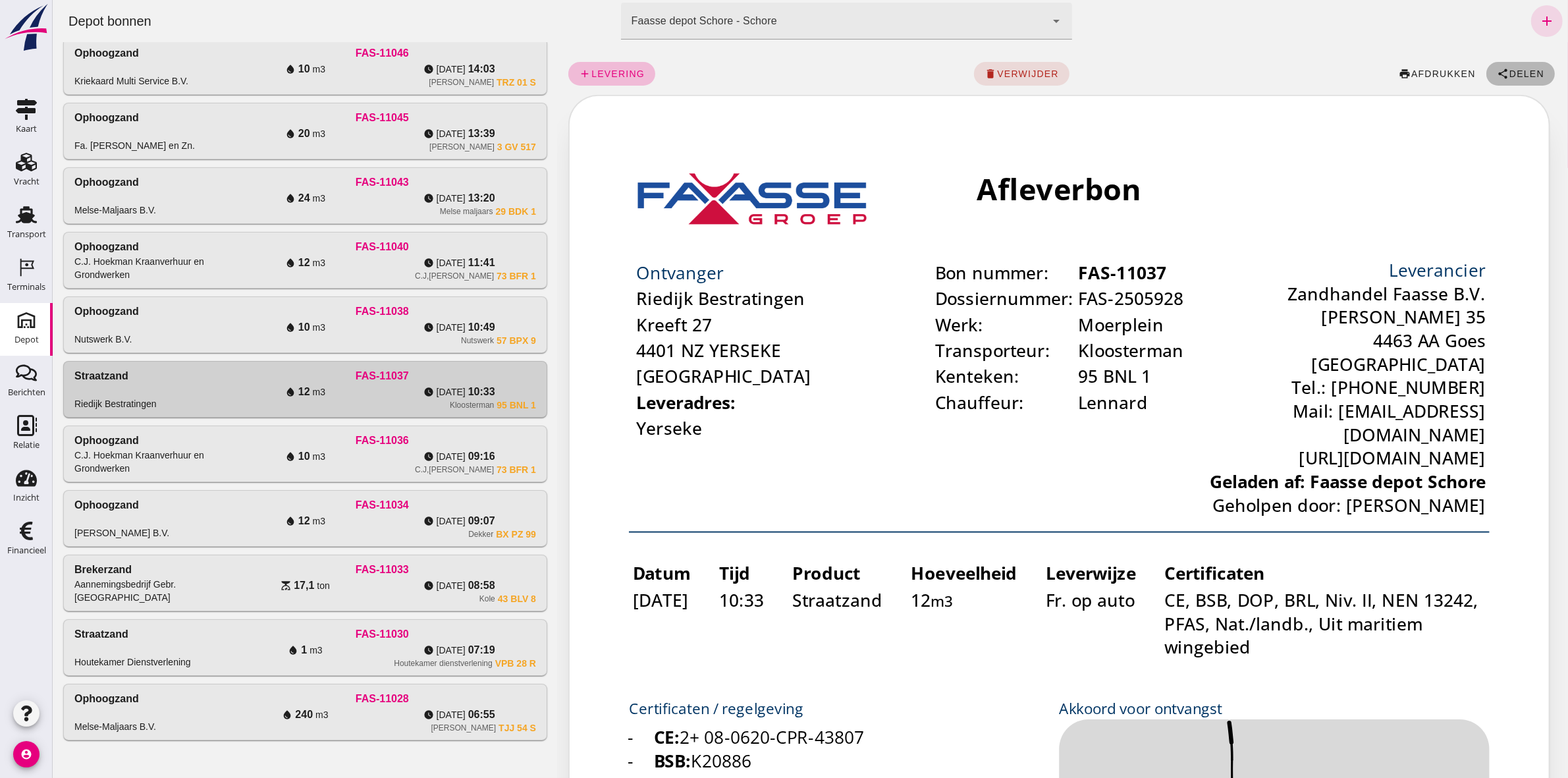
click at [1517, 65] on button "share Delen" at bounding box center [1519, 74] width 68 height 24
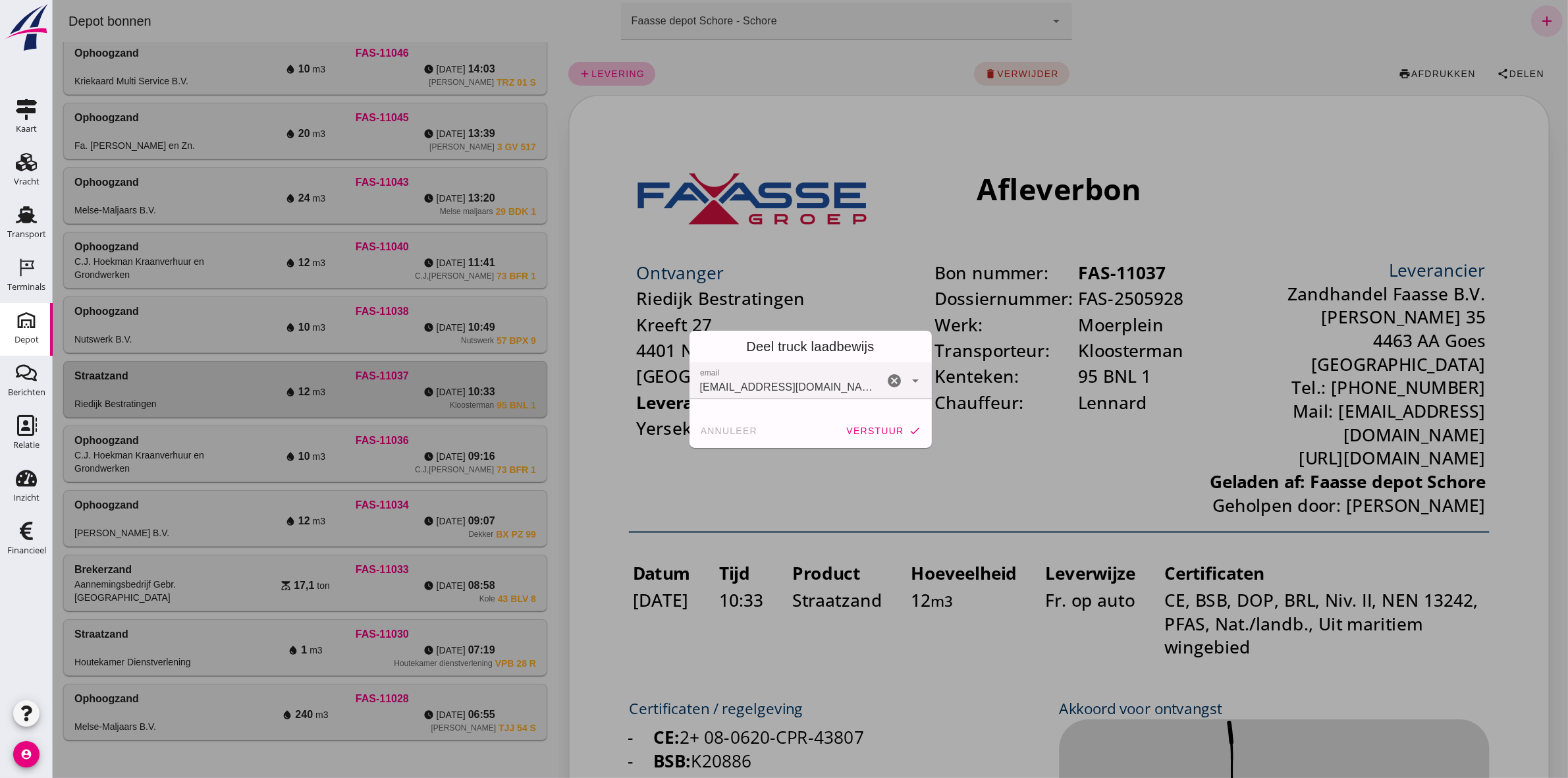
click at [879, 437] on button "verstuur check" at bounding box center [881, 431] width 85 height 24
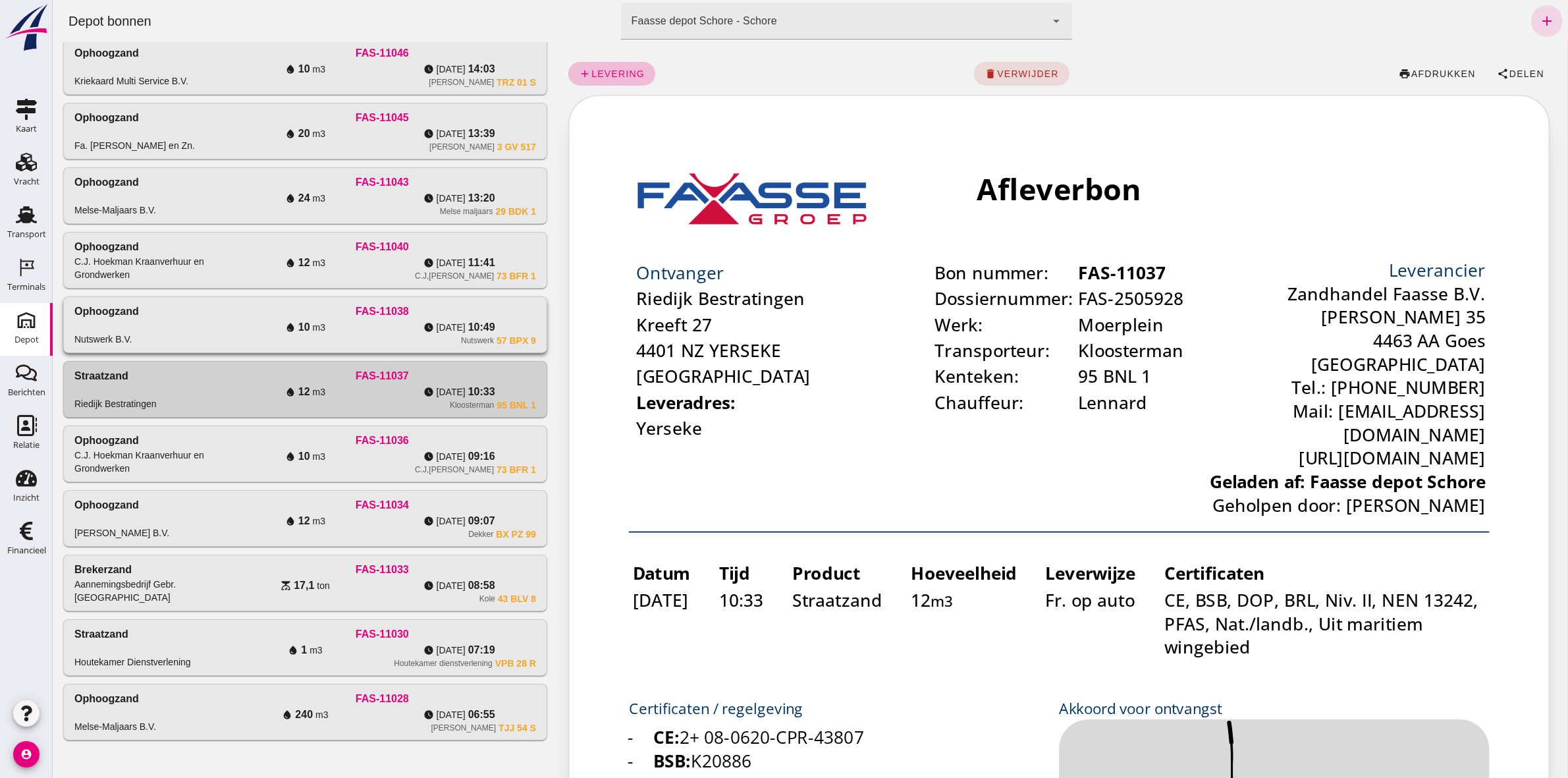
click at [283, 304] on div "FAS-11038" at bounding box center [381, 311] width 308 height 16
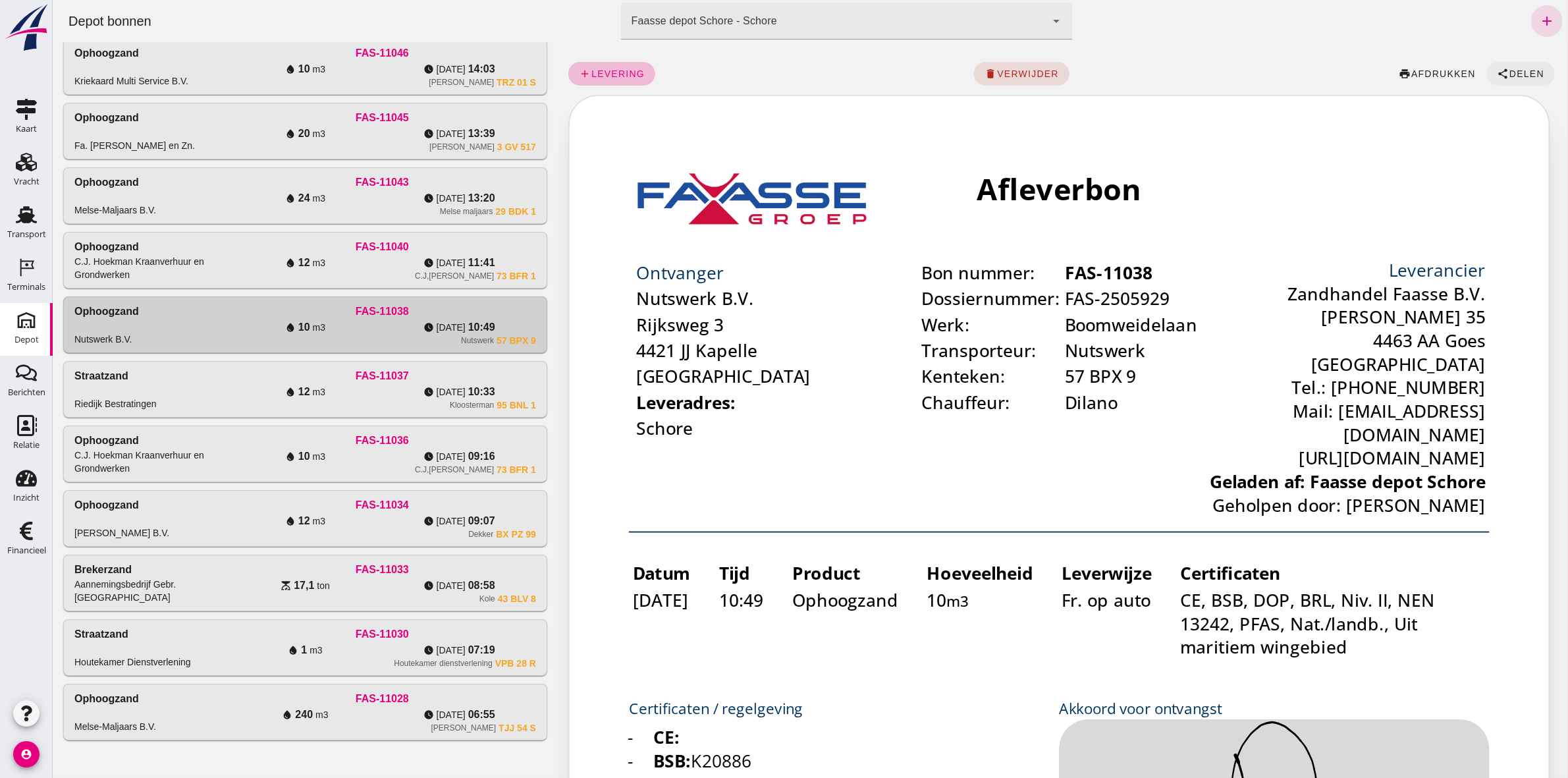
click at [1508, 77] on span "Delen" at bounding box center [1525, 73] width 35 height 10
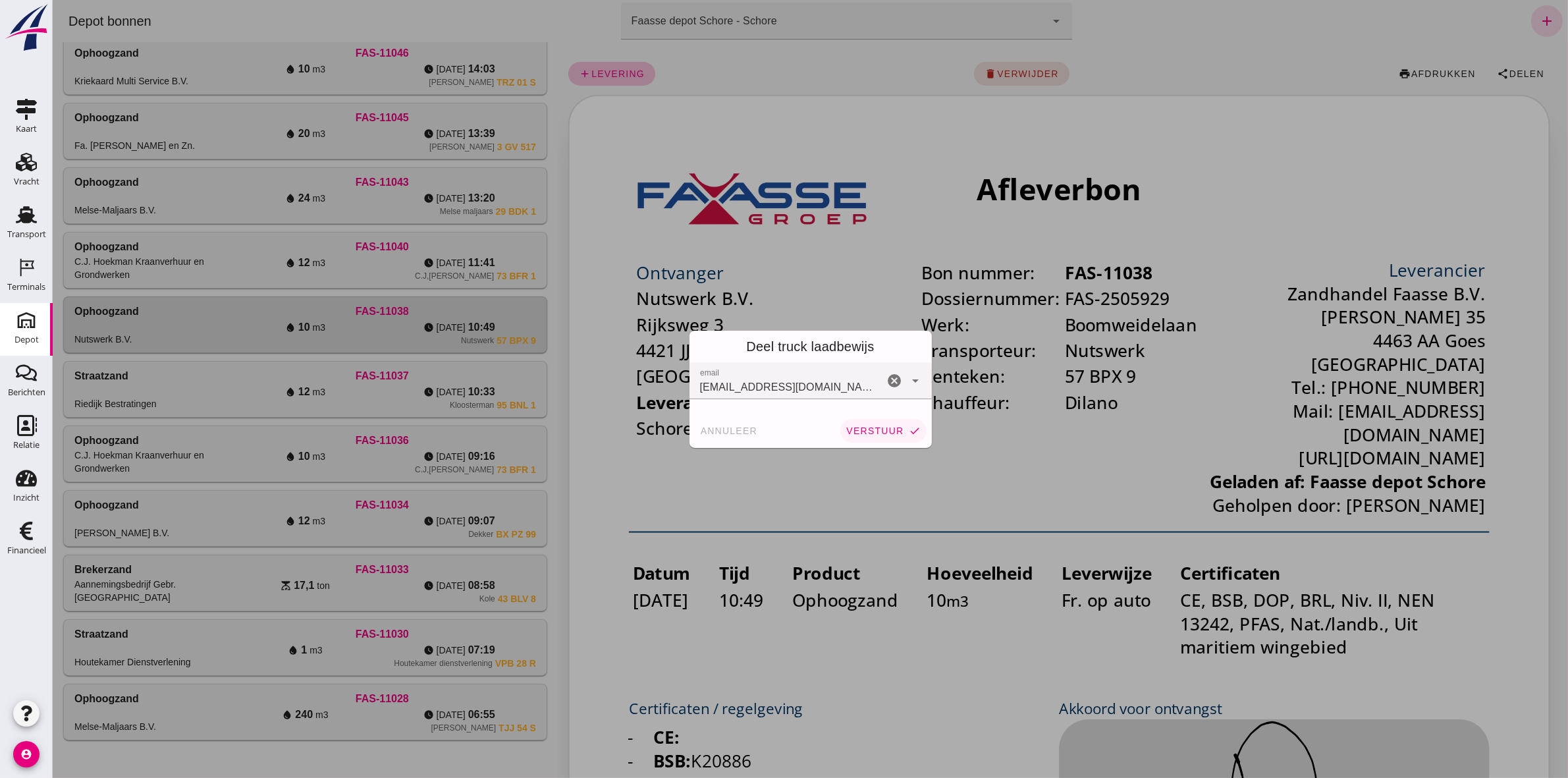
click at [884, 433] on span "verstuur" at bounding box center [874, 431] width 58 height 10
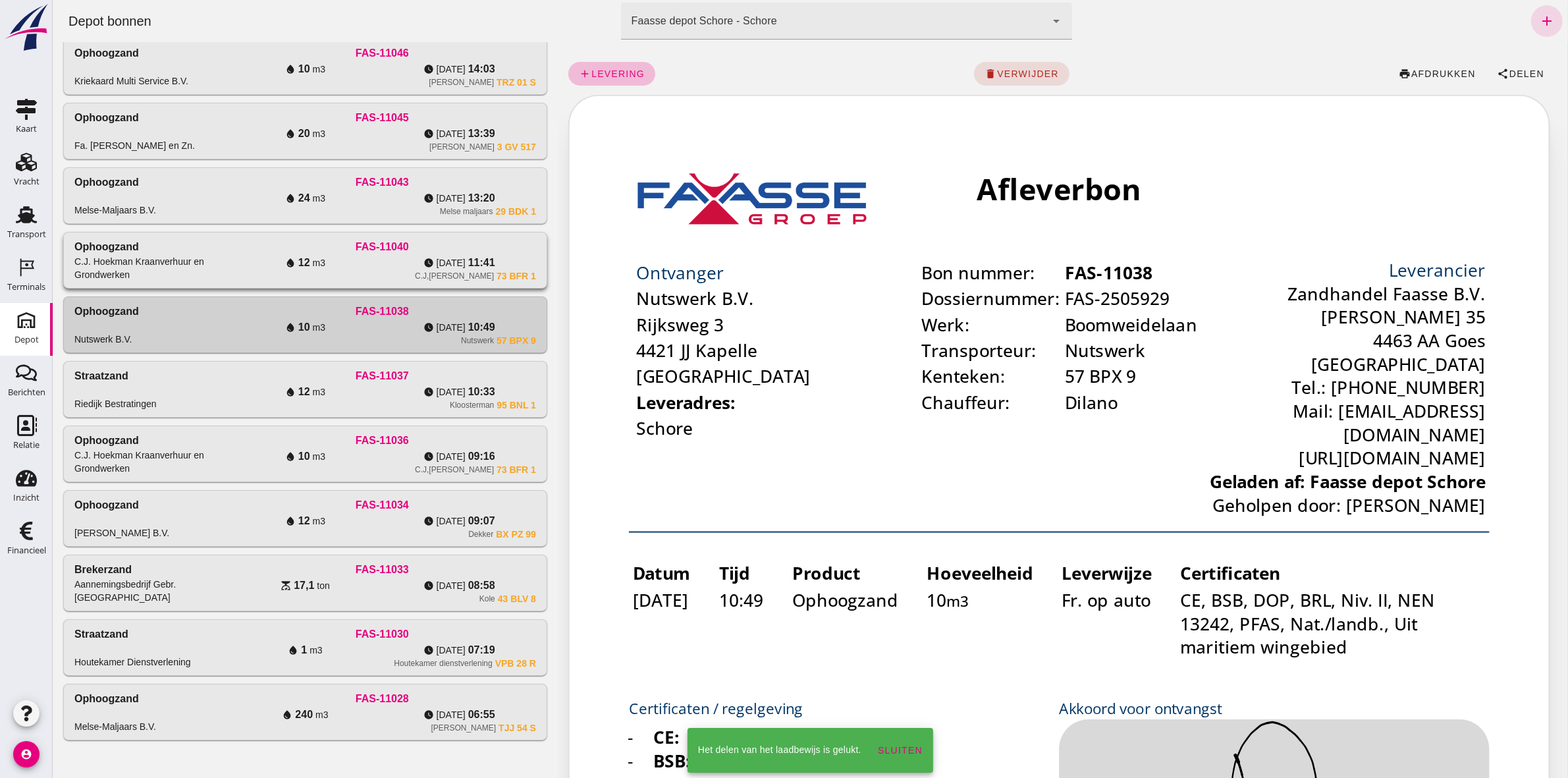
click at [403, 275] on div "C.J,[PERSON_NAME] 73 BFR 1" at bounding box center [381, 276] width 308 height 10
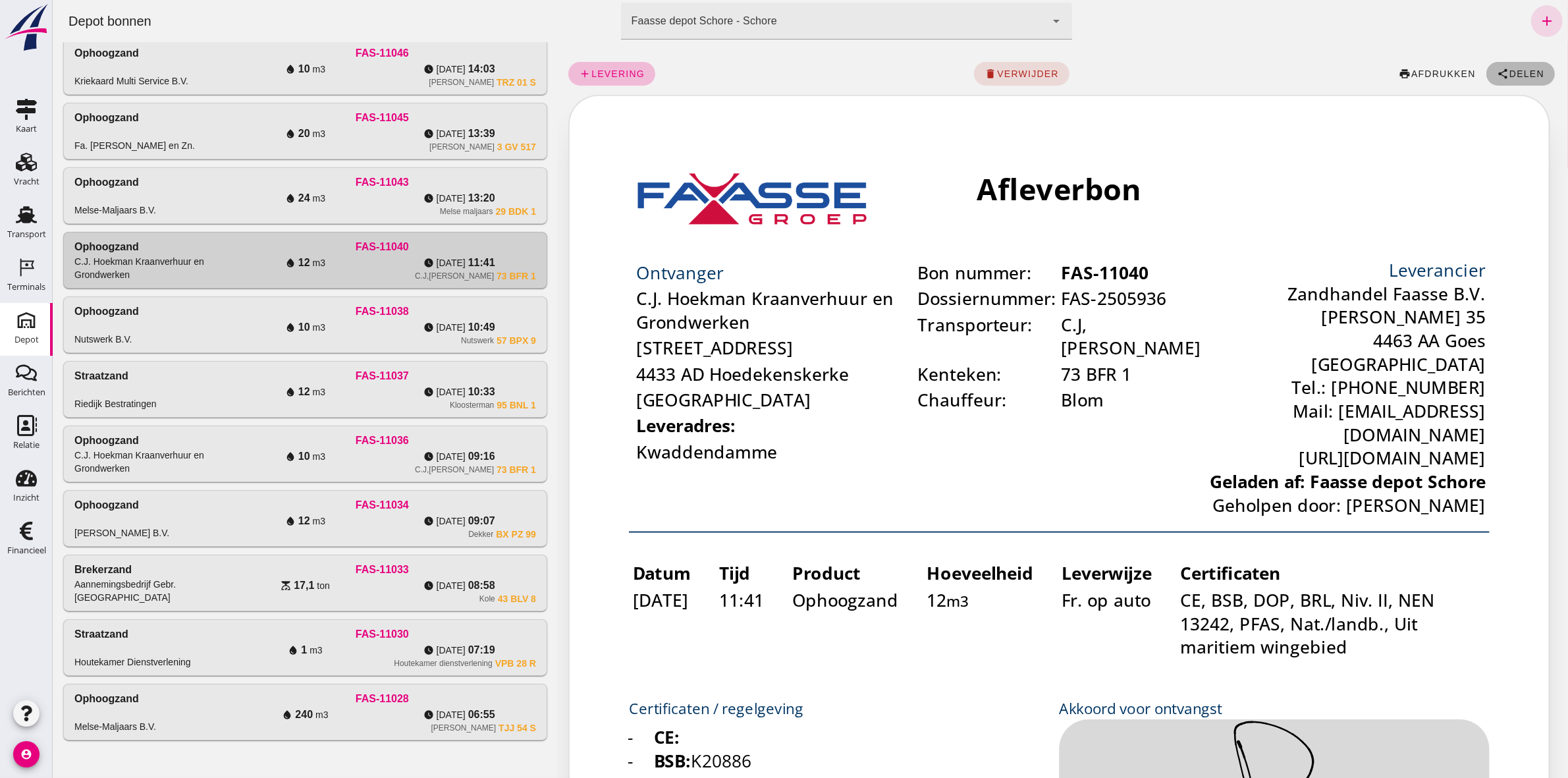
click at [1510, 72] on span "Delen" at bounding box center [1525, 73] width 35 height 10
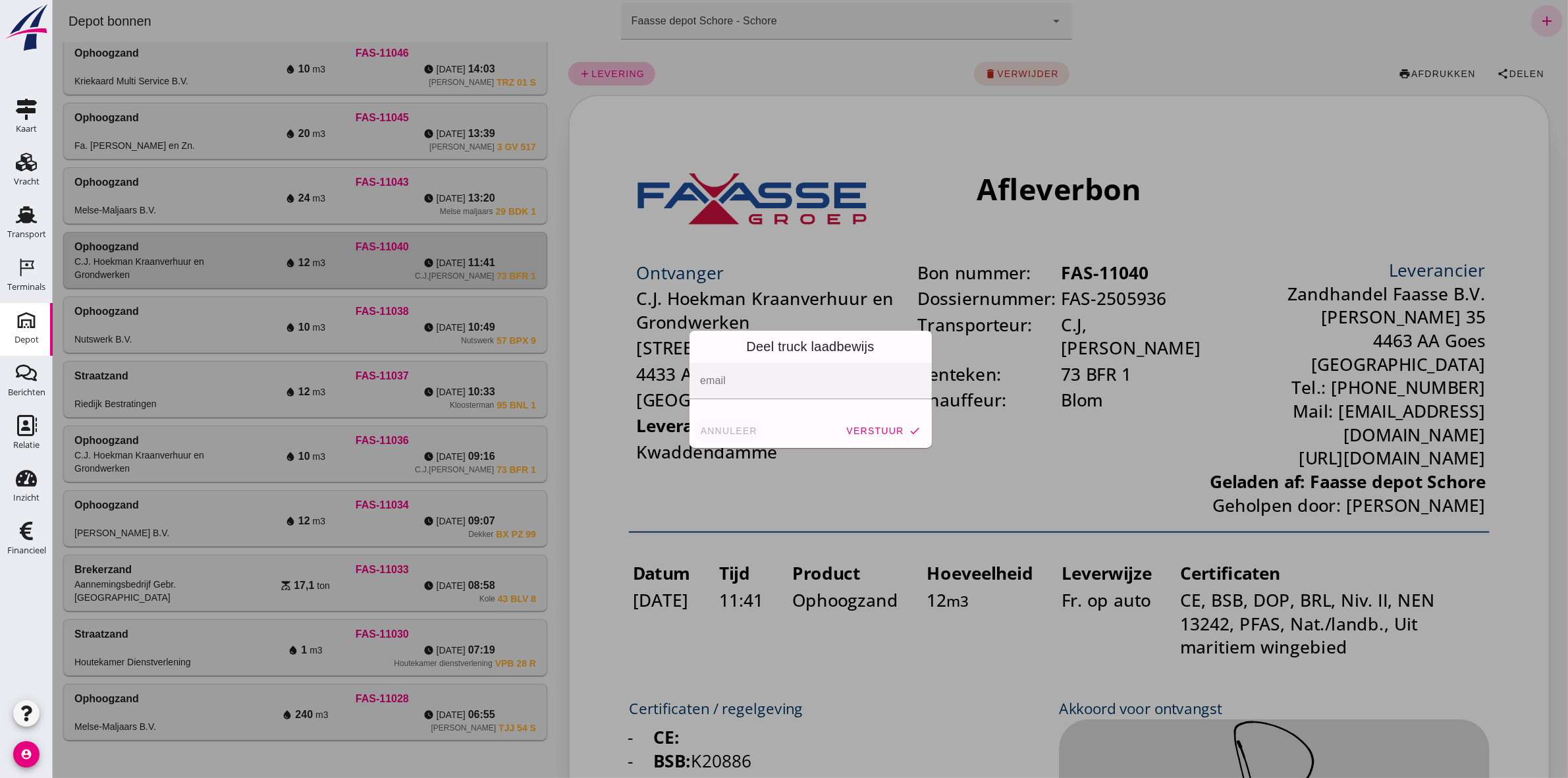
click at [725, 436] on button "annuleer" at bounding box center [728, 431] width 68 height 24
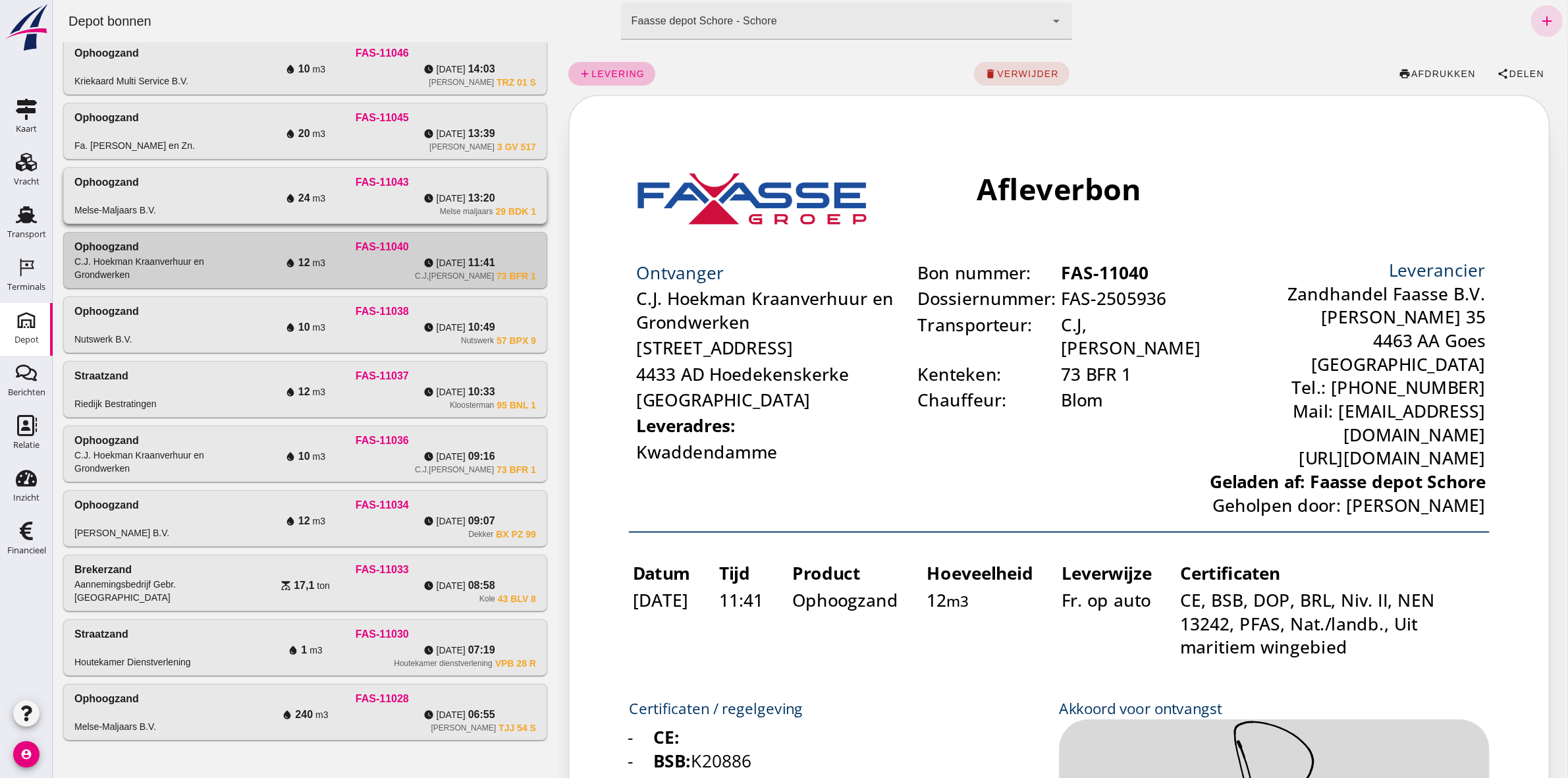
click at [356, 185] on div "FAS-11043" at bounding box center [381, 183] width 308 height 16
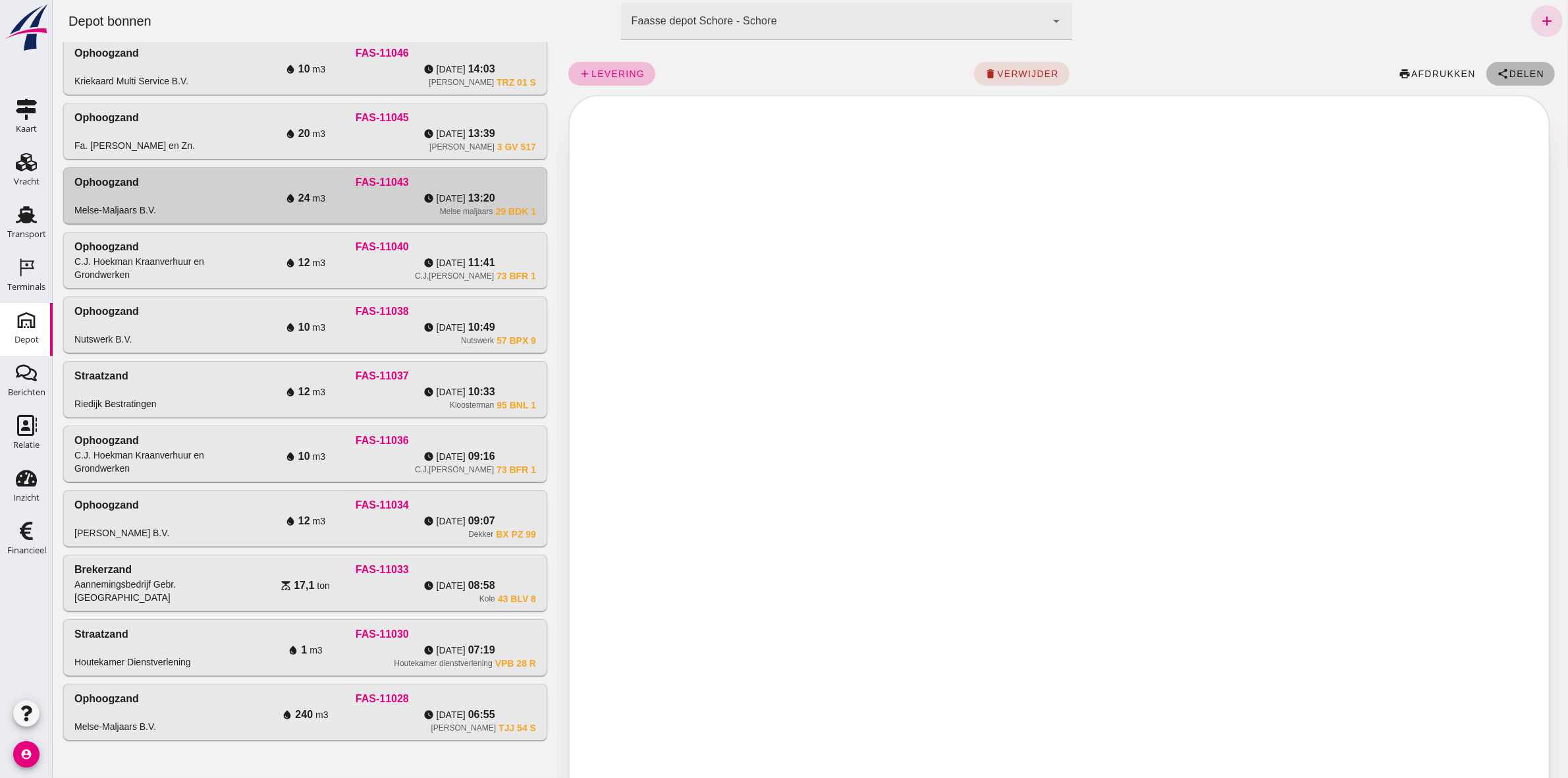
click at [1510, 73] on span "Delen" at bounding box center [1525, 73] width 35 height 10
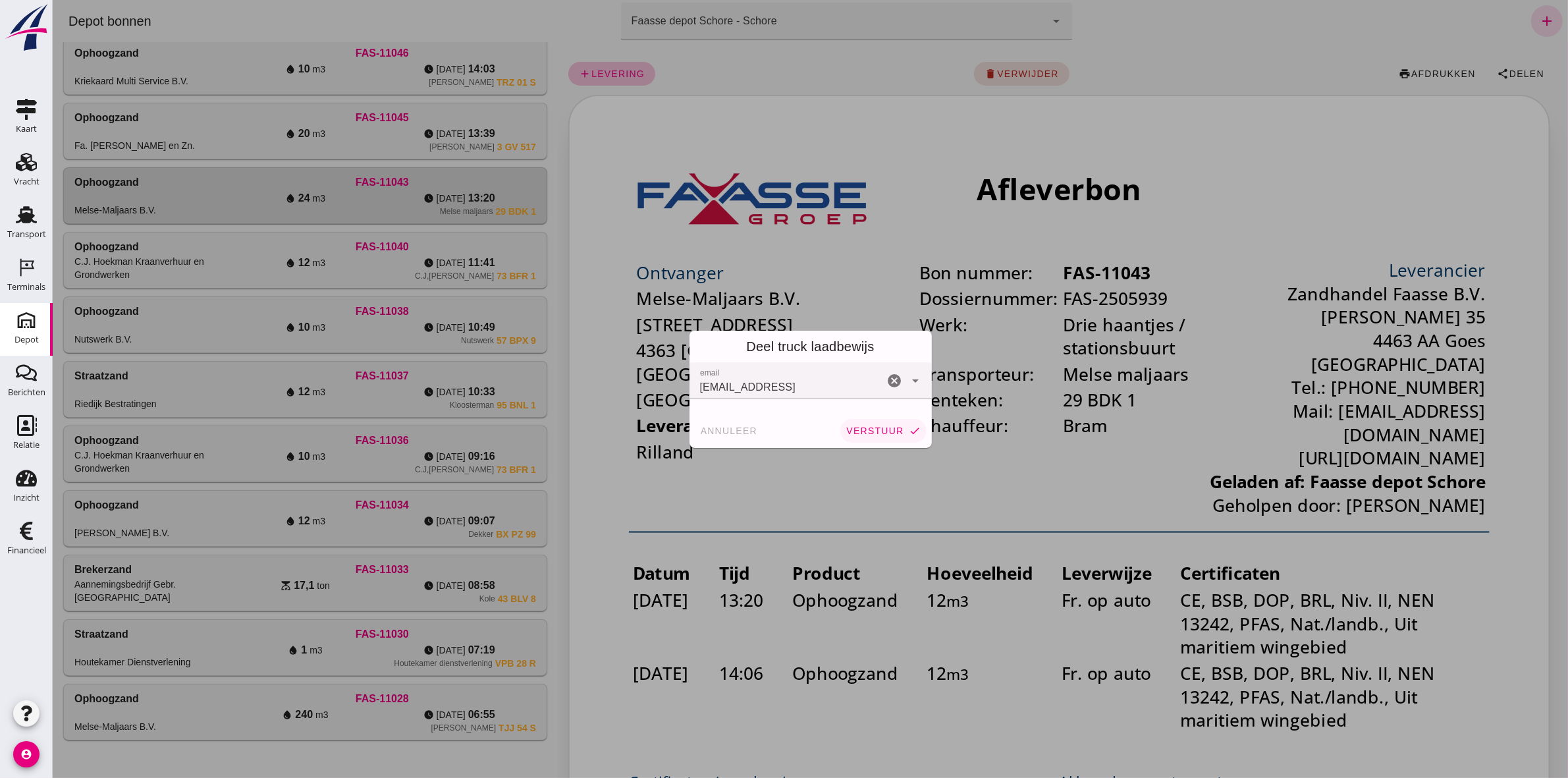
click at [892, 433] on span "verstuur" at bounding box center [874, 431] width 58 height 10
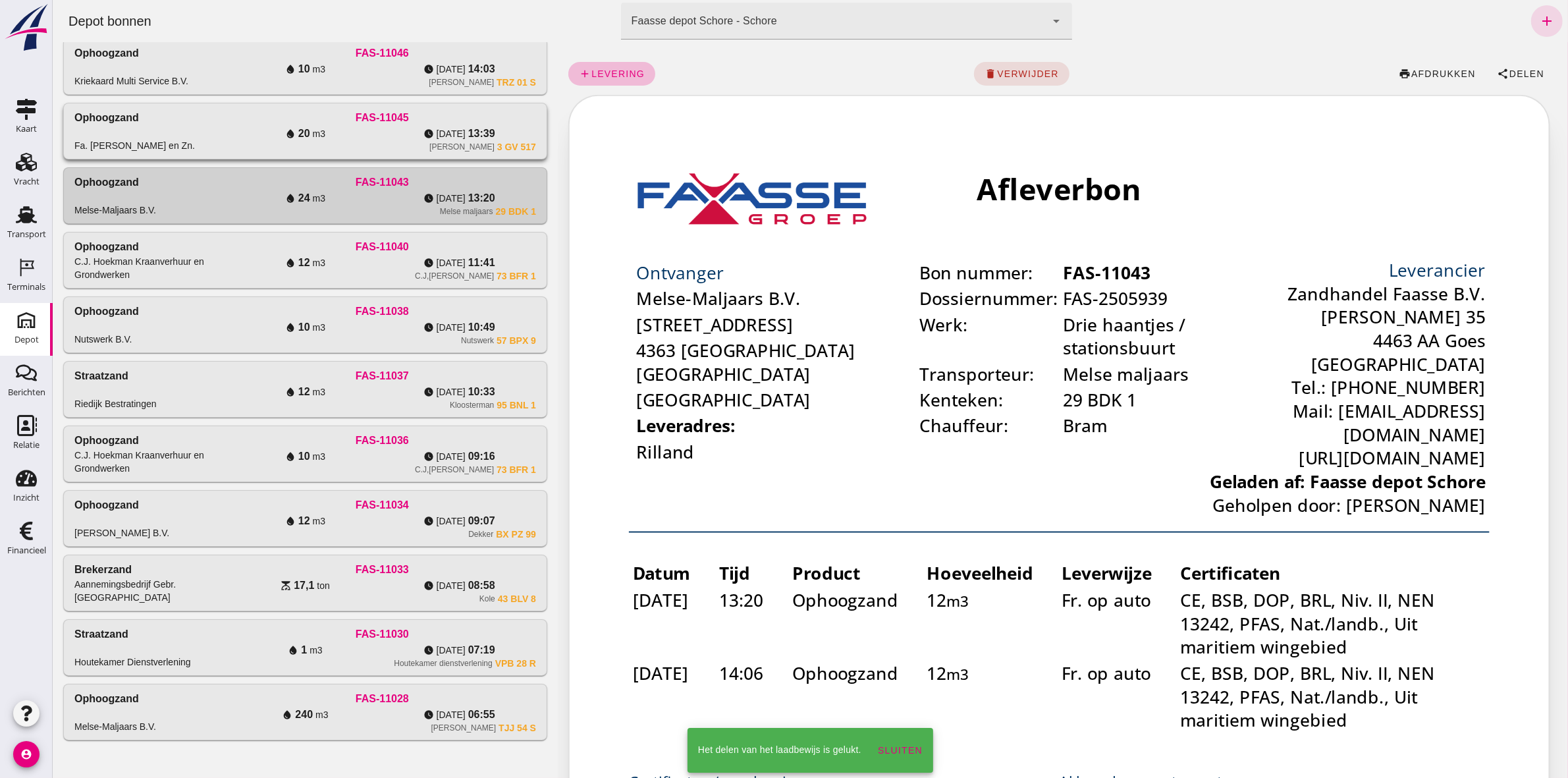
click at [507, 126] on div "watch_later [DATE] 13:39" at bounding box center [458, 134] width 154 height 16
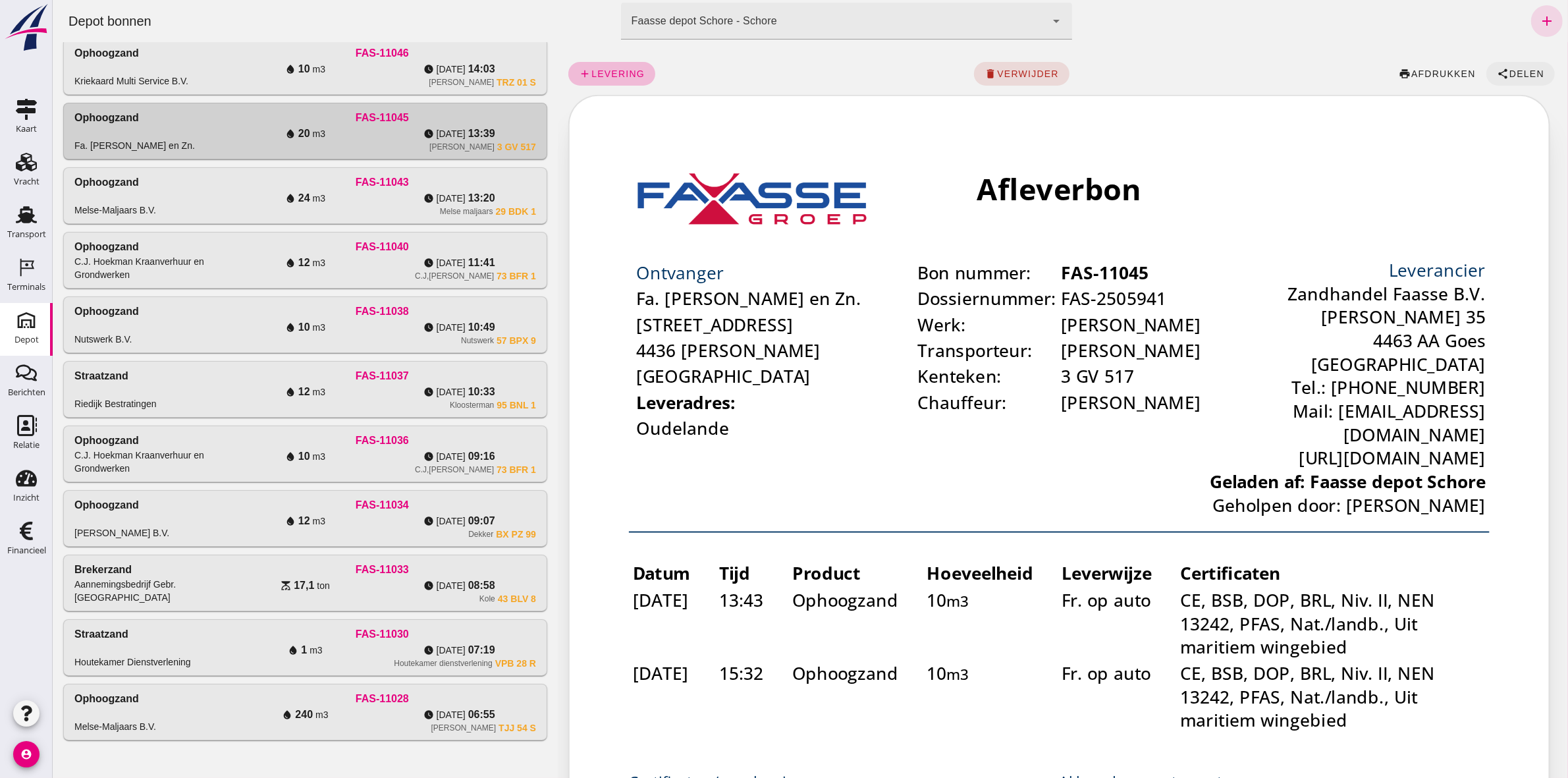
click at [1508, 68] on span "Delen" at bounding box center [1525, 73] width 35 height 10
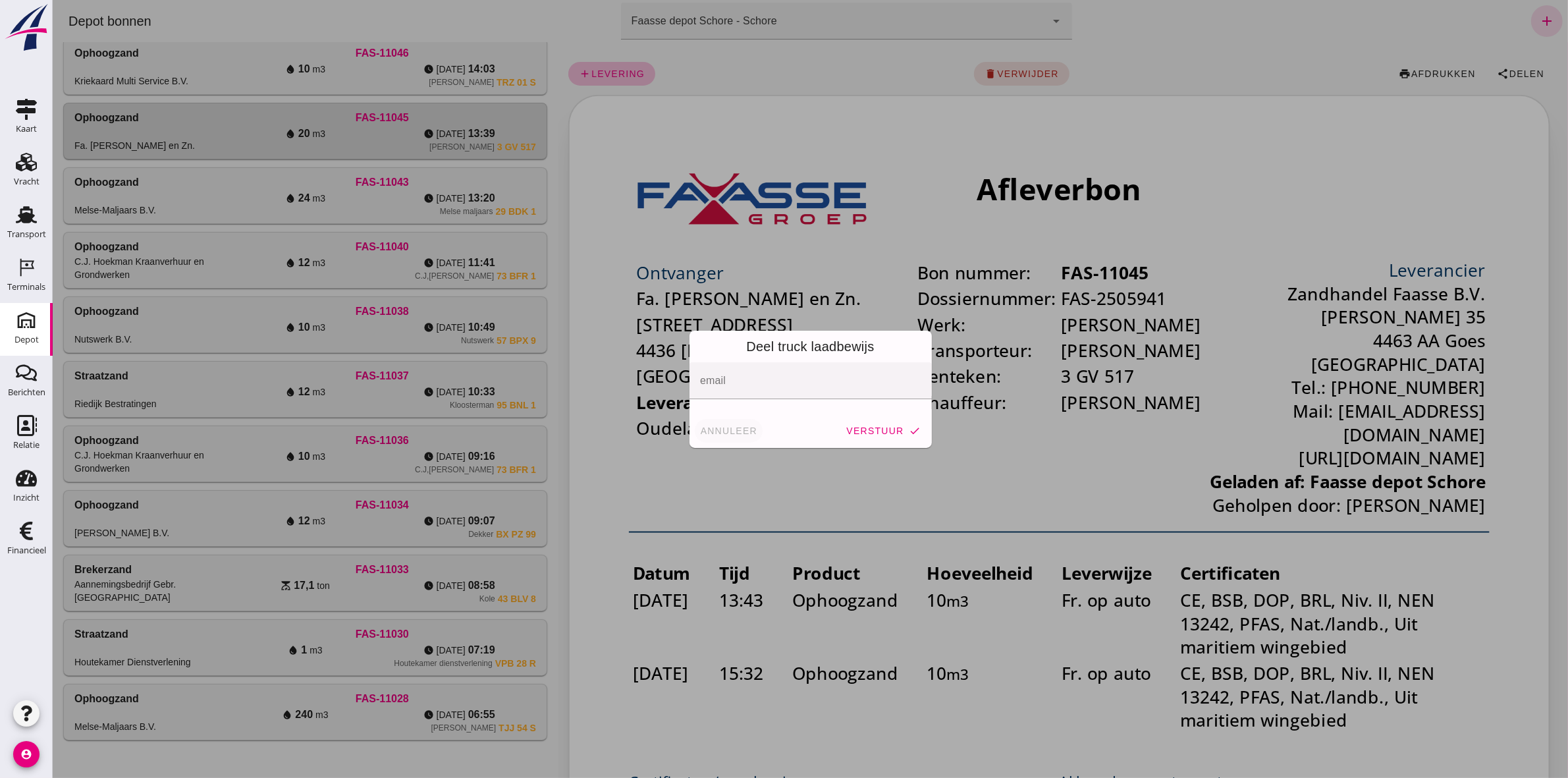
click at [708, 436] on button "annuleer" at bounding box center [728, 431] width 68 height 24
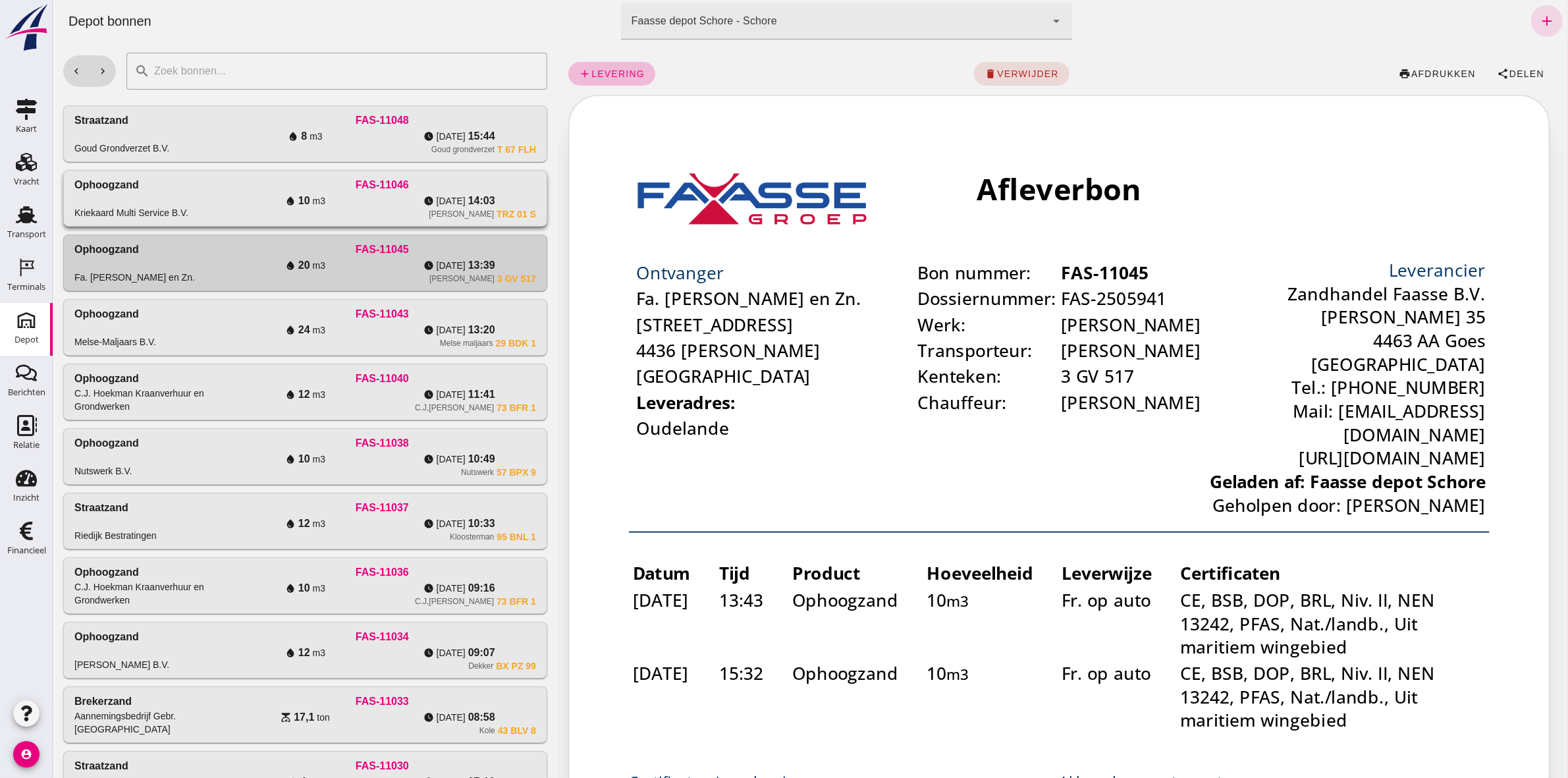
click at [468, 193] on span "14:03" at bounding box center [481, 201] width 27 height 16
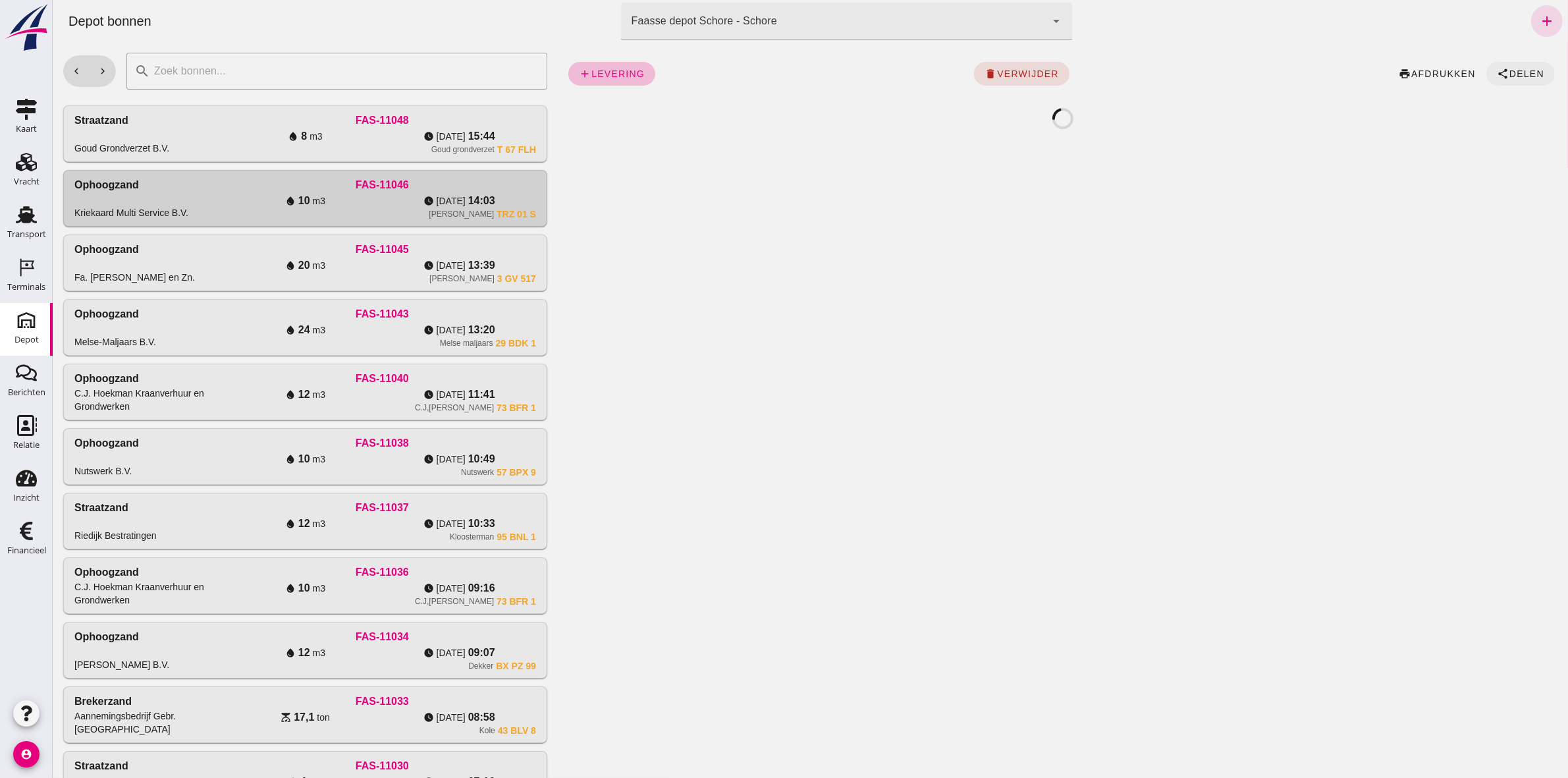
click at [1515, 69] on span "Delen" at bounding box center [1525, 73] width 35 height 10
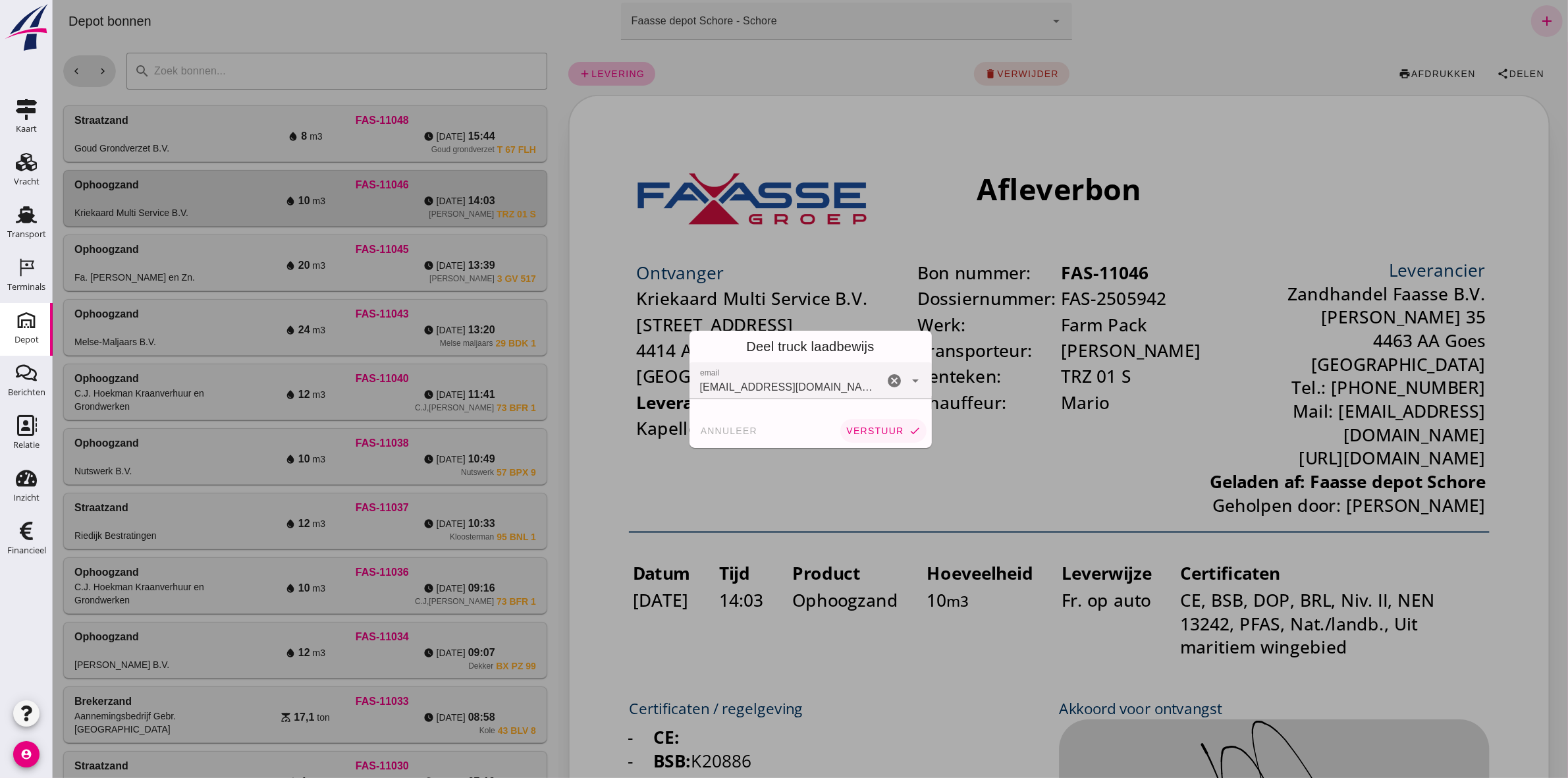
click at [868, 428] on span "verstuur" at bounding box center [874, 431] width 58 height 10
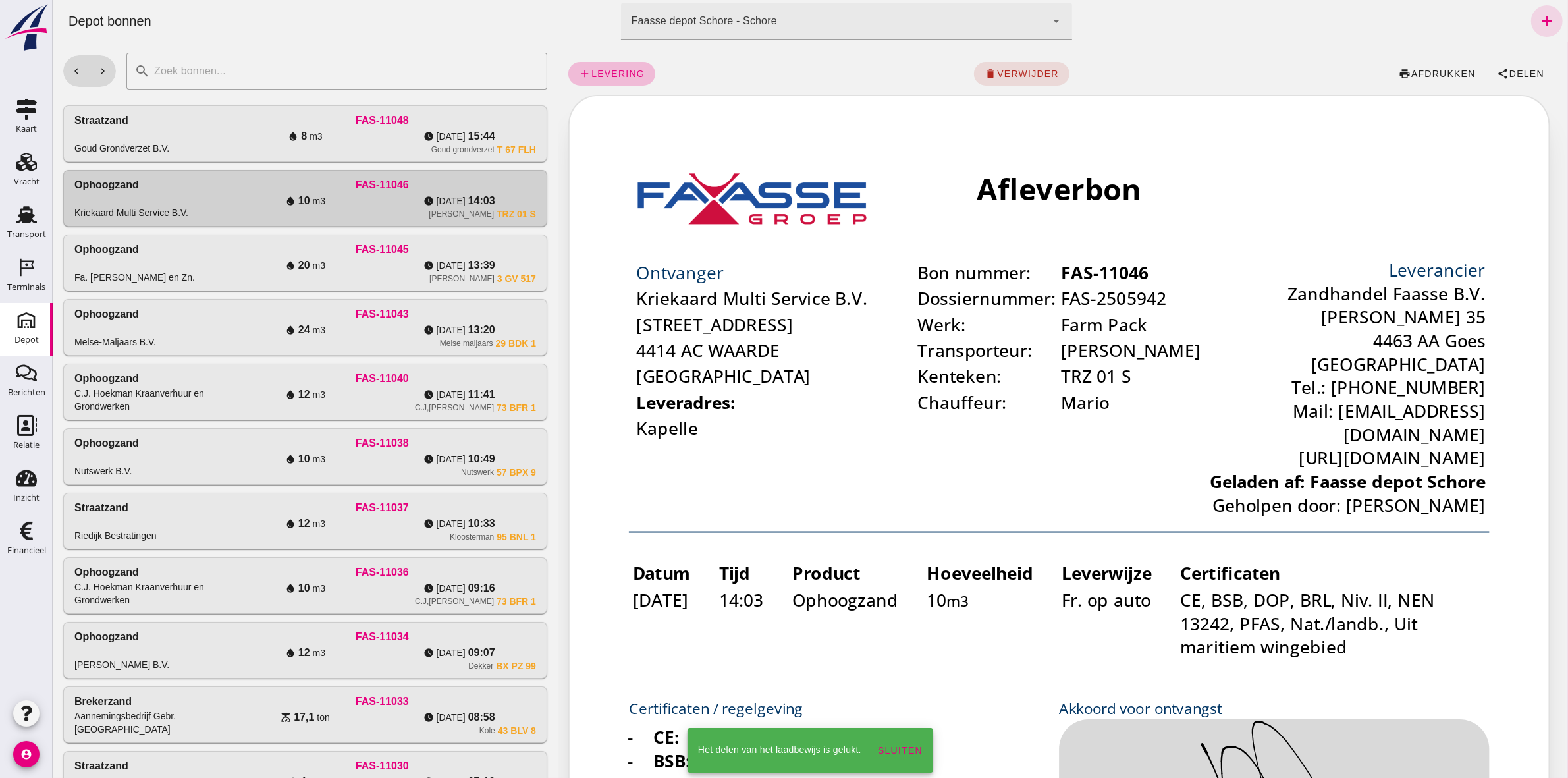
click at [468, 128] on span "15:44" at bounding box center [481, 136] width 27 height 16
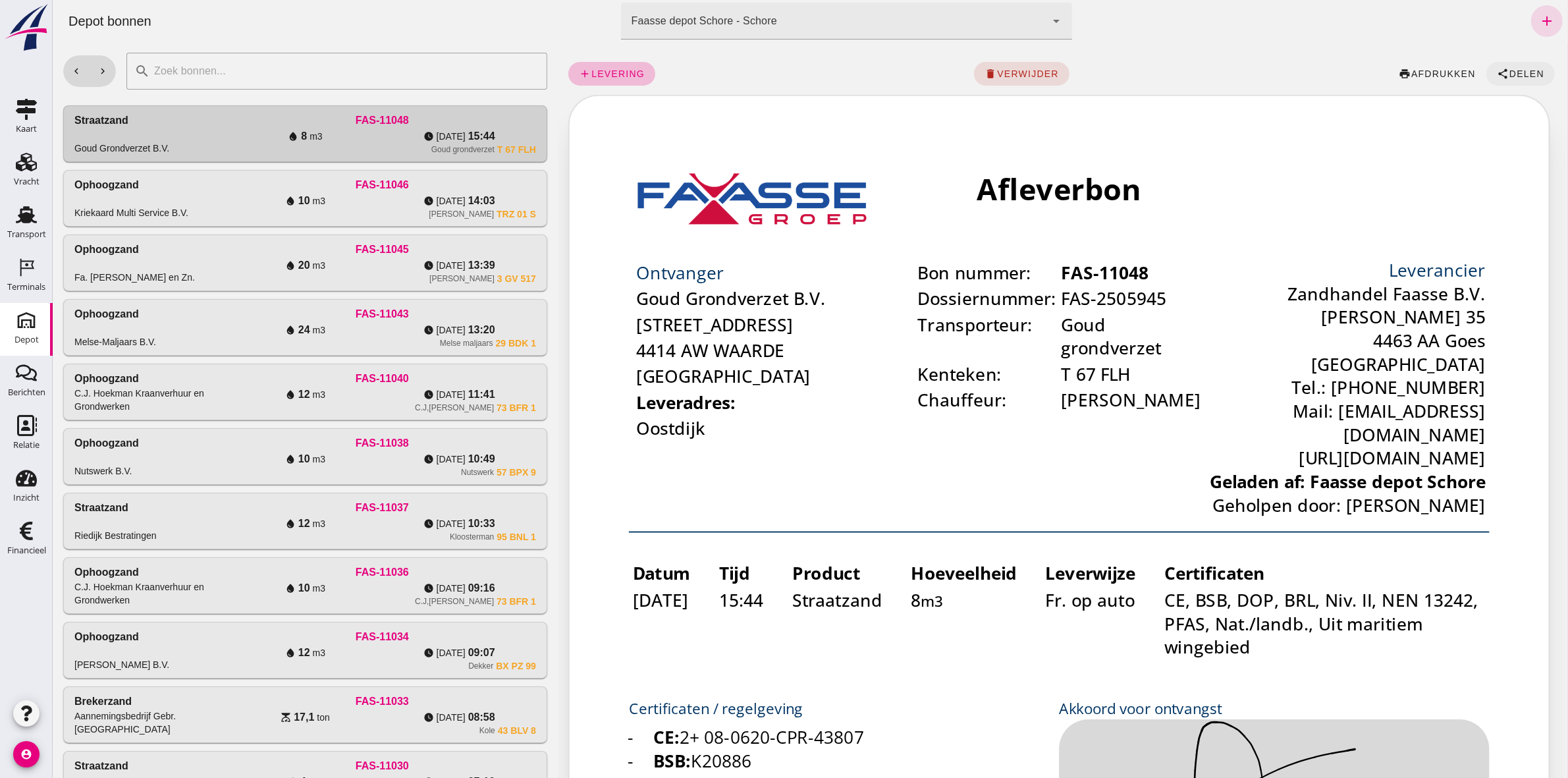
click at [1517, 68] on span "share Delen" at bounding box center [1519, 74] width 47 height 12
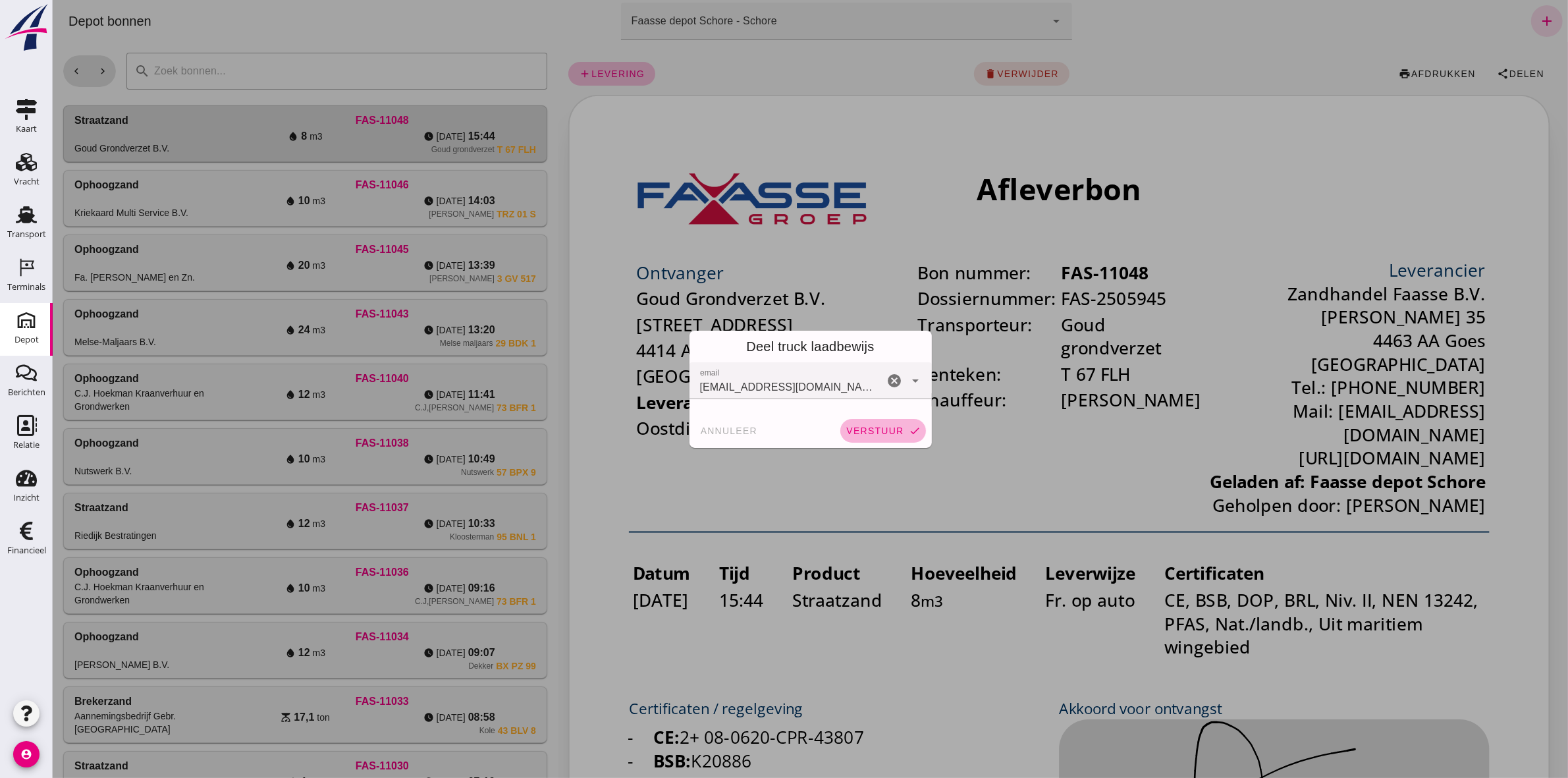
click at [863, 436] on button "verstuur check" at bounding box center [881, 431] width 85 height 24
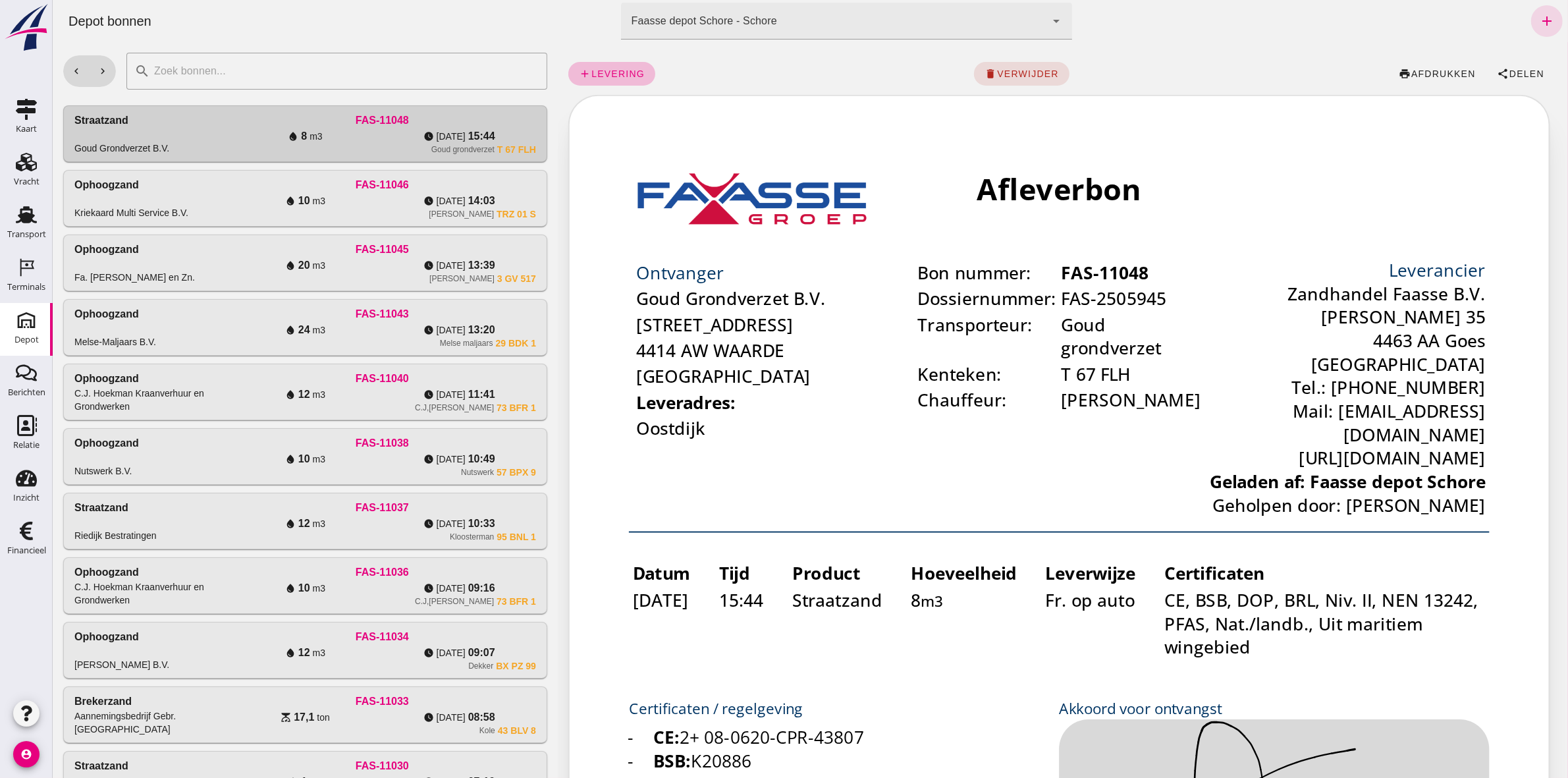
click at [30, 321] on use at bounding box center [26, 320] width 21 height 21
click at [84, 74] on button "chevron_left" at bounding box center [76, 71] width 27 height 32
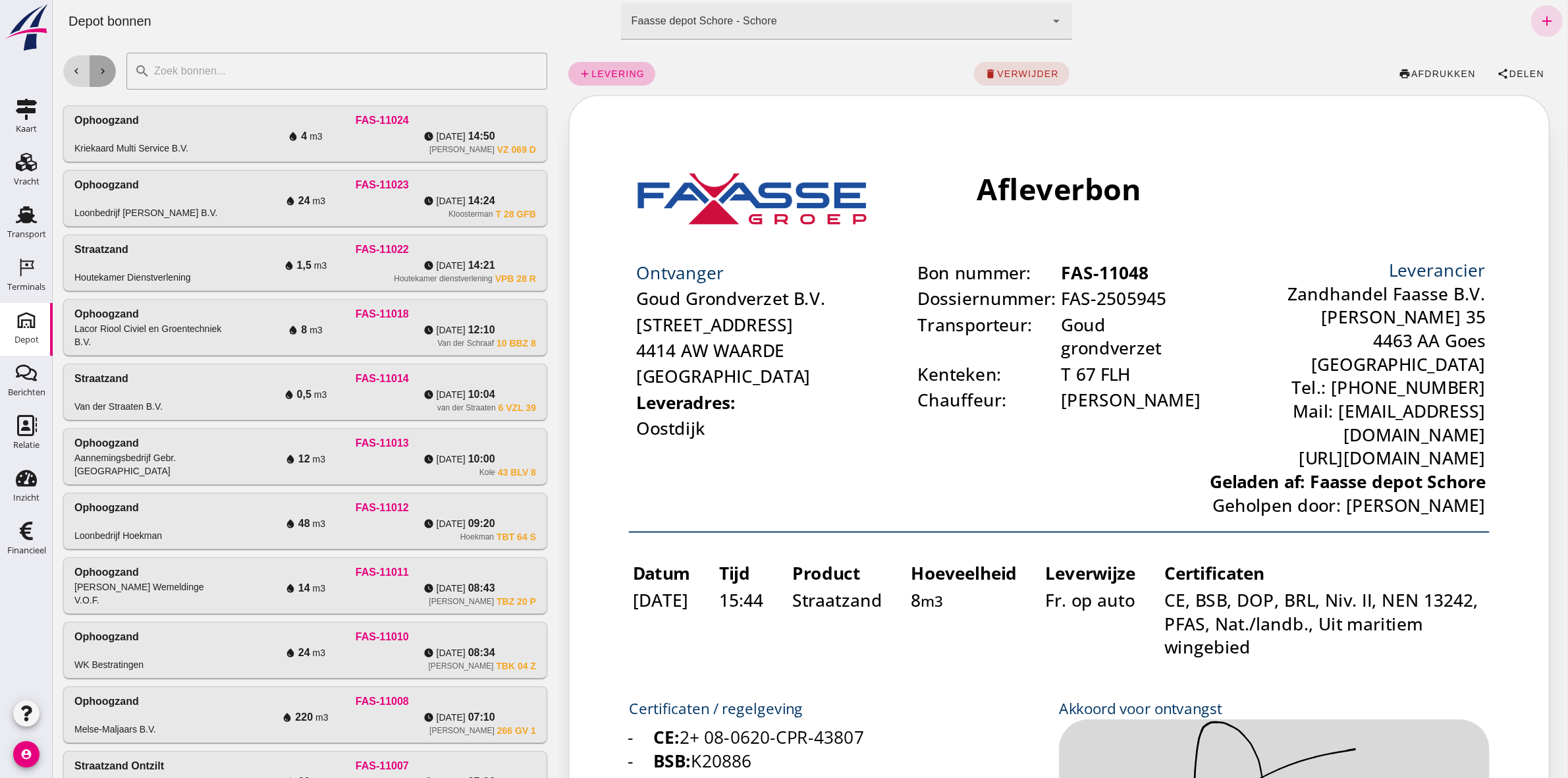
click at [105, 68] on icon "chevron_right" at bounding box center [103, 72] width 12 height 12
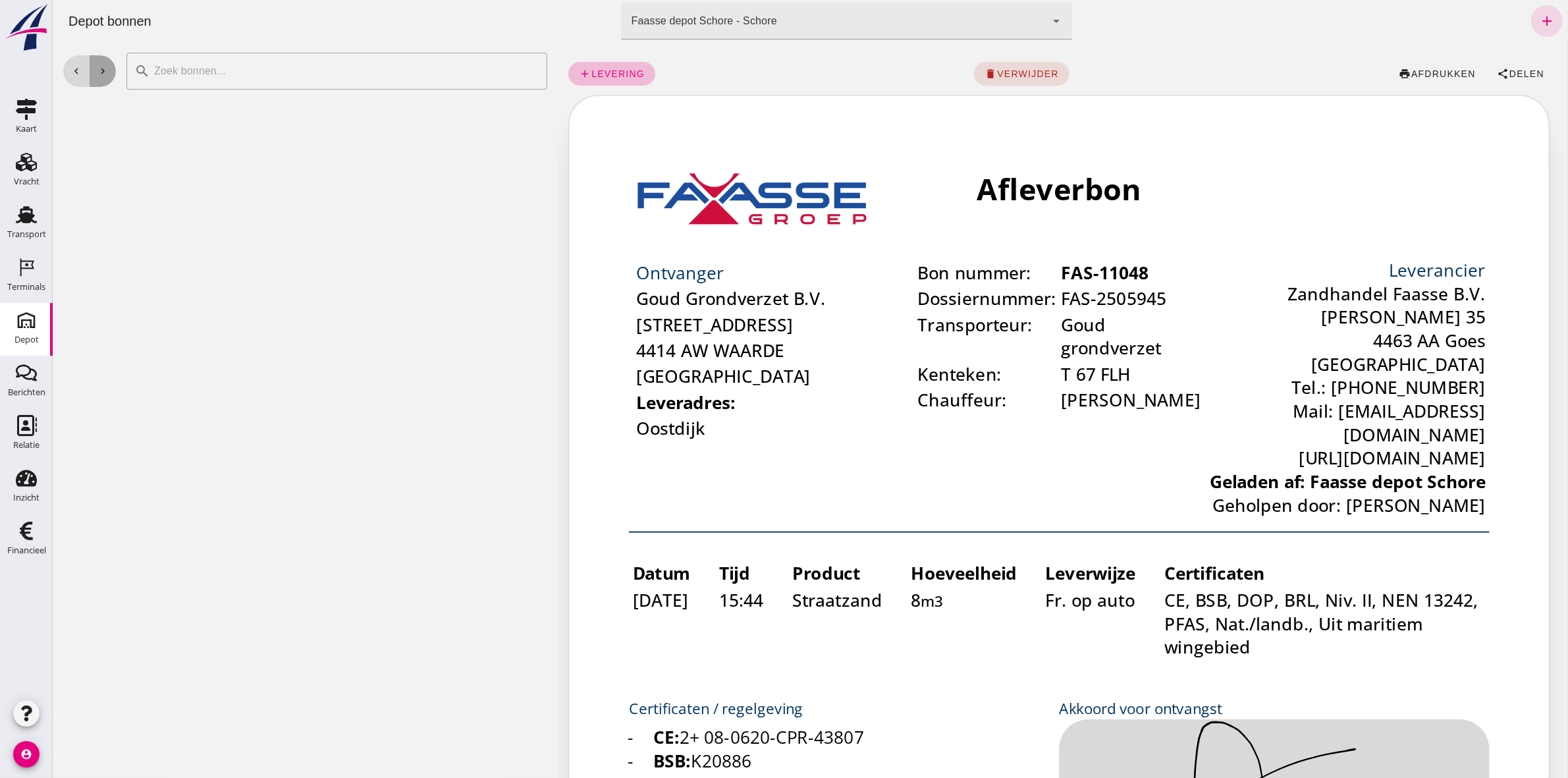
click at [105, 68] on icon "chevron_right" at bounding box center [103, 72] width 12 height 12
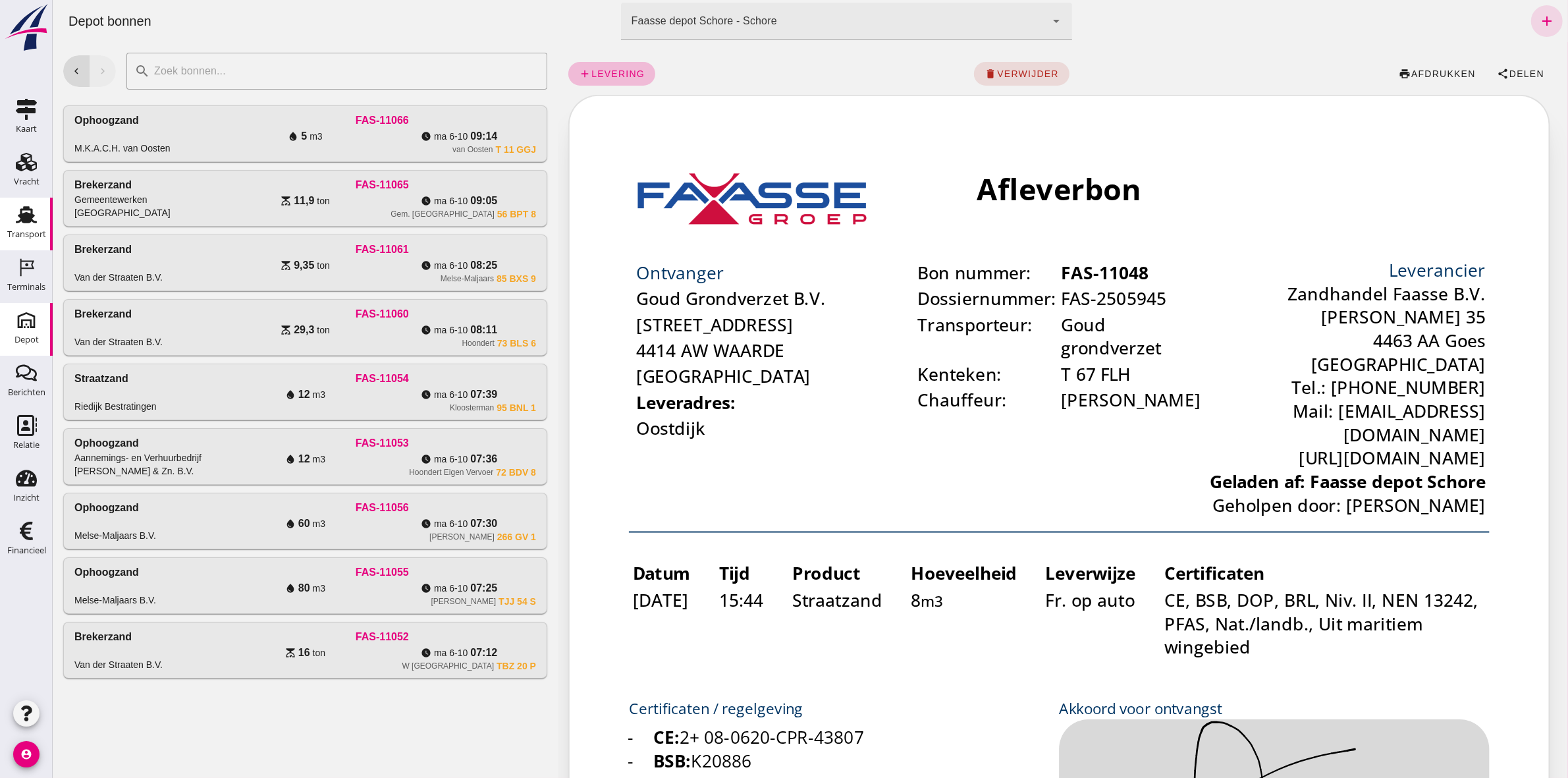
click at [51, 222] on div "Transport Transport" at bounding box center [26, 223] width 53 height 53
click at [33, 225] on div "Transport" at bounding box center [26, 233] width 39 height 18
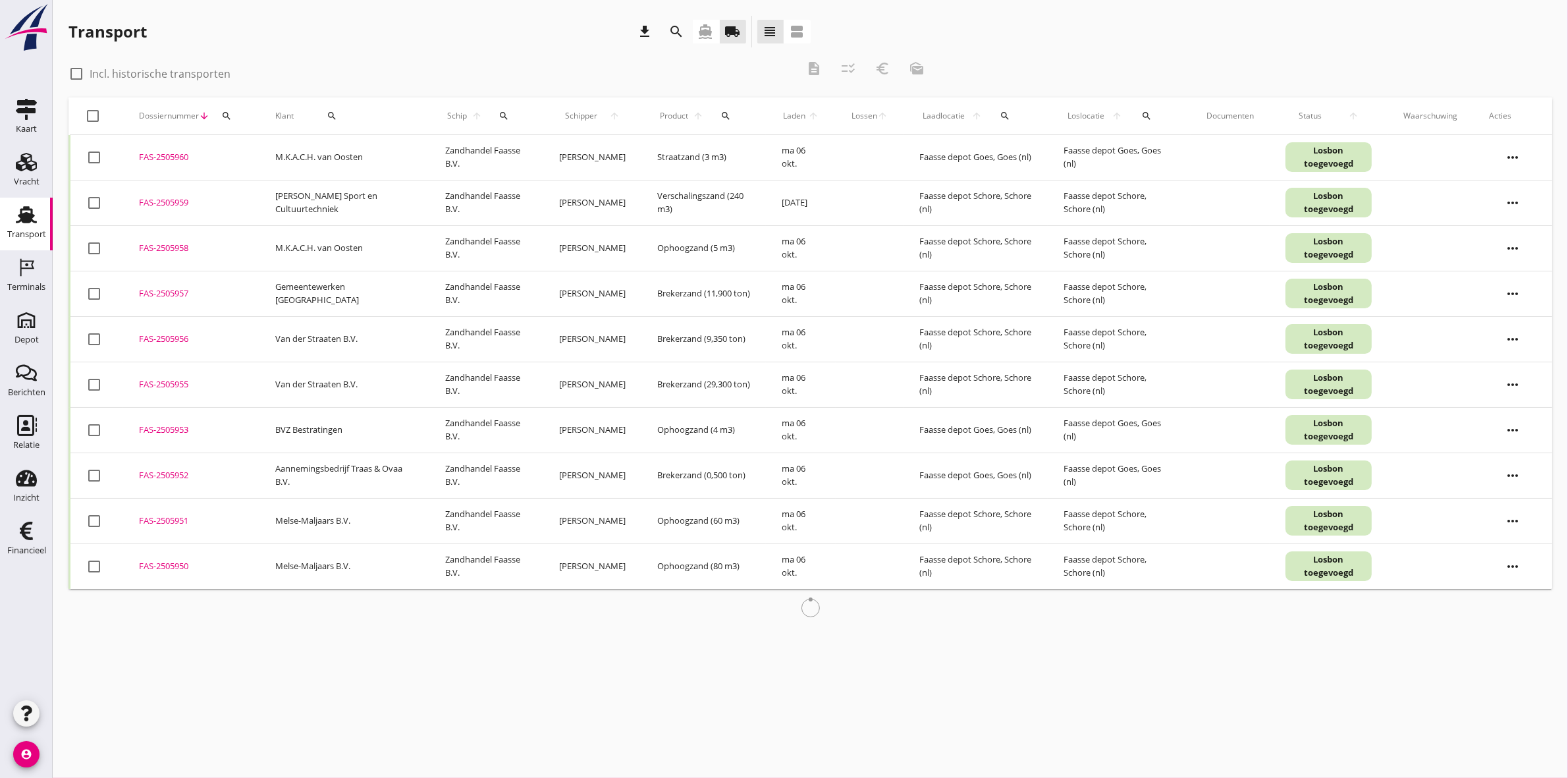
click at [328, 109] on button "search" at bounding box center [332, 116] width 66 height 24
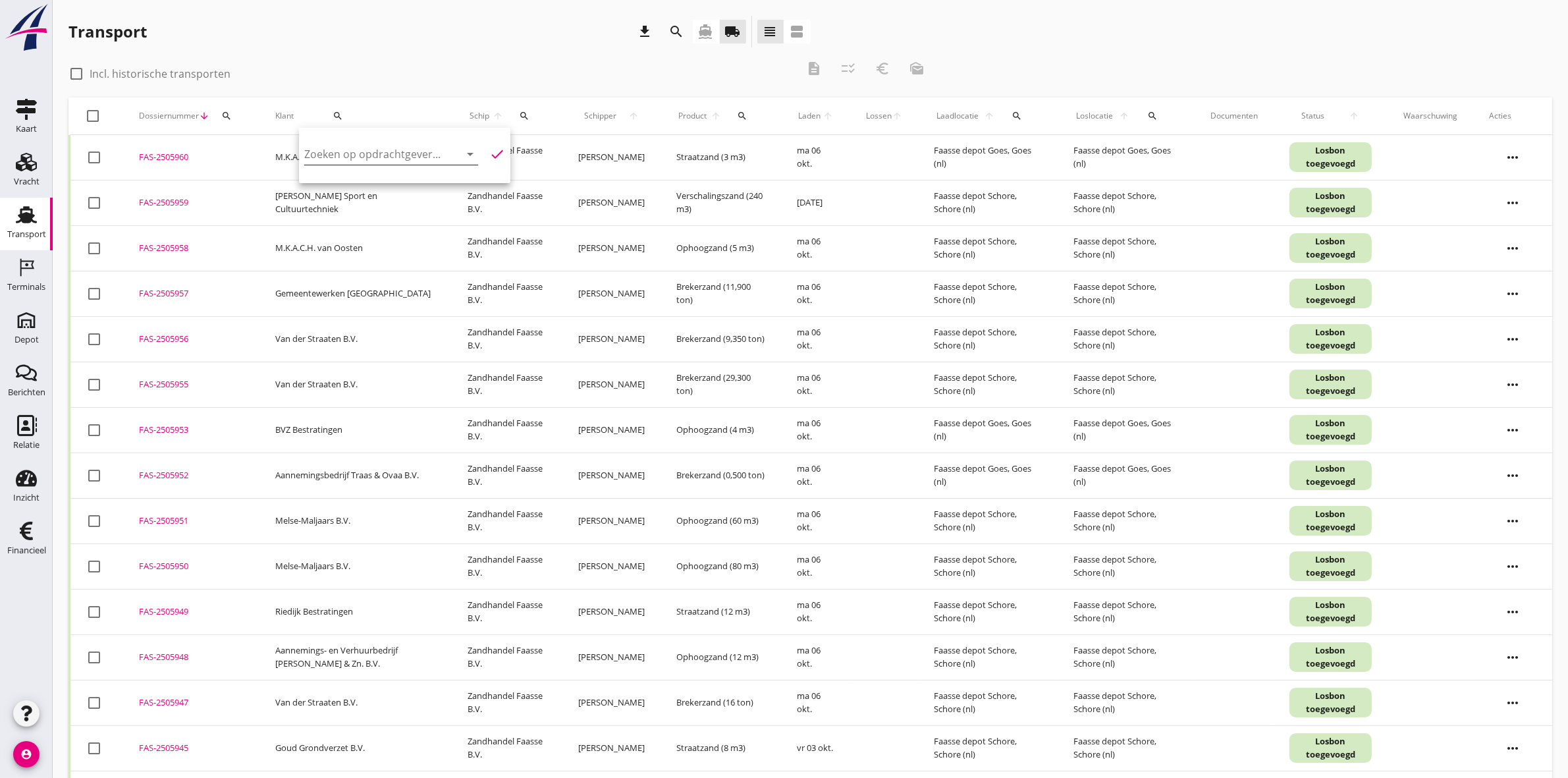
click at [459, 146] on div "arrow_drop_down" at bounding box center [468, 154] width 18 height 16
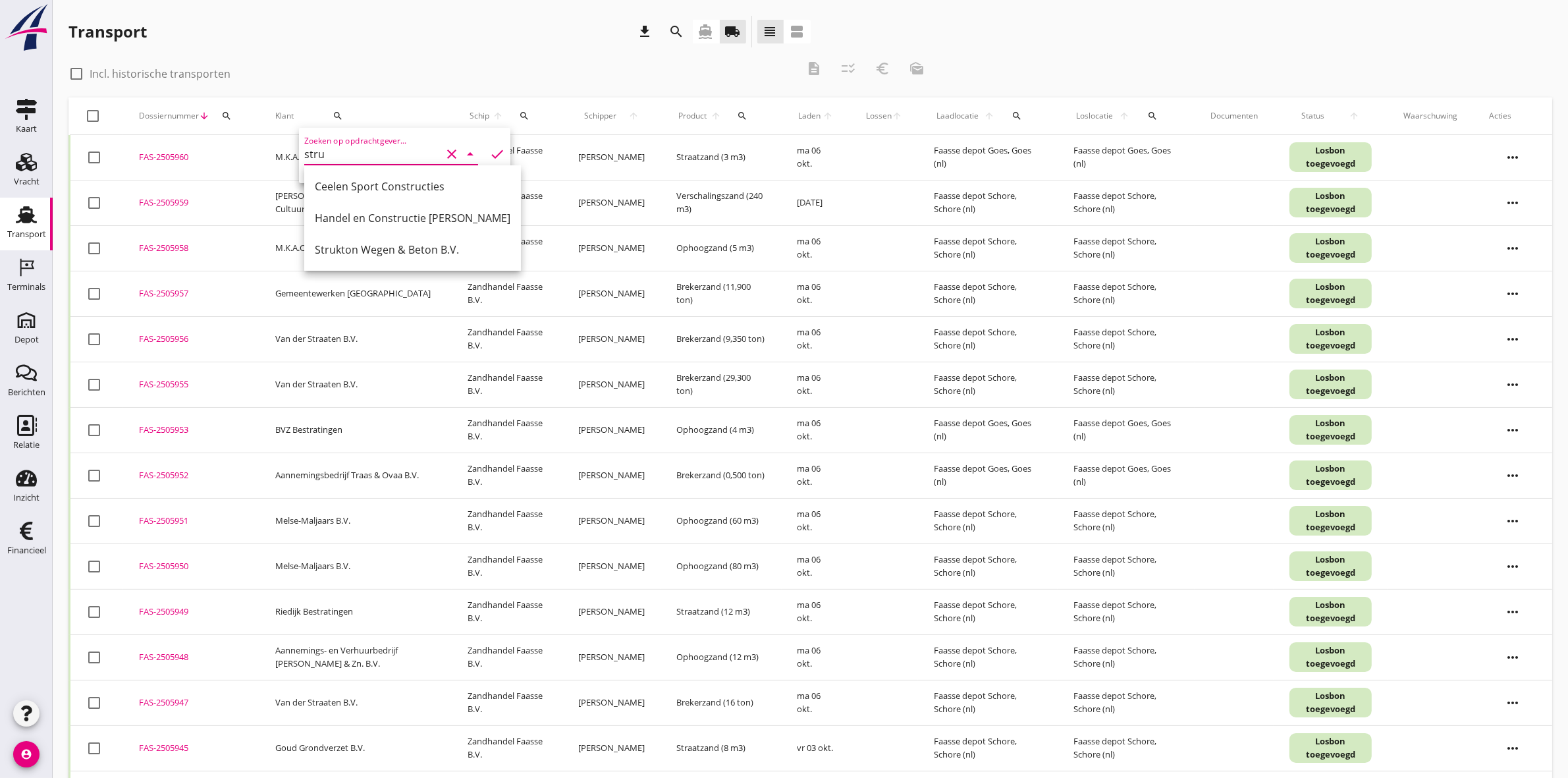
click at [426, 247] on div "Strukton Wegen & Beton B.V." at bounding box center [412, 249] width 196 height 16
type input "Strukton Wegen & Beton B.V."
click at [492, 149] on icon "check" at bounding box center [497, 154] width 16 height 16
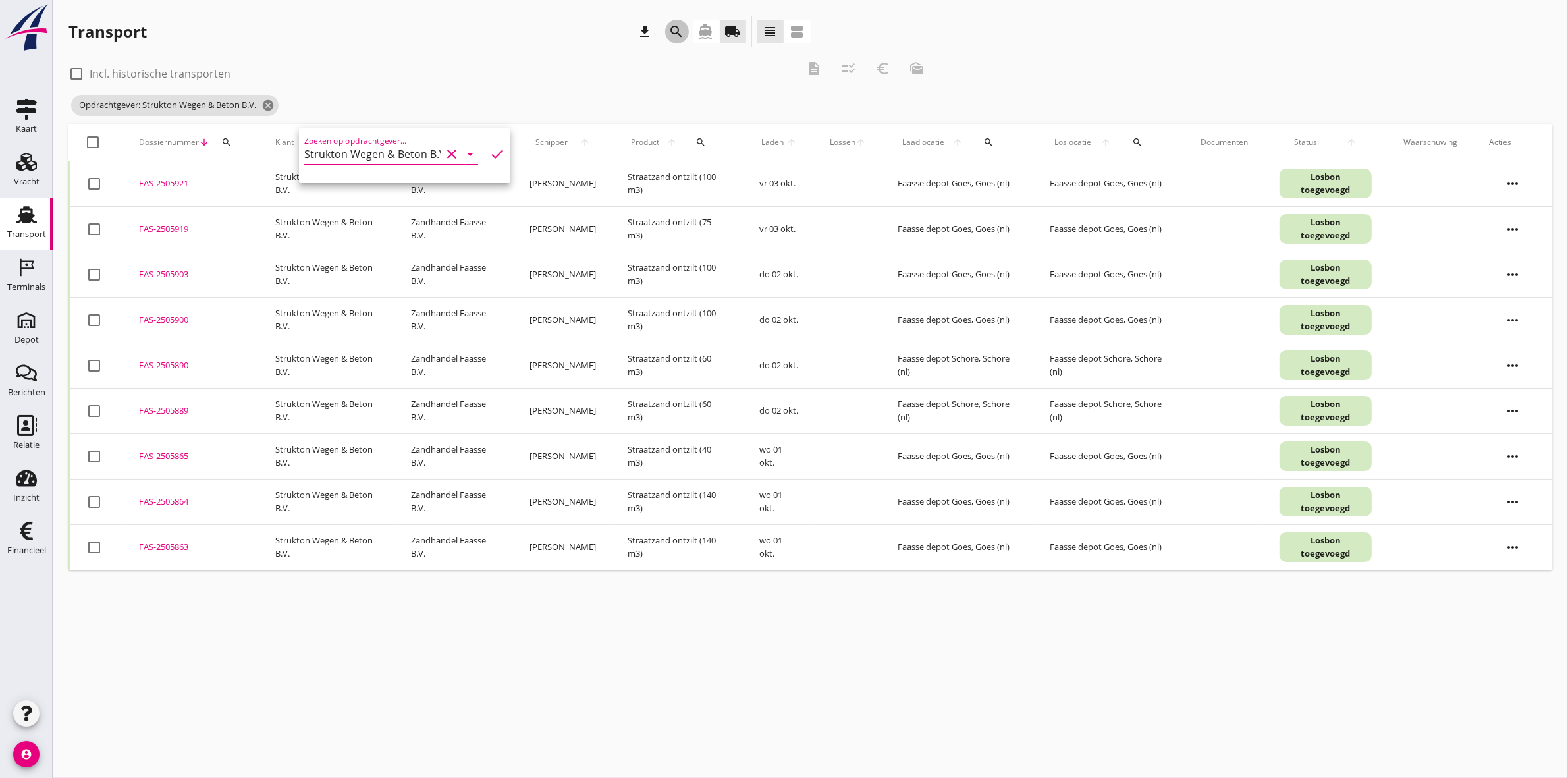
click at [669, 25] on icon "search" at bounding box center [676, 32] width 16 height 16
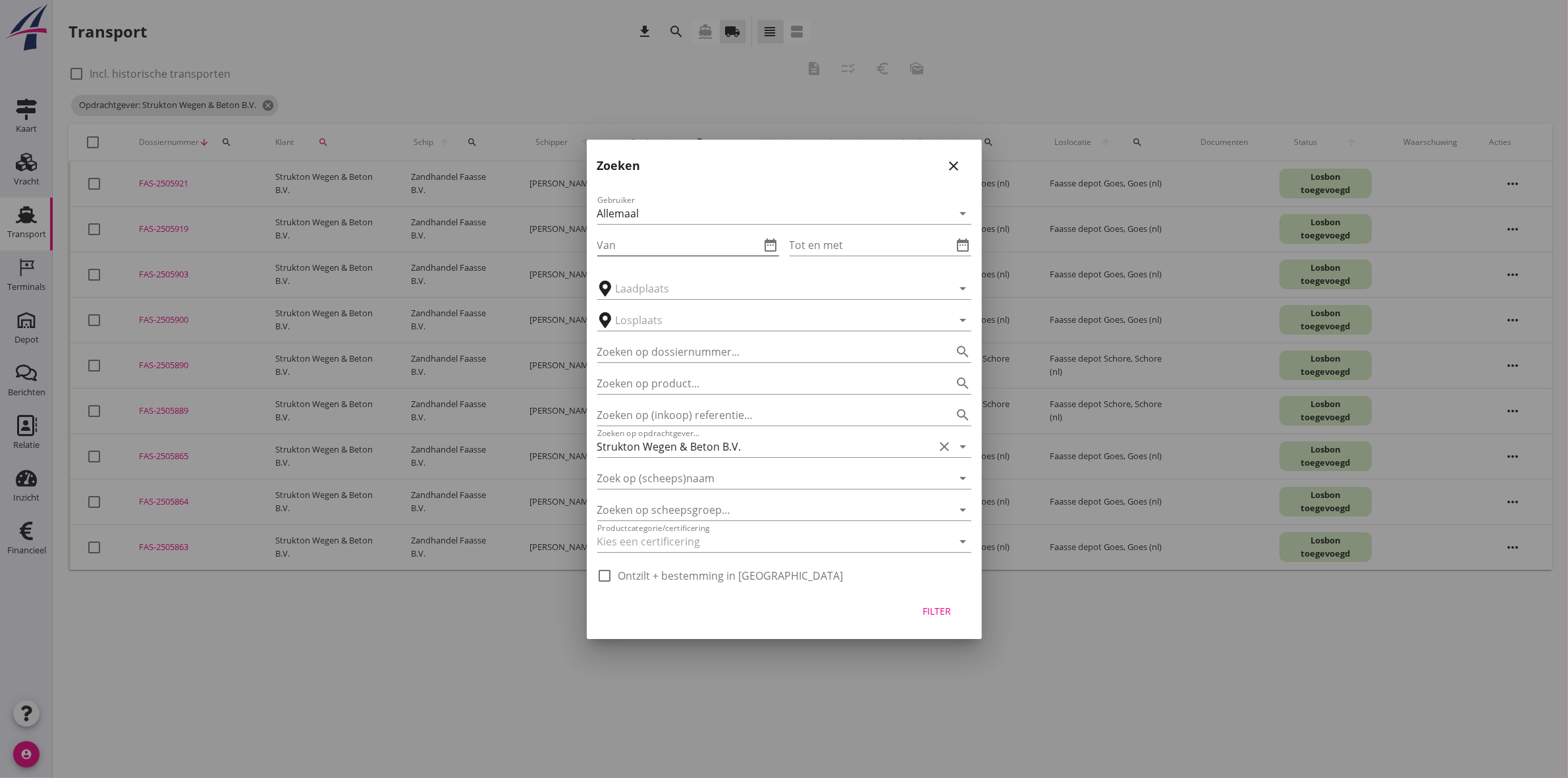
click at [715, 244] on input "Van" at bounding box center [679, 245] width 164 height 21
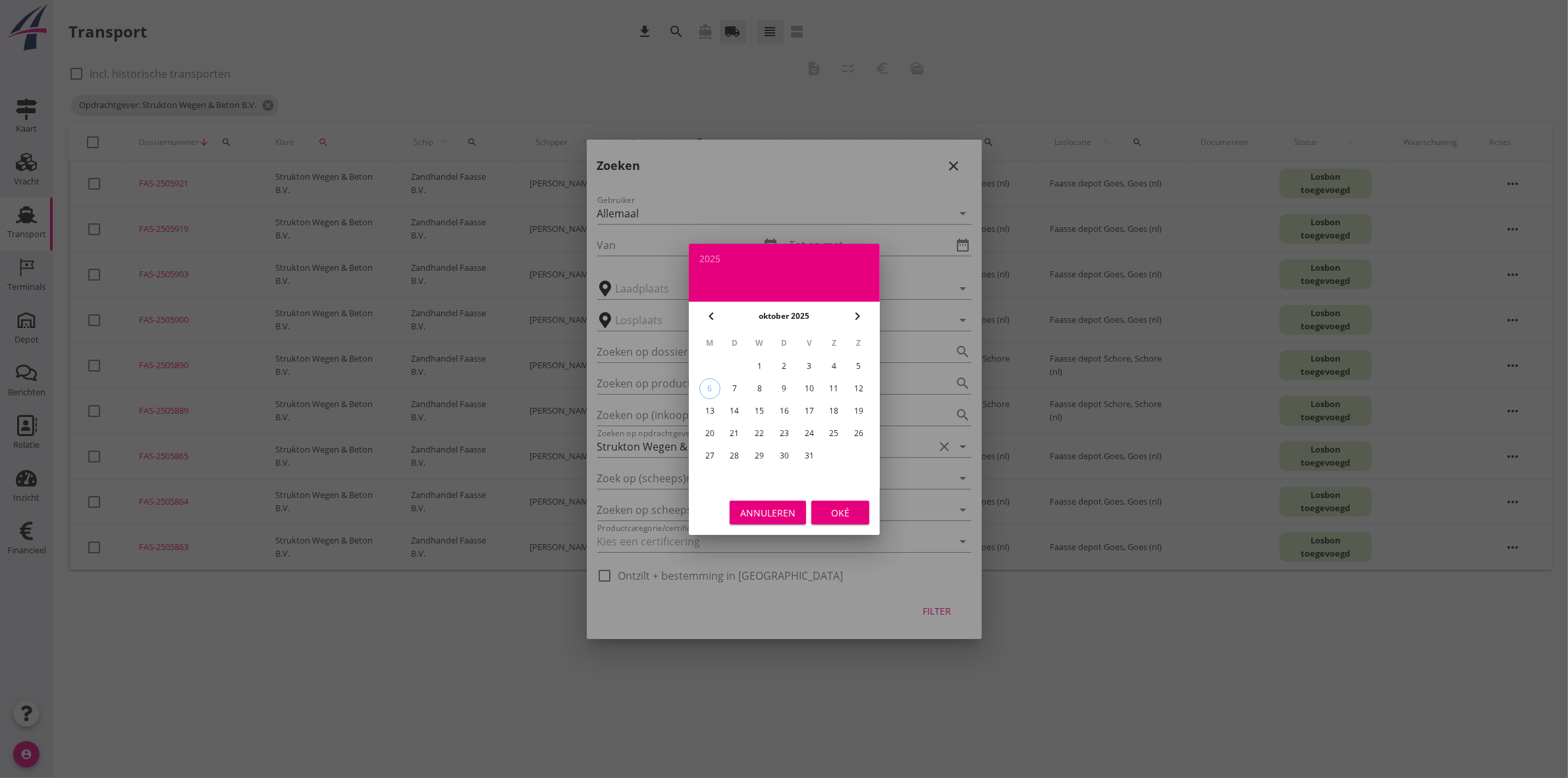
click at [709, 311] on icon "chevron_left" at bounding box center [711, 316] width 16 height 16
click at [710, 445] on div "29" at bounding box center [709, 456] width 21 height 21
type input "[DATE]"
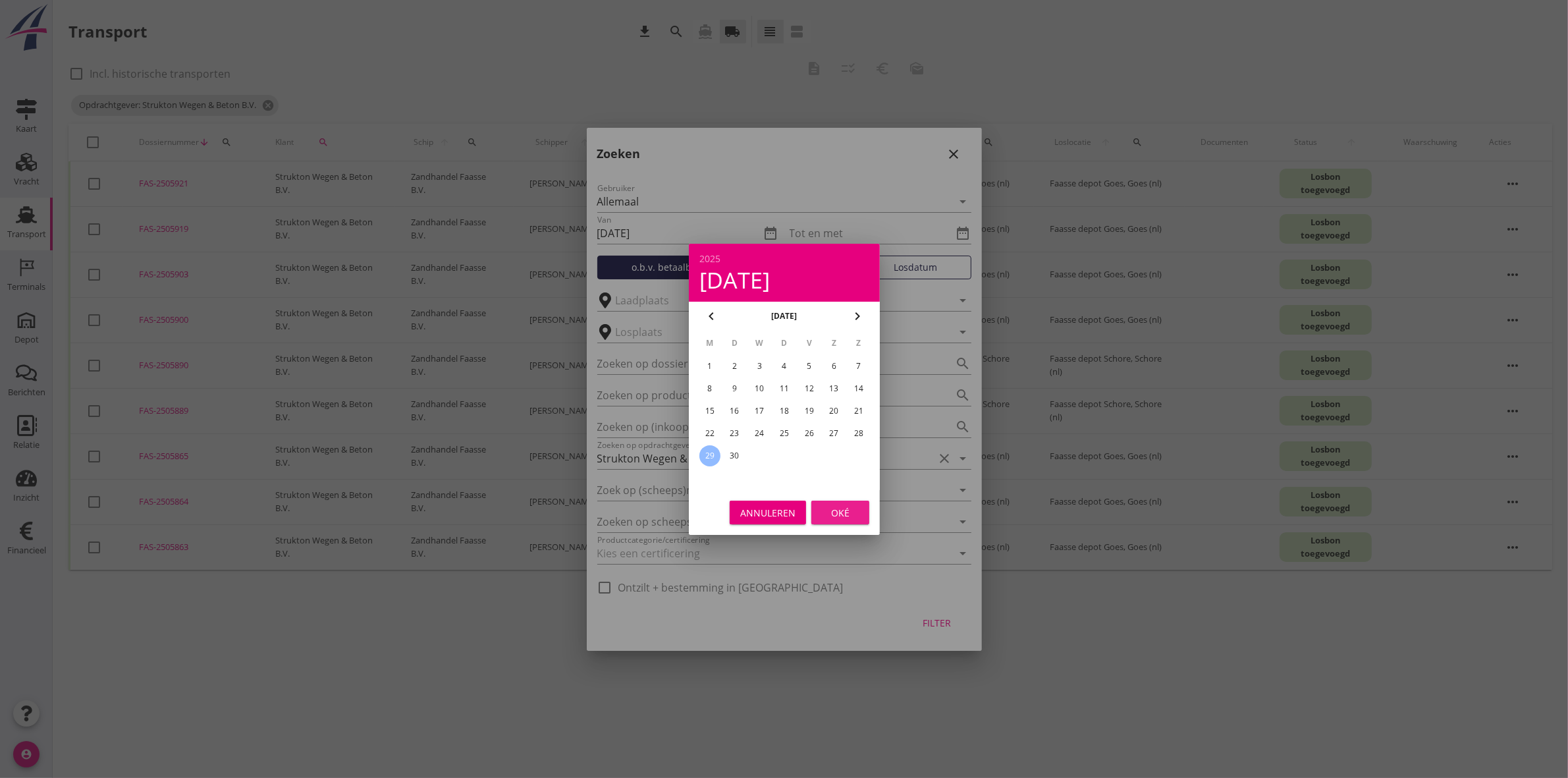
drag, startPoint x: 828, startPoint y: 505, endPoint x: 820, endPoint y: 476, distance: 30.1
click at [824, 501] on button "Oké" at bounding box center [840, 513] width 58 height 24
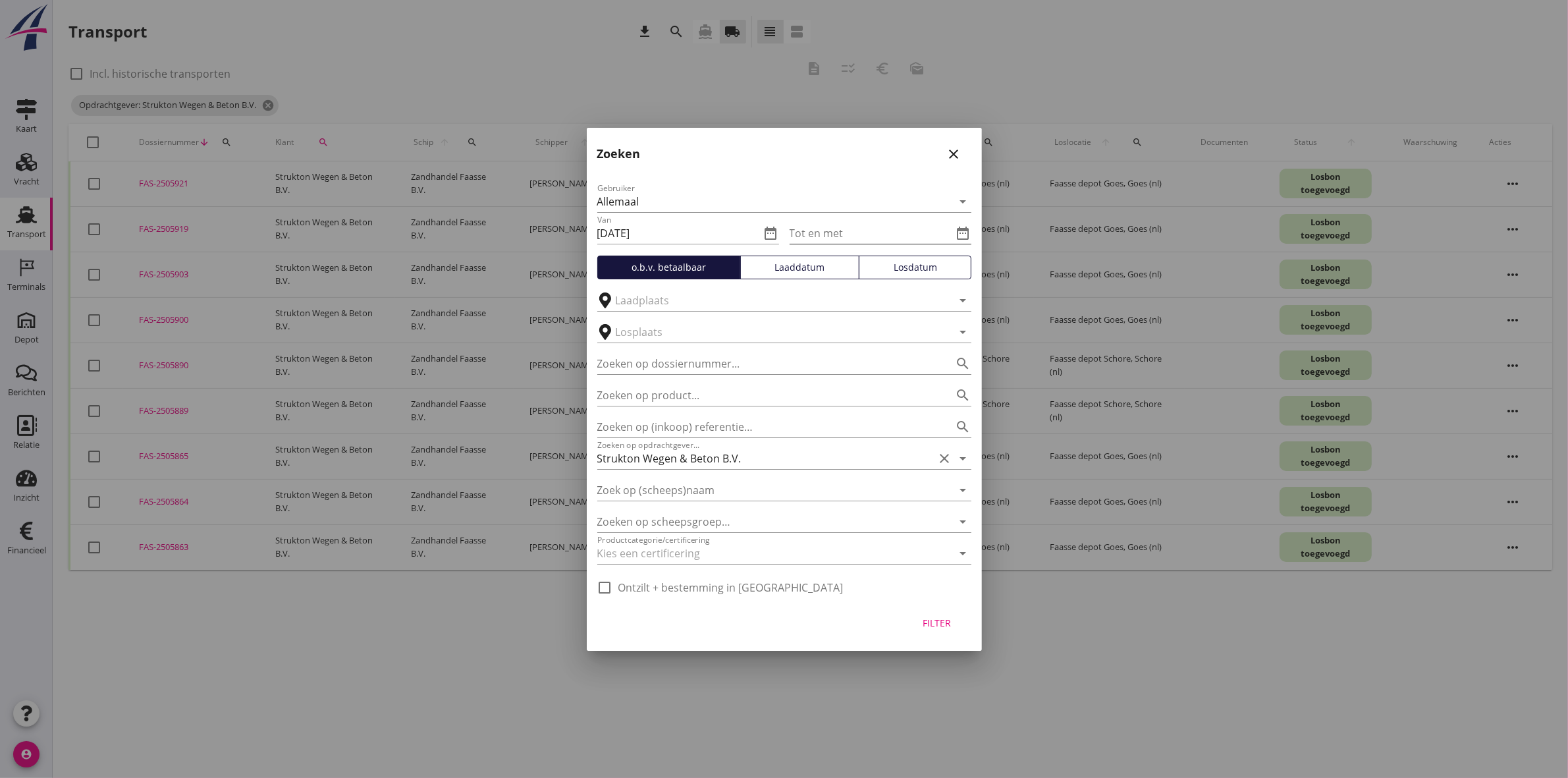
click at [960, 231] on icon "date_range" at bounding box center [963, 233] width 16 height 16
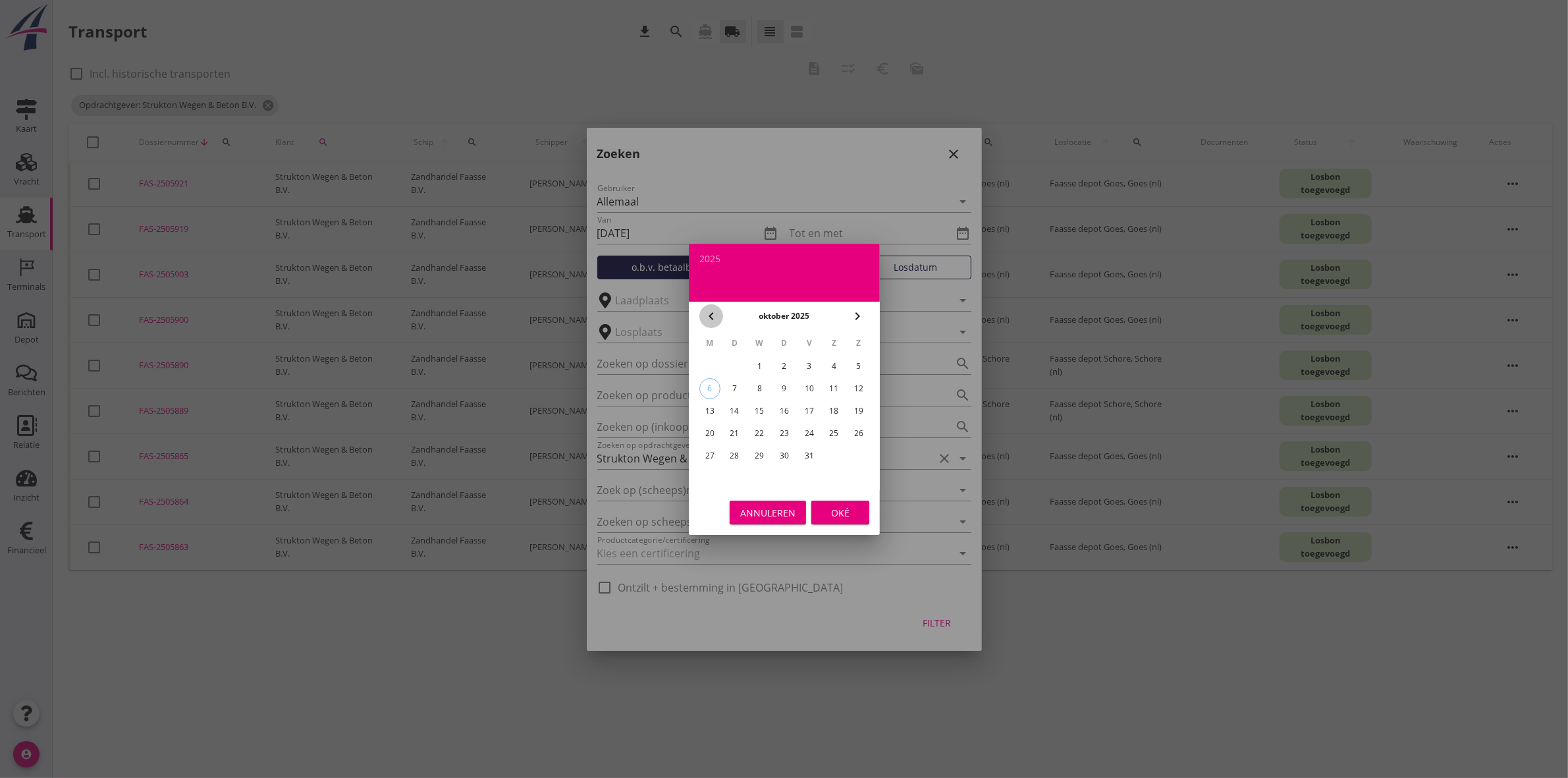
click at [712, 317] on icon "chevron_left" at bounding box center [711, 316] width 16 height 16
click at [850, 313] on icon "chevron_right" at bounding box center [857, 316] width 16 height 16
click at [815, 364] on div "3" at bounding box center [808, 366] width 21 height 21
type input "[DATE]"
click at [828, 514] on div "Oké" at bounding box center [840, 512] width 37 height 14
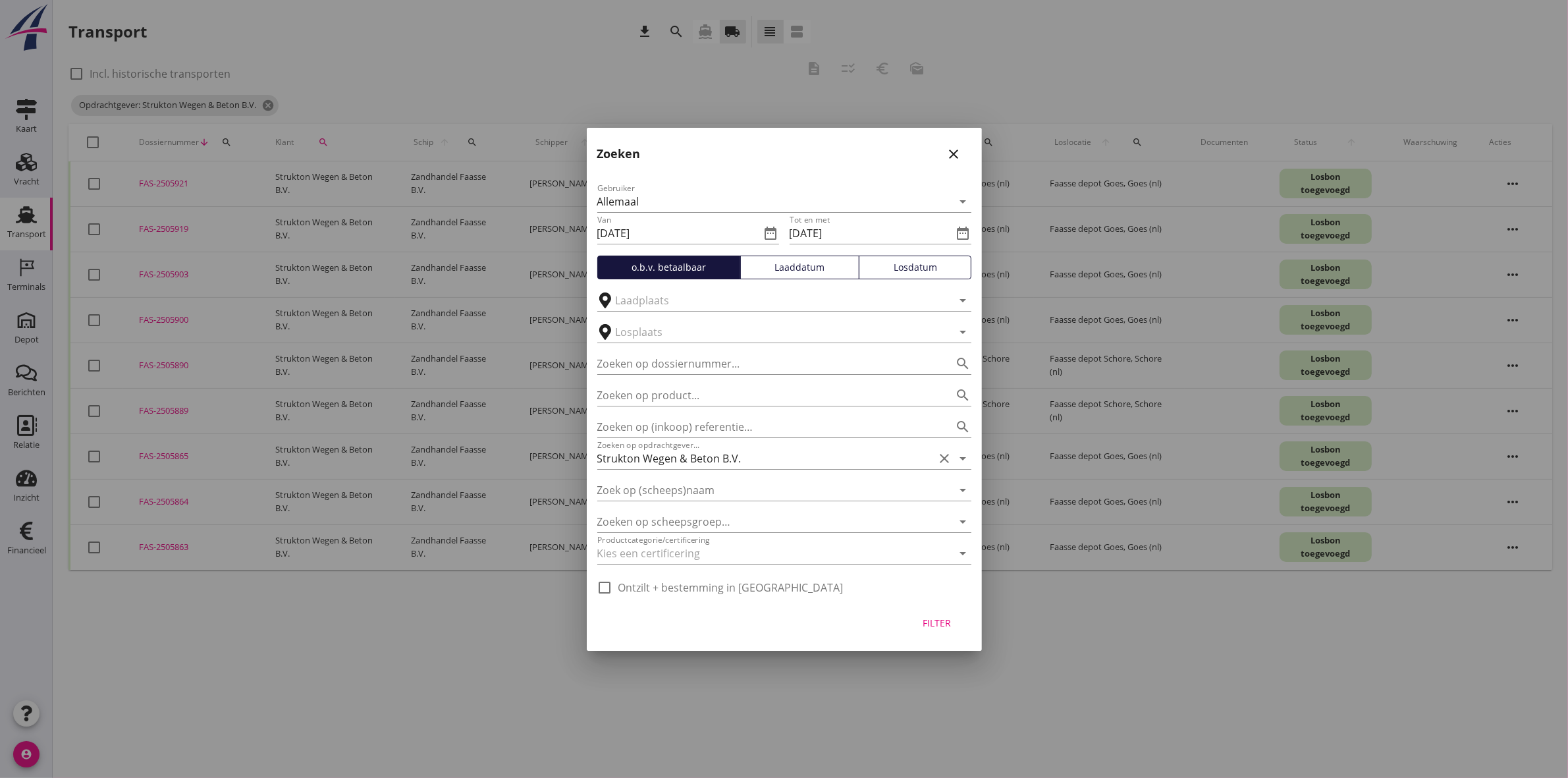
click at [935, 617] on div "Filter" at bounding box center [936, 623] width 37 height 14
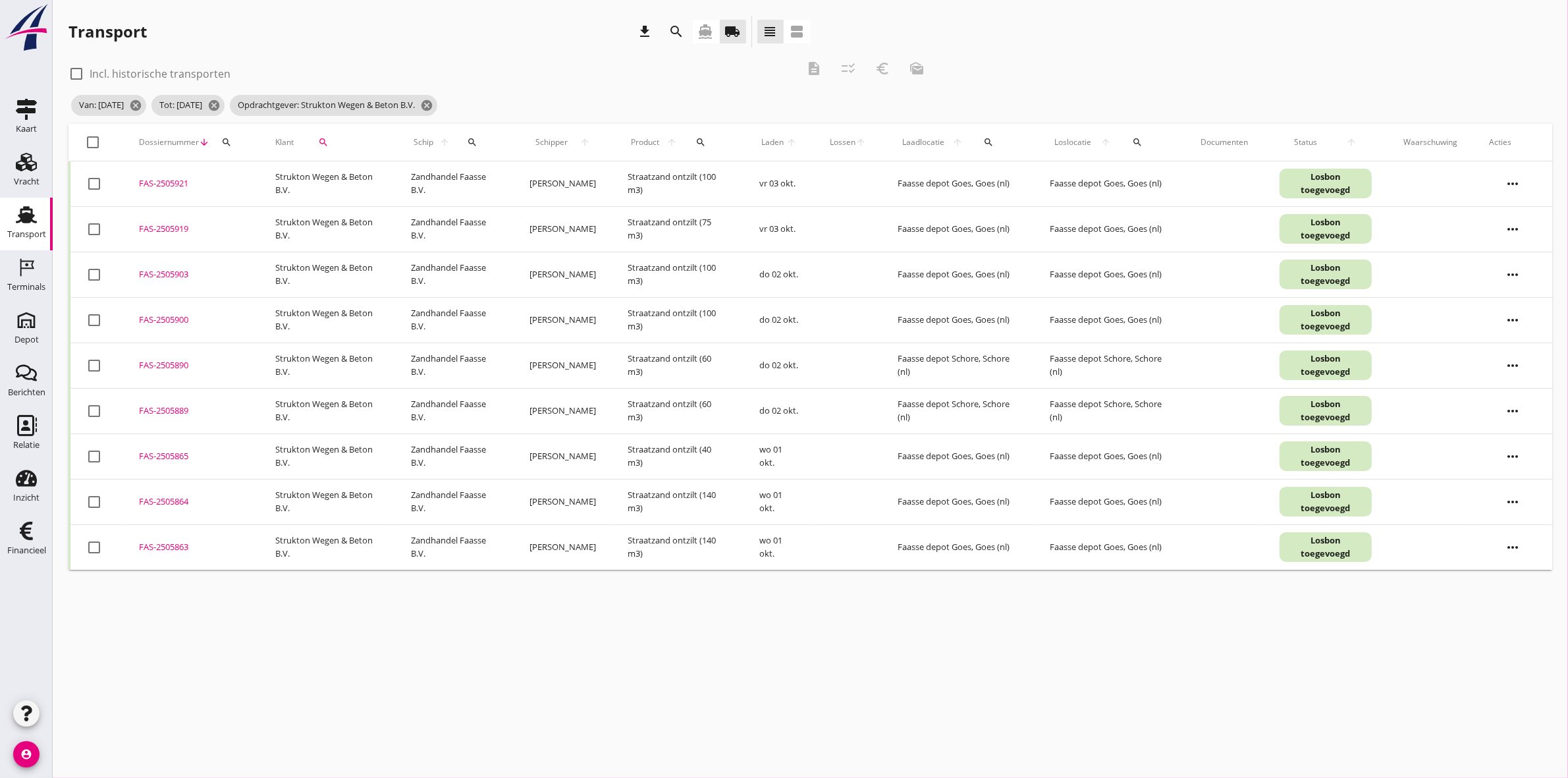
click at [90, 139] on div at bounding box center [94, 142] width 22 height 22
checkbox input "true"
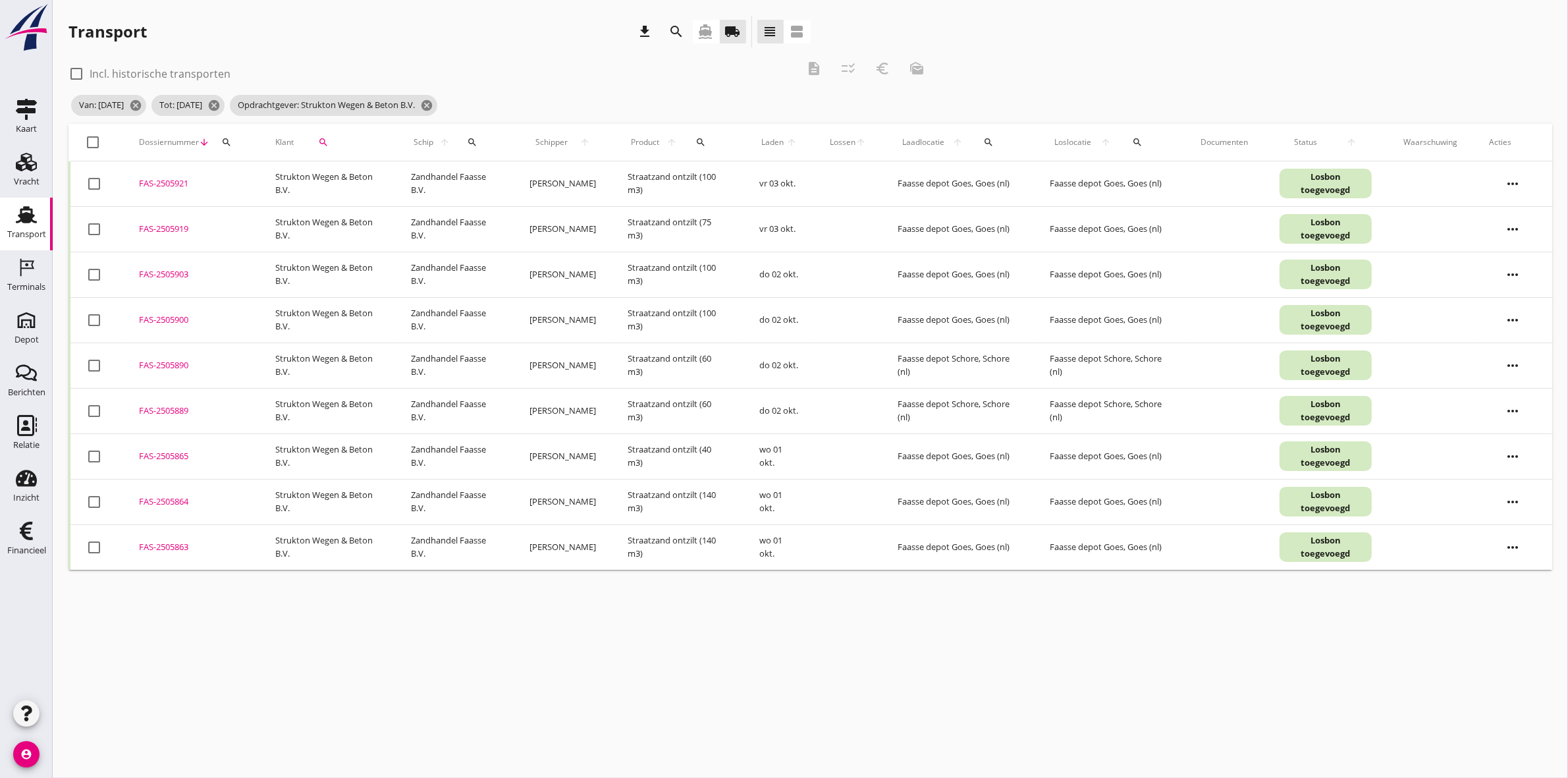
checkbox input "true"
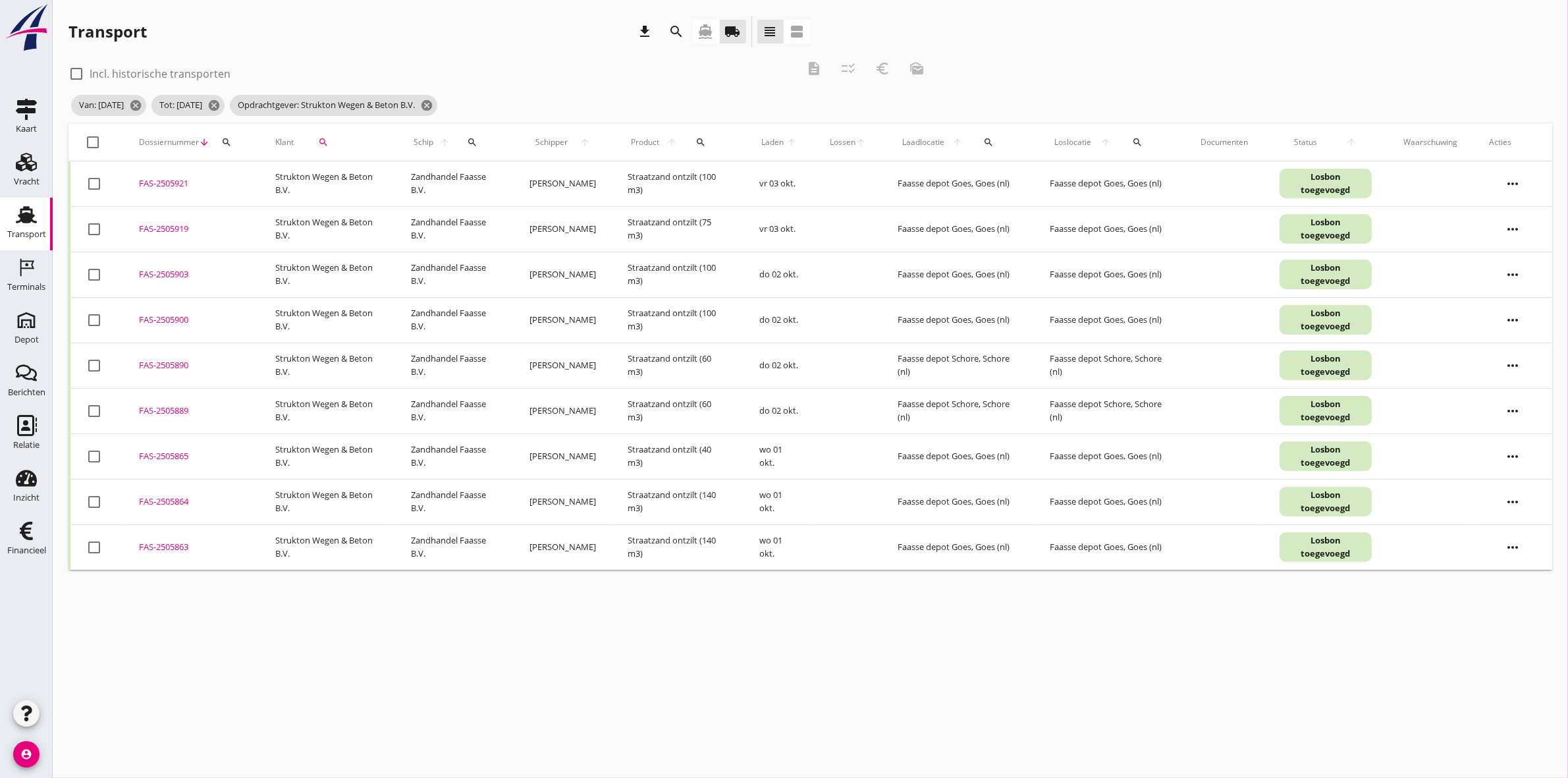
checkbox input "true"
click at [812, 65] on icon "description" at bounding box center [813, 68] width 16 height 16
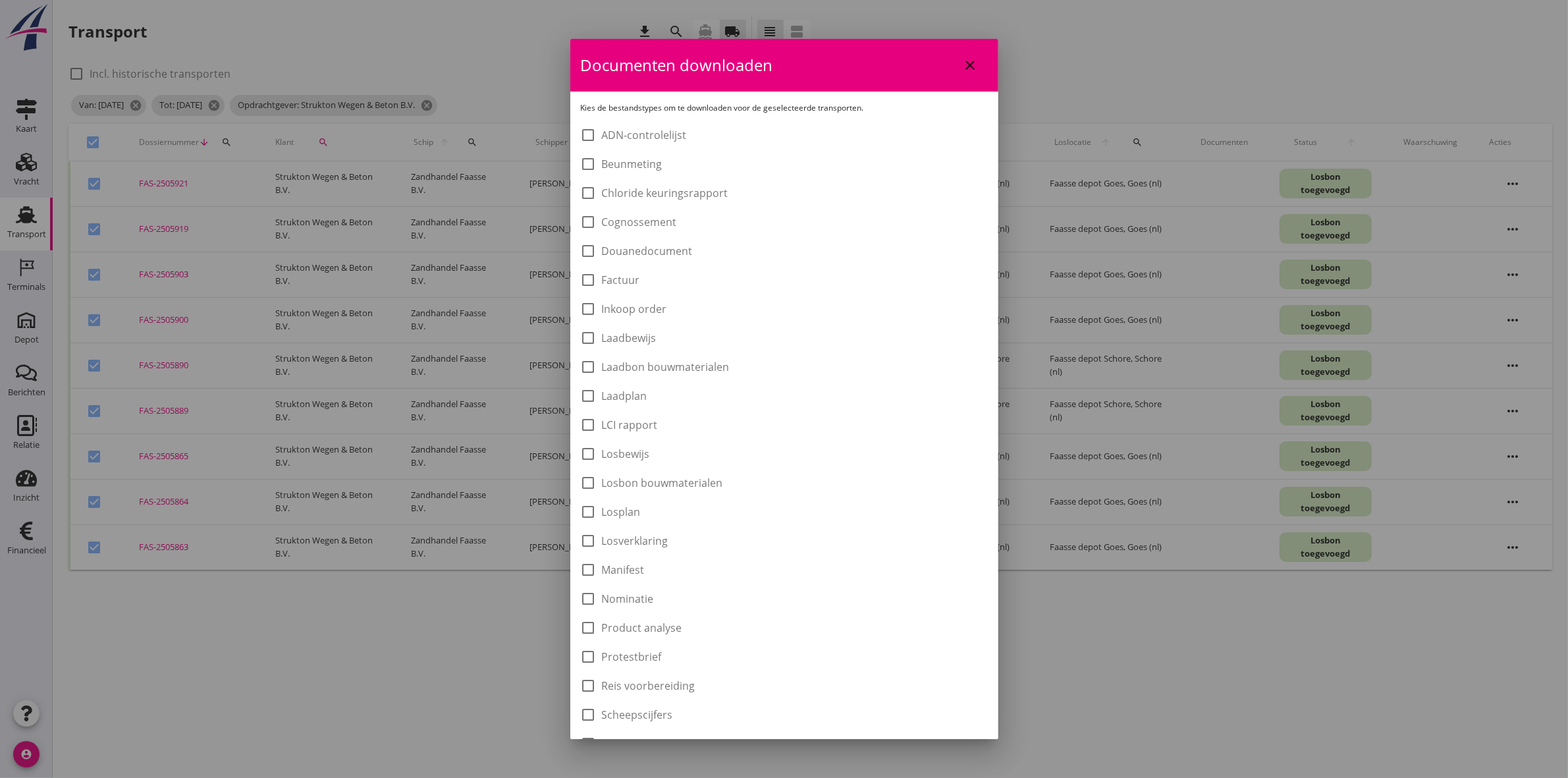
click at [650, 369] on label "Laadbon bouwmaterialen" at bounding box center [666, 366] width 128 height 13
checkbox input "true"
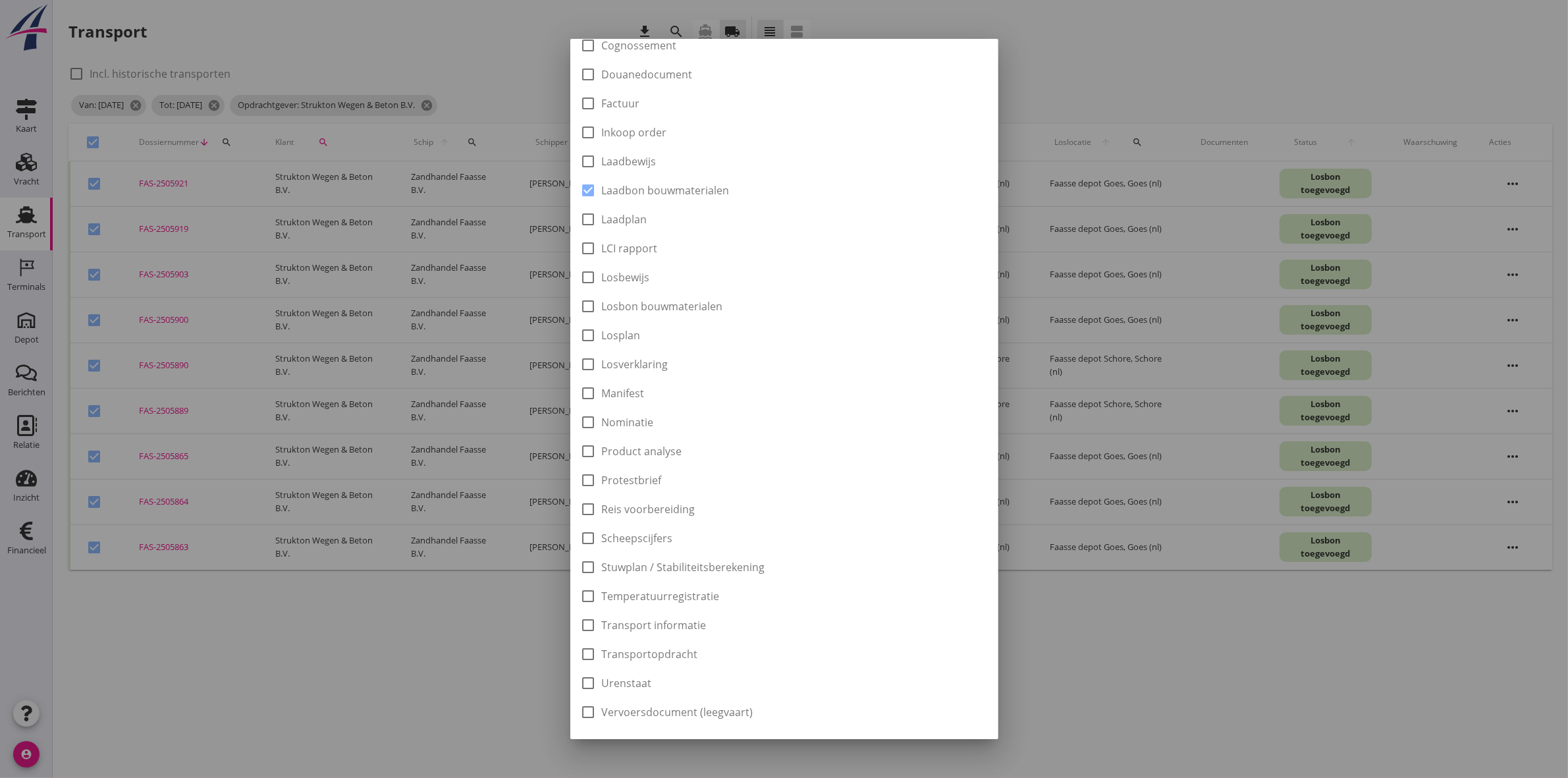
scroll to position [211, 0]
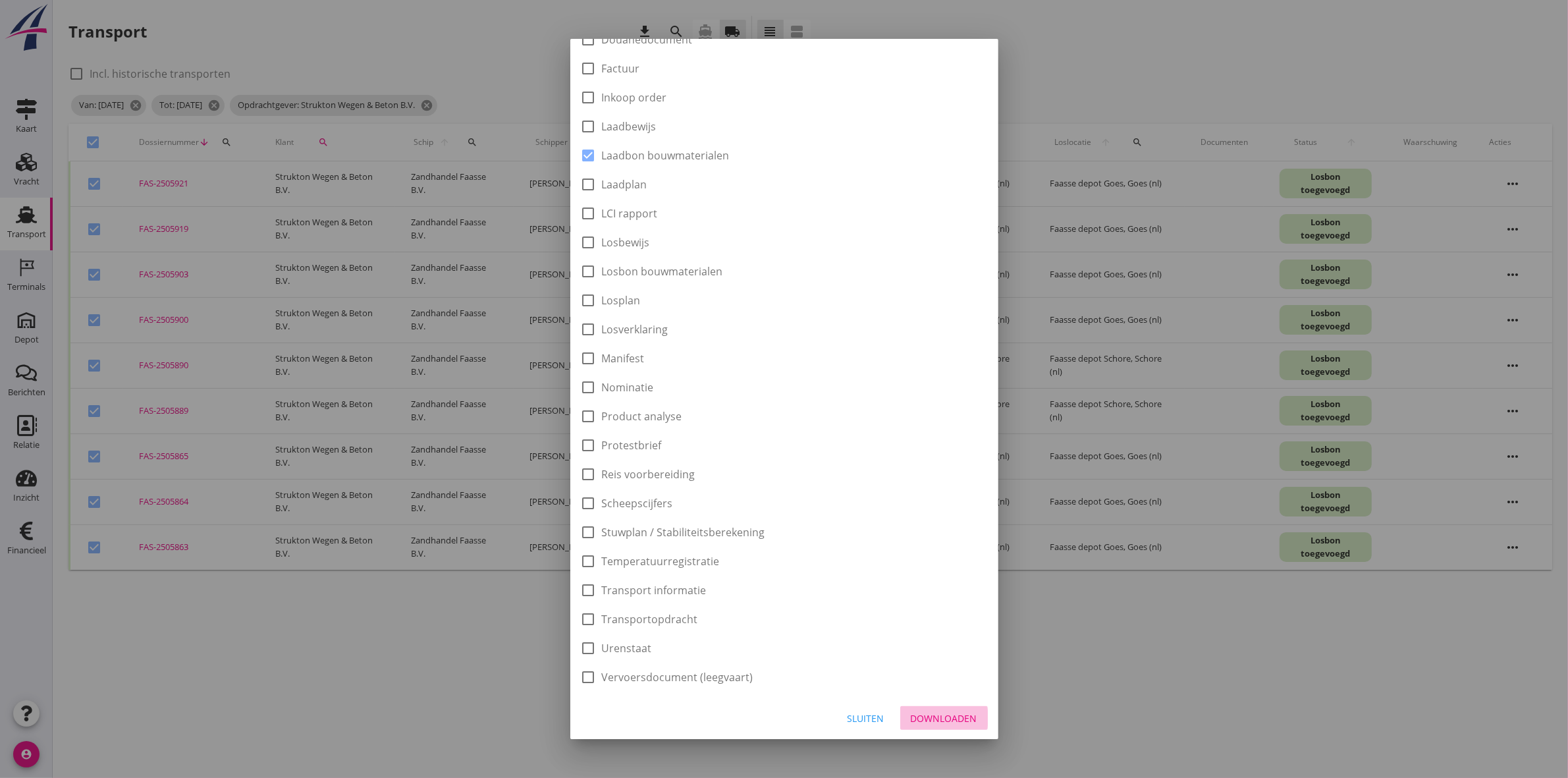
click at [914, 708] on button "Downloaden" at bounding box center [944, 718] width 88 height 24
checkbox input "false"
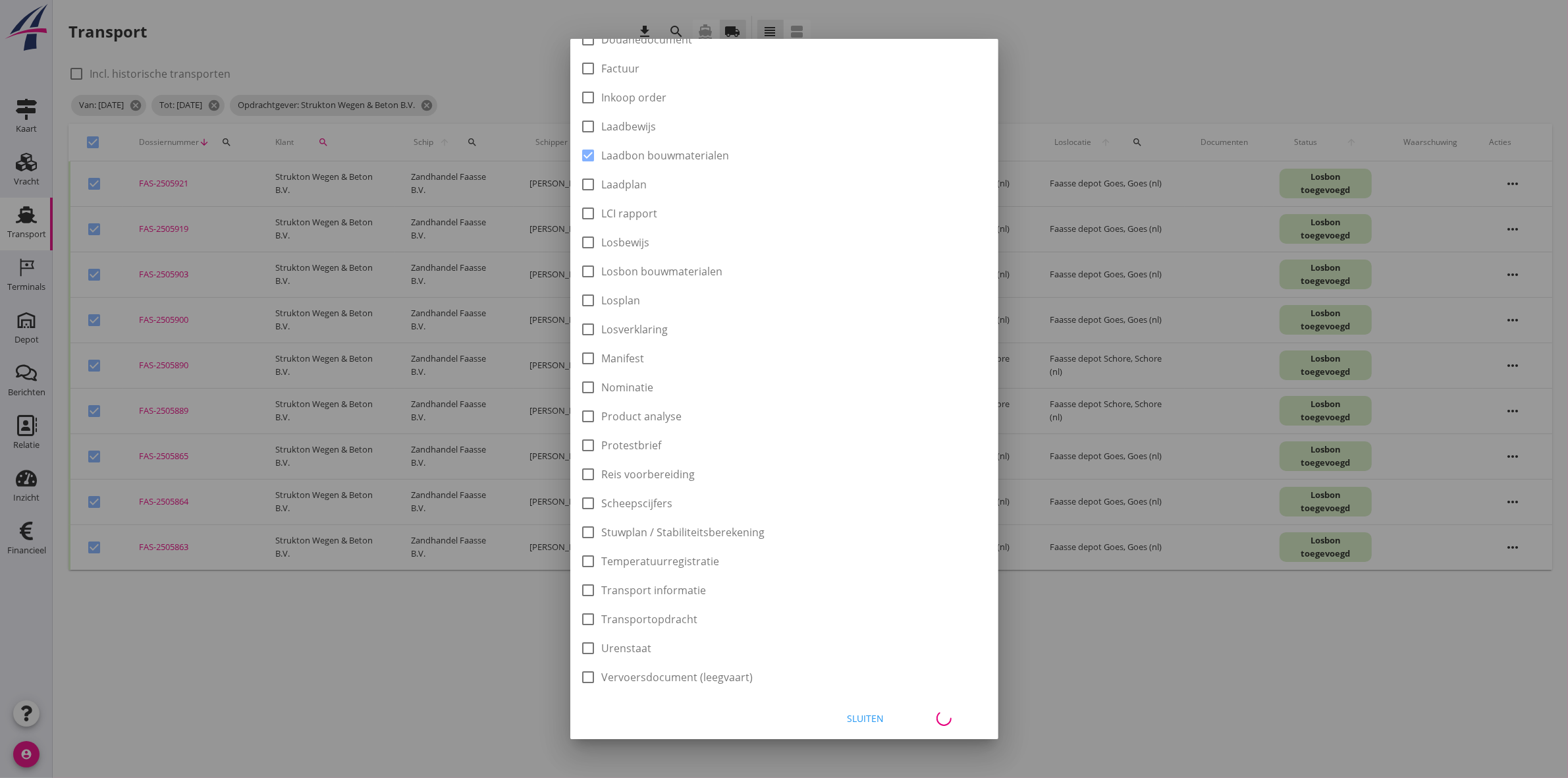
checkbox input "false"
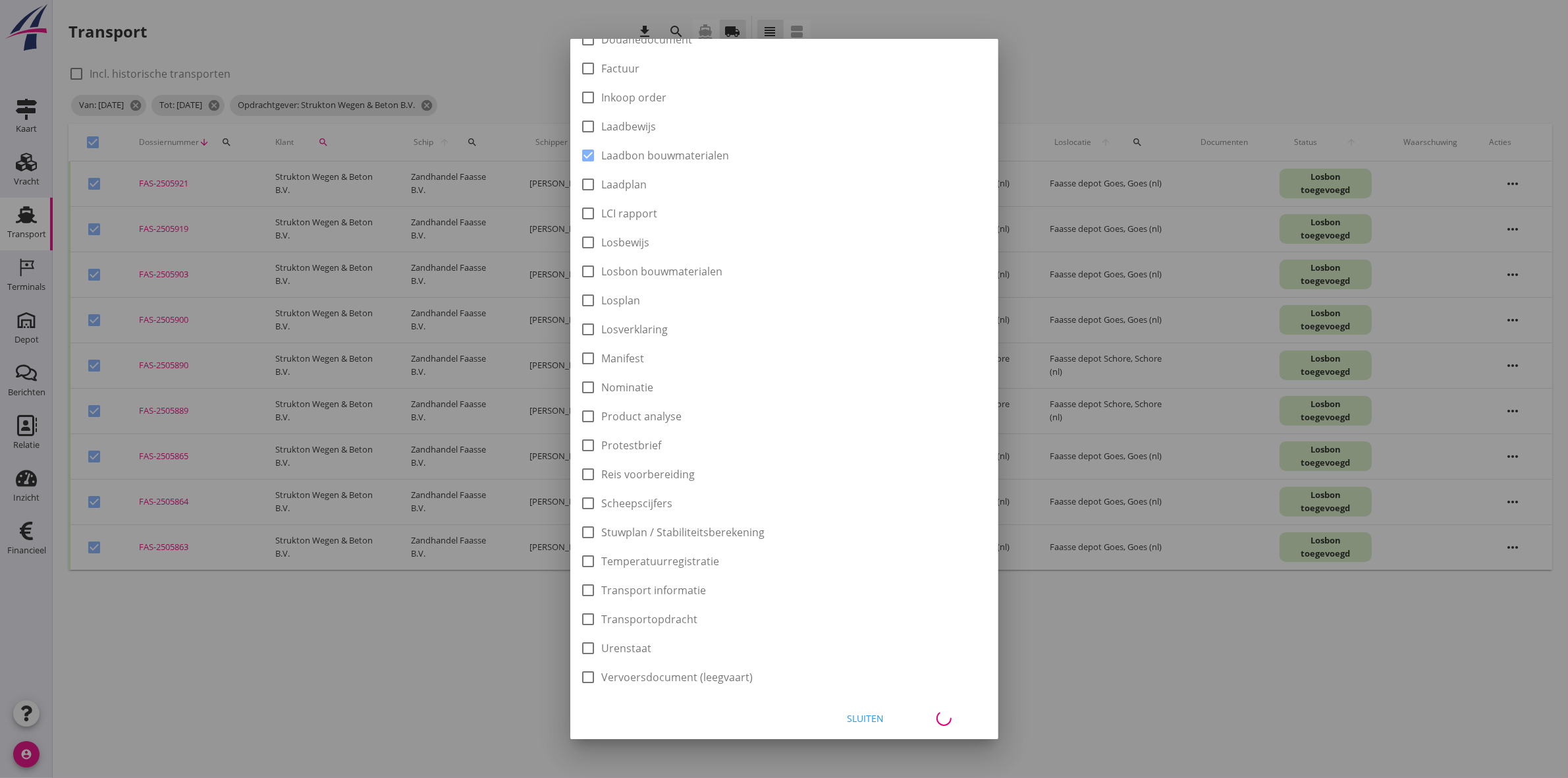
checkbox input "false"
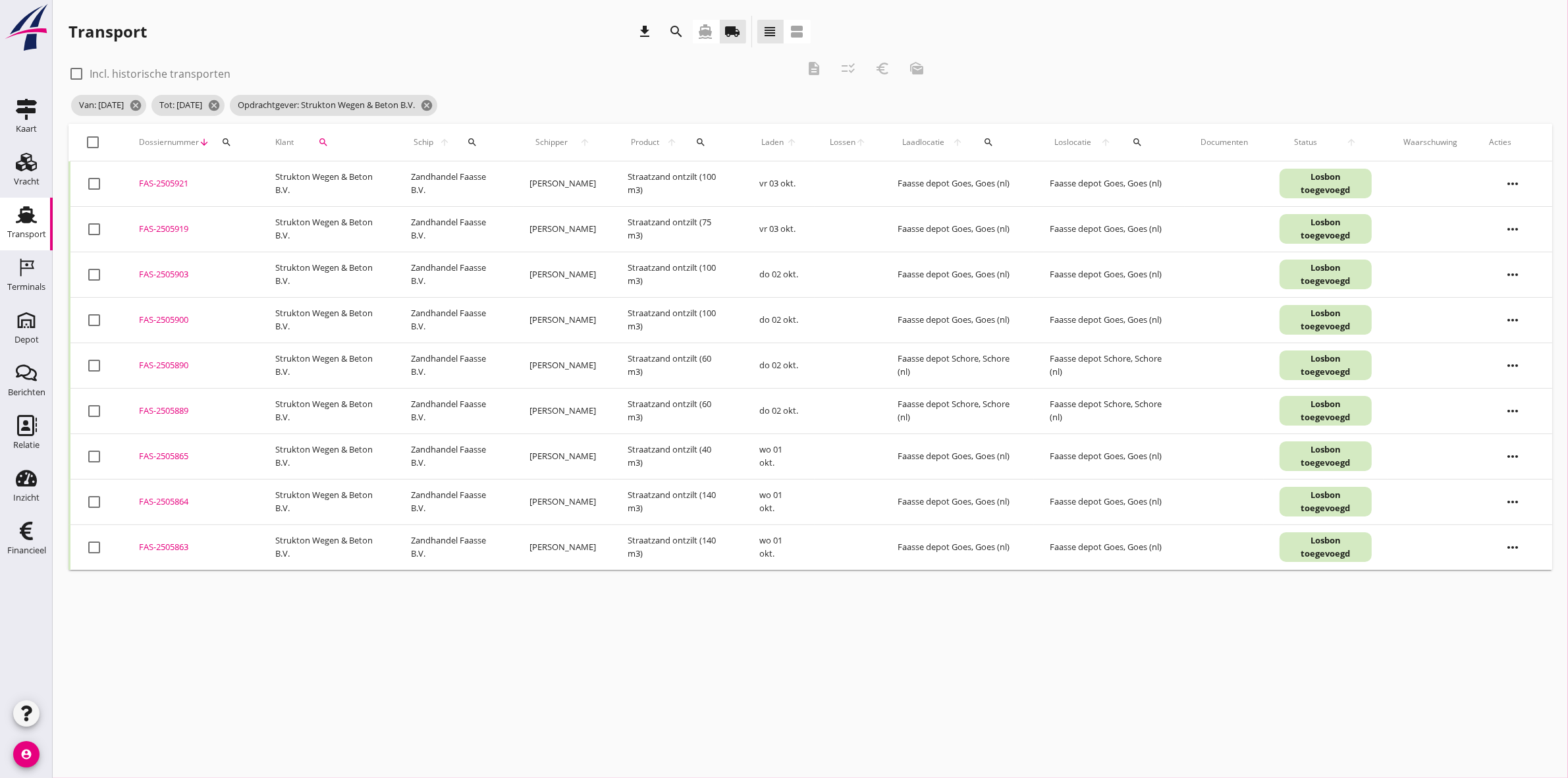
click at [90, 140] on div at bounding box center [94, 142] width 22 height 22
checkbox input "true"
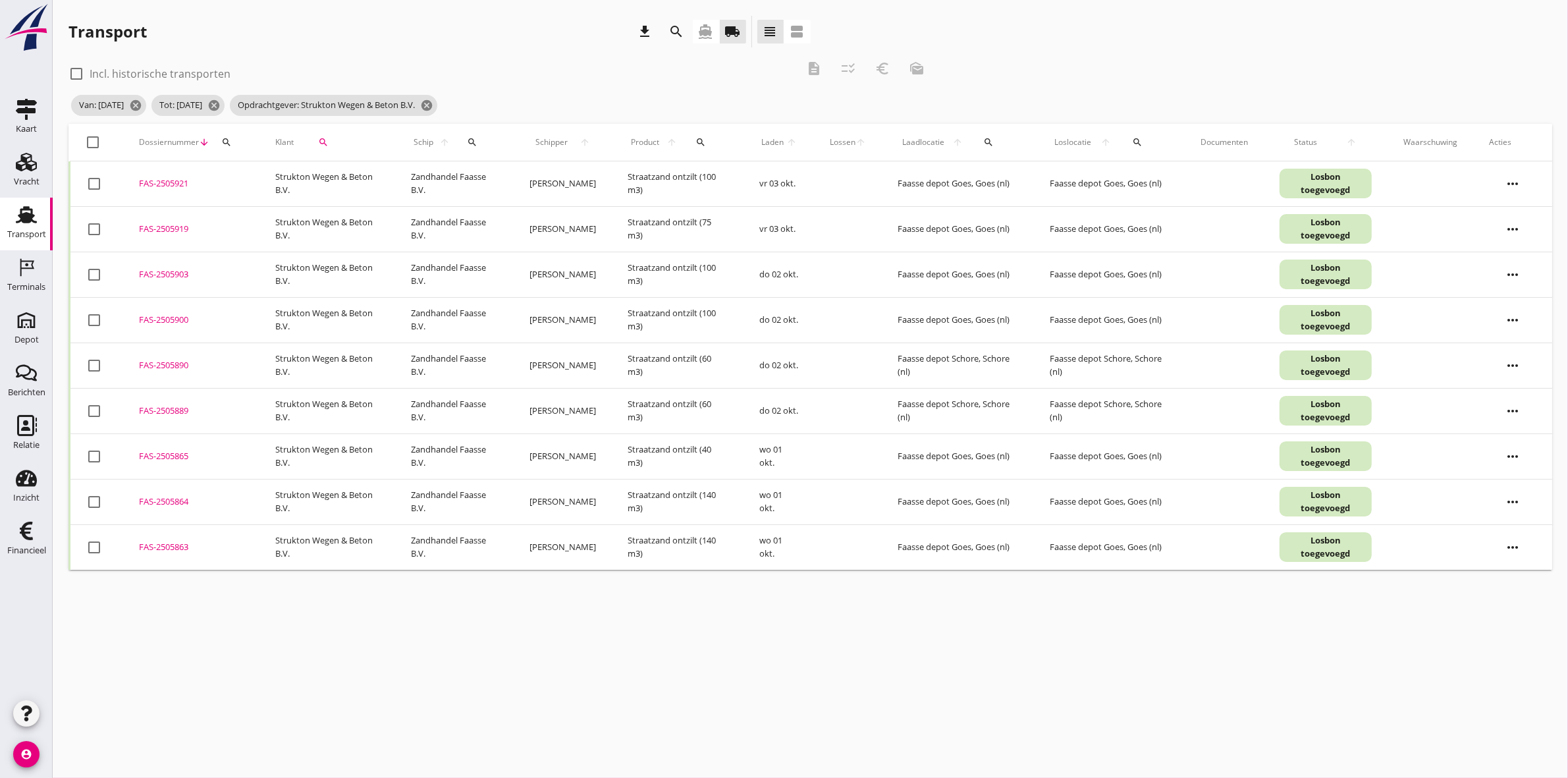
checkbox input "true"
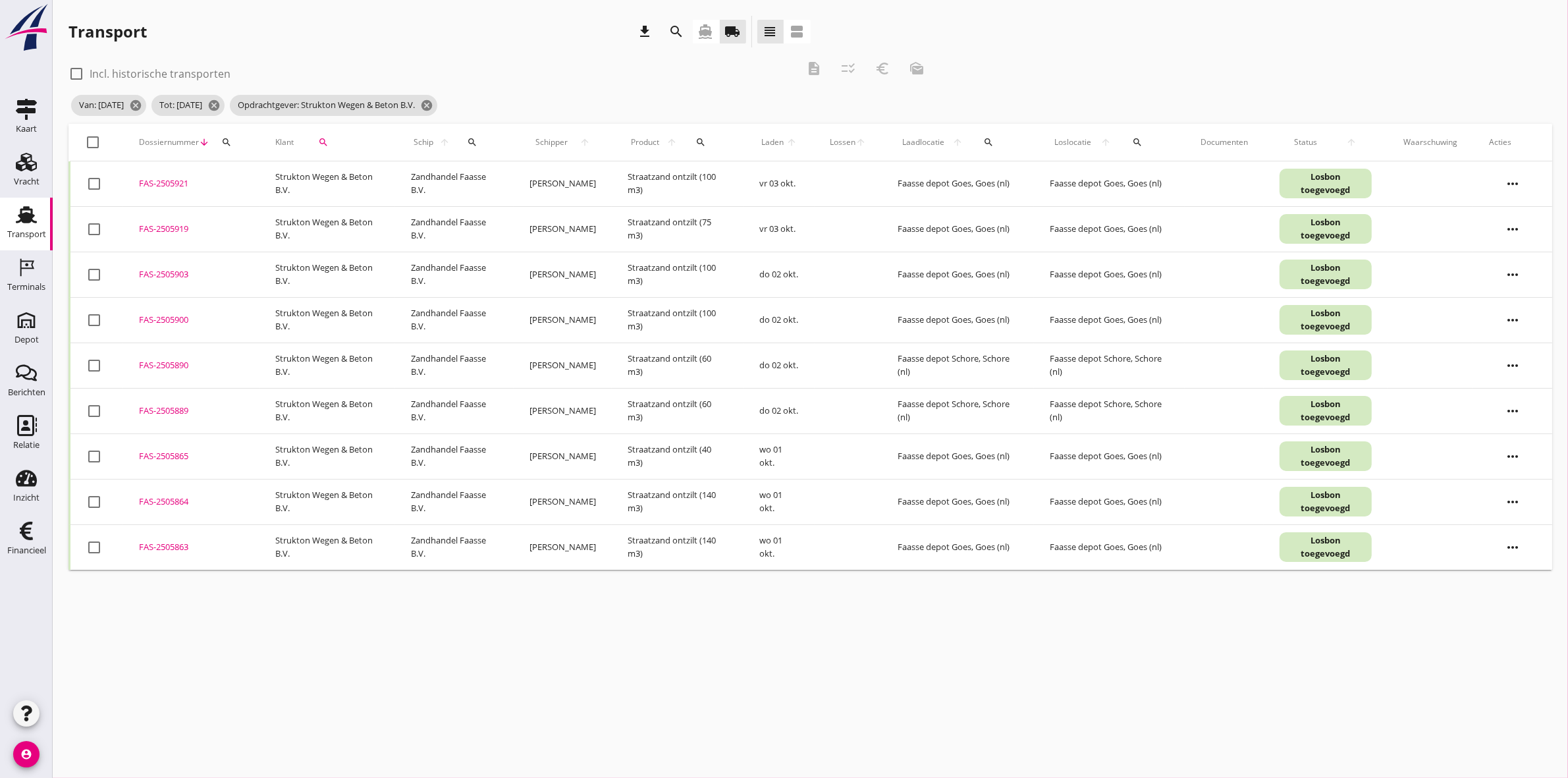
checkbox input "true"
click at [890, 64] on icon "euro_symbol" at bounding box center [882, 68] width 16 height 16
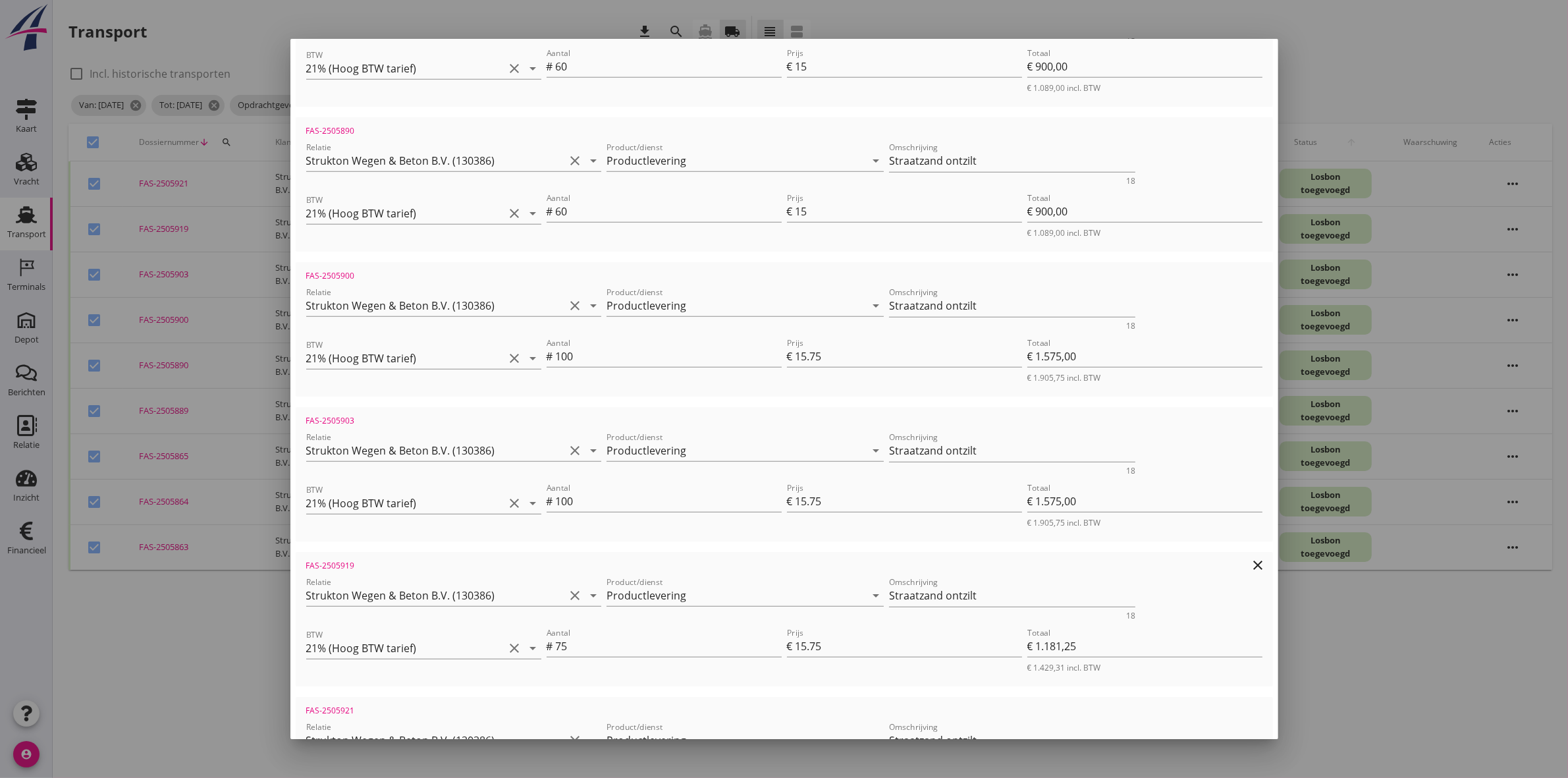
scroll to position [979, 0]
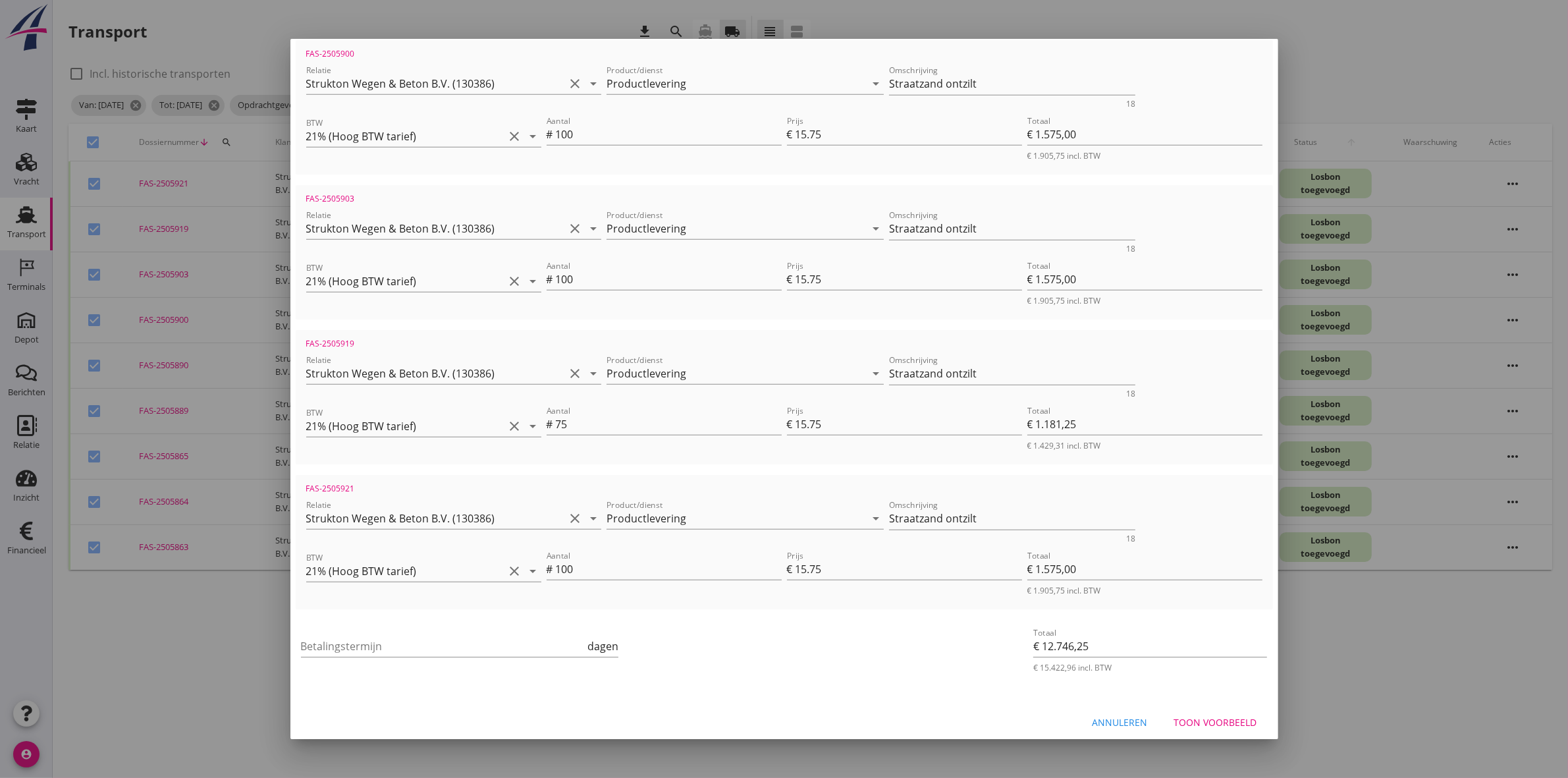
click at [1177, 722] on button "Toon voorbeeld" at bounding box center [1215, 722] width 104 height 24
click at [1121, 719] on div "Annuleren" at bounding box center [1120, 722] width 55 height 14
checkbox input "false"
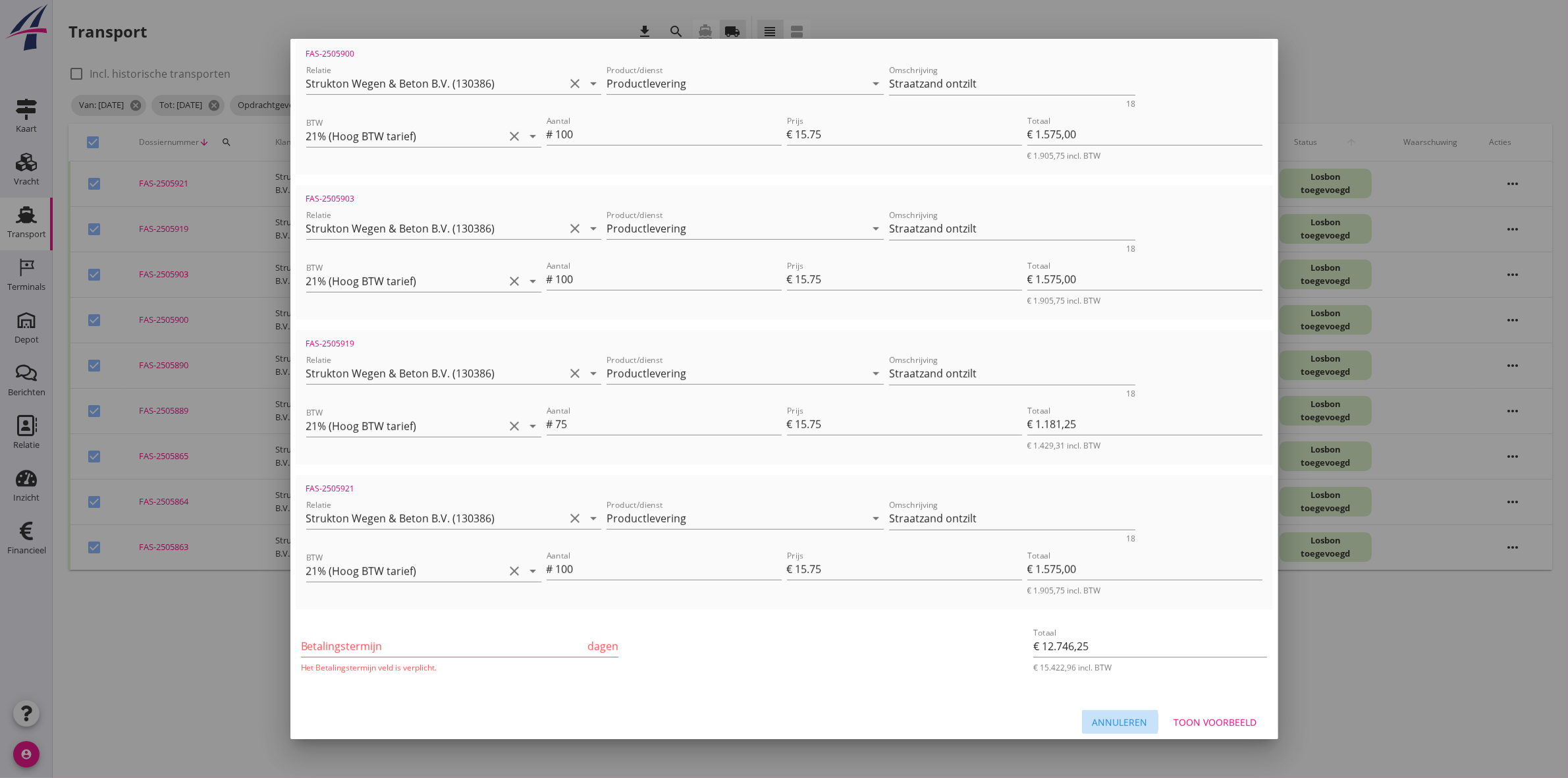
checkbox input "false"
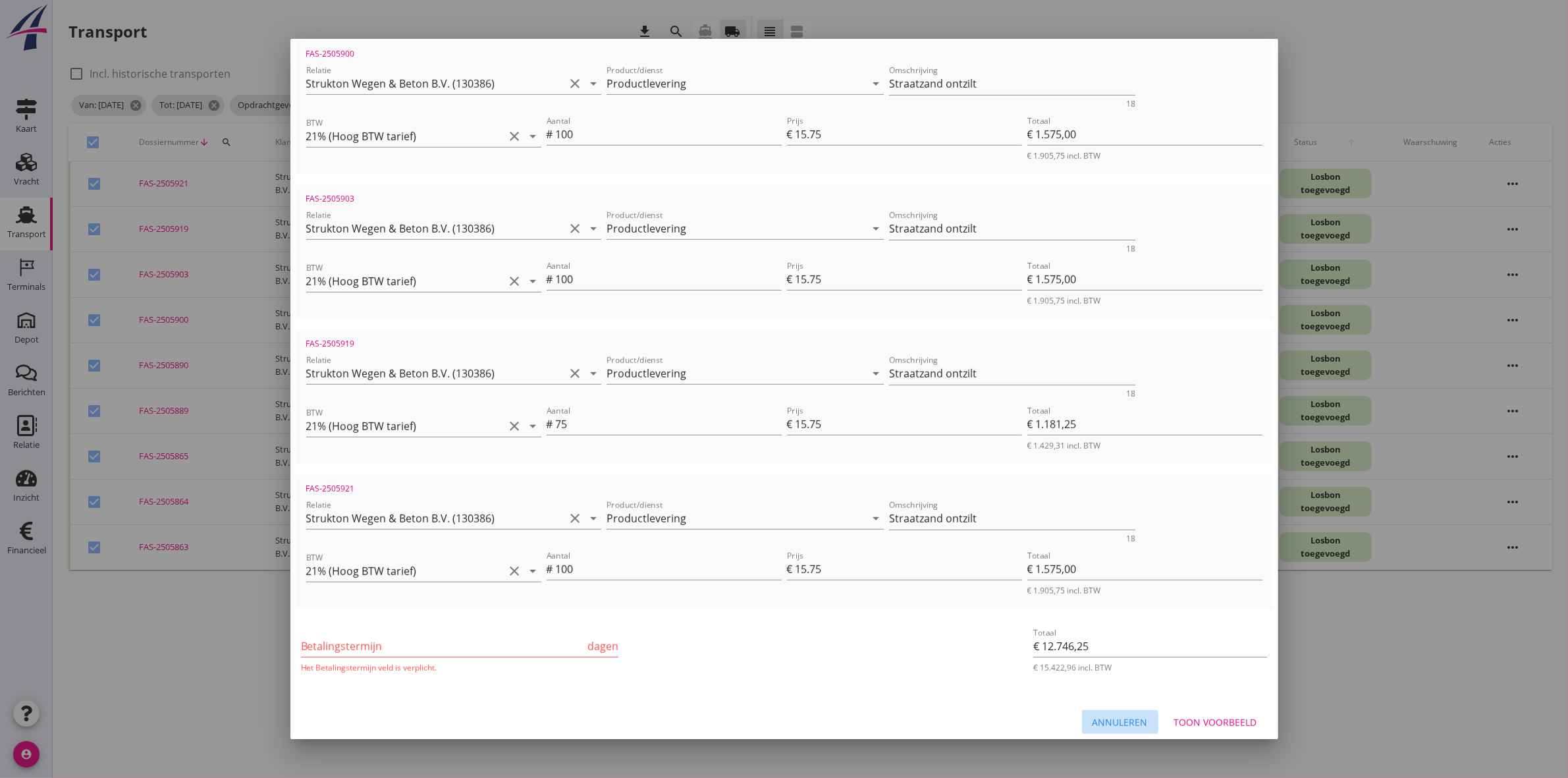
checkbox input "false"
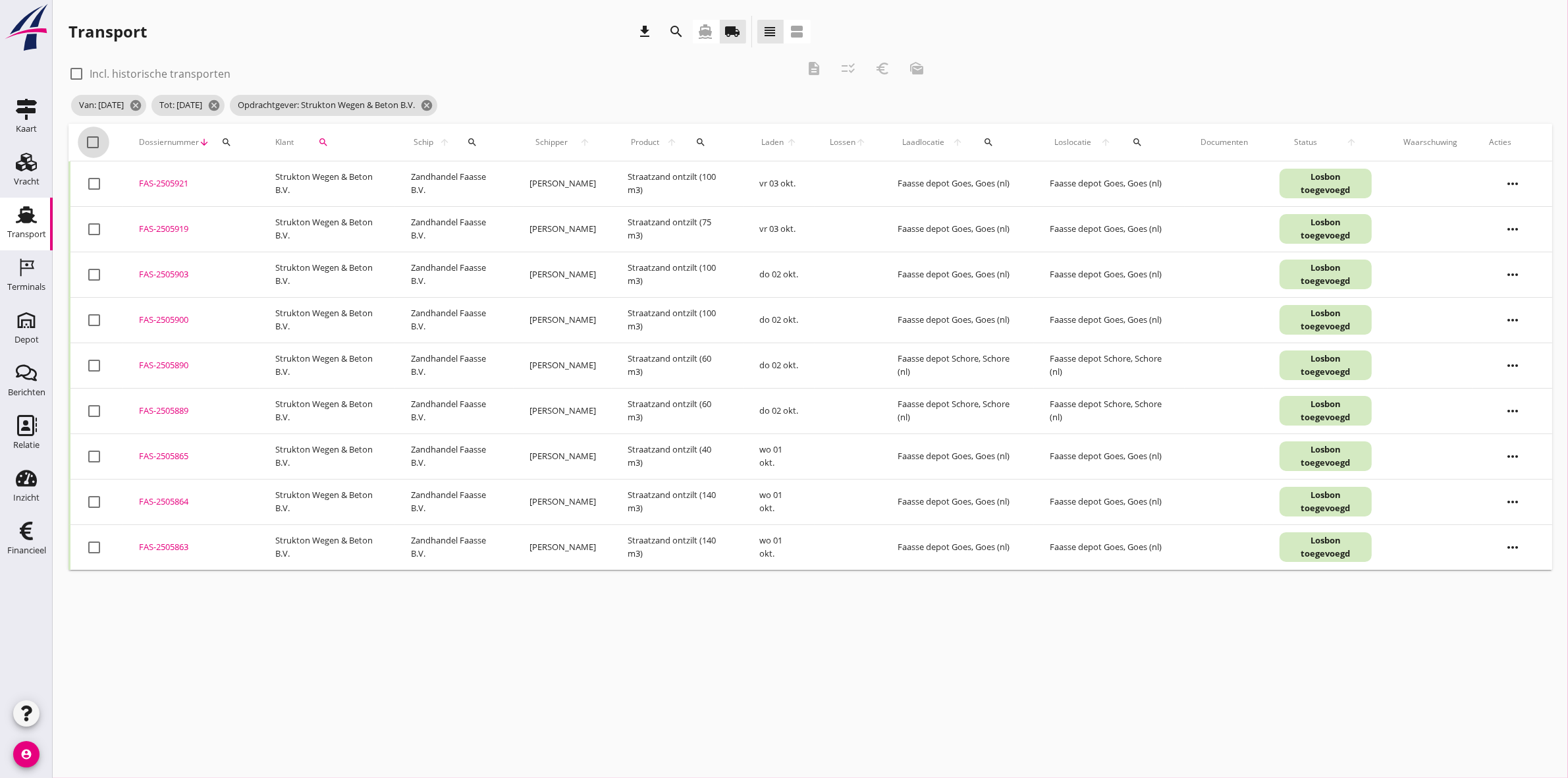
click at [94, 142] on div at bounding box center [94, 142] width 22 height 22
checkbox input "true"
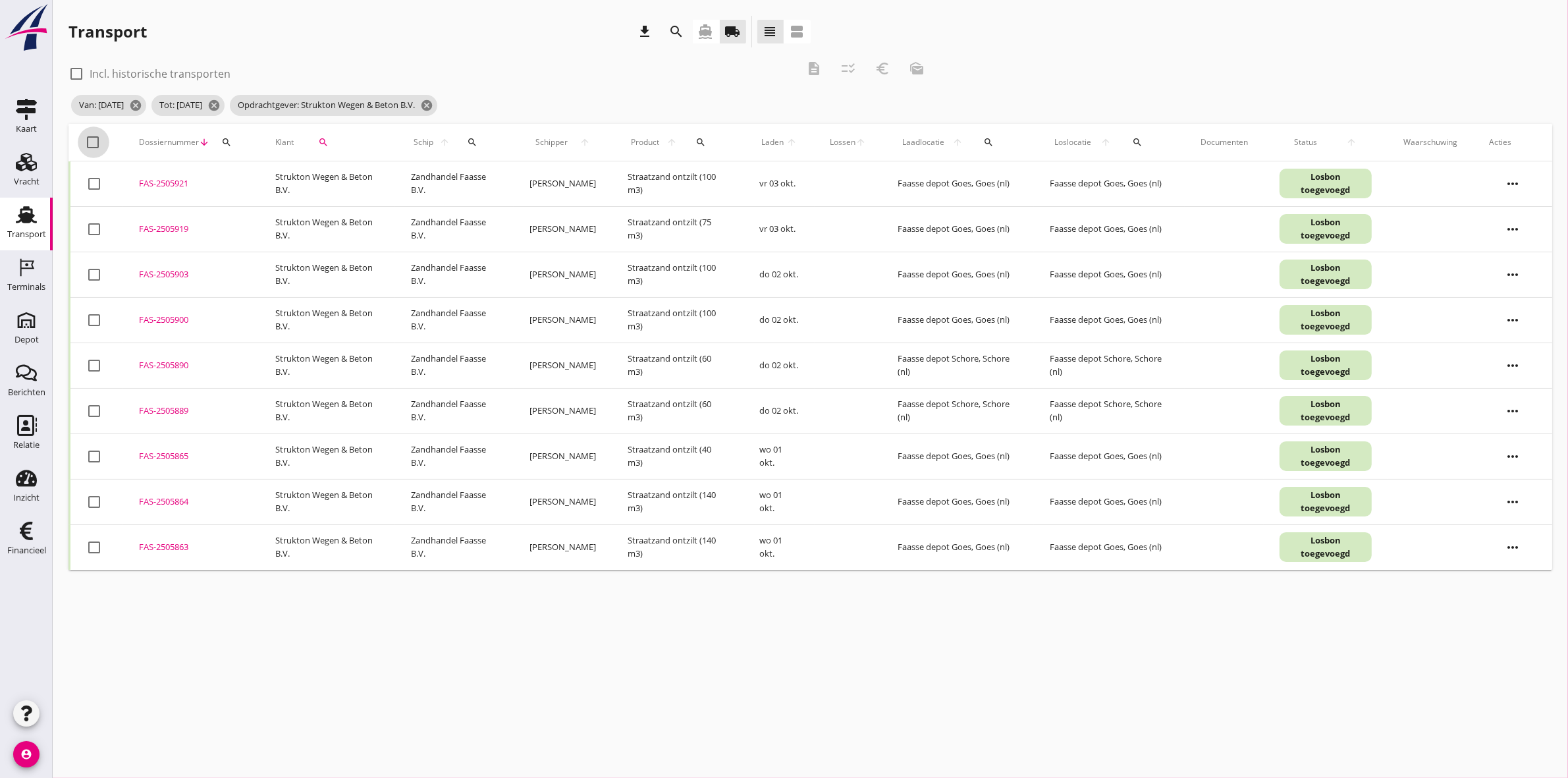
checkbox input "true"
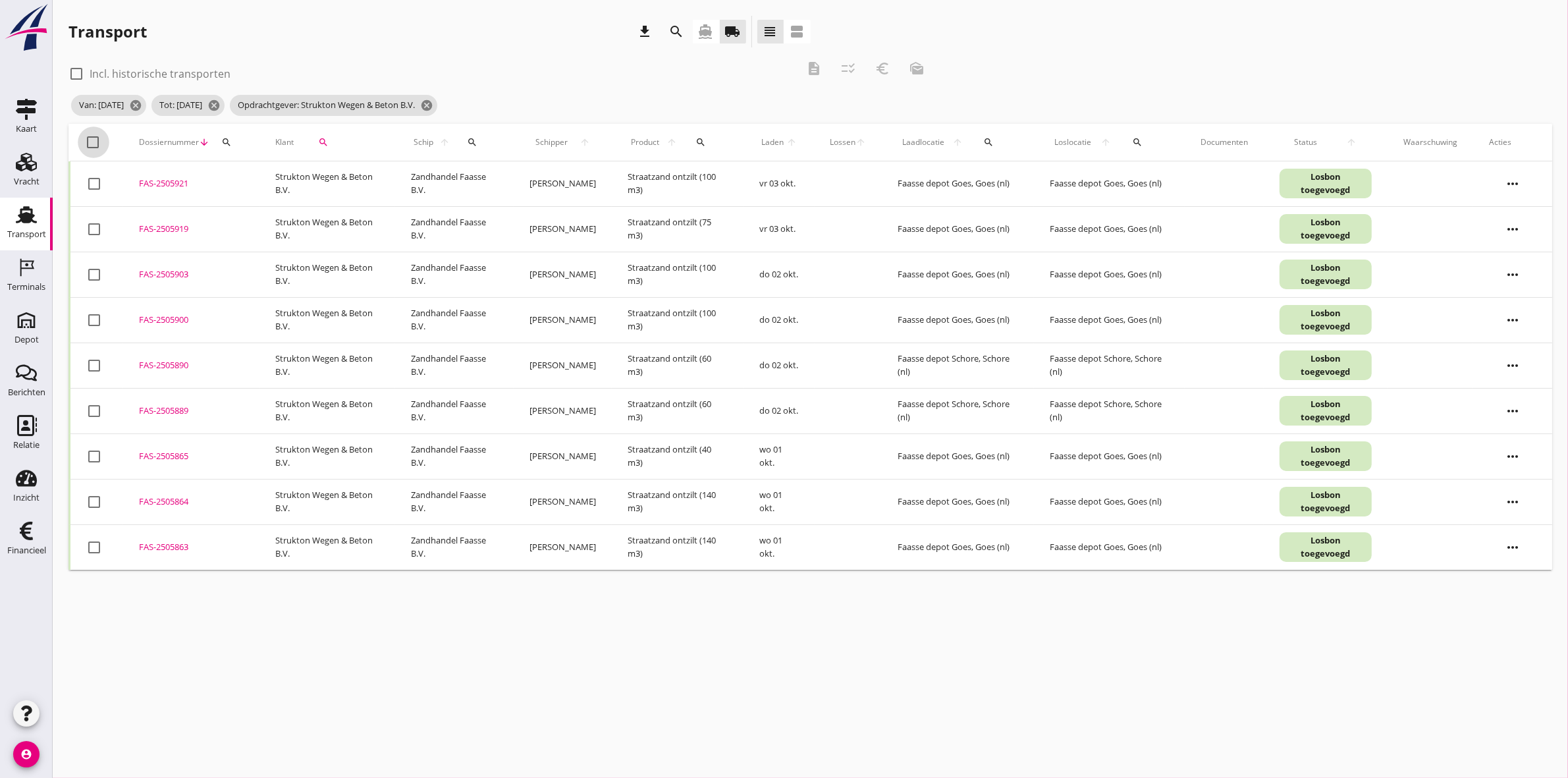
checkbox input "true"
click at [810, 66] on icon "description" at bounding box center [813, 68] width 16 height 16
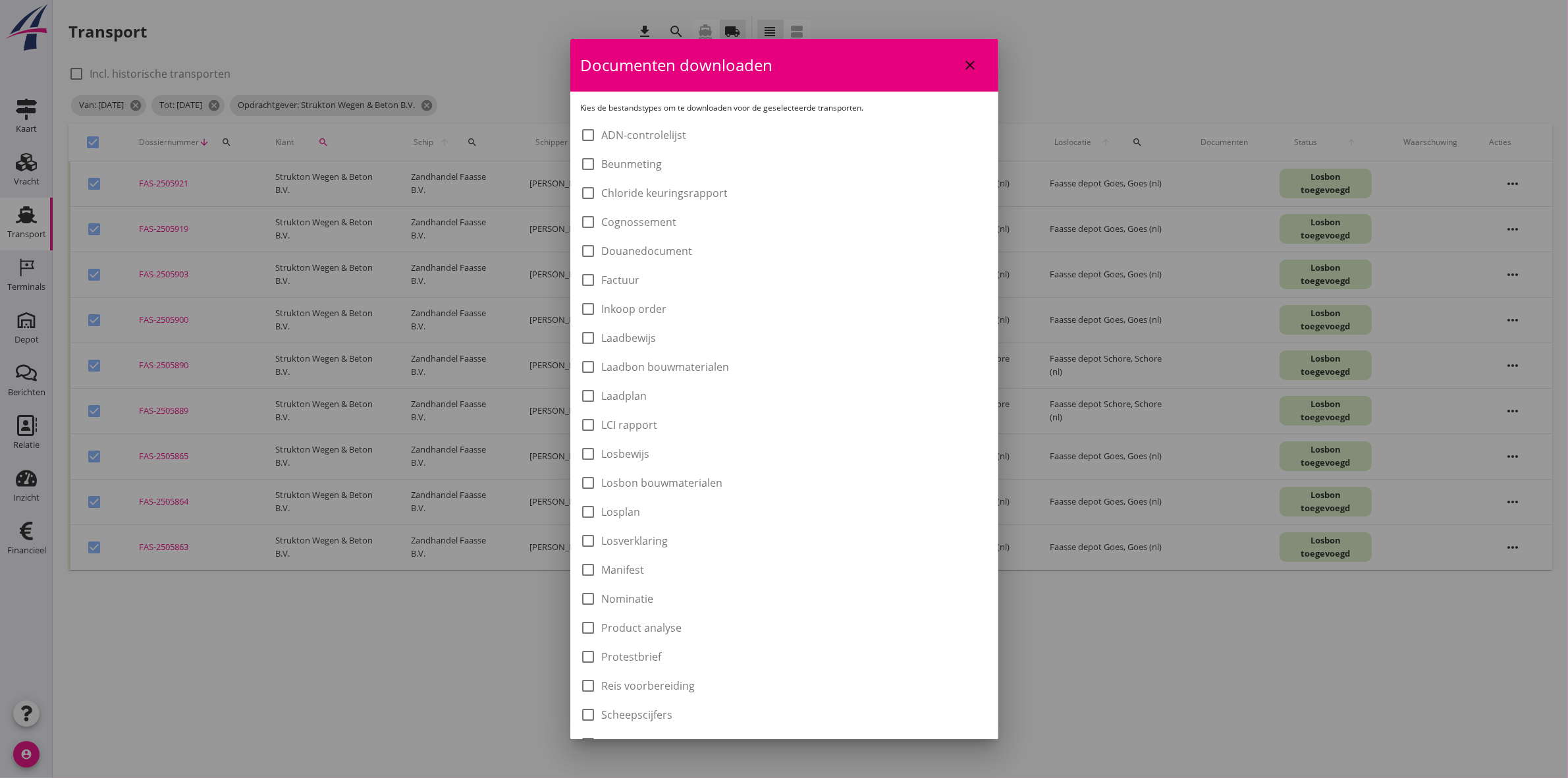
click at [632, 367] on label "Laadbon bouwmaterialen" at bounding box center [666, 366] width 128 height 13
checkbox input "true"
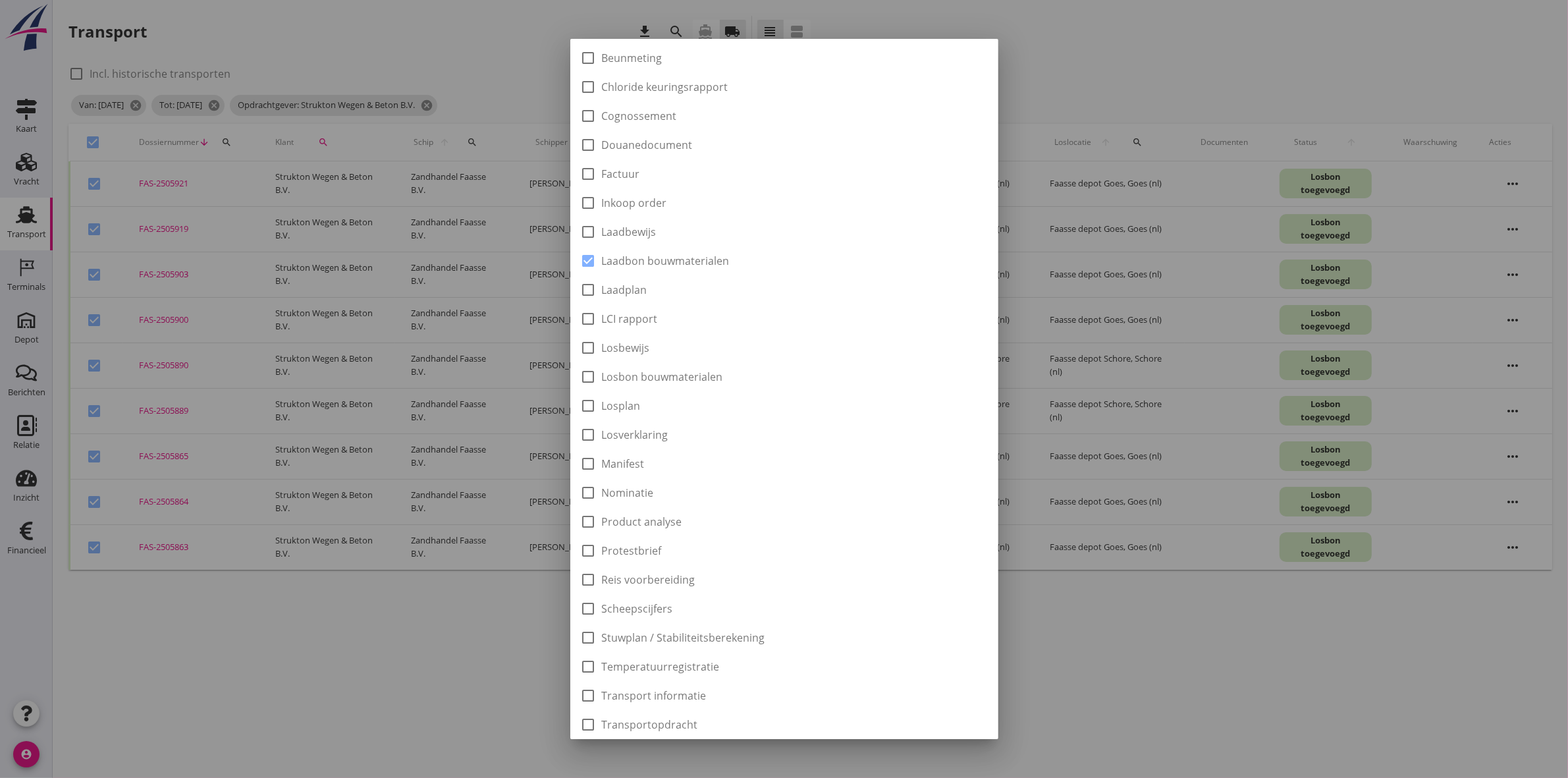
scroll to position [211, 0]
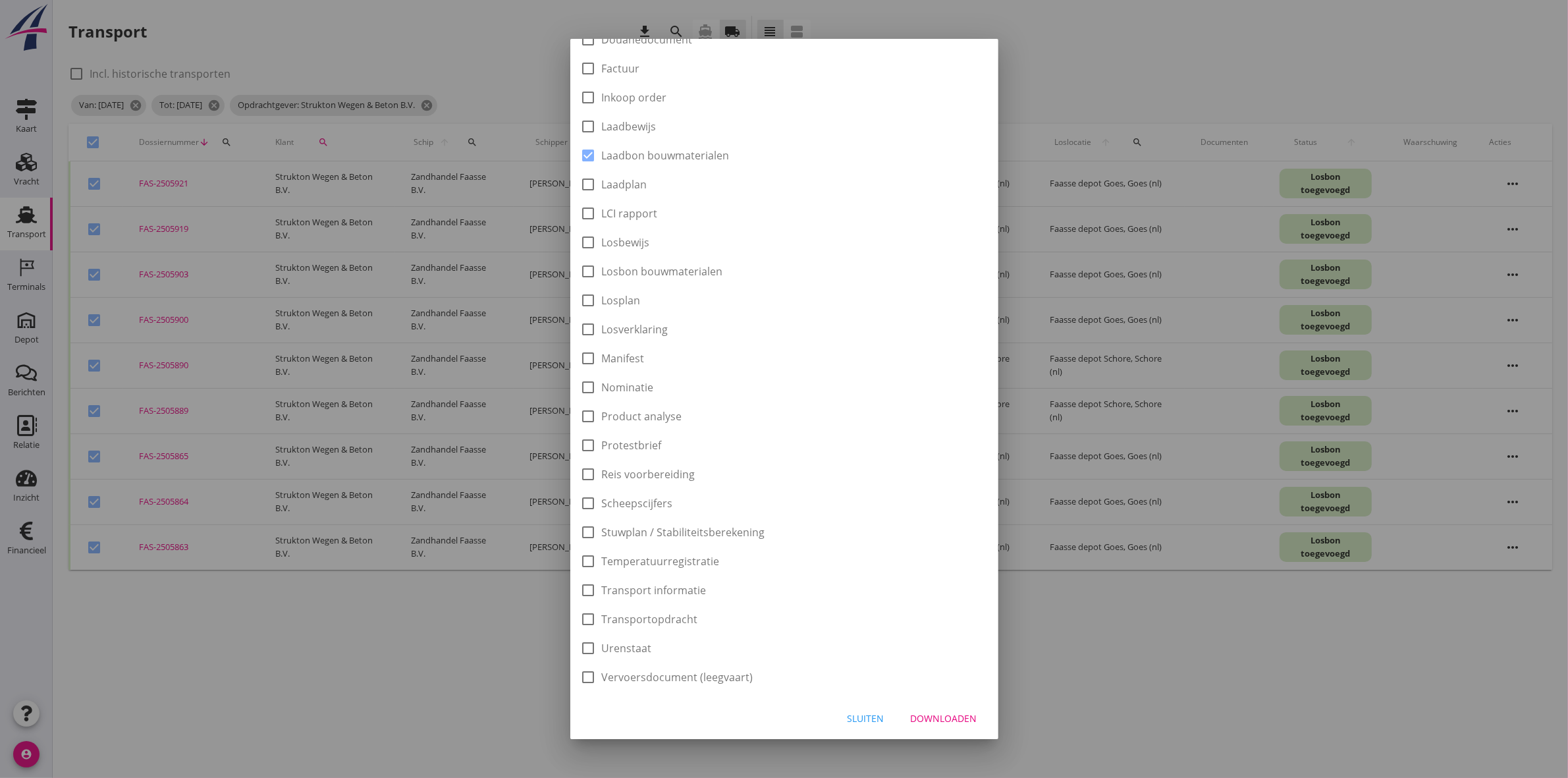
click at [954, 721] on div "Downloaden" at bounding box center [943, 718] width 66 height 14
checkbox input "false"
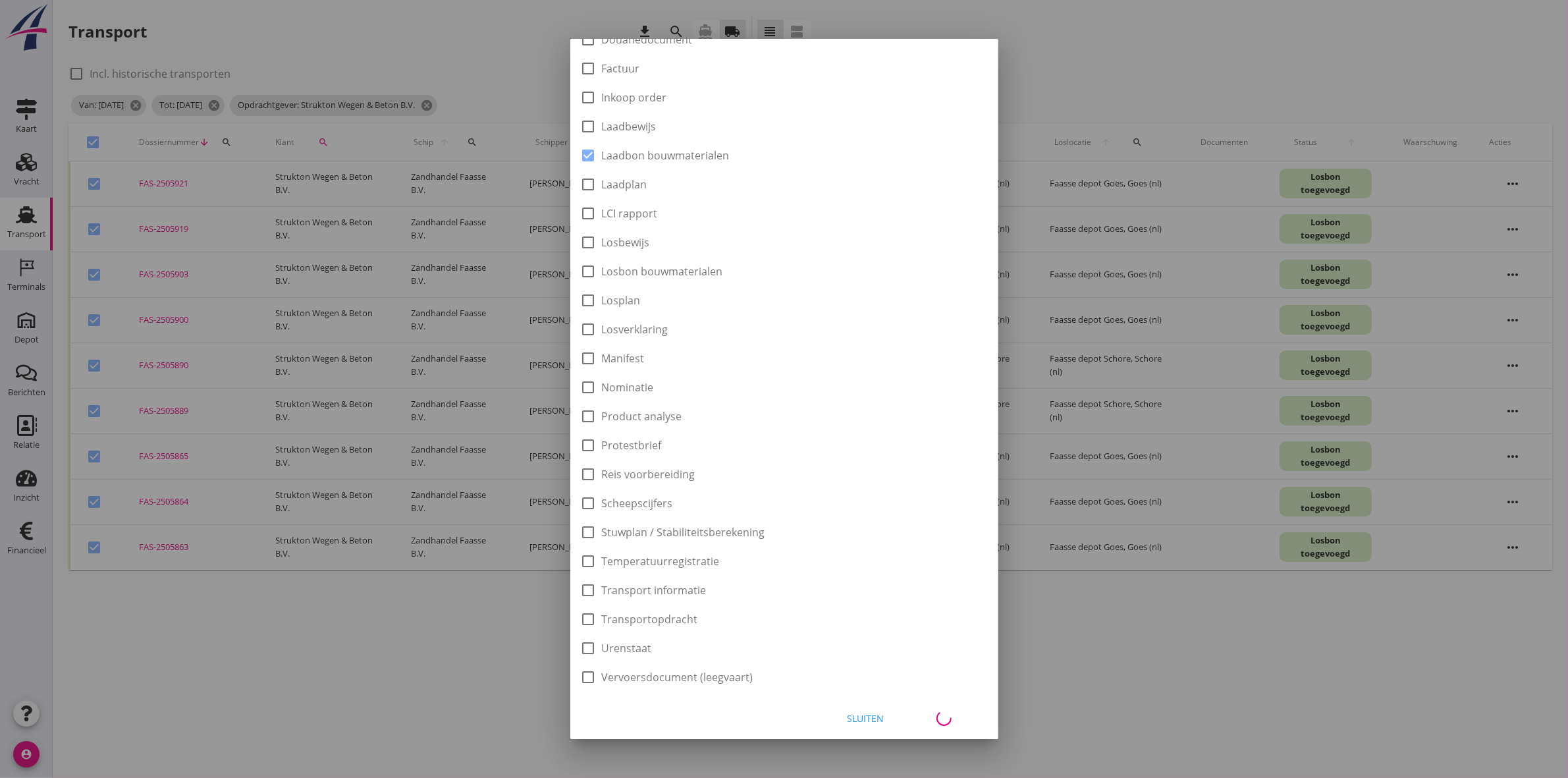
checkbox input "false"
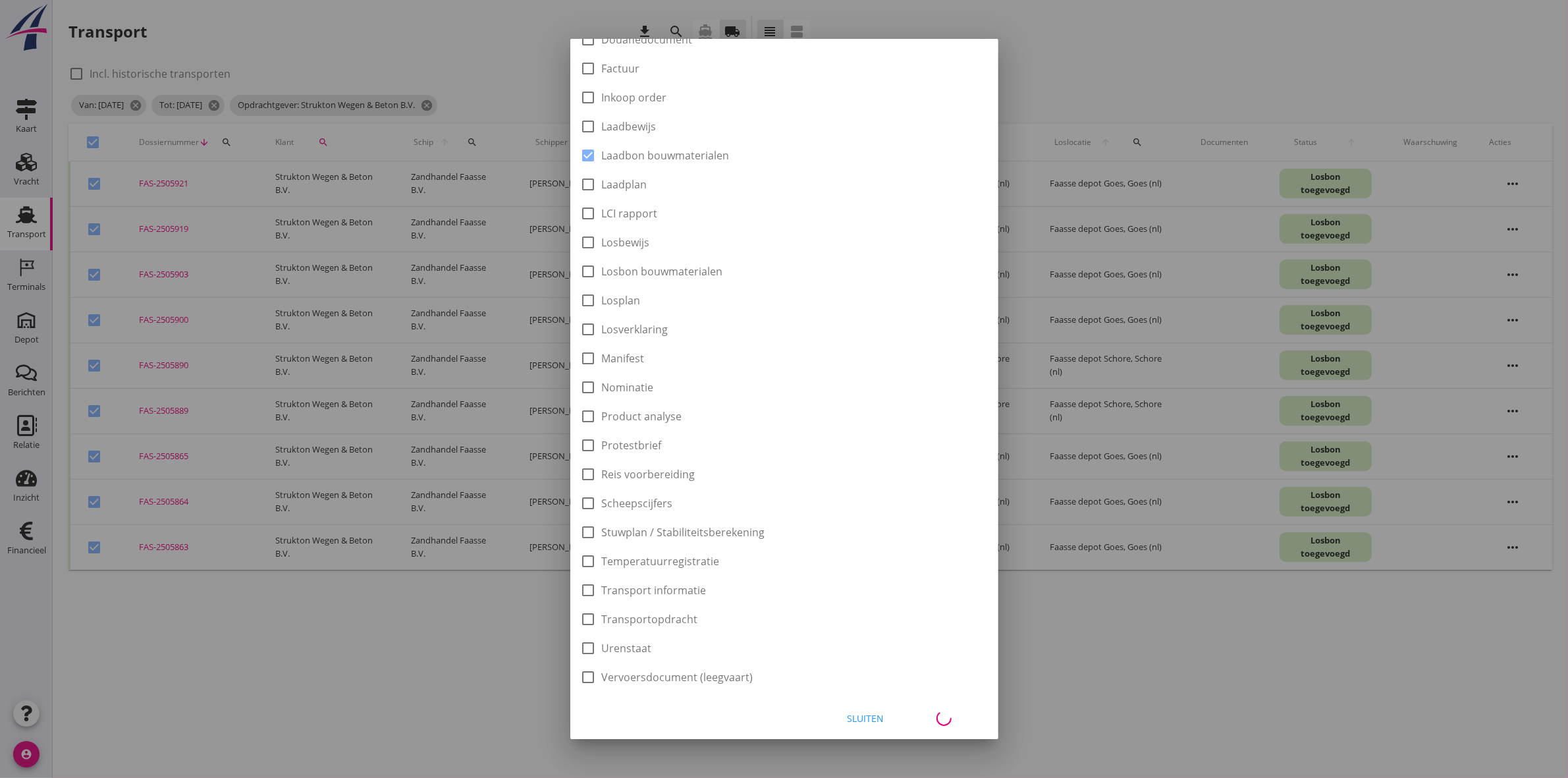
checkbox input "false"
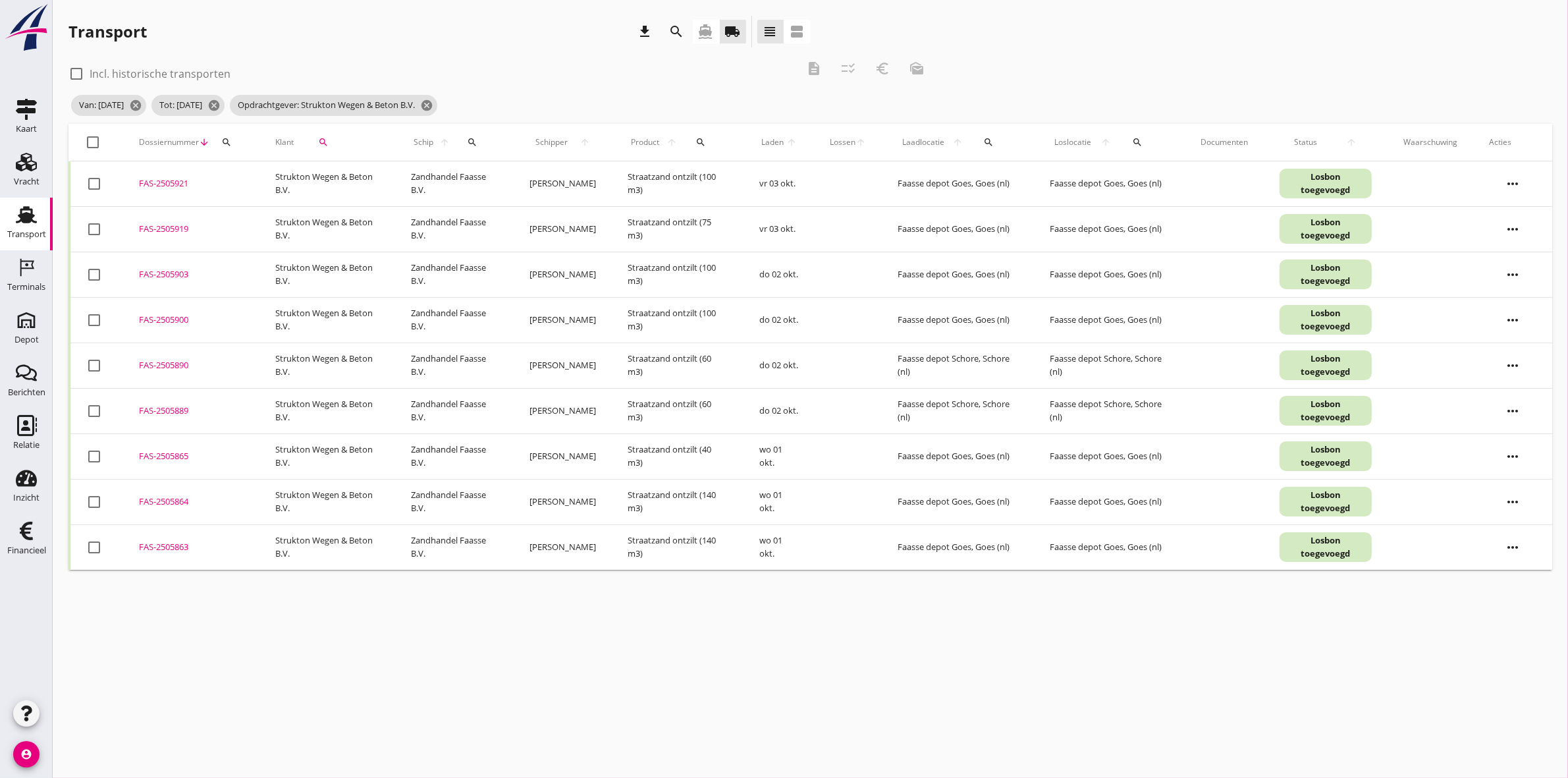
click at [96, 144] on div at bounding box center [94, 142] width 22 height 22
checkbox input "true"
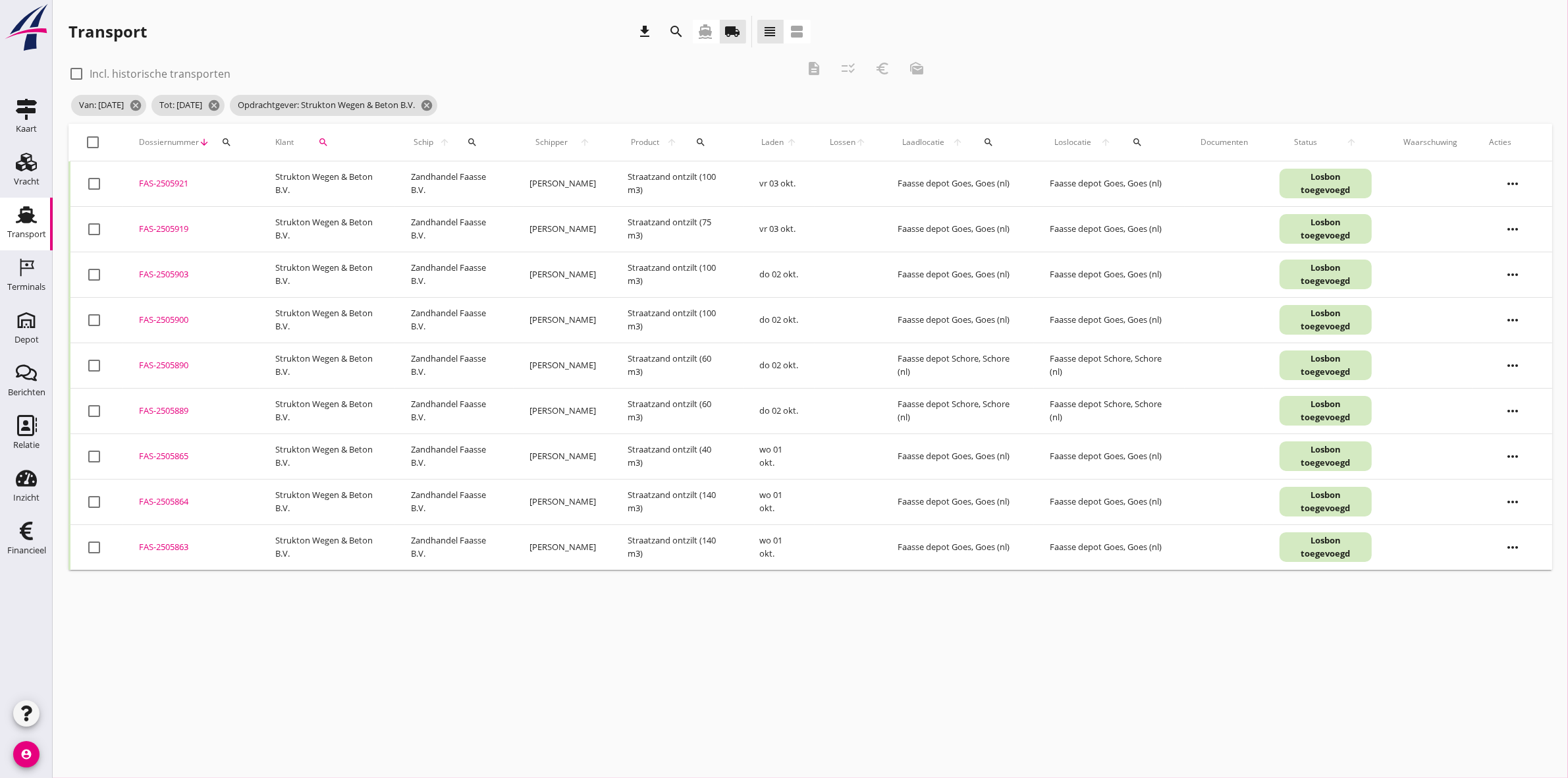
checkbox input "true"
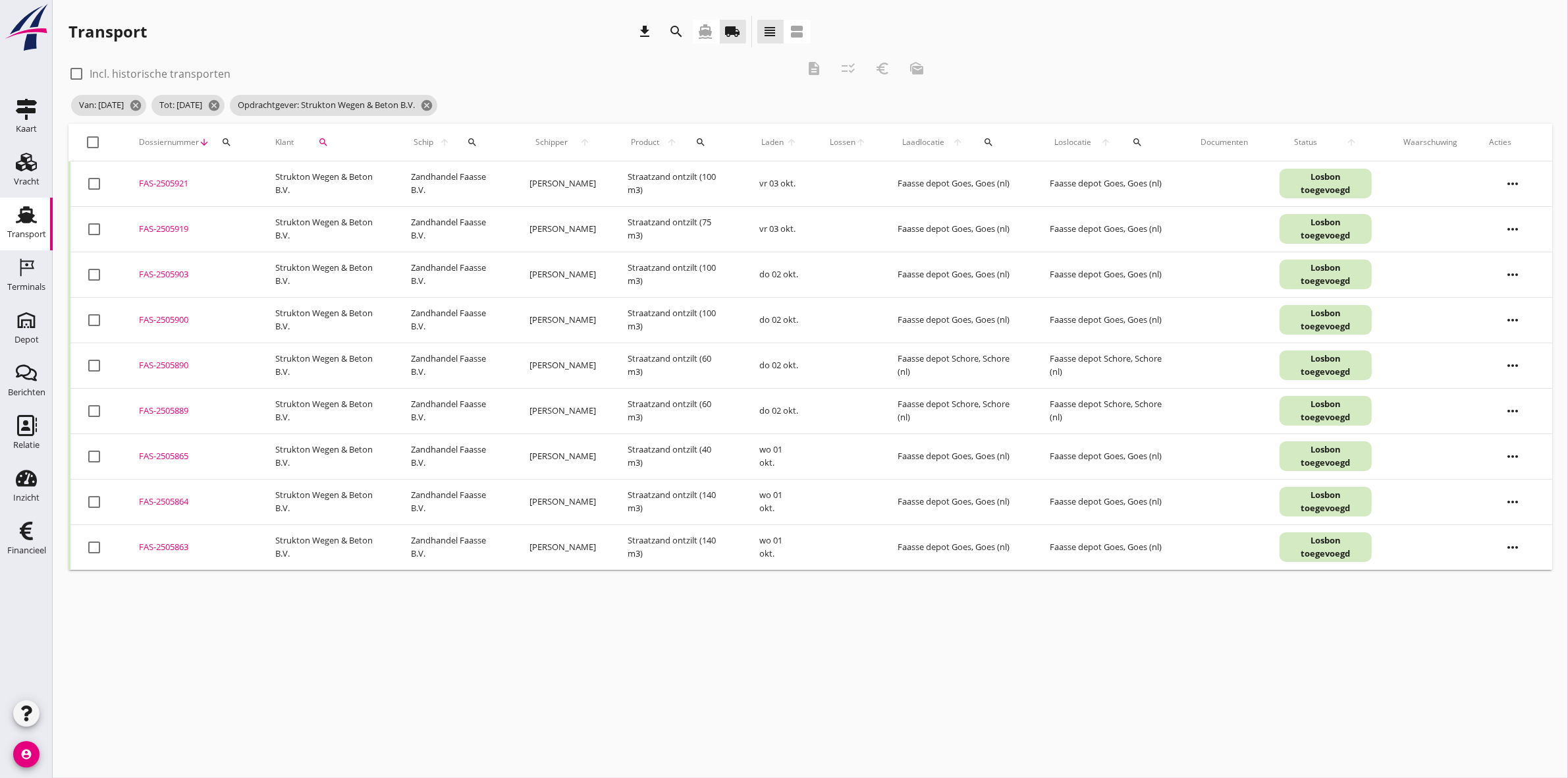
checkbox input "true"
click at [809, 72] on icon "description" at bounding box center [813, 68] width 16 height 16
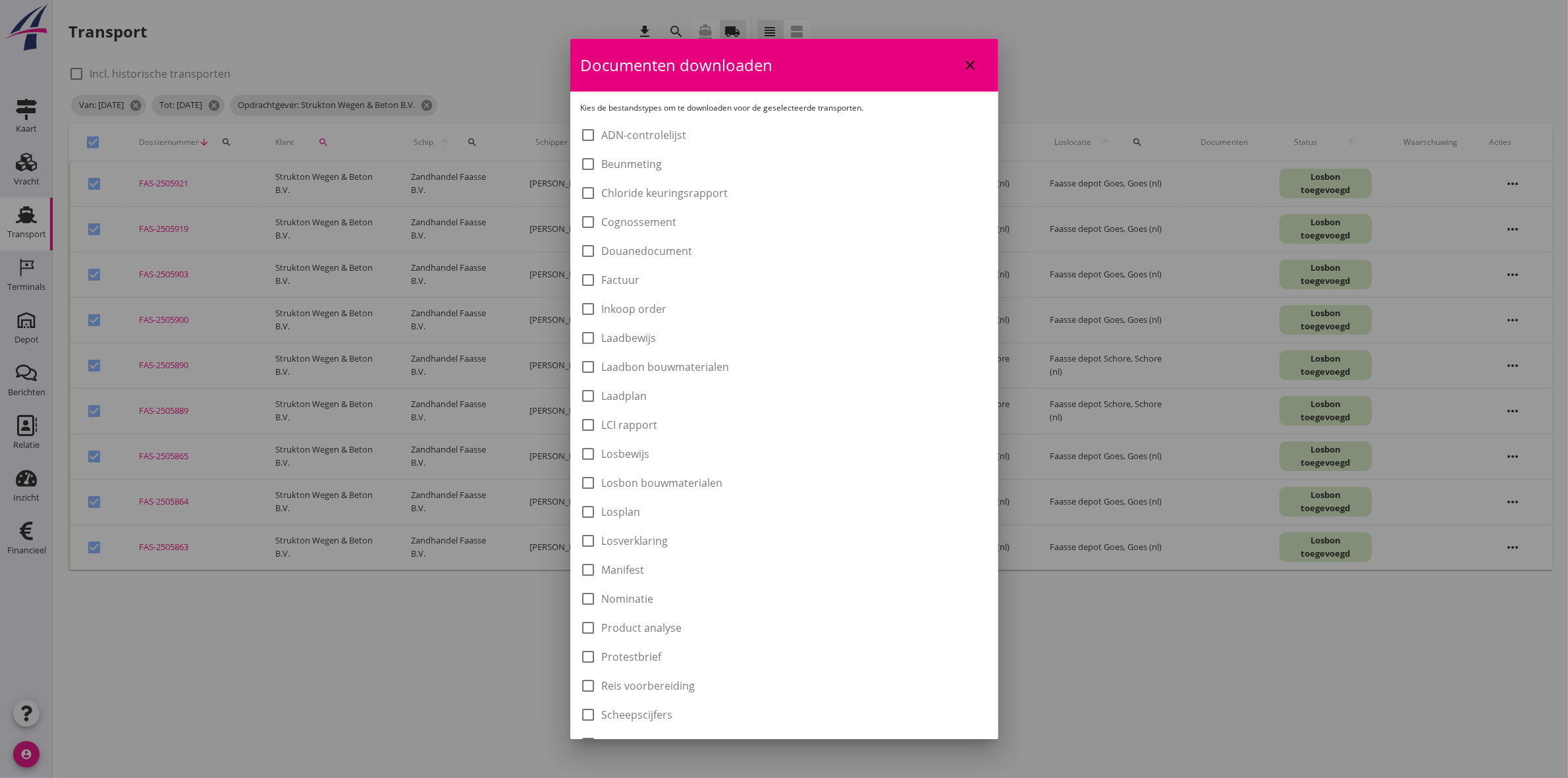
click at [711, 365] on label "Laadbon bouwmaterialen" at bounding box center [666, 366] width 128 height 13
checkbox input "true"
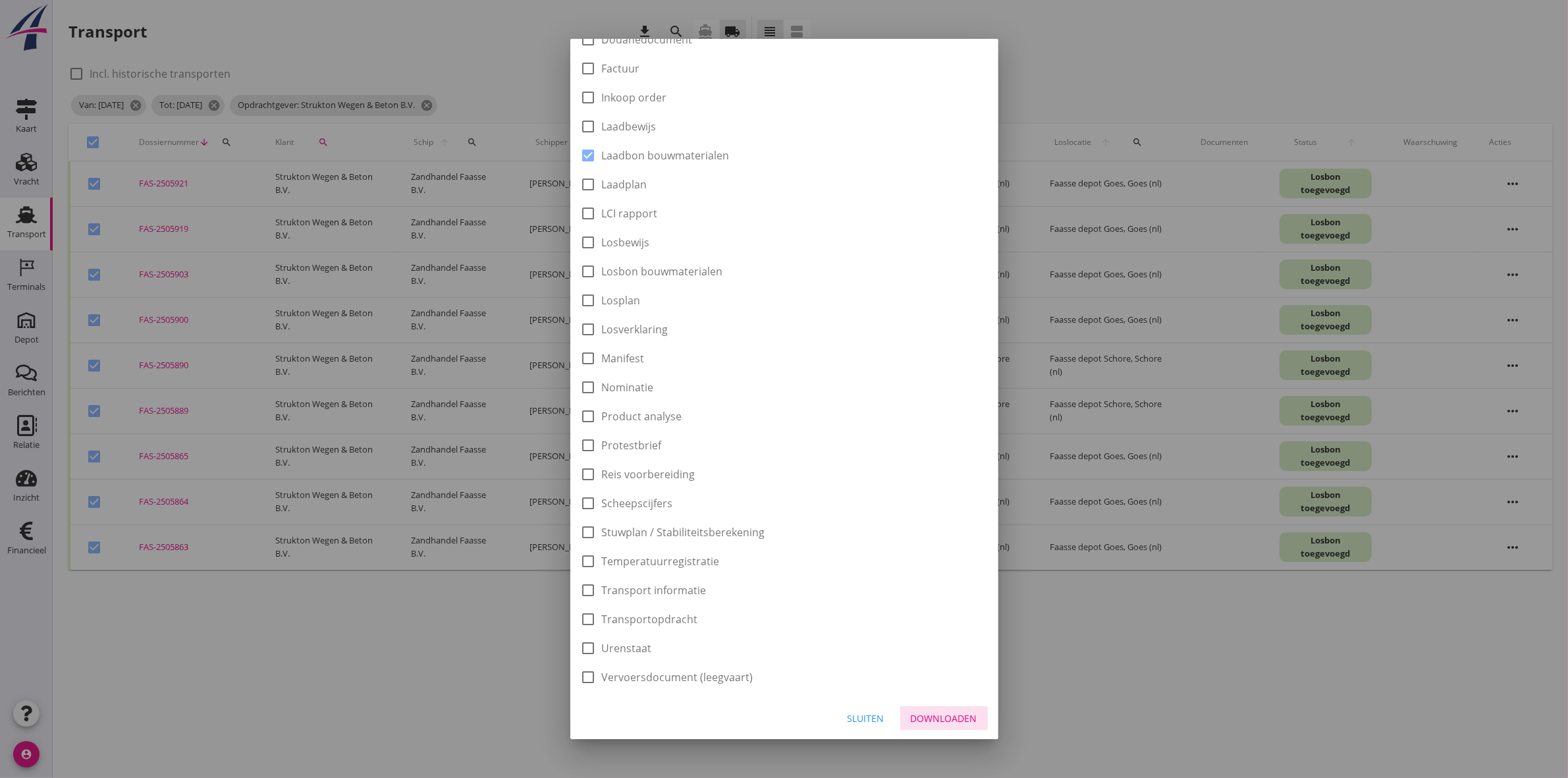
click at [945, 719] on div "Downloaden" at bounding box center [943, 718] width 66 height 14
checkbox input "false"
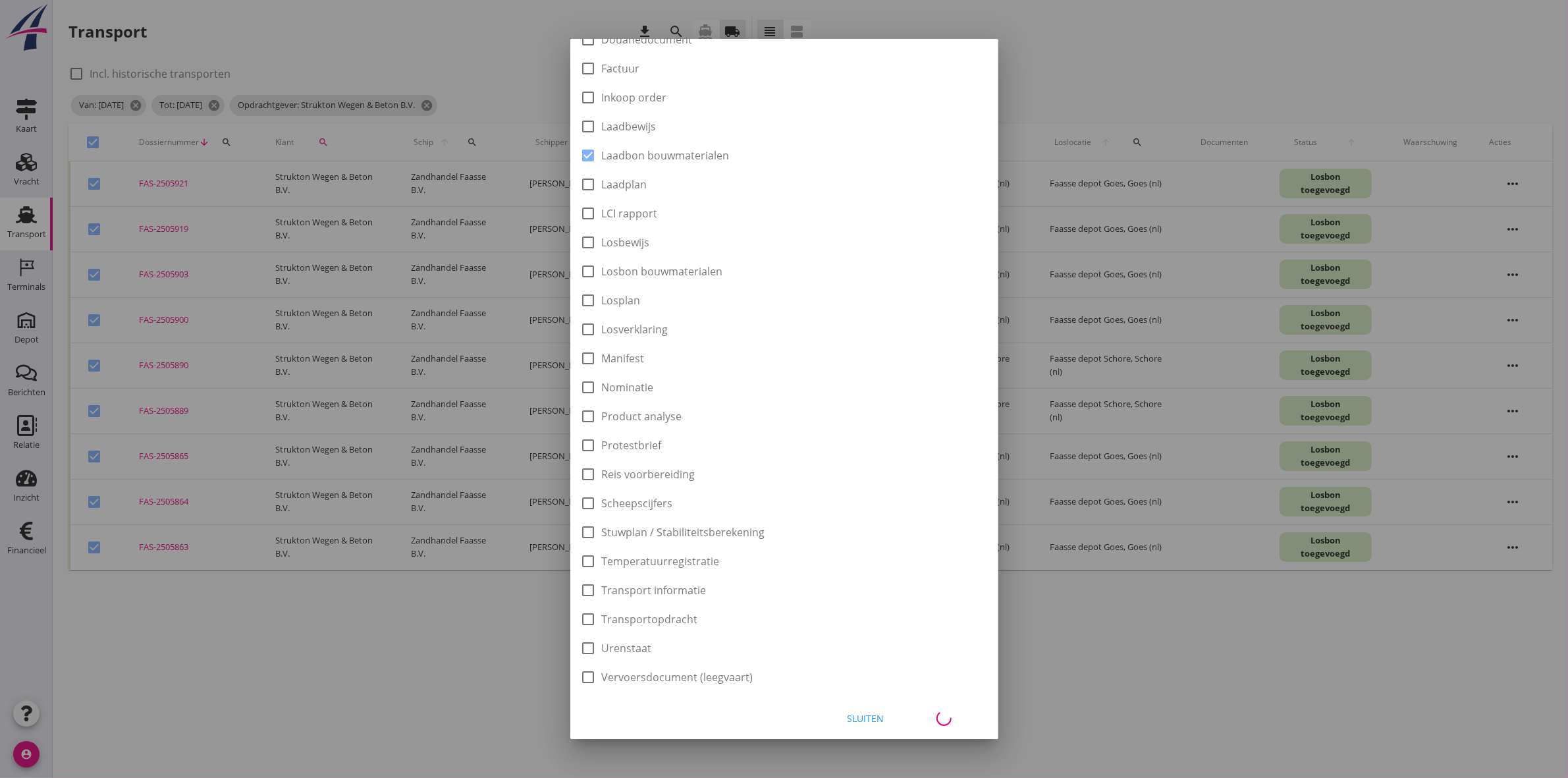
checkbox input "false"
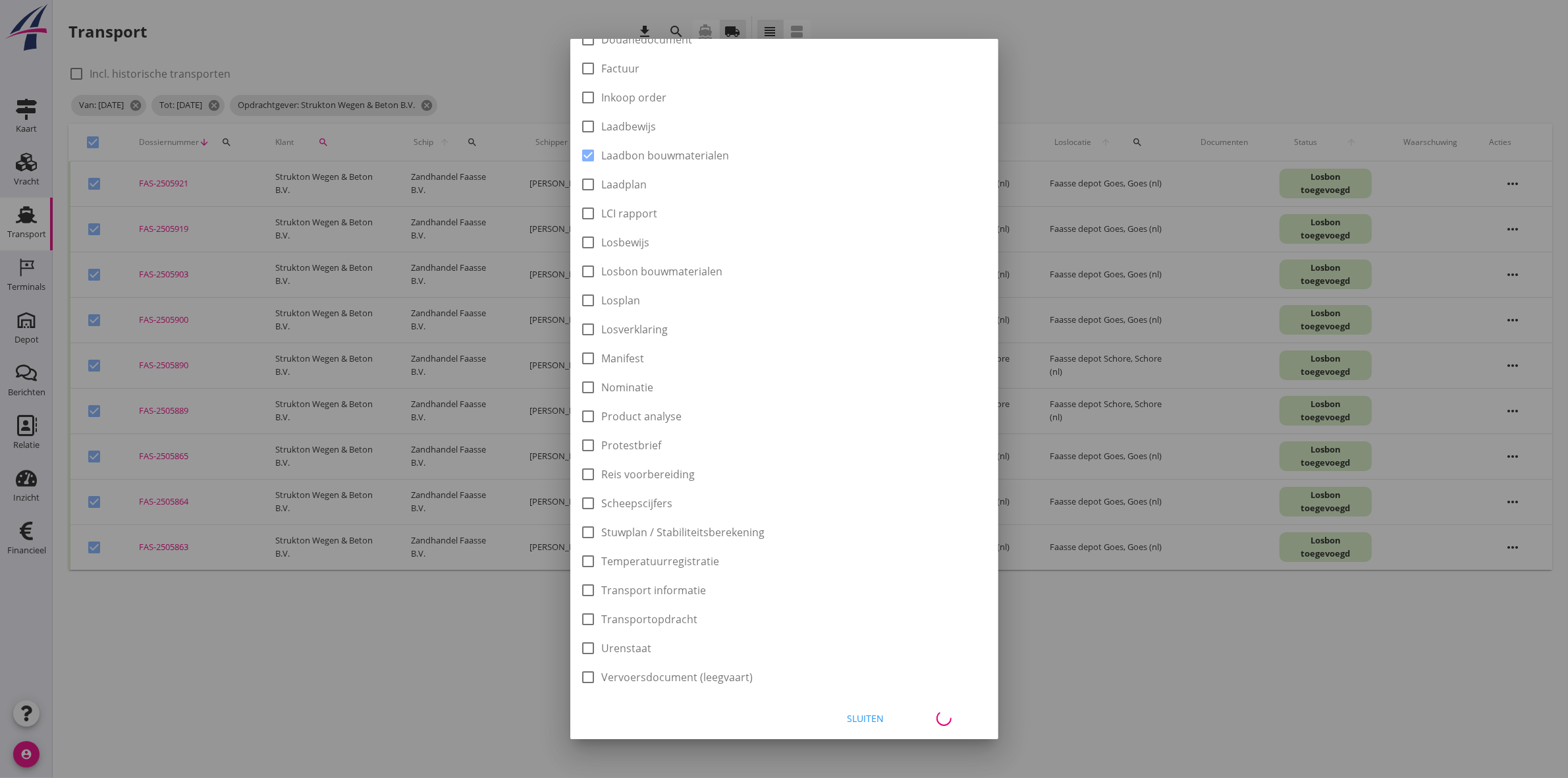
checkbox input "false"
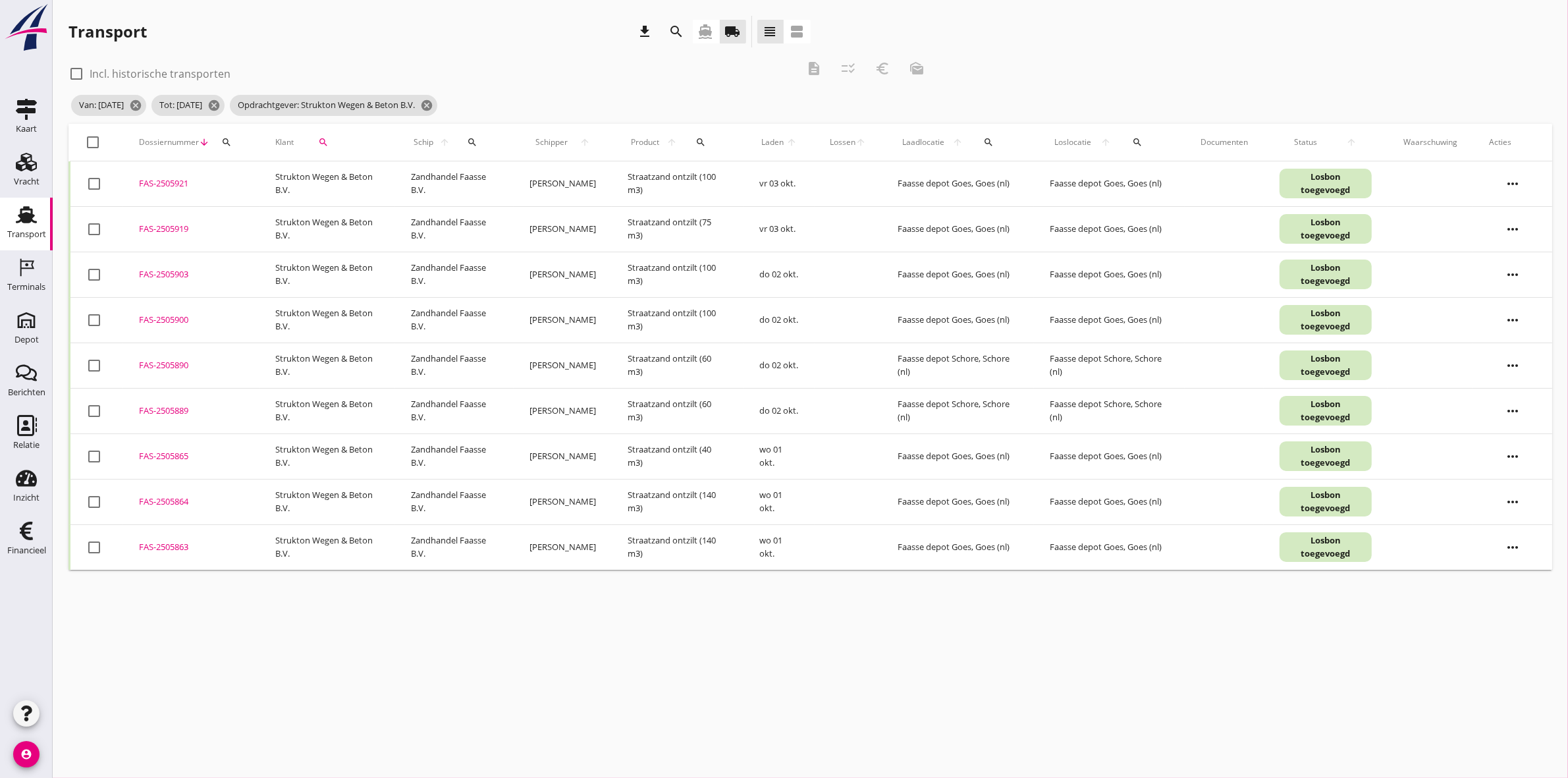
click at [93, 137] on div at bounding box center [94, 142] width 22 height 22
checkbox input "true"
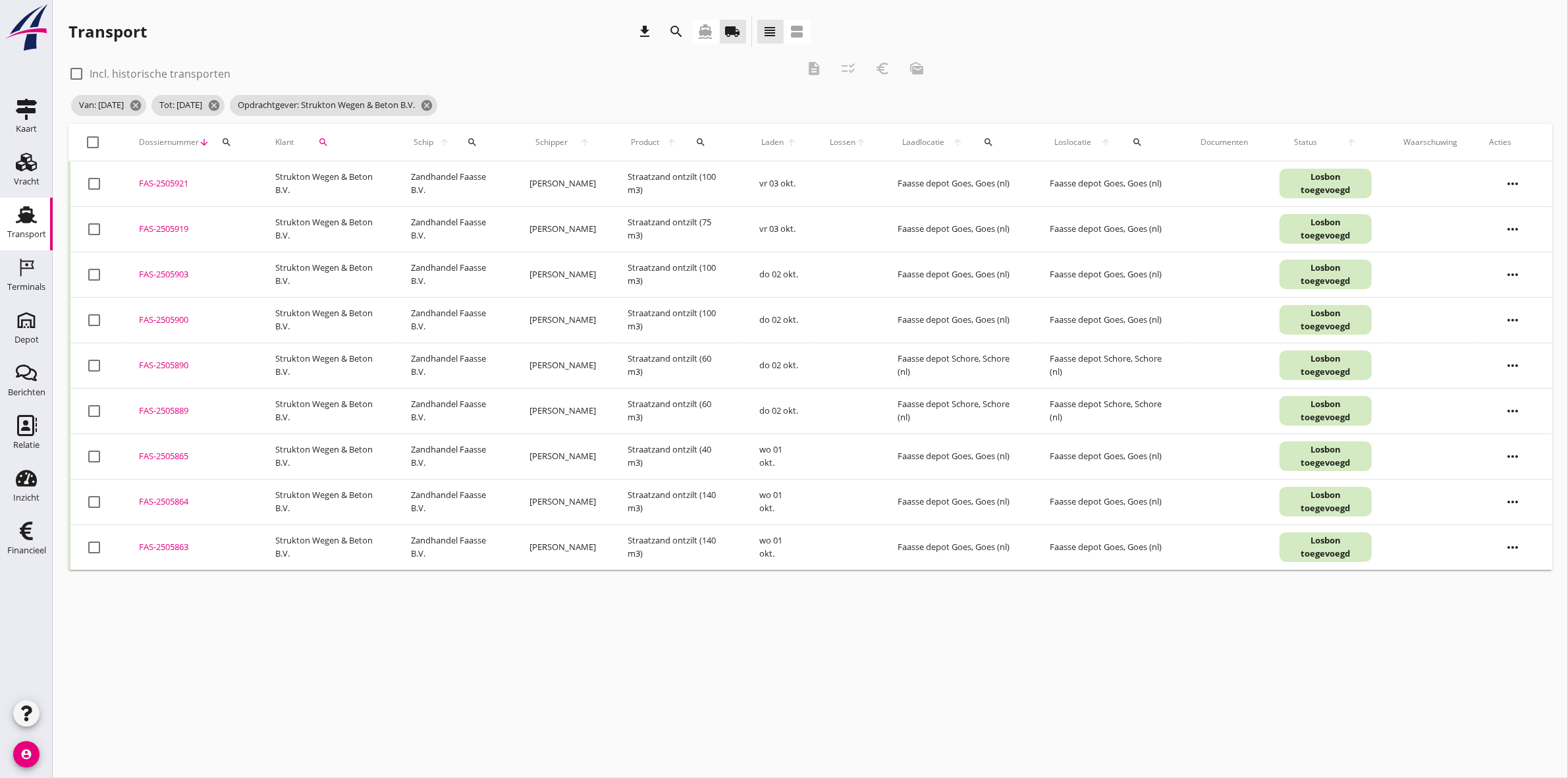
checkbox input "true"
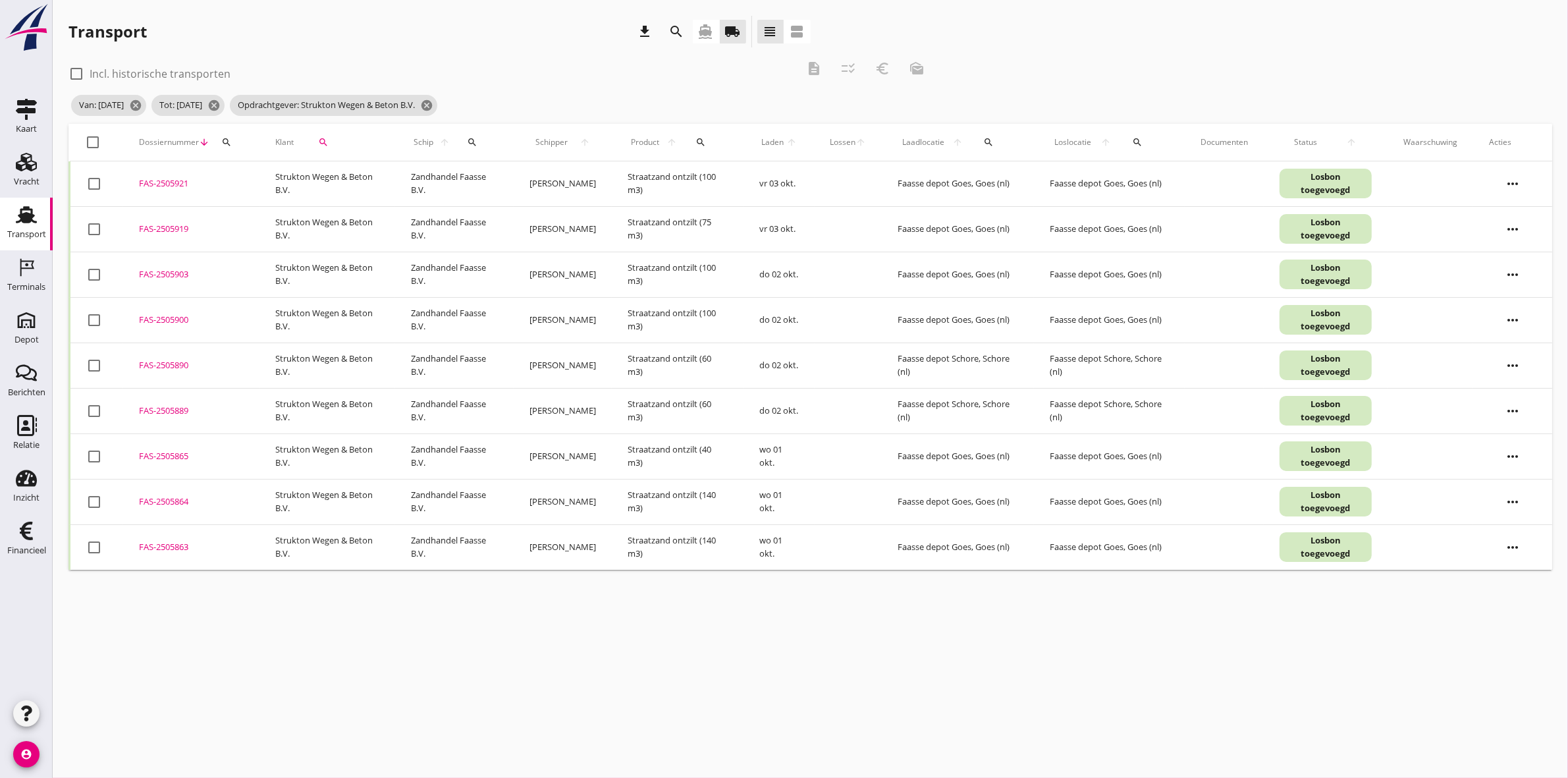
checkbox input "true"
click at [808, 67] on icon "description" at bounding box center [813, 68] width 16 height 16
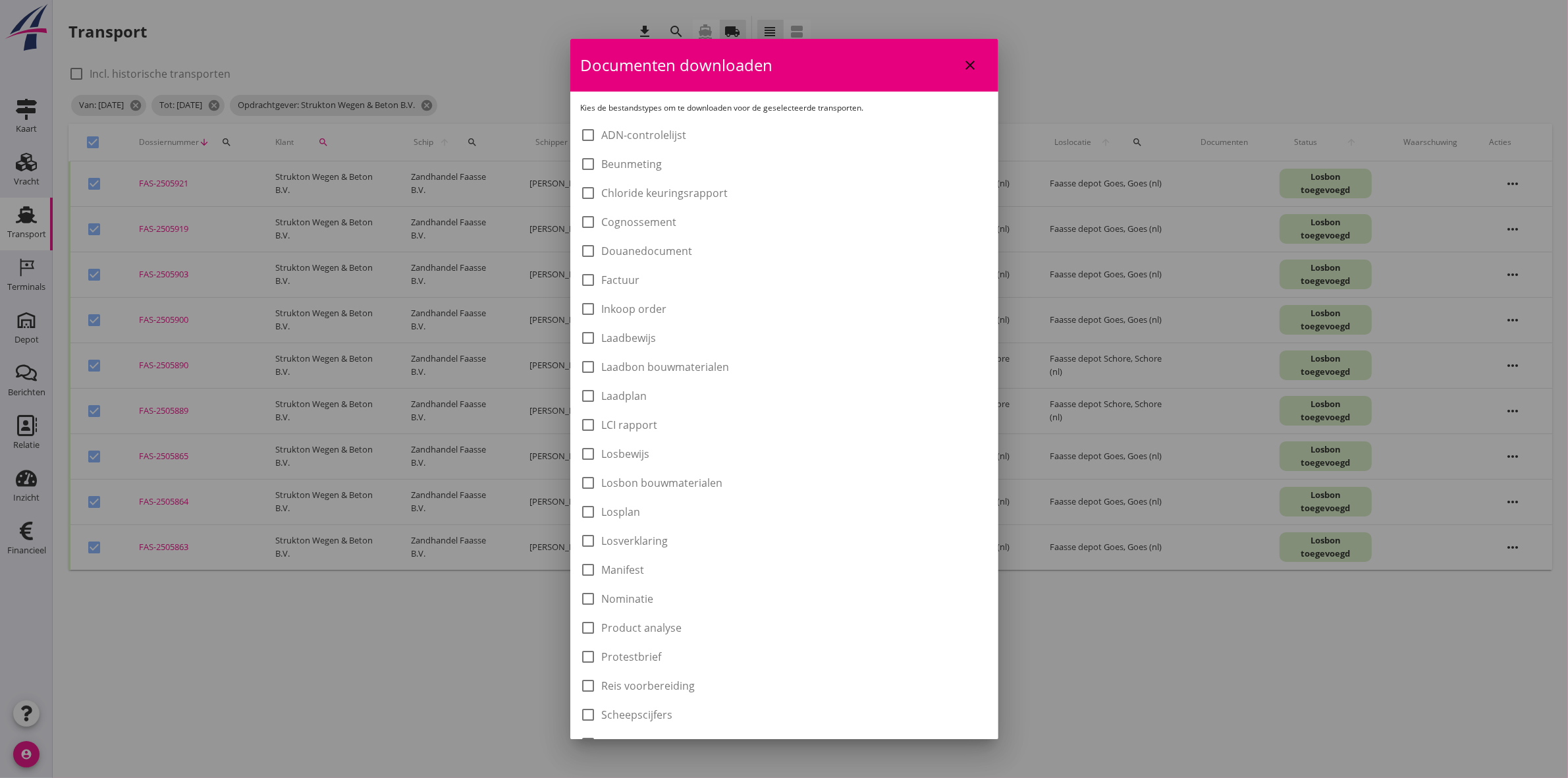
click at [675, 364] on label "Laadbon bouwmaterialen" at bounding box center [666, 366] width 128 height 13
checkbox input "true"
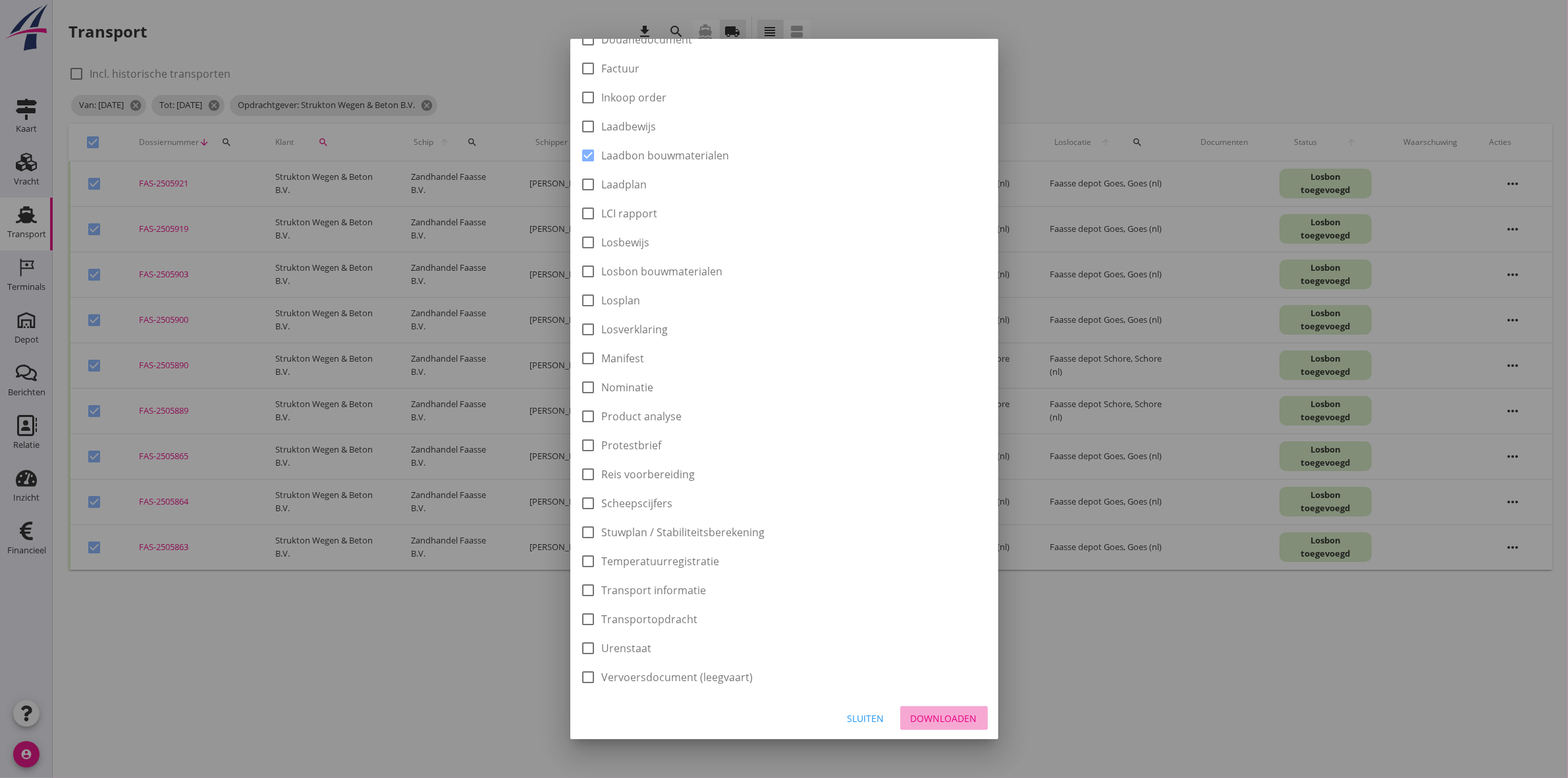
click at [935, 714] on div "Downloaden" at bounding box center [943, 718] width 66 height 14
checkbox input "false"
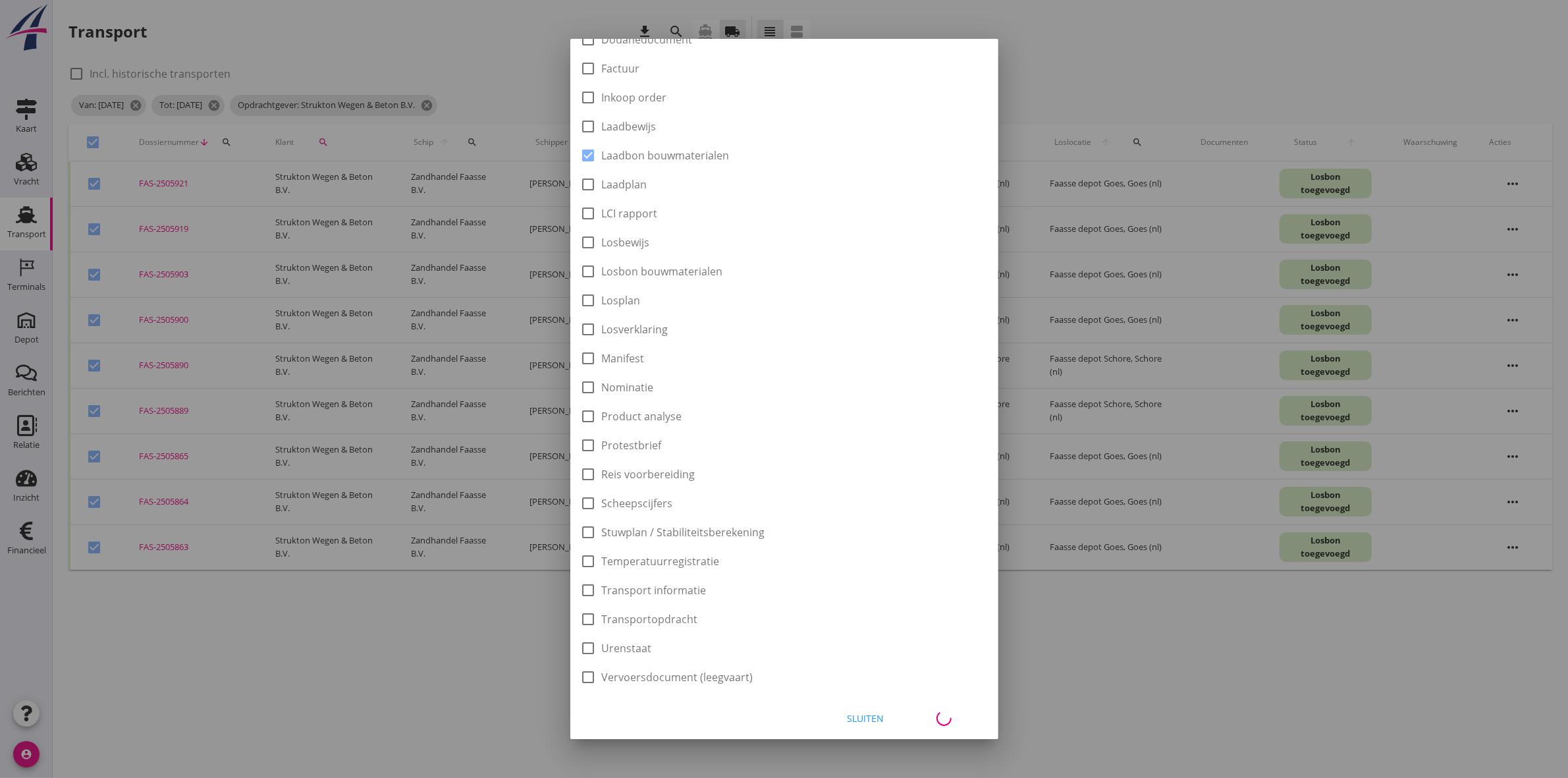
checkbox input "false"
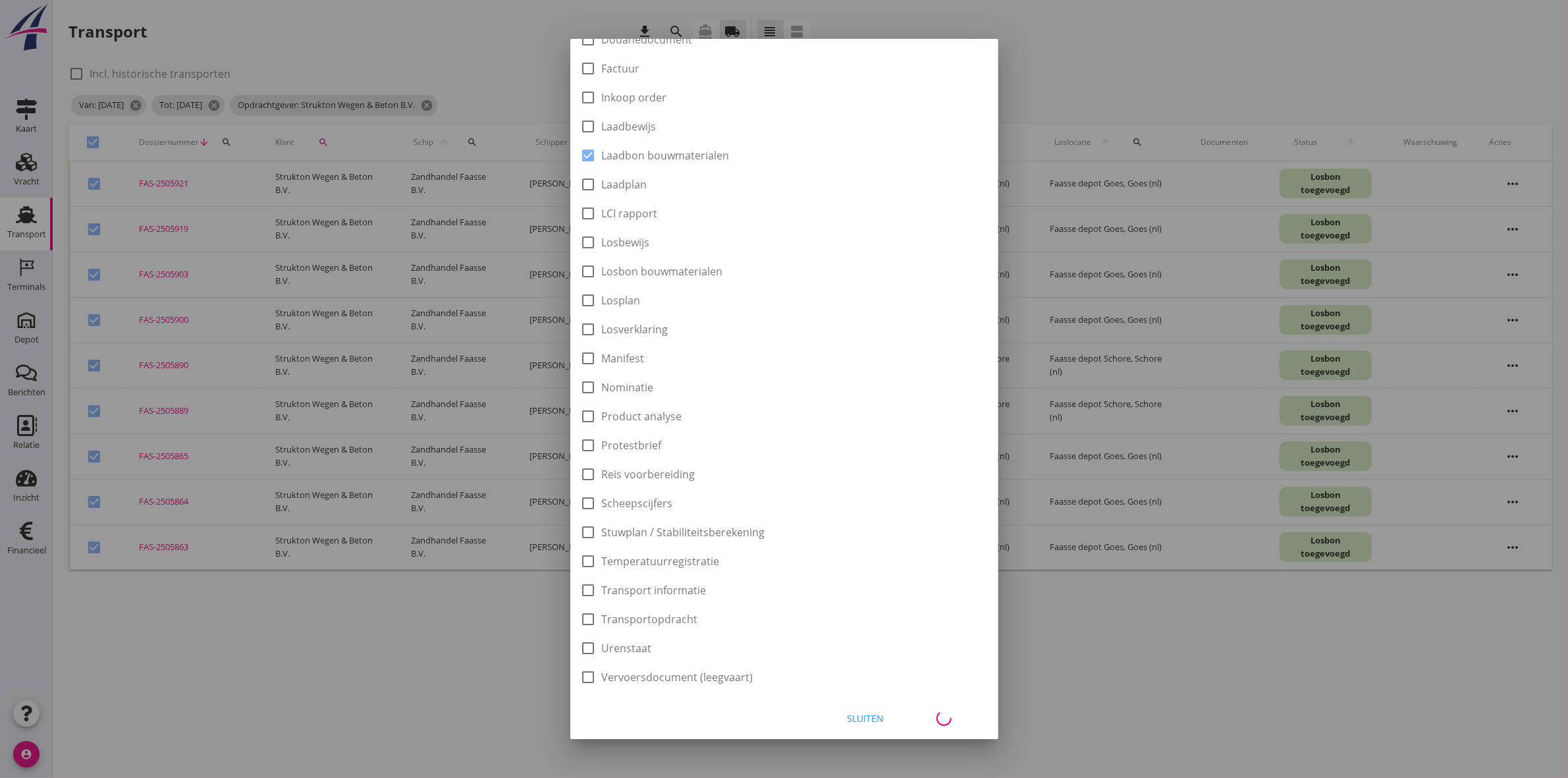
checkbox input "false"
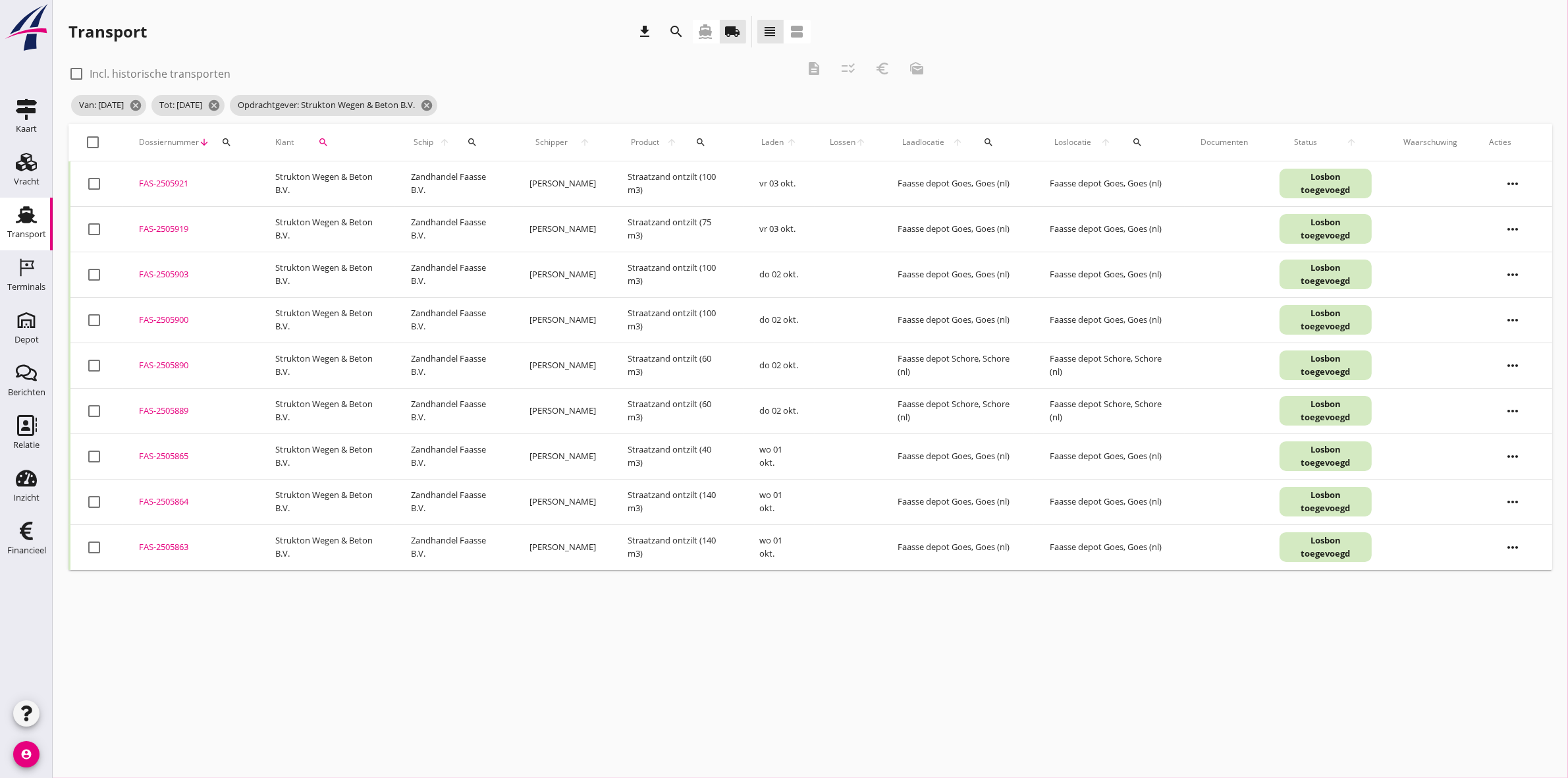
click at [83, 133] on th "check_box_outline_blank" at bounding box center [96, 142] width 54 height 37
click at [96, 137] on div at bounding box center [94, 142] width 22 height 22
checkbox input "true"
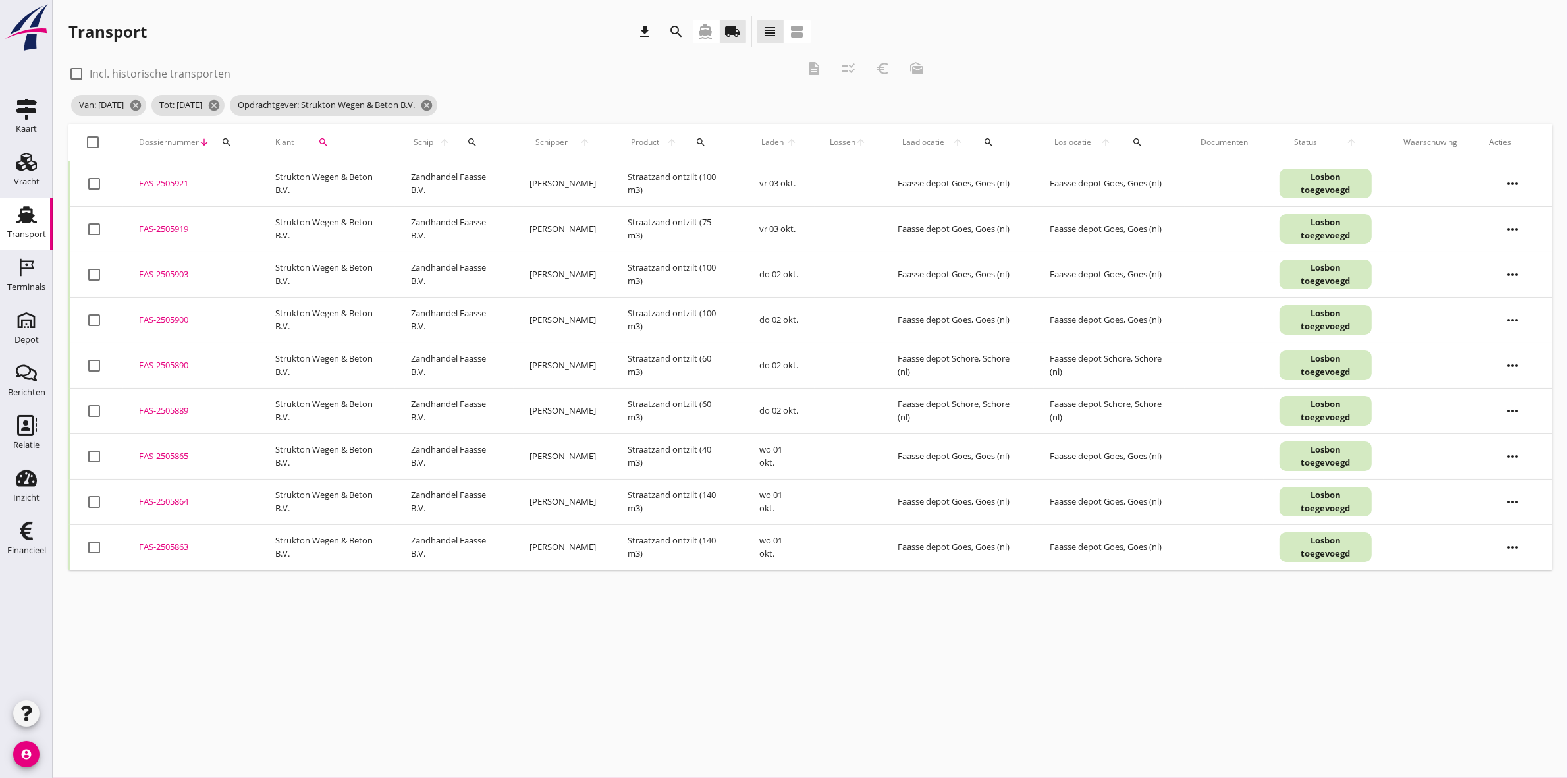
checkbox input "true"
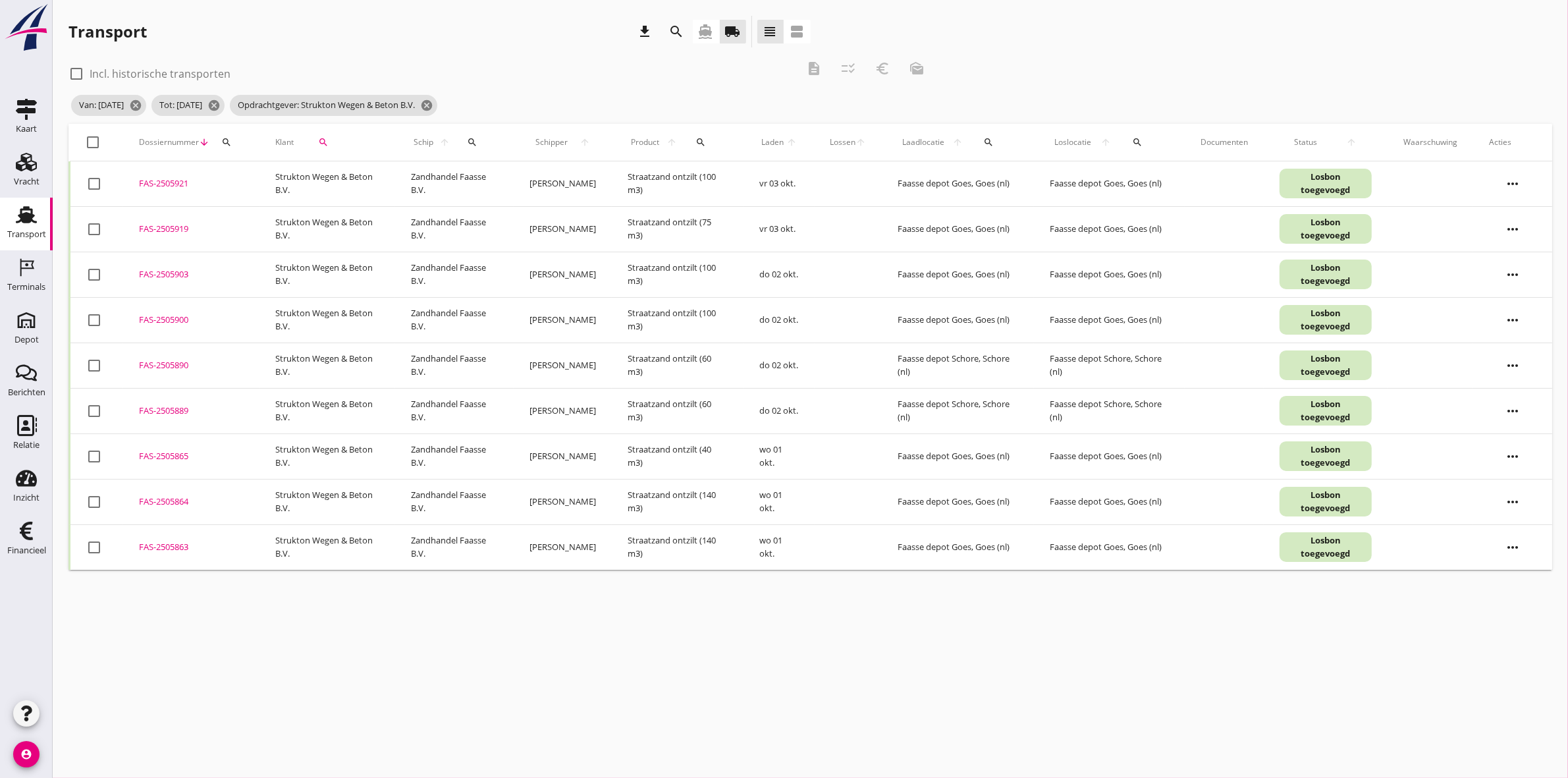
checkbox input "true"
click at [878, 65] on icon "euro_symbol" at bounding box center [882, 68] width 16 height 16
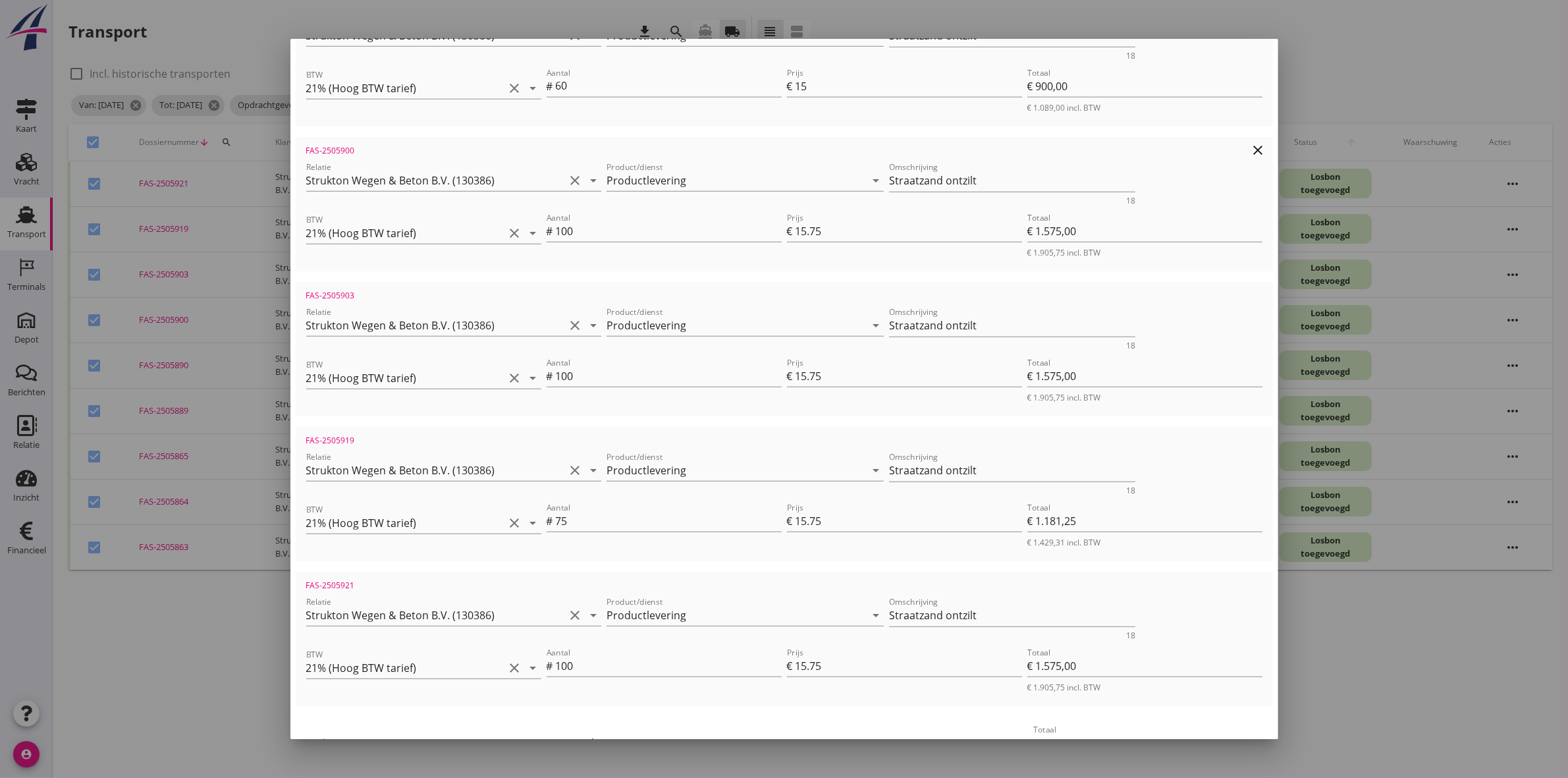
scroll to position [906, 0]
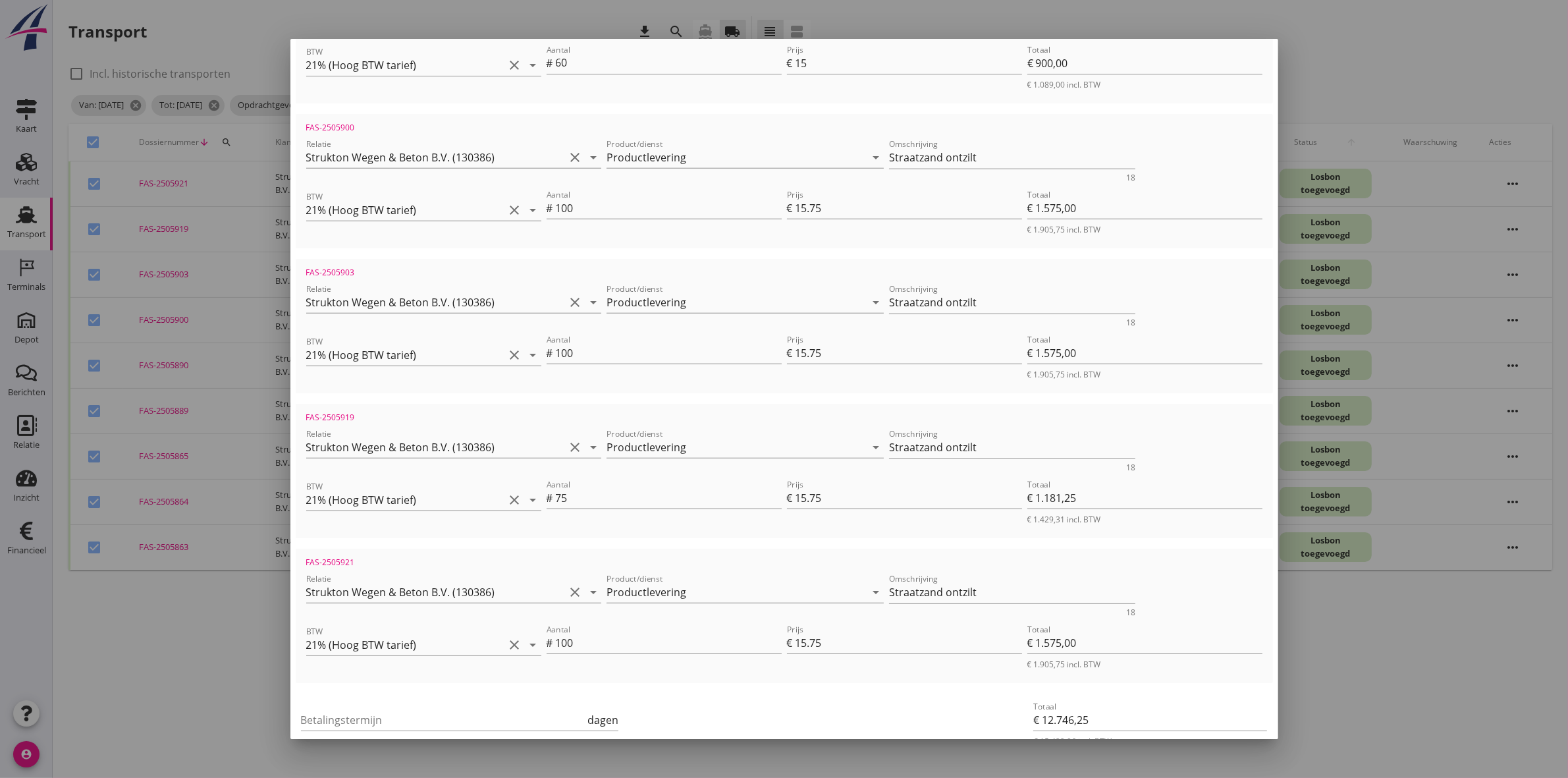
click at [1337, 687] on div at bounding box center [784, 389] width 1568 height 778
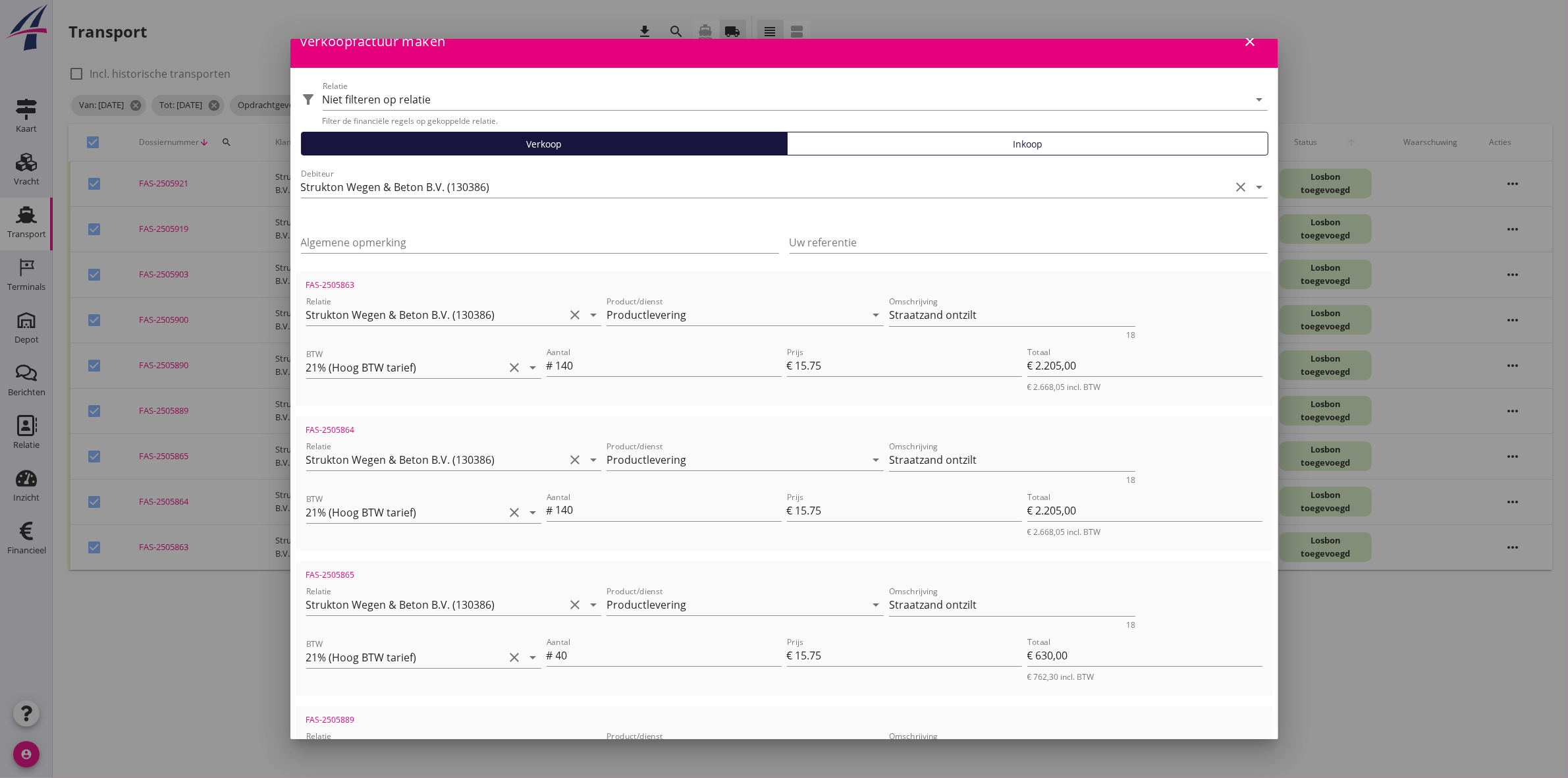
scroll to position [0, 0]
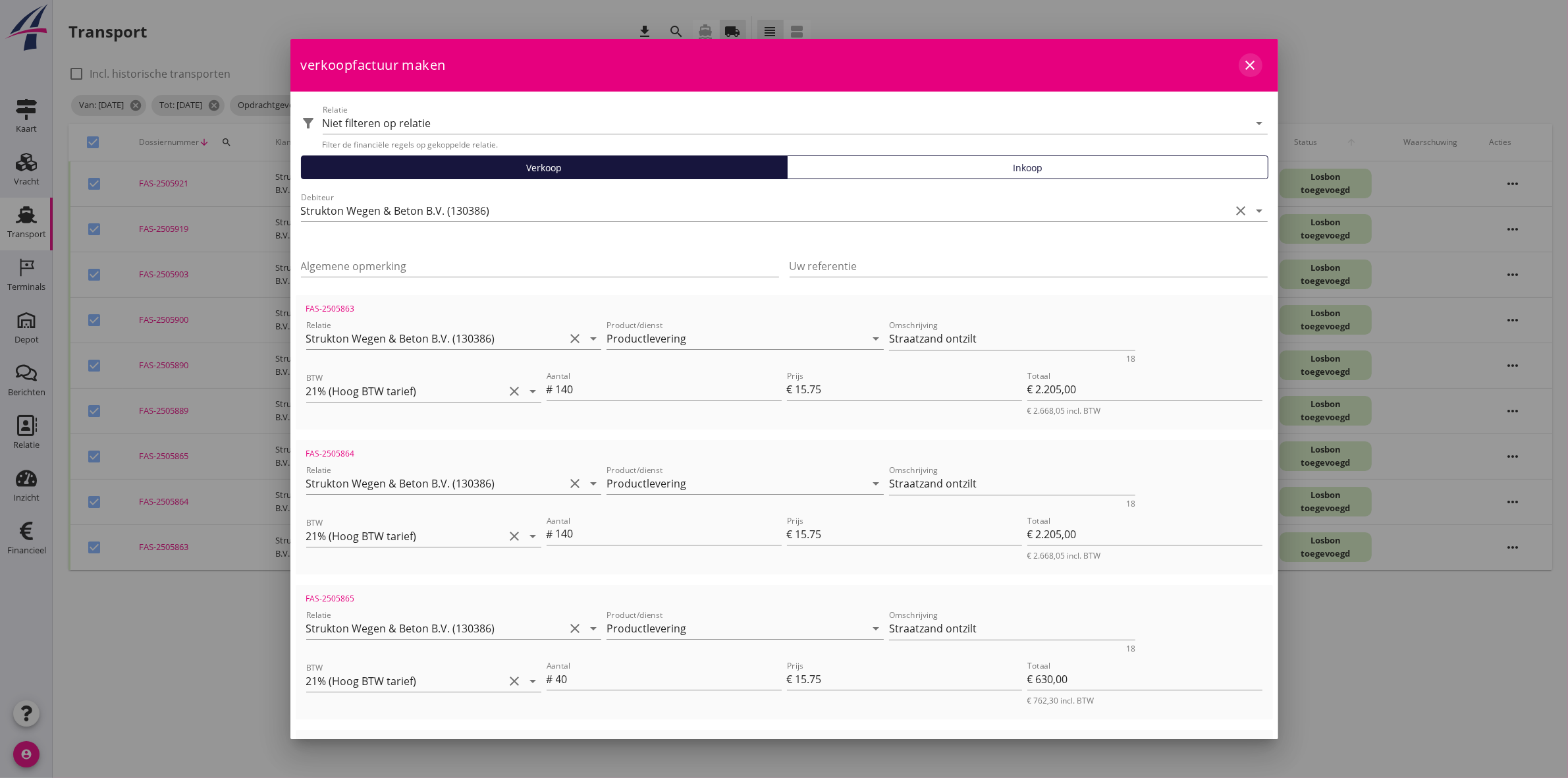
click at [1242, 56] on button "close" at bounding box center [1251, 65] width 24 height 24
checkbox input "false"
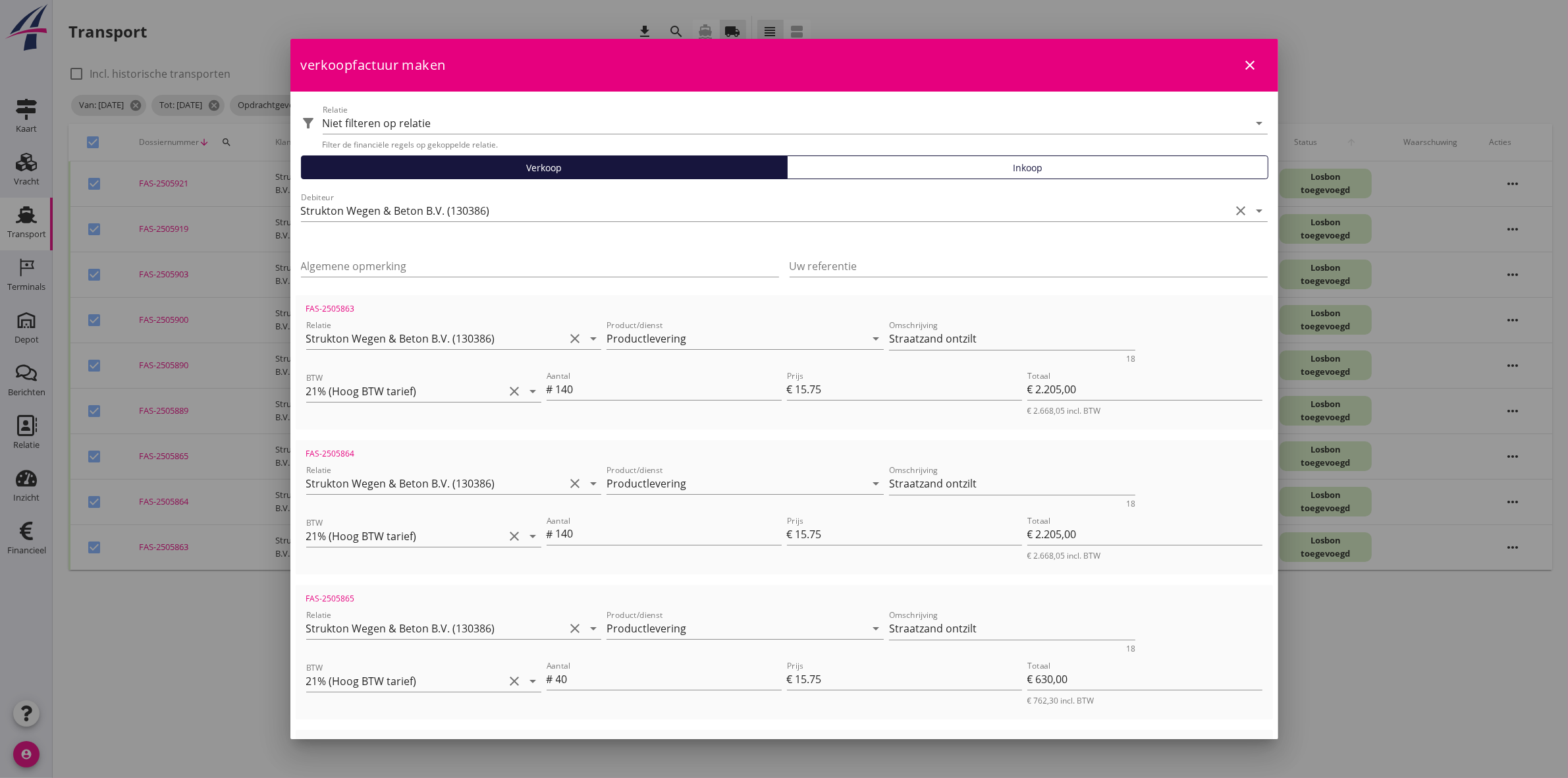
checkbox input "false"
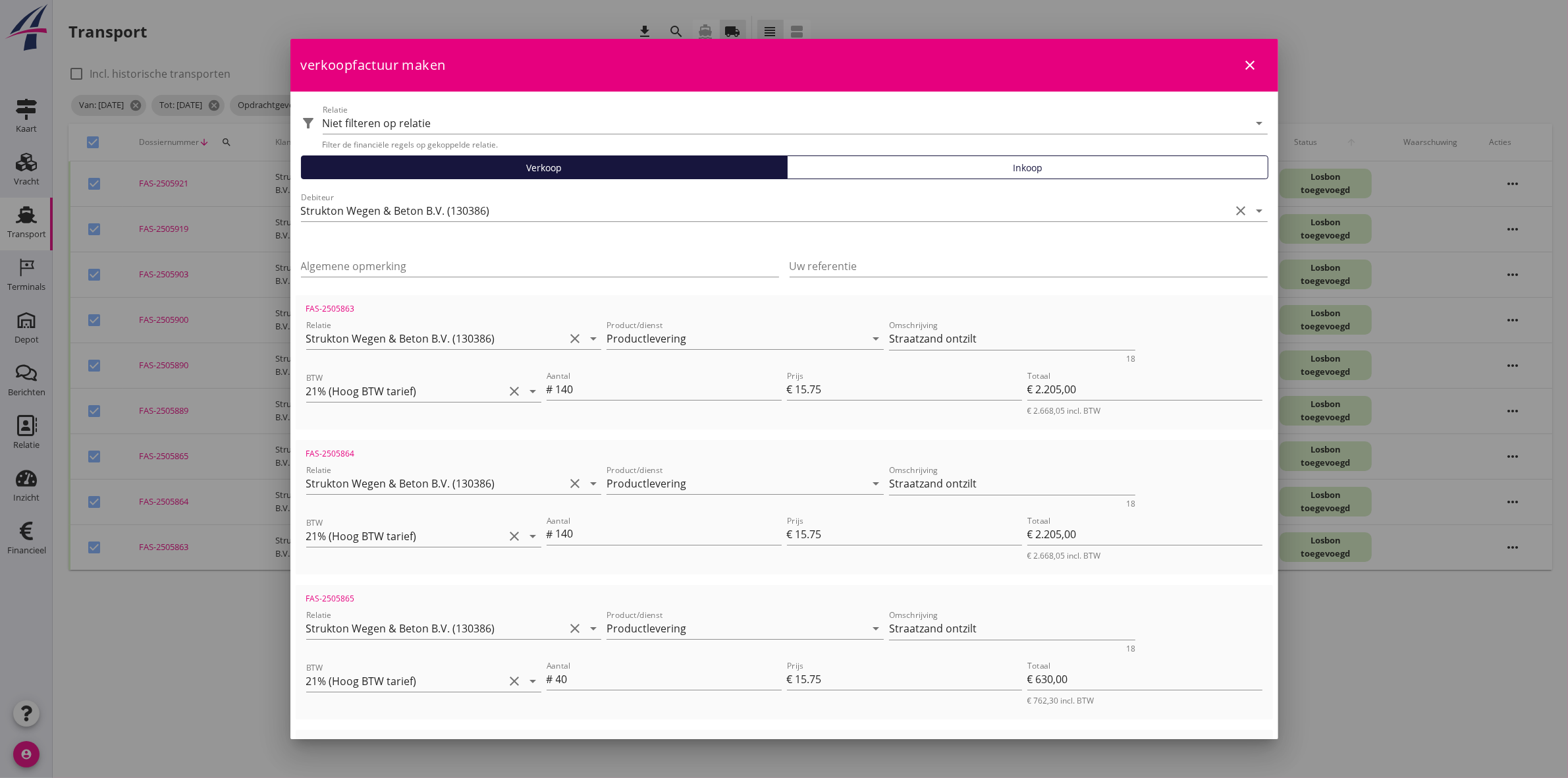
checkbox input "false"
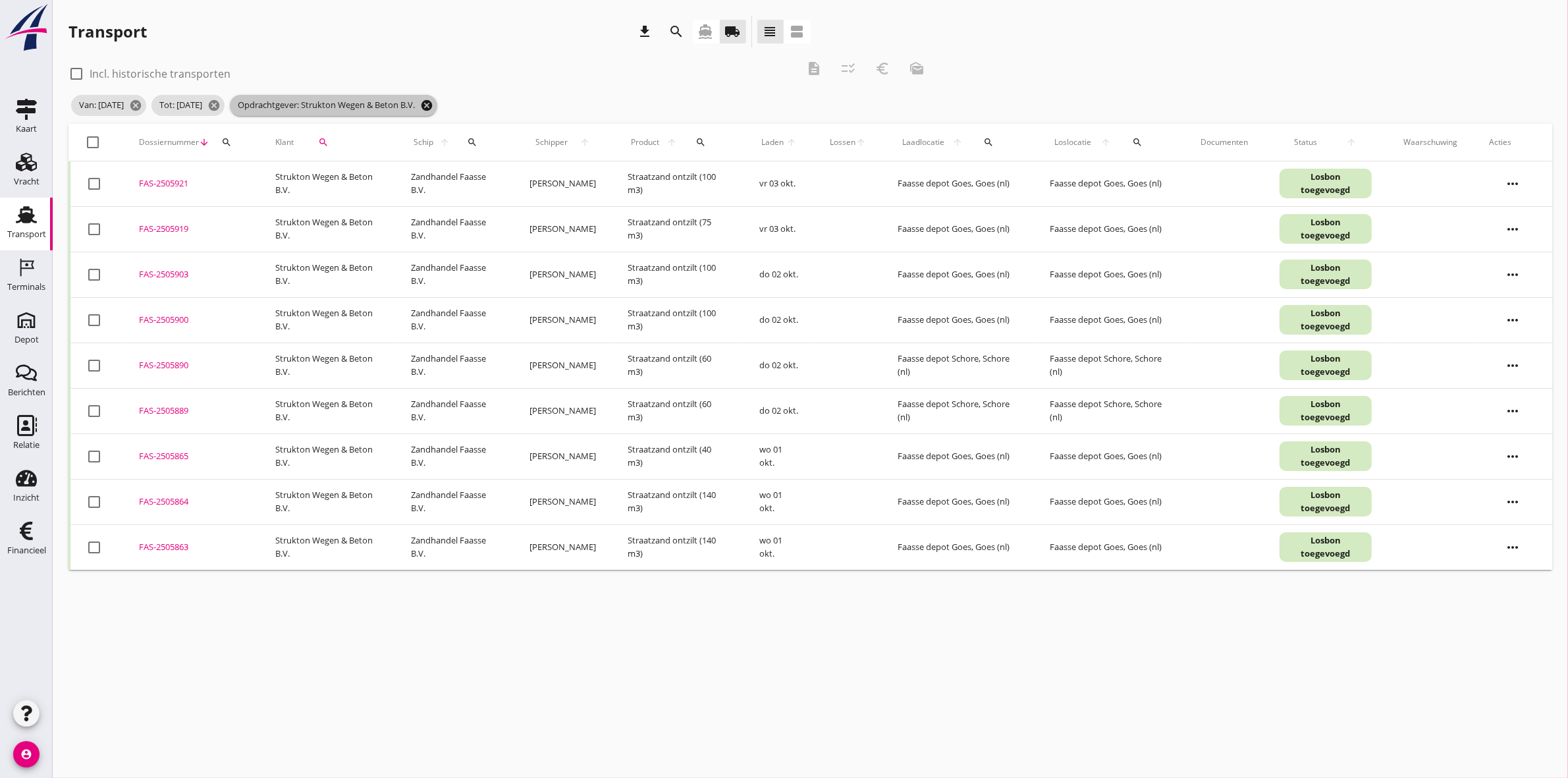
click at [433, 107] on icon "cancel" at bounding box center [426, 105] width 13 height 13
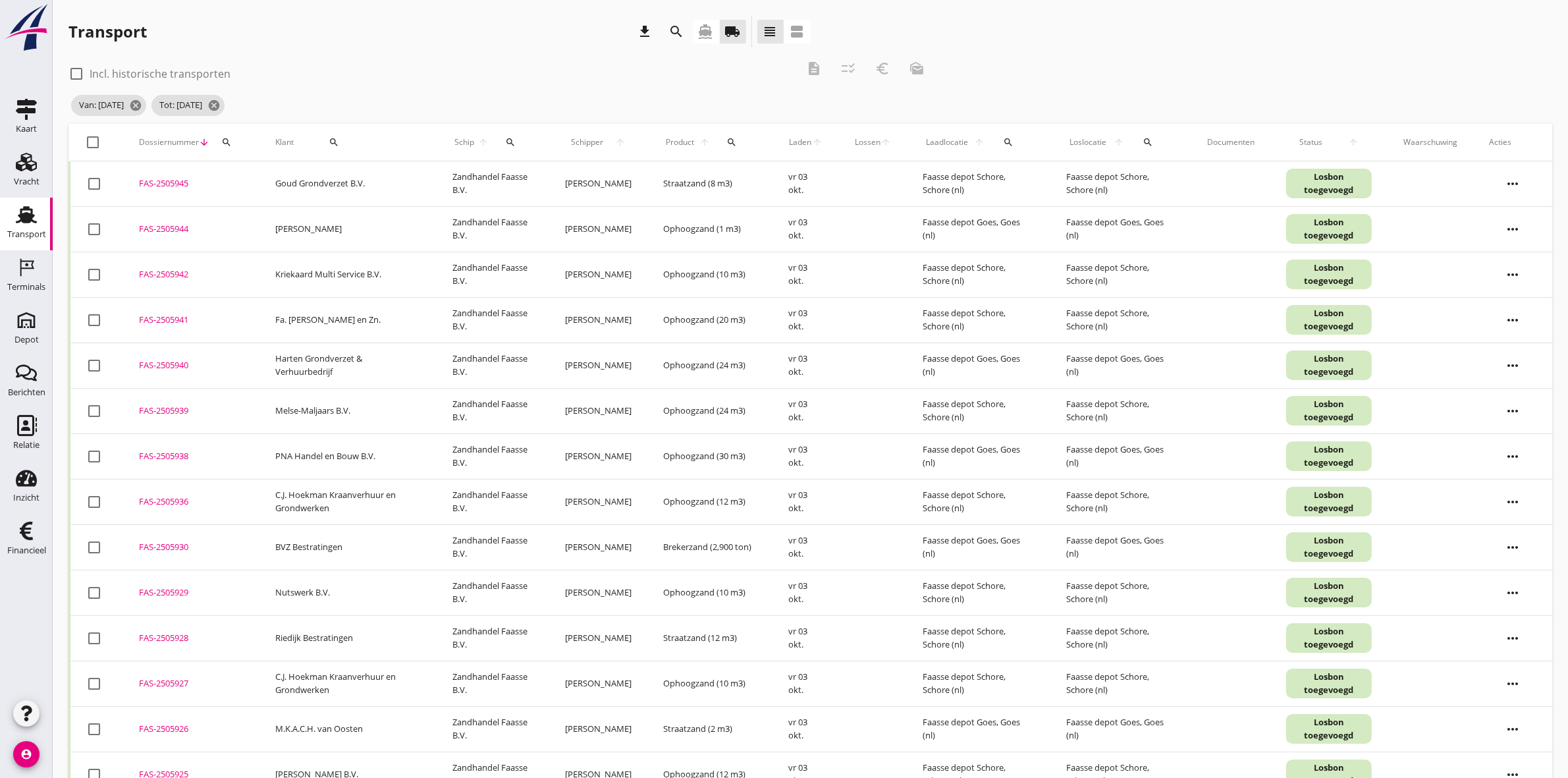
click at [414, 38] on div "Transport download search directions_boat local_shipping view_headline view_age…" at bounding box center [439, 31] width 742 height 32
click at [373, 85] on div "check_box_outline_blank Incl. historische transporten description checklist_rtl…" at bounding box center [501, 72] width 865 height 40
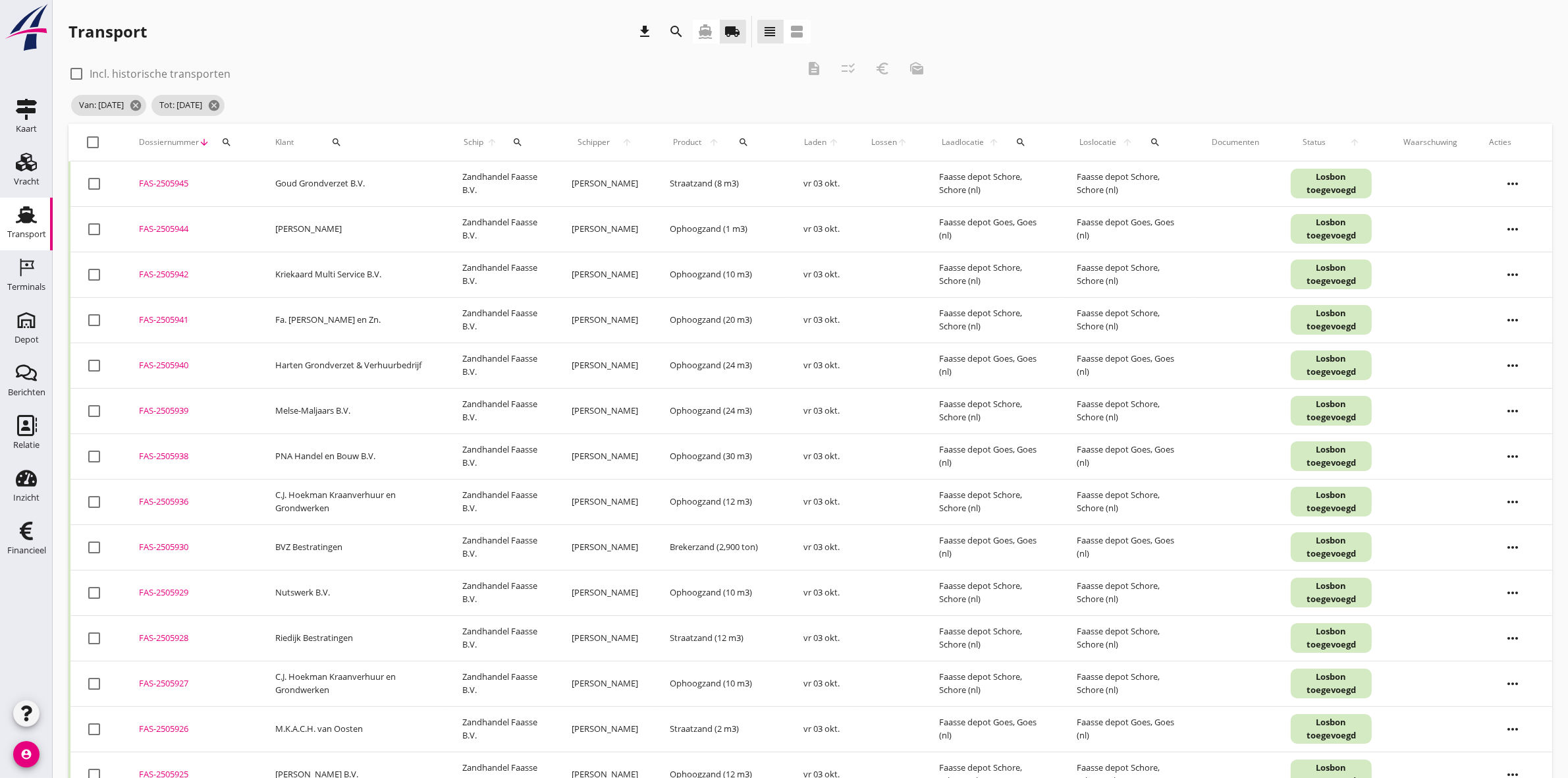
click at [331, 138] on icon "search" at bounding box center [336, 142] width 10 height 10
click at [370, 183] on input "Zoeken op opdrachtgever..." at bounding box center [372, 180] width 137 height 21
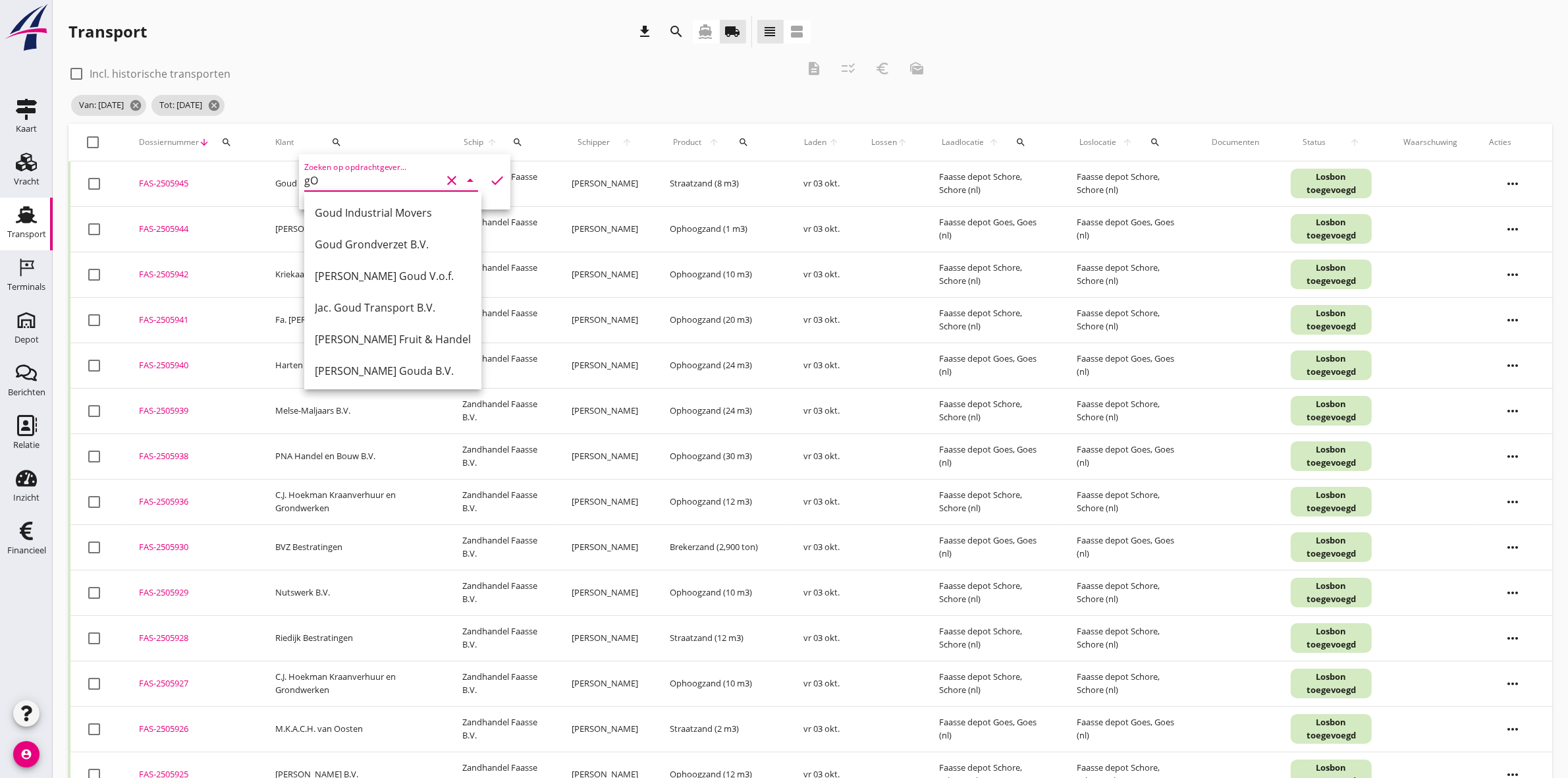
type input "g"
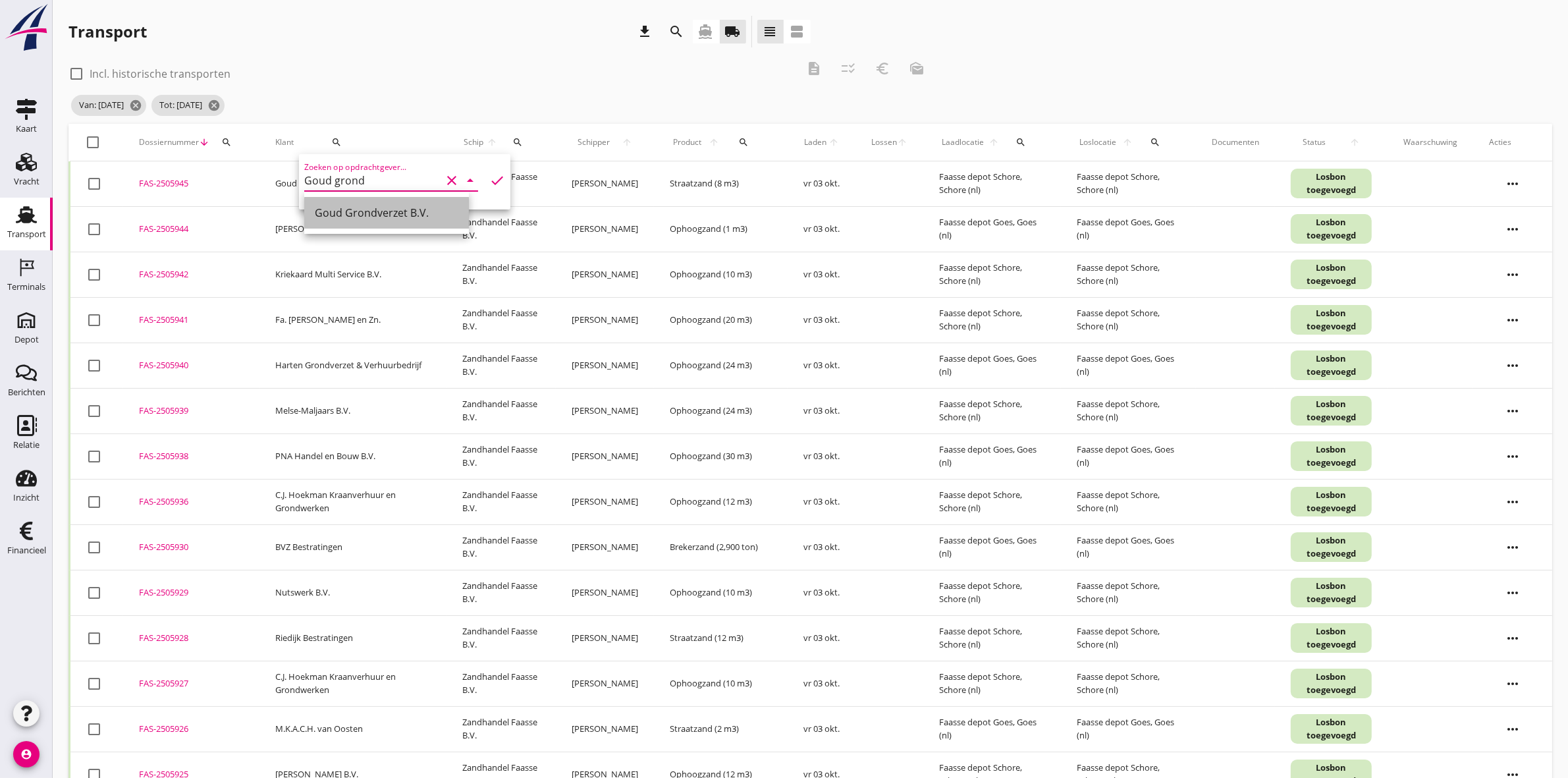
click at [373, 221] on div "Goud Grondverzet B.V." at bounding box center [386, 213] width 144 height 32
type input "Goud Grondverzet B.V."
click at [21, 228] on div "Transport" at bounding box center [26, 233] width 39 height 18
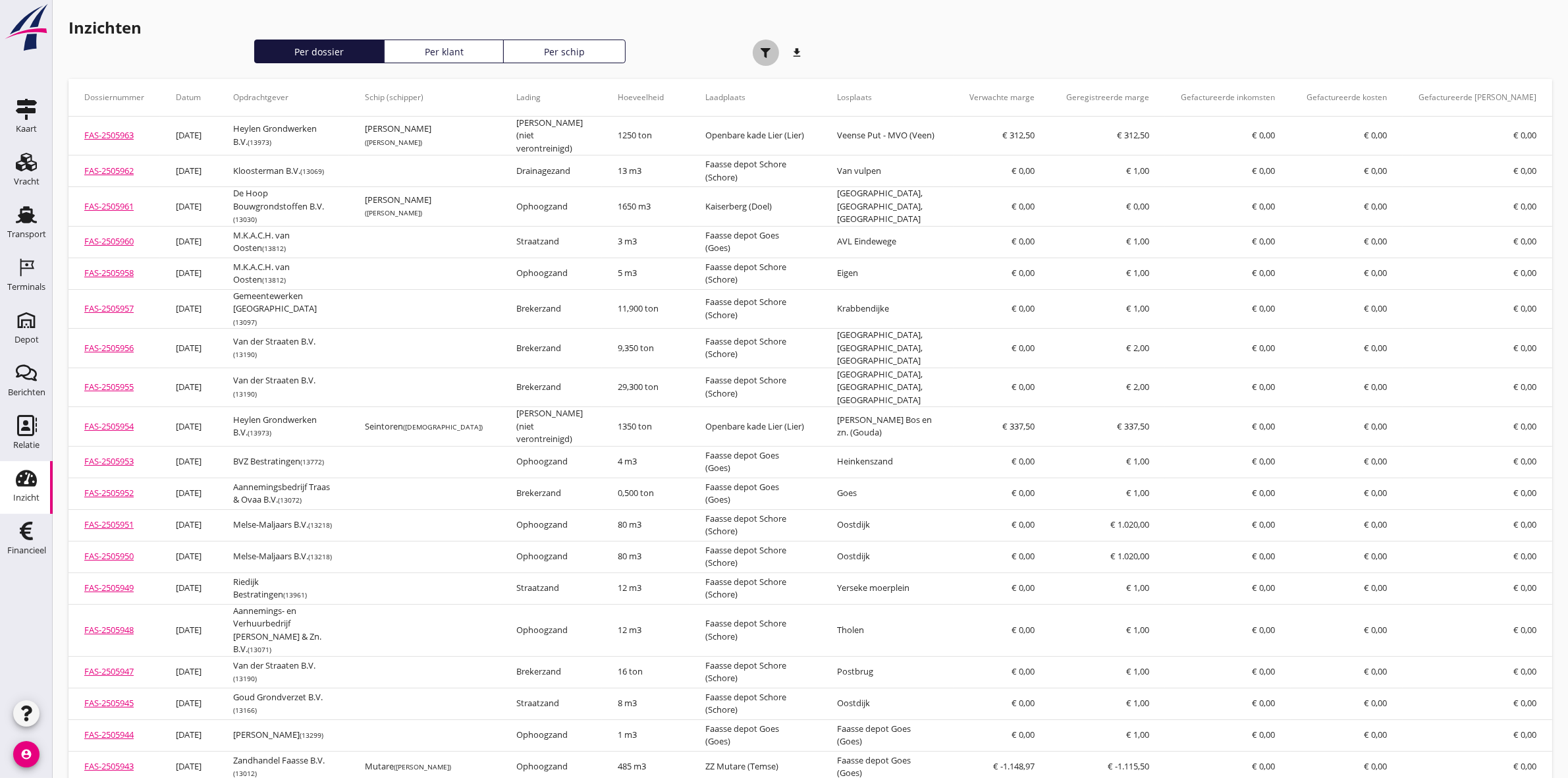
click at [765, 48] on use "button" at bounding box center [765, 53] width 9 height 9
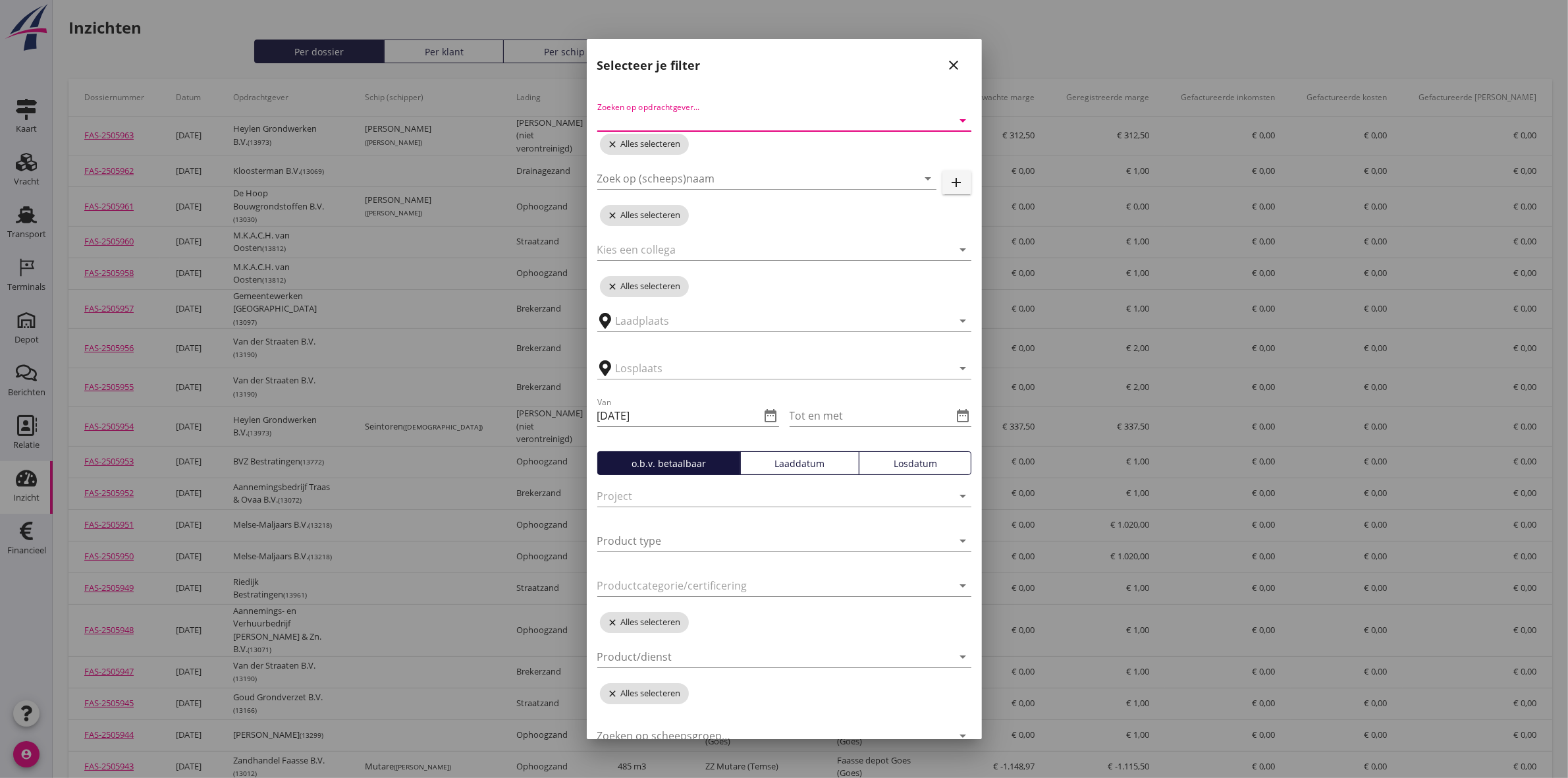
click at [766, 113] on input "Zoeken op opdrachtgever..." at bounding box center [765, 121] width 337 height 21
type input "stru"
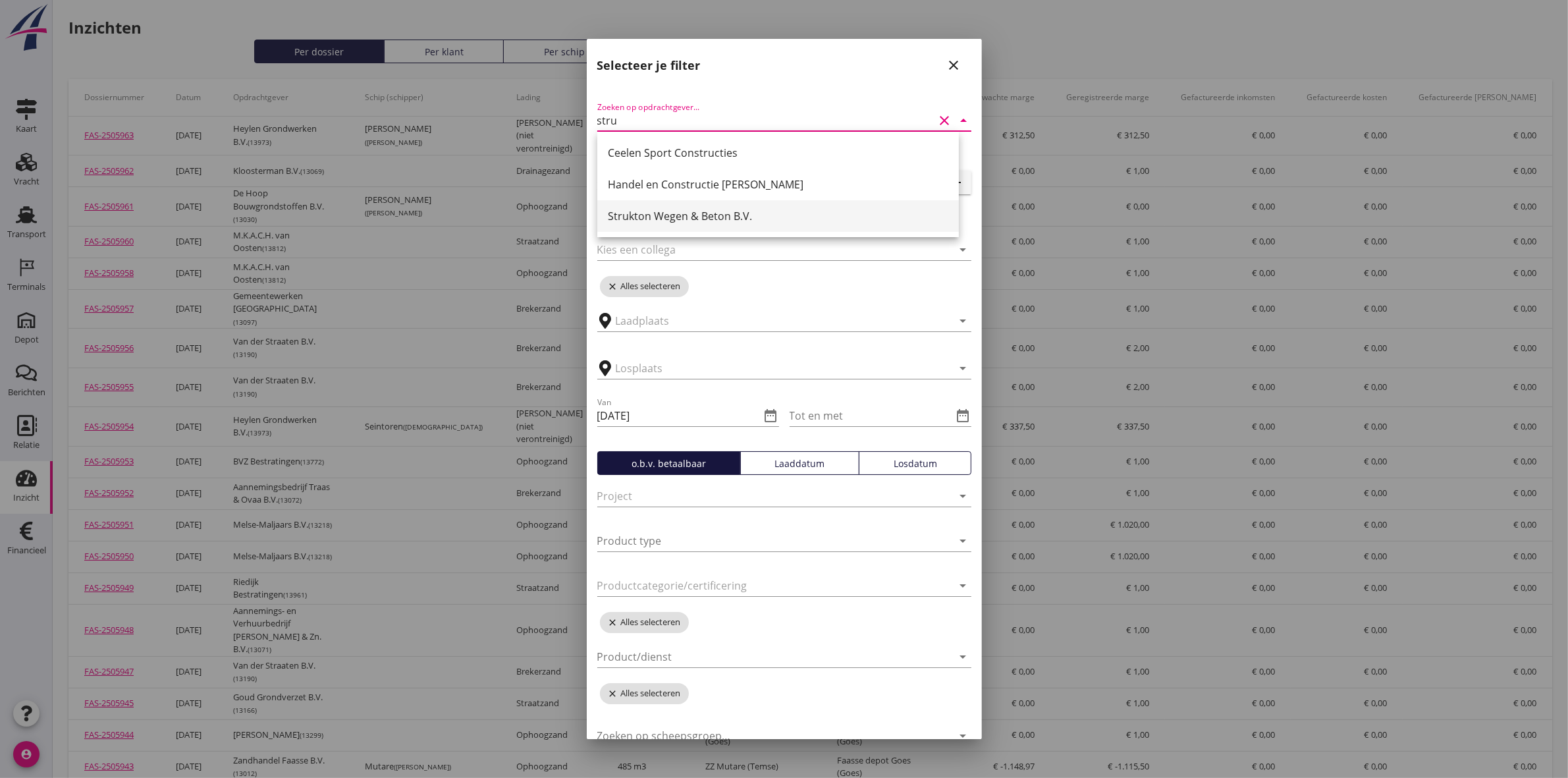
click at [660, 217] on div "Strukton Wegen & Beton B.V." at bounding box center [777, 216] width 340 height 16
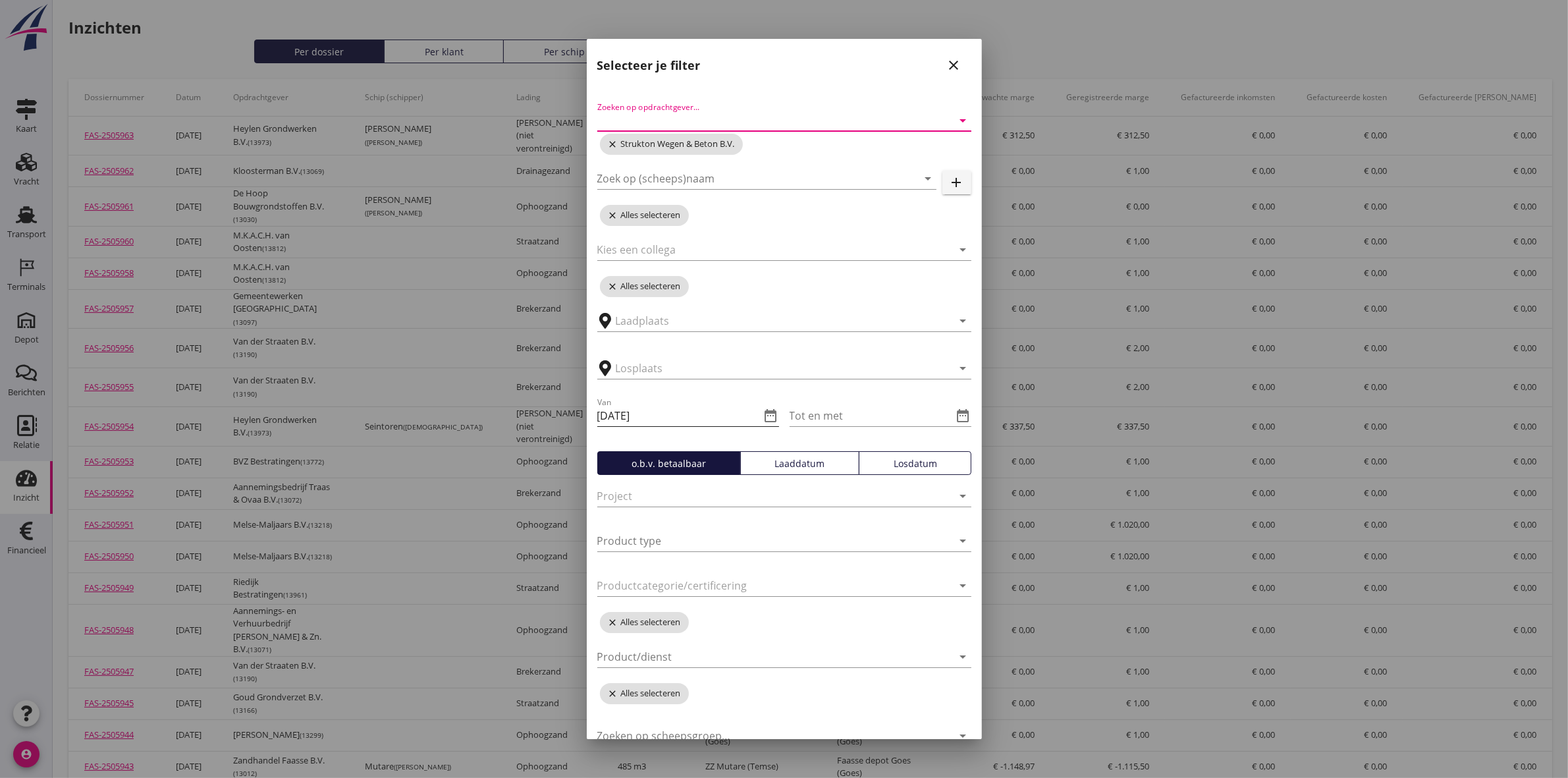
click at [763, 414] on icon "date_range" at bounding box center [771, 415] width 16 height 16
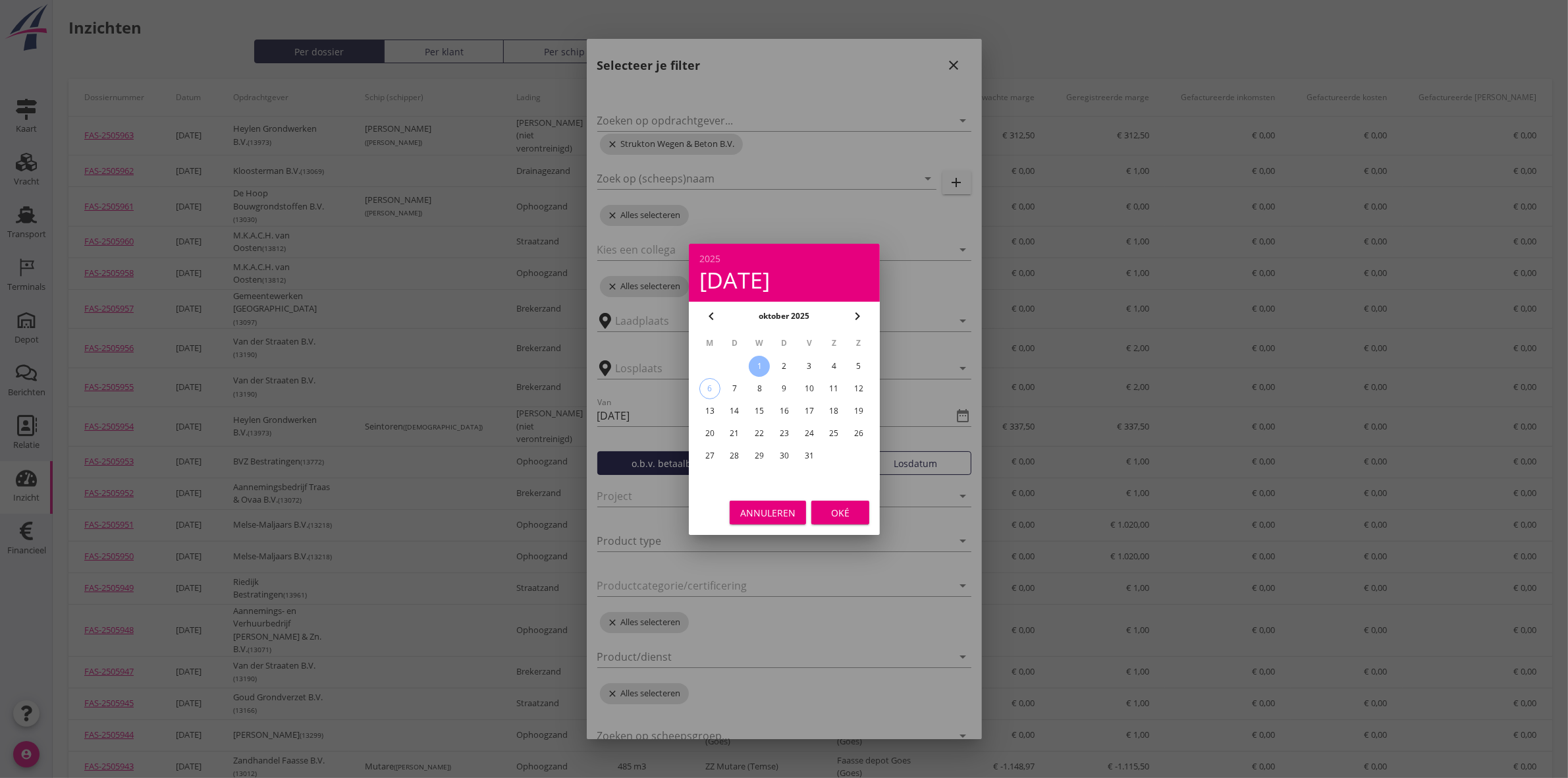
click at [708, 314] on icon "chevron_left" at bounding box center [711, 316] width 16 height 16
click at [710, 450] on div "29" at bounding box center [709, 456] width 21 height 21
type input "[DATE]"
click at [843, 511] on div "Oké" at bounding box center [840, 512] width 37 height 14
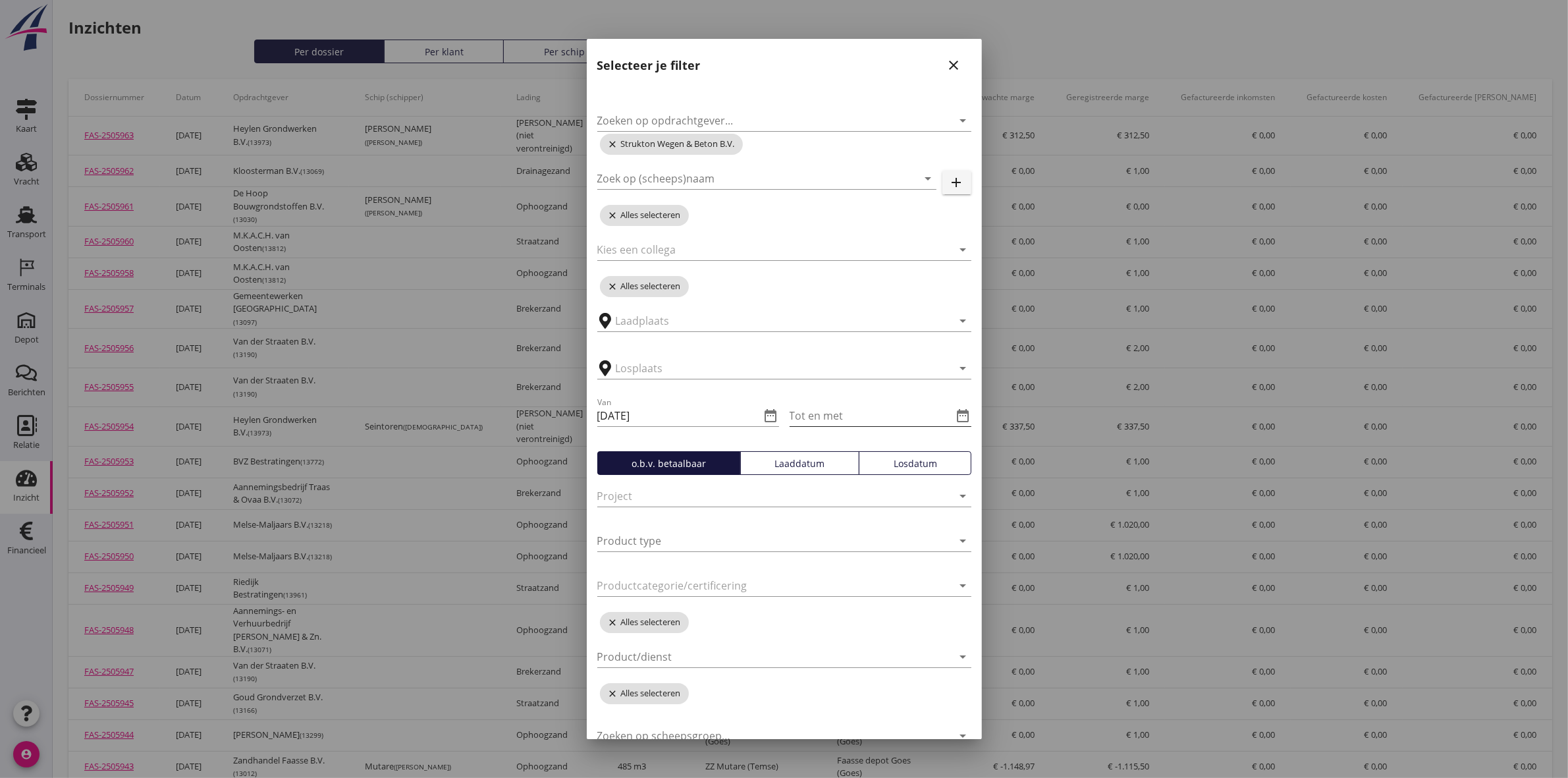
click at [955, 417] on icon "date_range" at bounding box center [963, 415] width 16 height 16
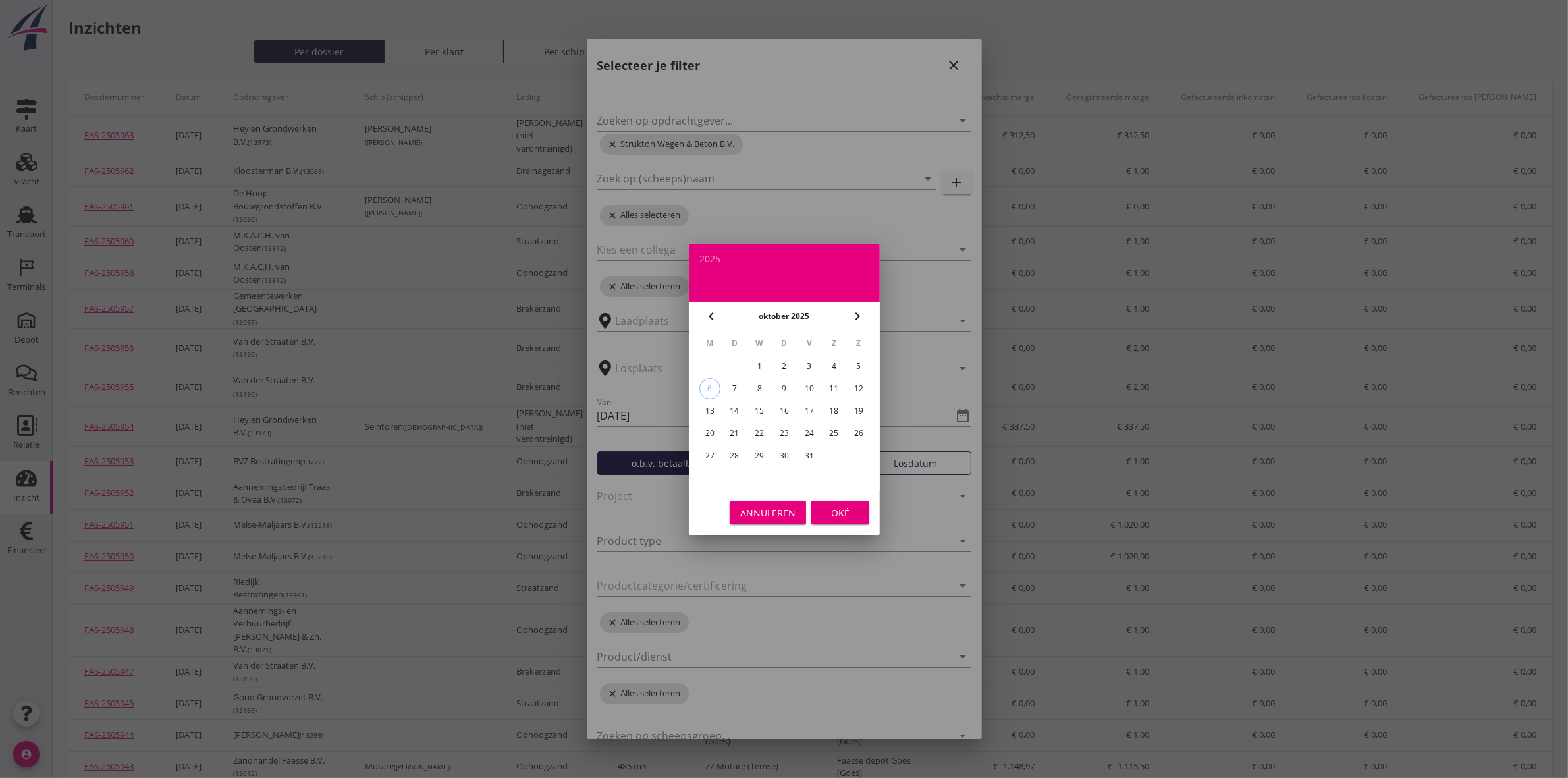
click at [814, 363] on div "3" at bounding box center [808, 366] width 21 height 21
type input "[DATE]"
click at [855, 512] on div "Oké" at bounding box center [840, 512] width 37 height 14
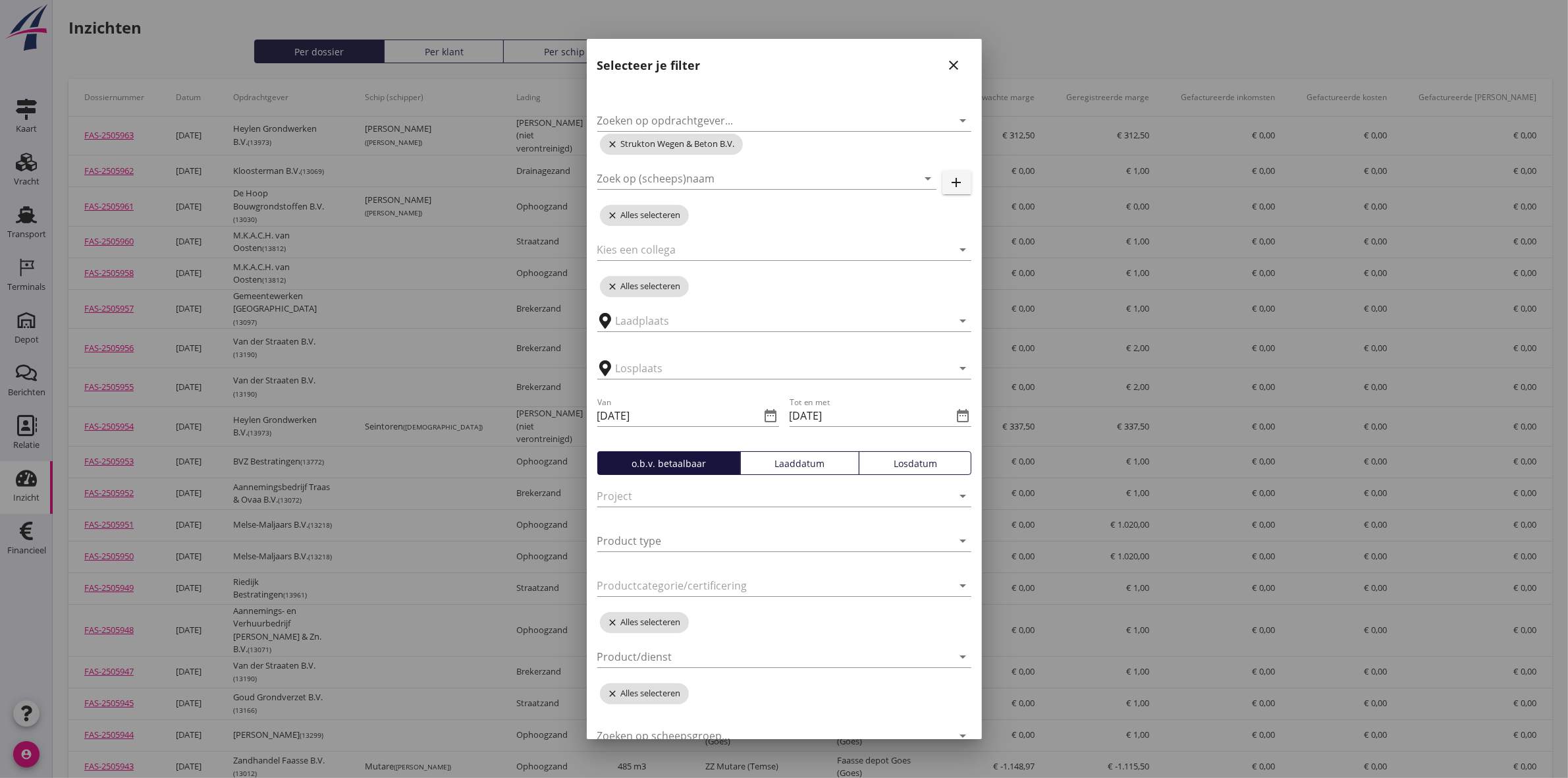
click at [779, 458] on div "Laaddatum" at bounding box center [800, 464] width 108 height 14
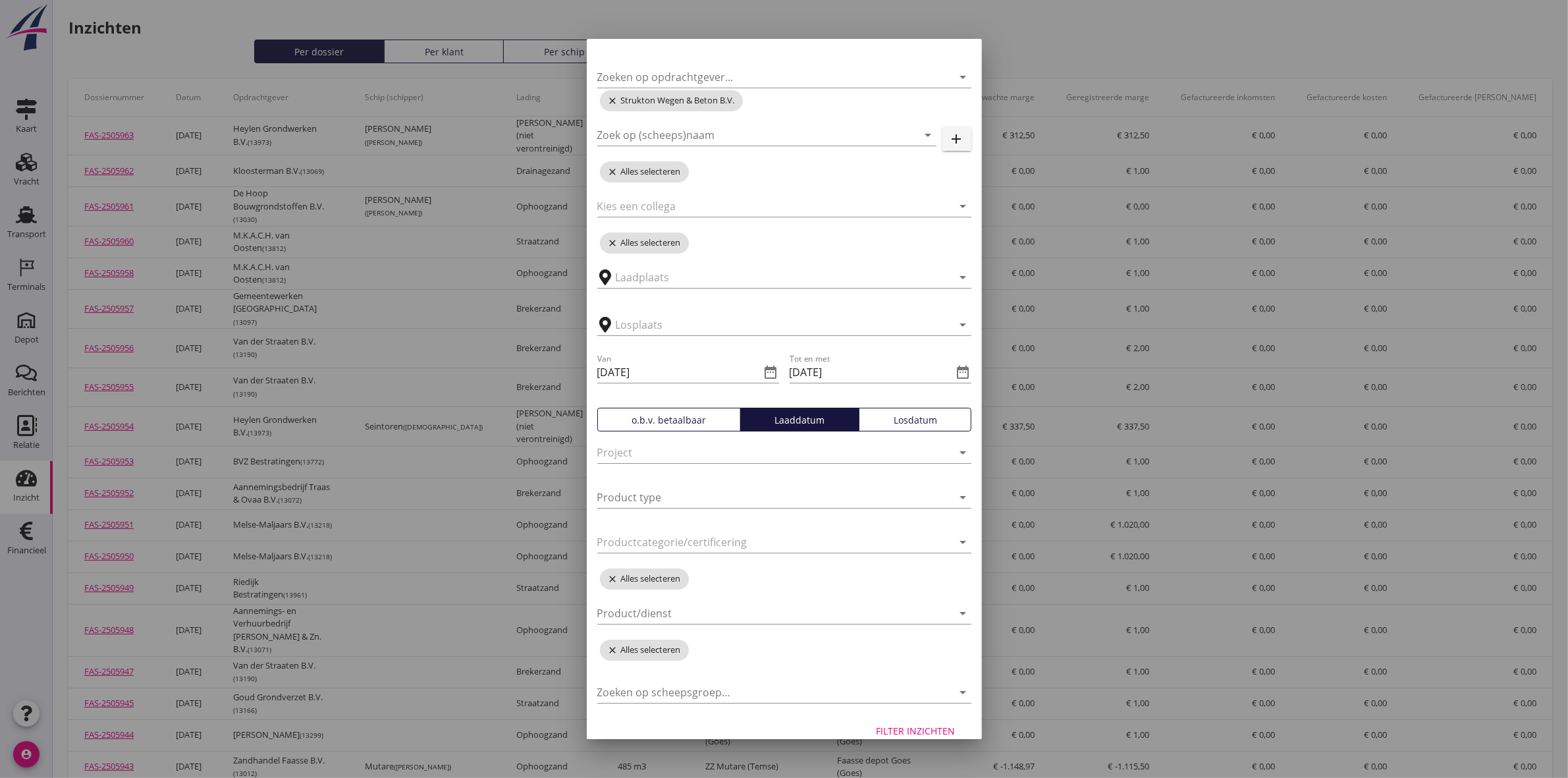
scroll to position [61, 0]
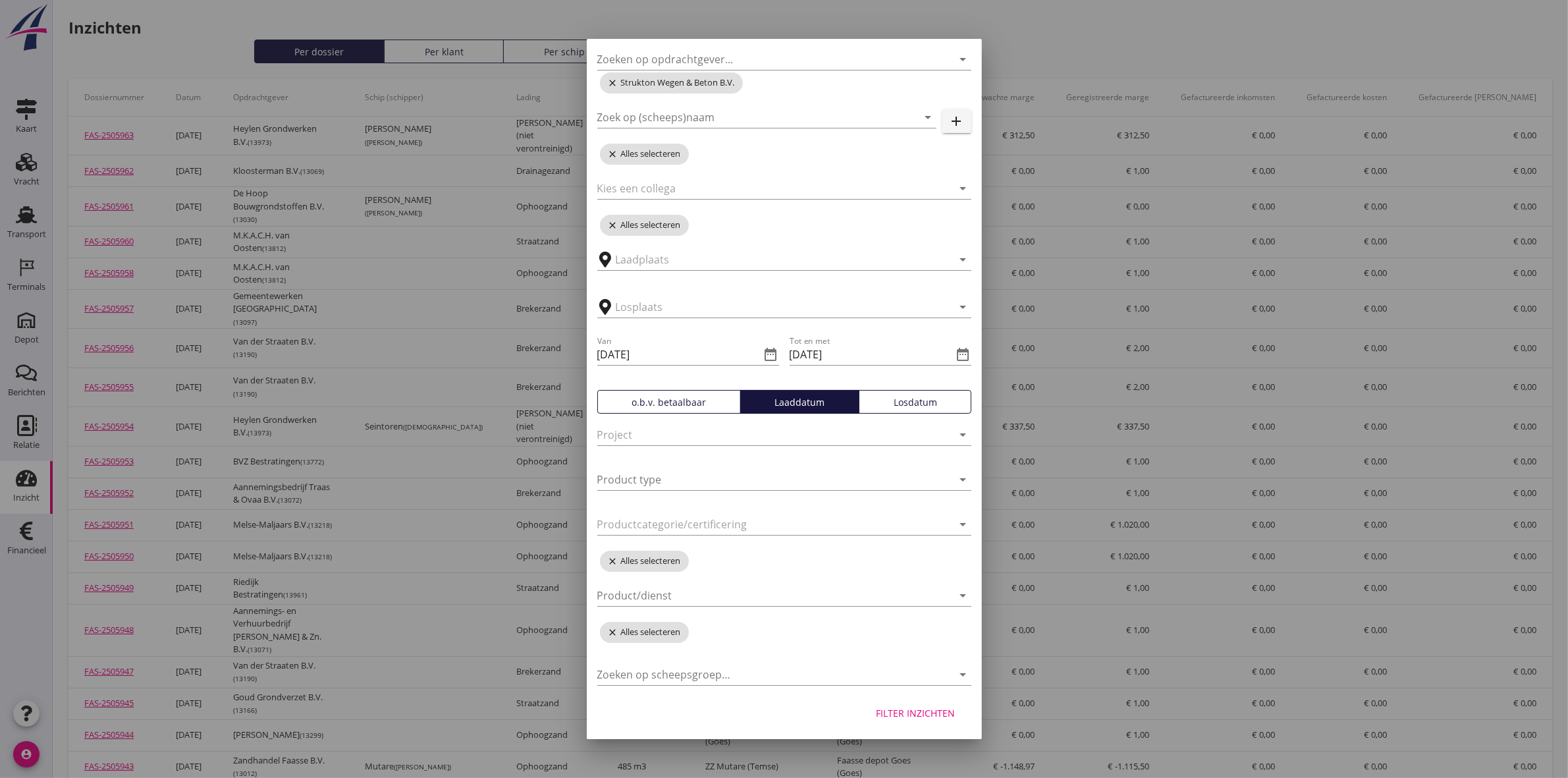
click at [902, 708] on div "Filter inzichten" at bounding box center [916, 713] width 79 height 14
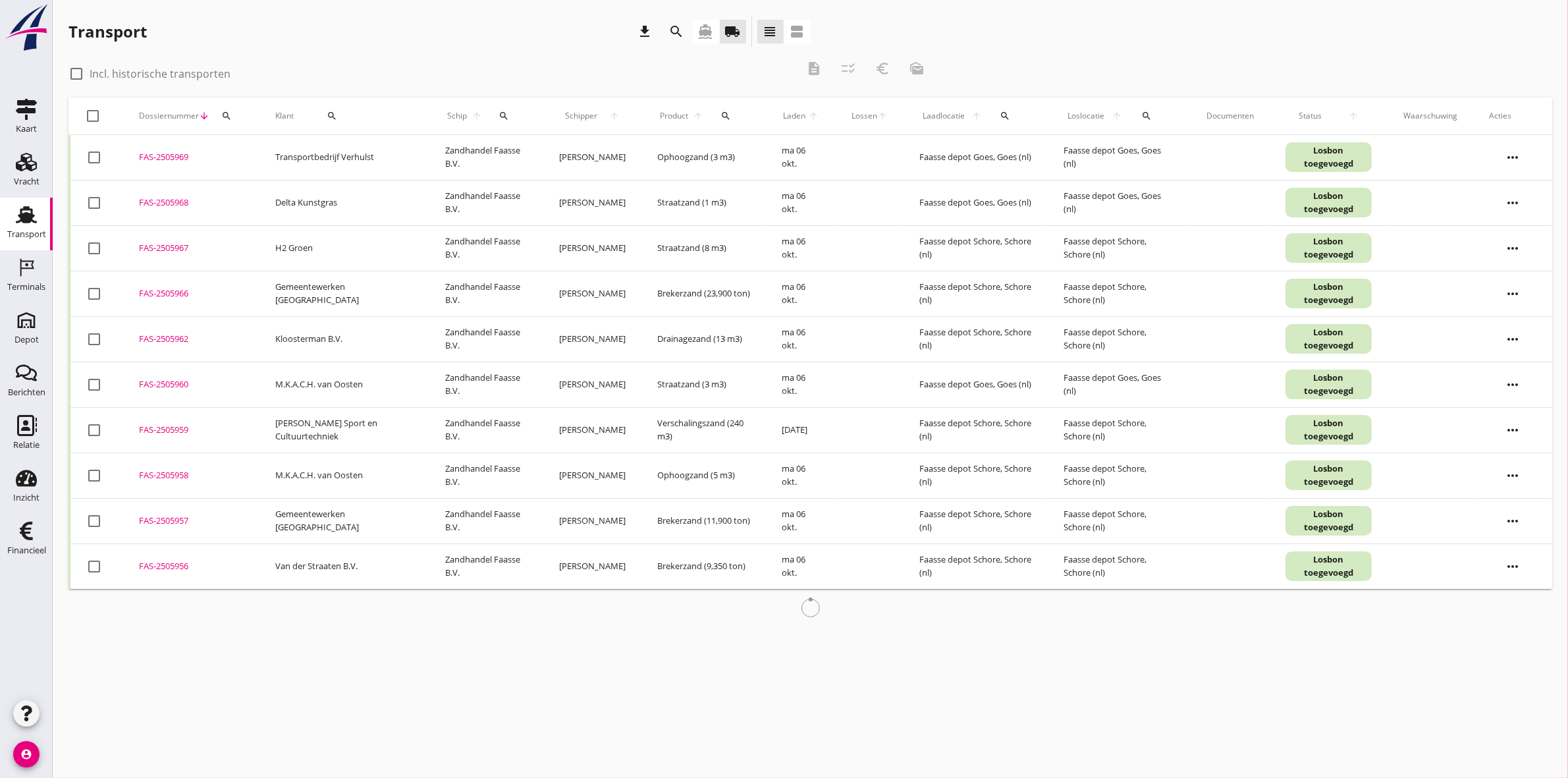
drag, startPoint x: 72, startPoint y: 72, endPoint x: 89, endPoint y: 72, distance: 17.0
click at [72, 72] on div at bounding box center [77, 74] width 22 height 22
checkbox input "true"
click at [331, 115] on icon "search" at bounding box center [333, 115] width 10 height 10
click at [354, 150] on input "Zoeken op opdrachtgever..." at bounding box center [372, 154] width 137 height 21
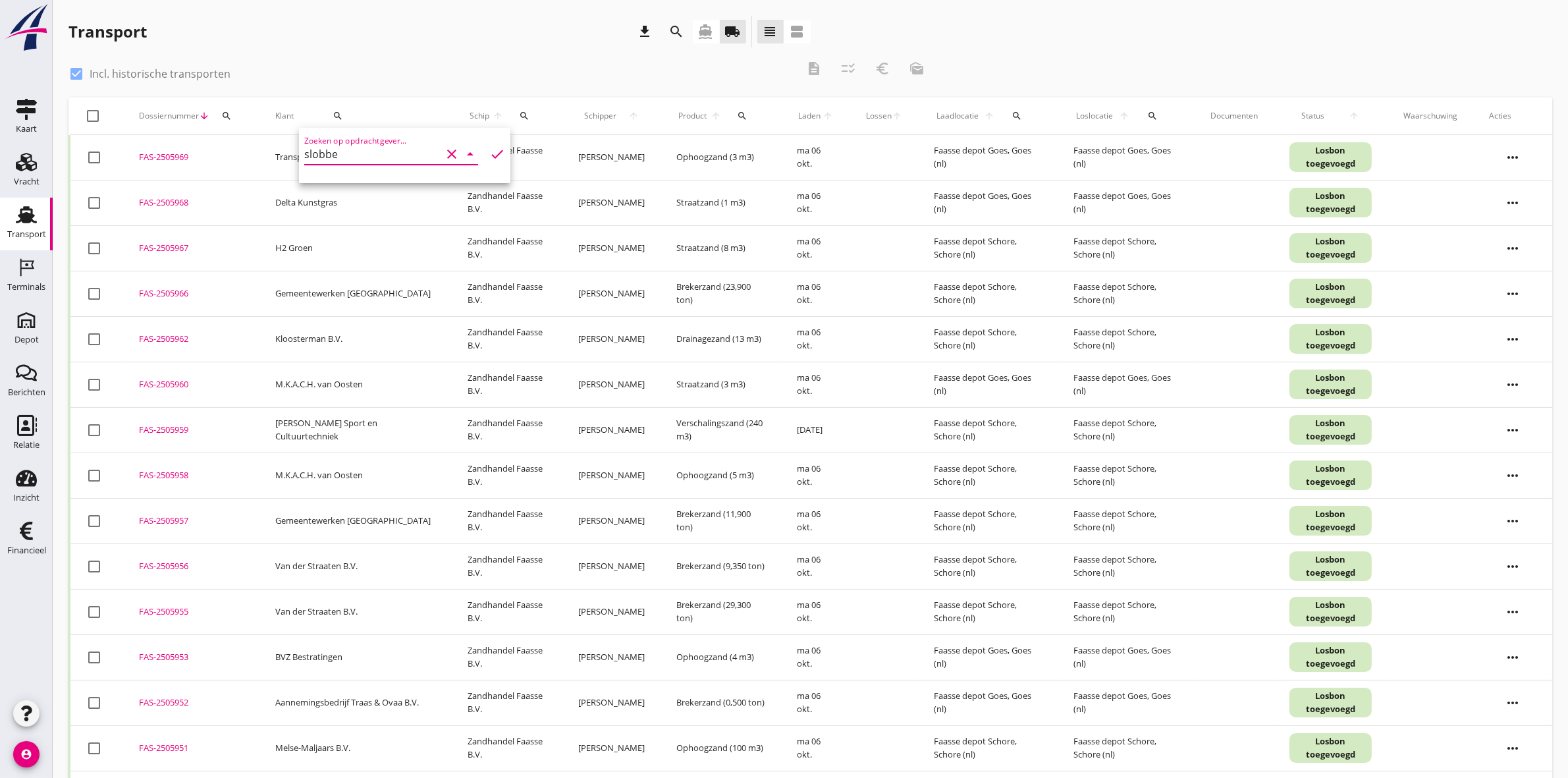
type input "slobbe"
click at [489, 155] on icon "check" at bounding box center [497, 154] width 16 height 16
